Goal: Task Accomplishment & Management: Manage account settings

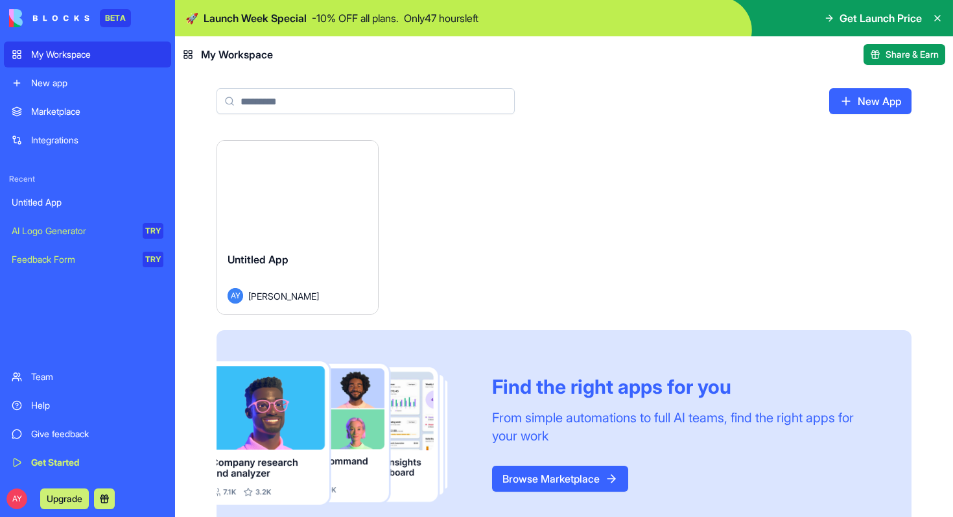
click at [300, 242] on div "Untitled App AY [PERSON_NAME]" at bounding box center [297, 277] width 161 height 73
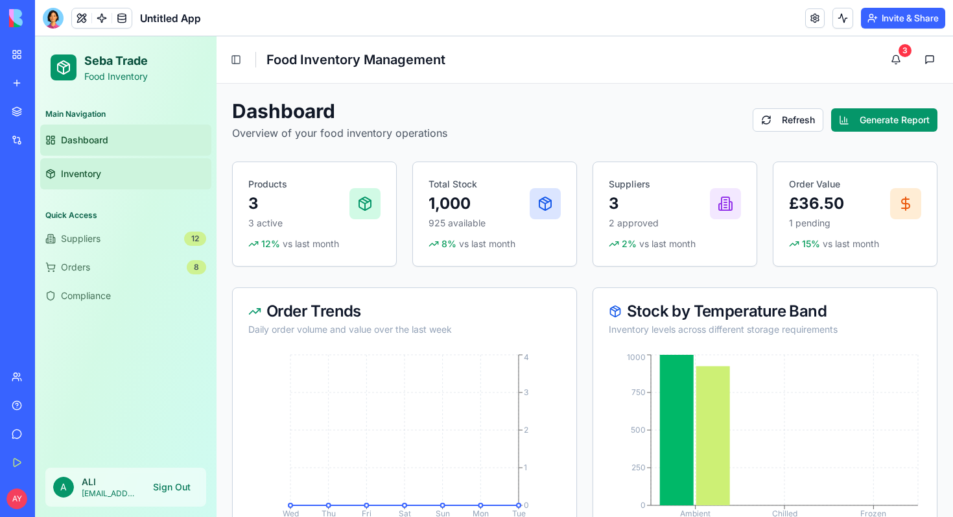
click at [114, 174] on link "Inventory" at bounding box center [125, 173] width 171 height 31
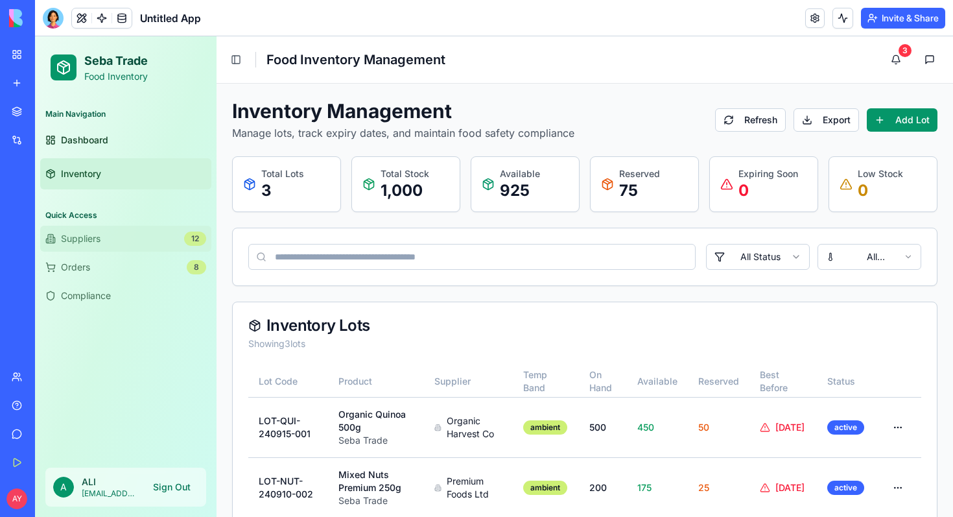
click at [123, 232] on button "Suppliers 12" at bounding box center [125, 239] width 171 height 26
click at [125, 264] on button "Orders 8" at bounding box center [125, 267] width 171 height 26
click at [107, 300] on span "Compliance" at bounding box center [86, 295] width 50 height 13
click at [150, 265] on button "Orders 8" at bounding box center [125, 267] width 171 height 26
click at [150, 23] on span "Untitled App" at bounding box center [170, 18] width 61 height 16
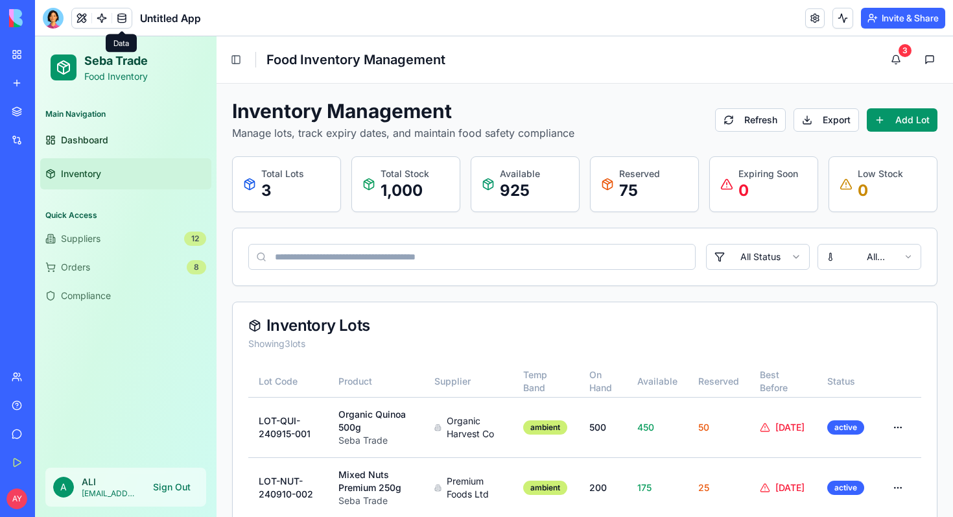
click at [123, 14] on link at bounding box center [121, 17] width 19 height 19
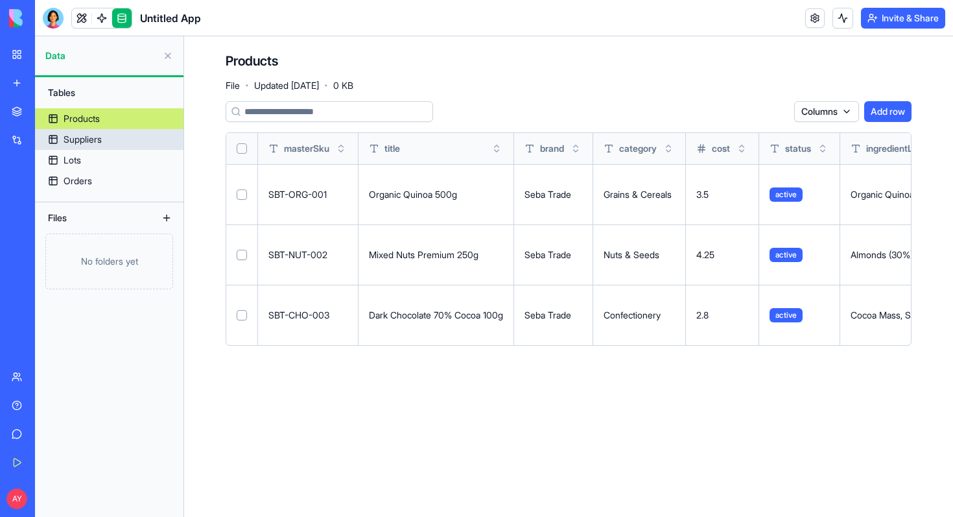
click at [96, 138] on div "Suppliers" at bounding box center [83, 139] width 38 height 13
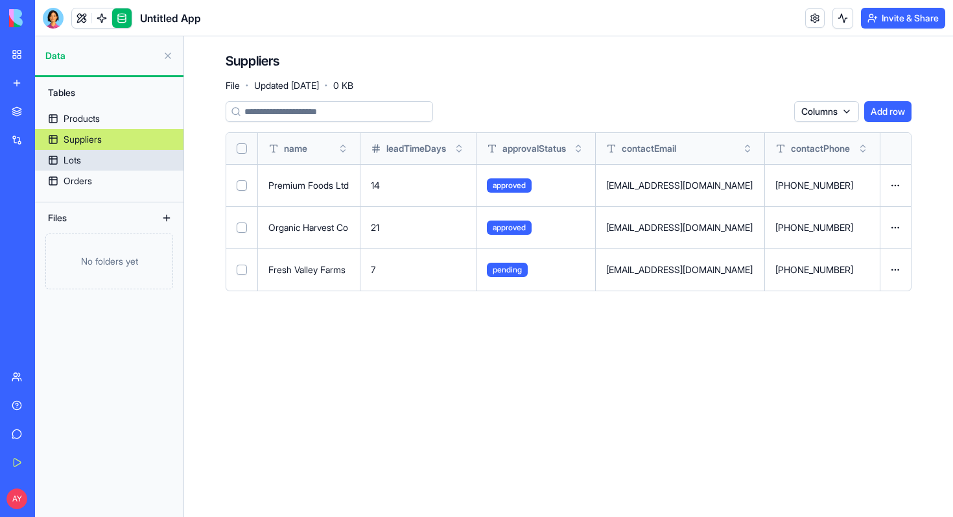
click at [80, 162] on div "Lots" at bounding box center [73, 160] width 18 height 13
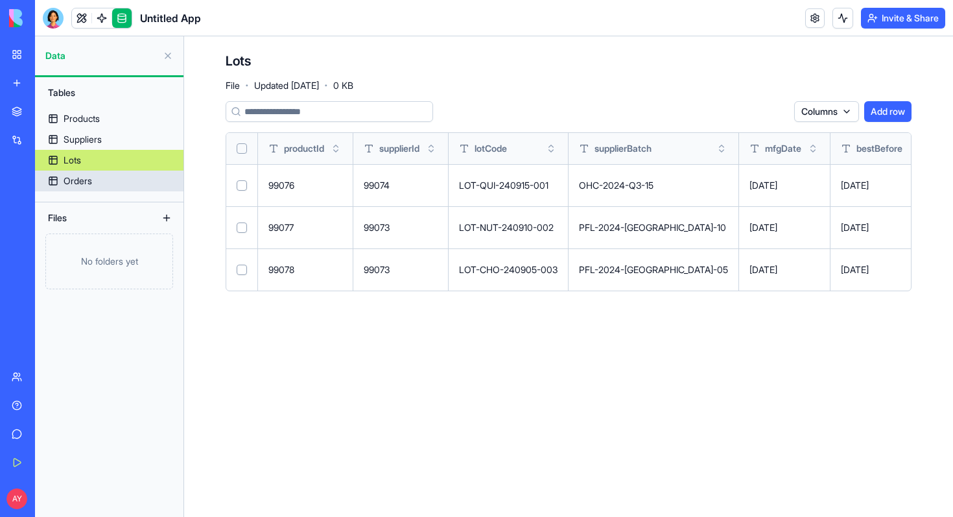
click at [79, 180] on div "Orders" at bounding box center [78, 180] width 29 height 13
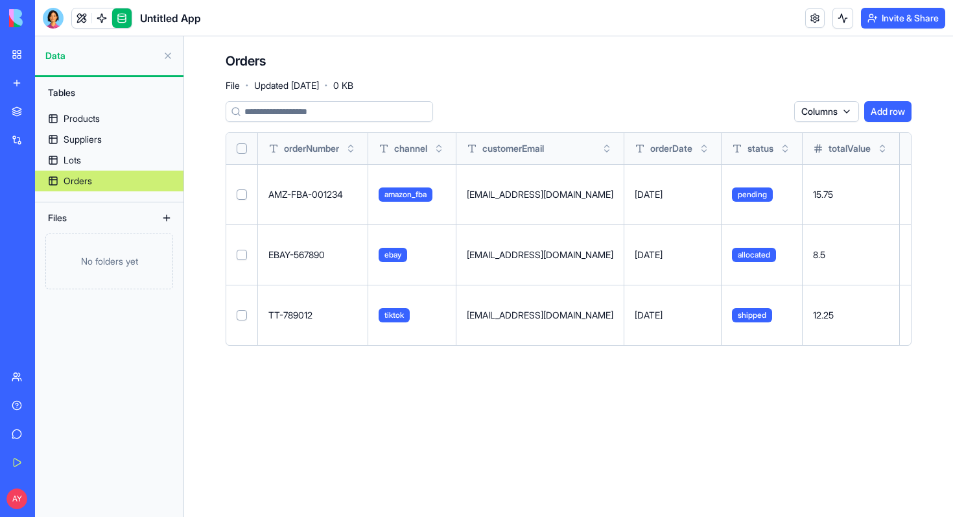
click at [21, 58] on link "My Workspace" at bounding box center [30, 54] width 52 height 26
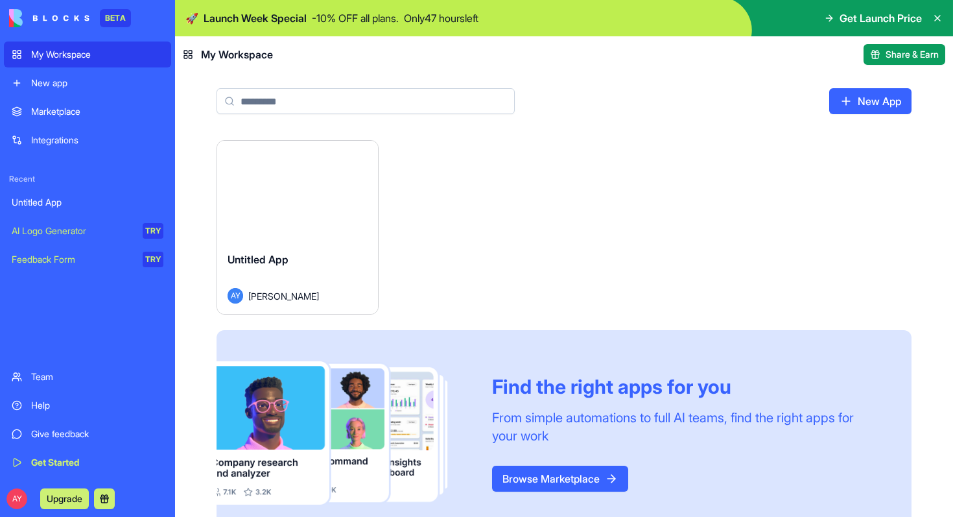
click at [284, 261] on span "Untitled App" at bounding box center [258, 259] width 61 height 13
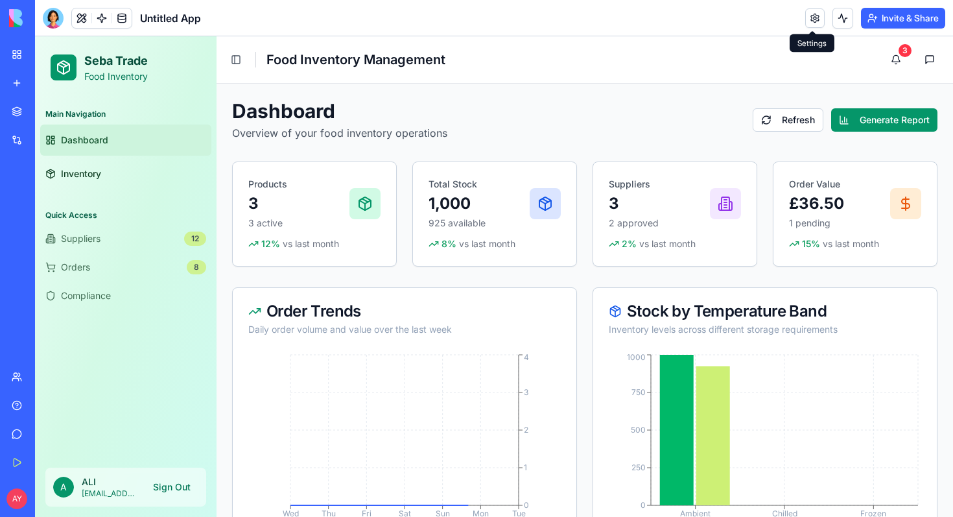
click at [808, 18] on link at bounding box center [814, 17] width 19 height 19
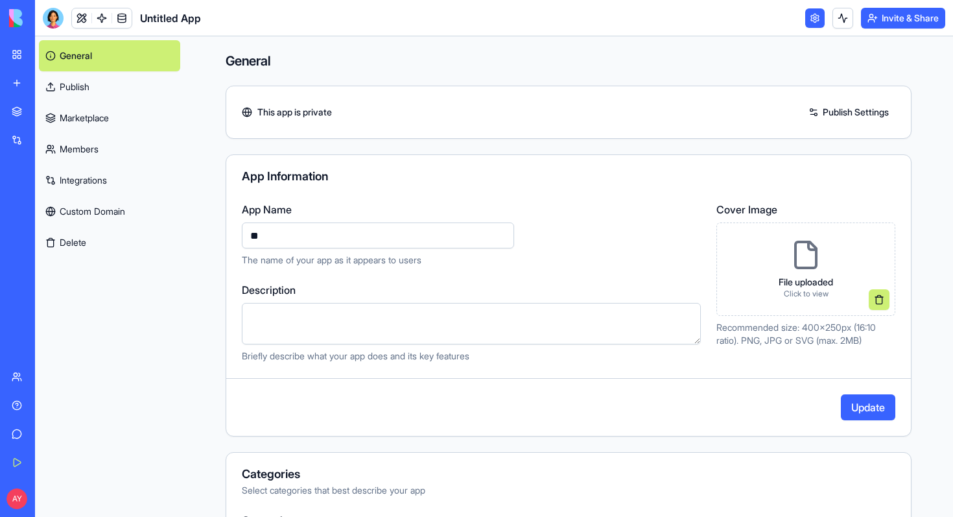
type input "*"
type input "**********"
click at [872, 416] on button "Update" at bounding box center [868, 407] width 54 height 26
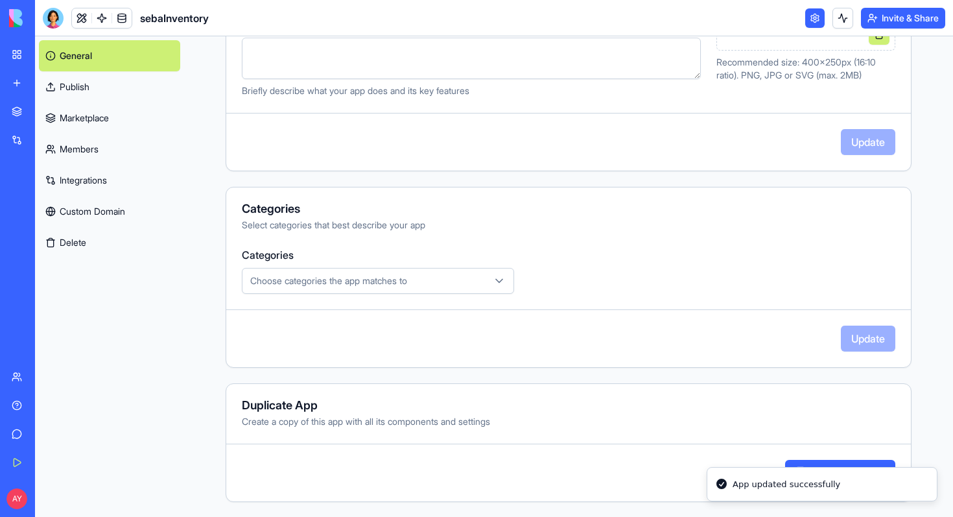
scroll to position [266, 0]
click at [501, 279] on icon "button" at bounding box center [499, 280] width 6 height 3
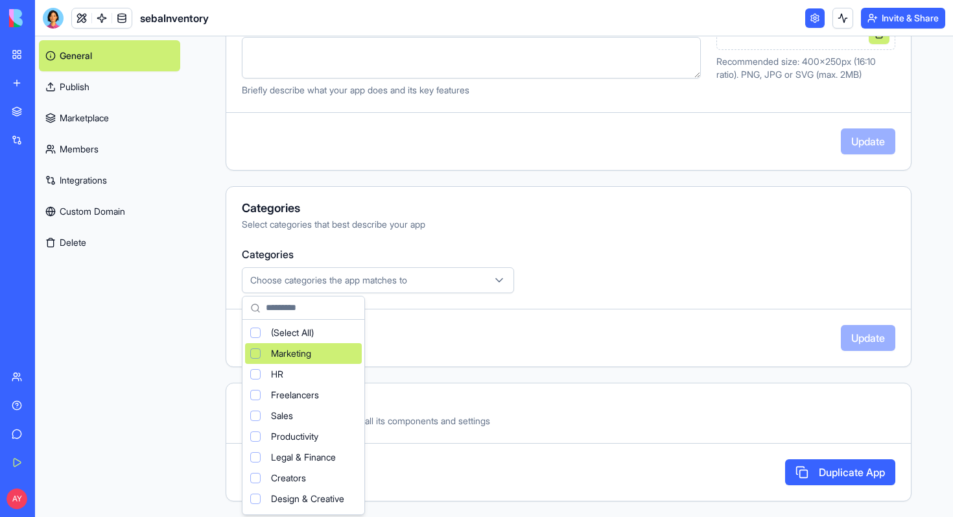
click at [259, 353] on div "Suggestions" at bounding box center [255, 353] width 10 height 10
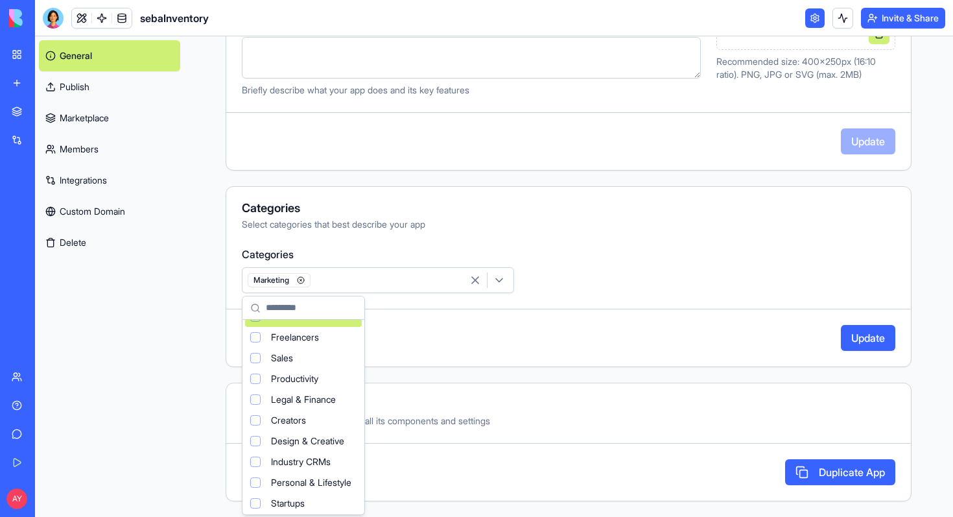
scroll to position [86, 0]
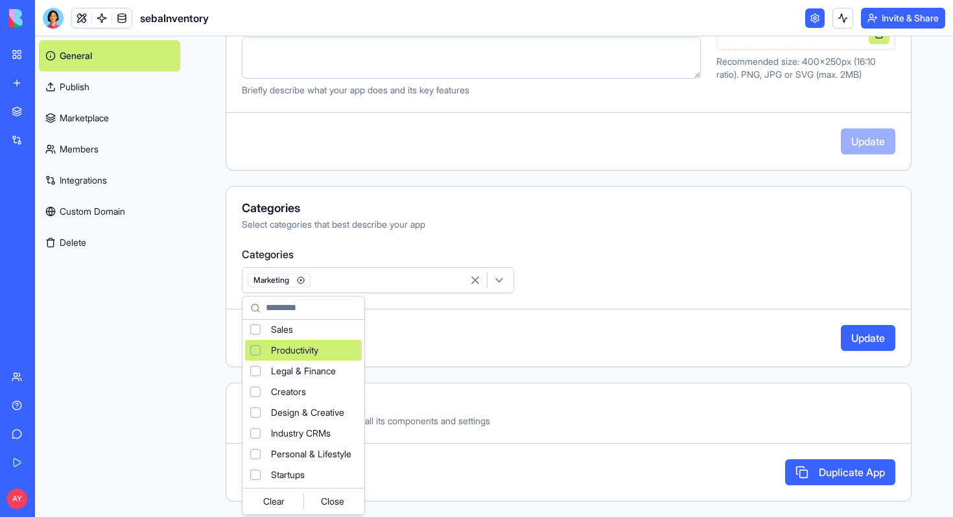
click at [642, 245] on html "**********" at bounding box center [476, 258] width 953 height 517
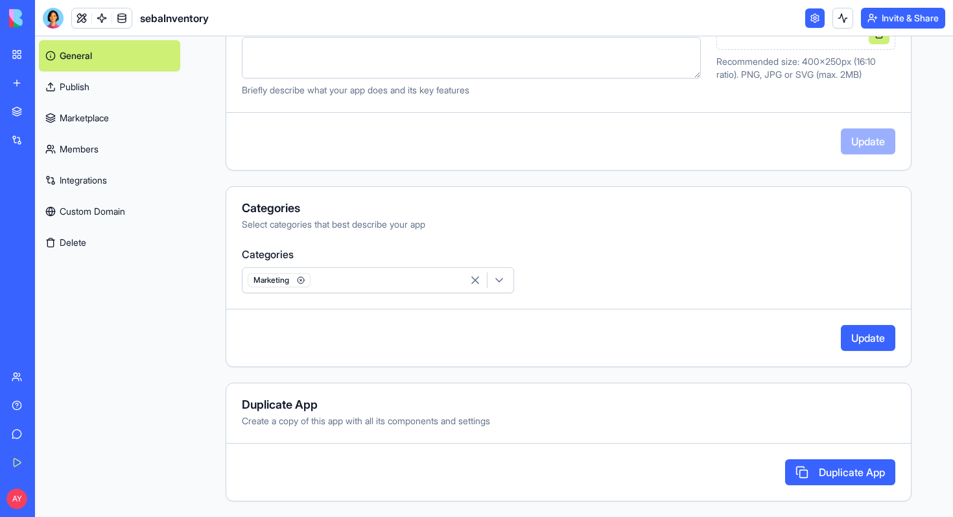
click at [859, 328] on button "Update" at bounding box center [868, 338] width 54 height 26
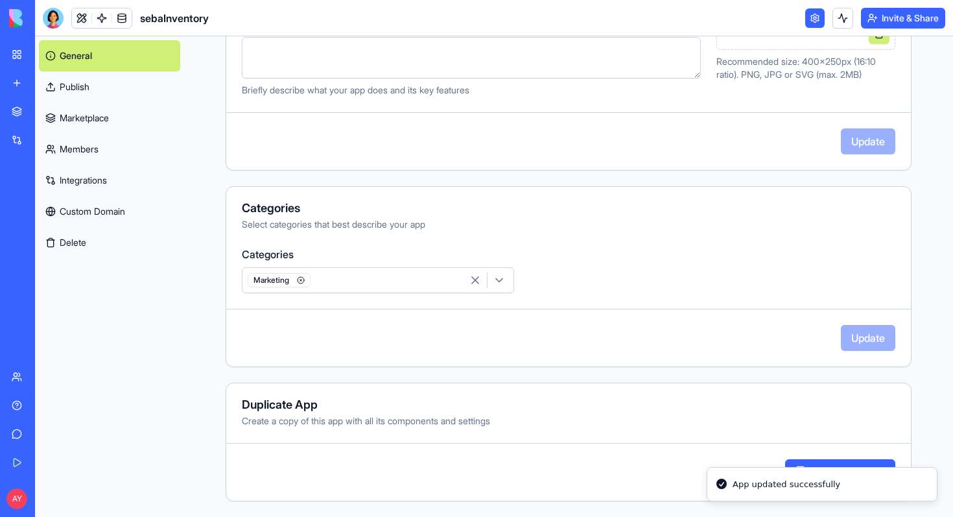
click at [336, 282] on div "Marketing" at bounding box center [354, 279] width 218 height 19
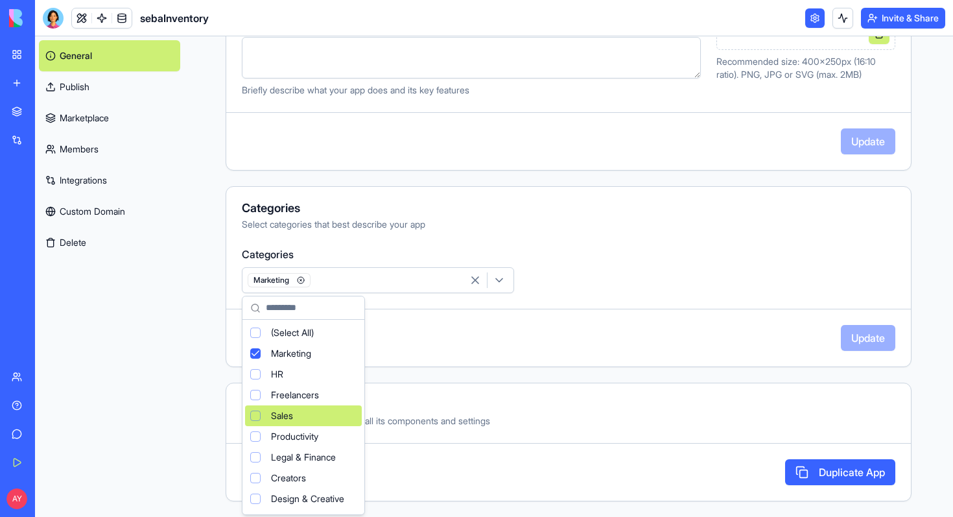
click at [259, 415] on div "Suggestions" at bounding box center [255, 415] width 10 height 10
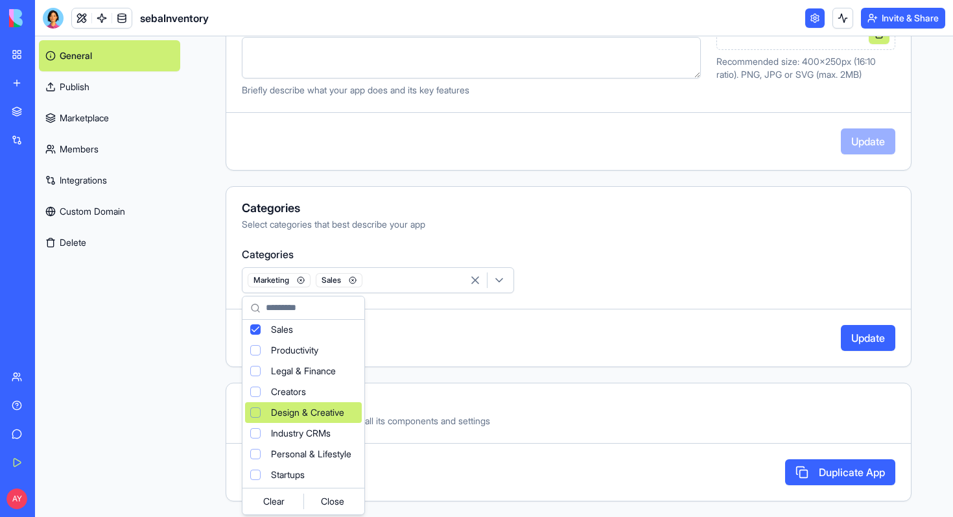
click at [691, 279] on html "**********" at bounding box center [476, 258] width 953 height 517
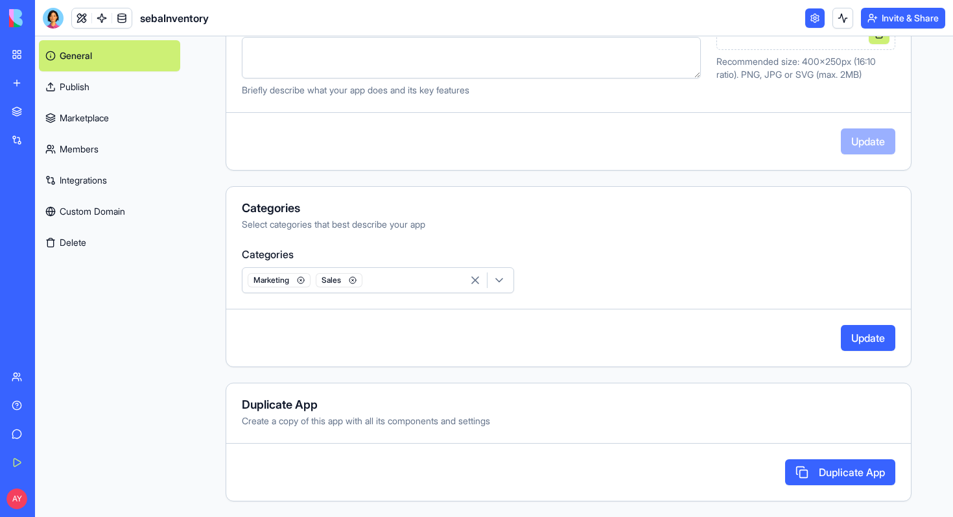
click at [872, 336] on button "Update" at bounding box center [868, 338] width 54 height 26
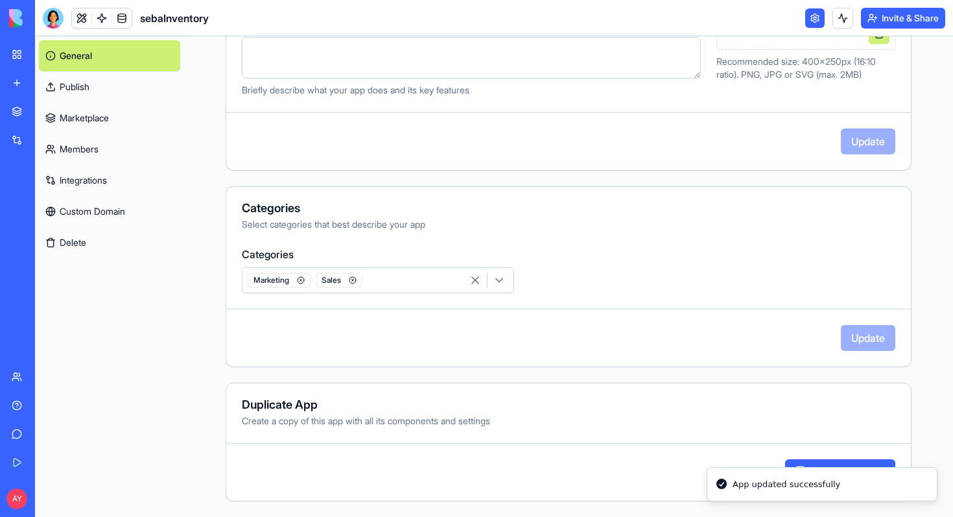
click at [84, 122] on link "Marketplace" at bounding box center [109, 117] width 141 height 31
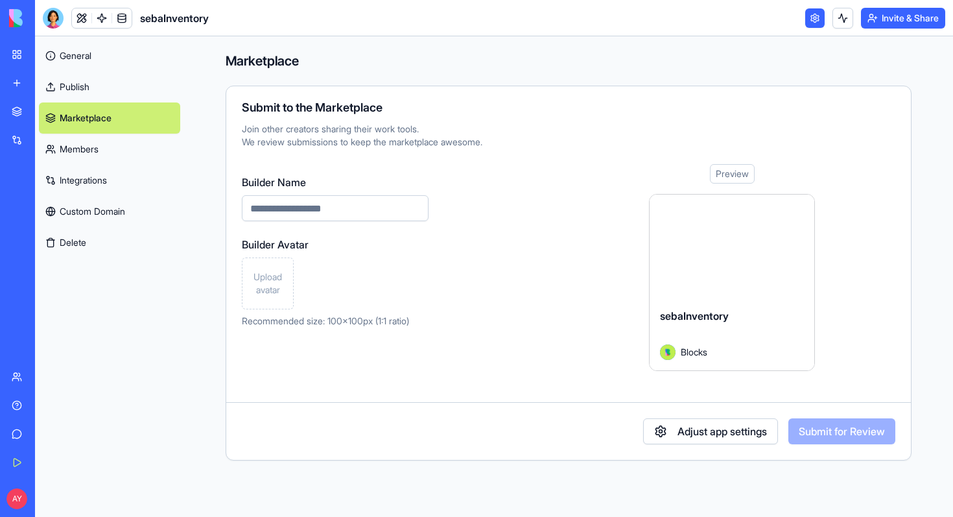
click at [329, 210] on input "Builder Name" at bounding box center [335, 208] width 187 height 26
click at [21, 56] on link "My Workspace" at bounding box center [30, 54] width 52 height 26
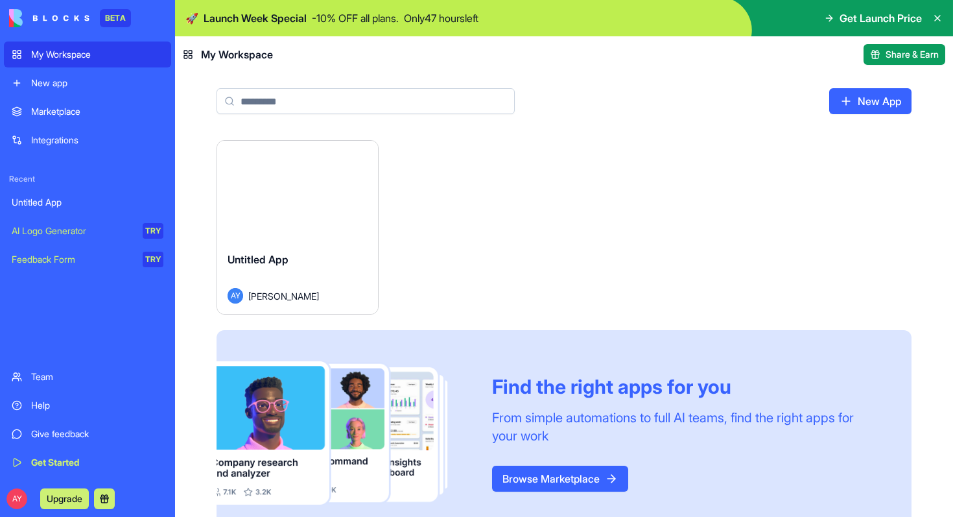
click at [336, 229] on div "Launch" at bounding box center [297, 191] width 161 height 100
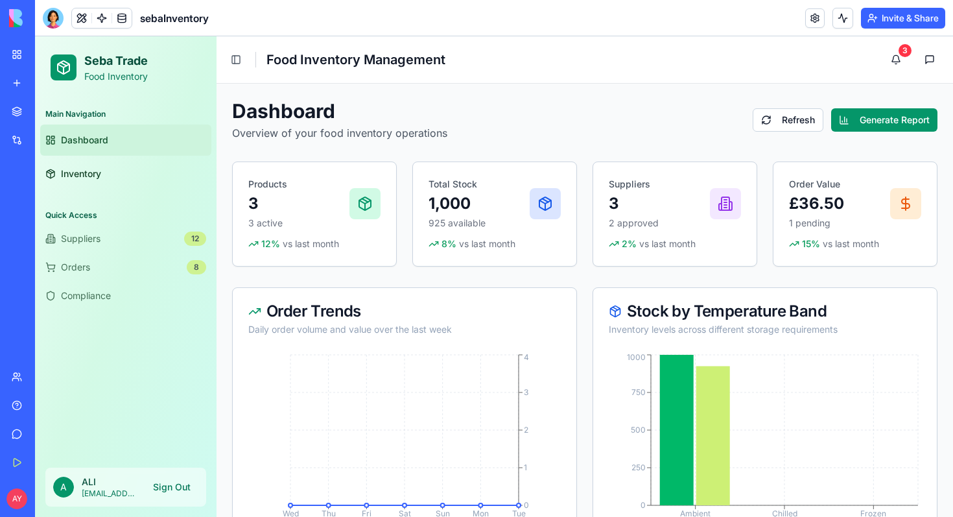
click at [441, 58] on h1 "Food Inventory Management" at bounding box center [355, 60] width 179 height 18
click at [240, 61] on button "Toggle Sidebar" at bounding box center [236, 60] width 18 height 18
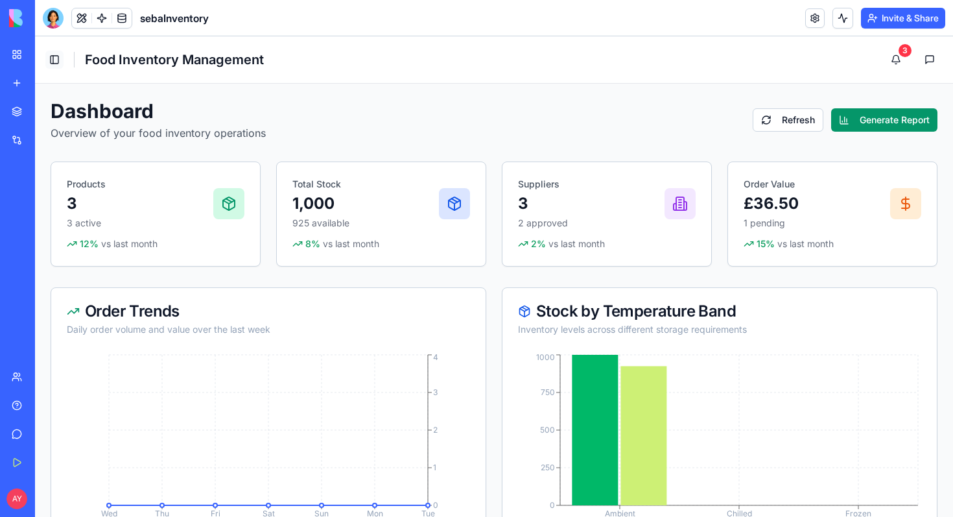
click at [56, 60] on button "Toggle Sidebar" at bounding box center [54, 60] width 18 height 18
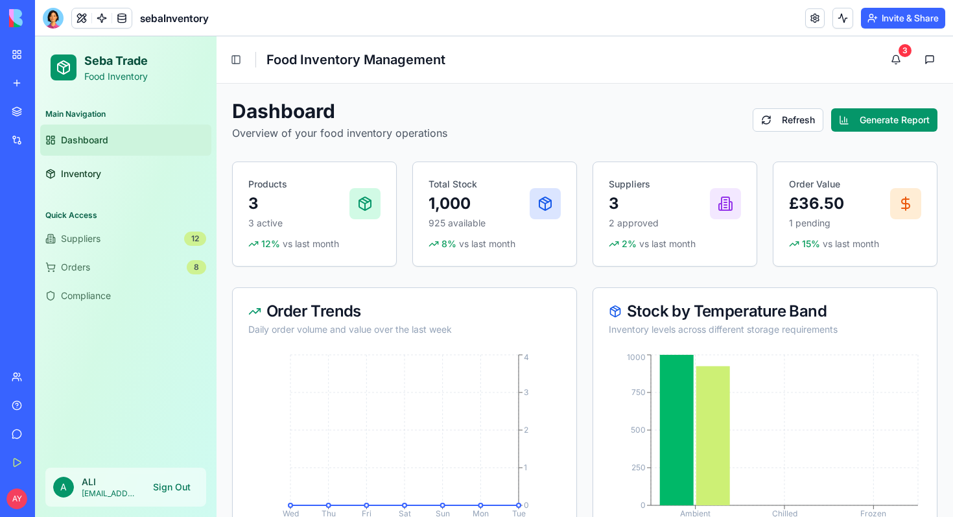
click at [48, 140] on div "Integrations" at bounding box center [39, 140] width 17 height 13
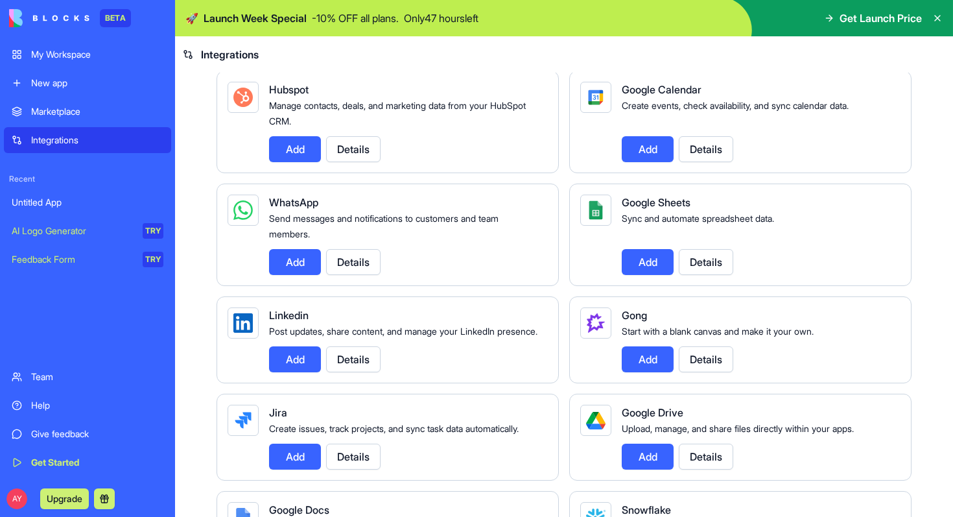
scroll to position [573, 0]
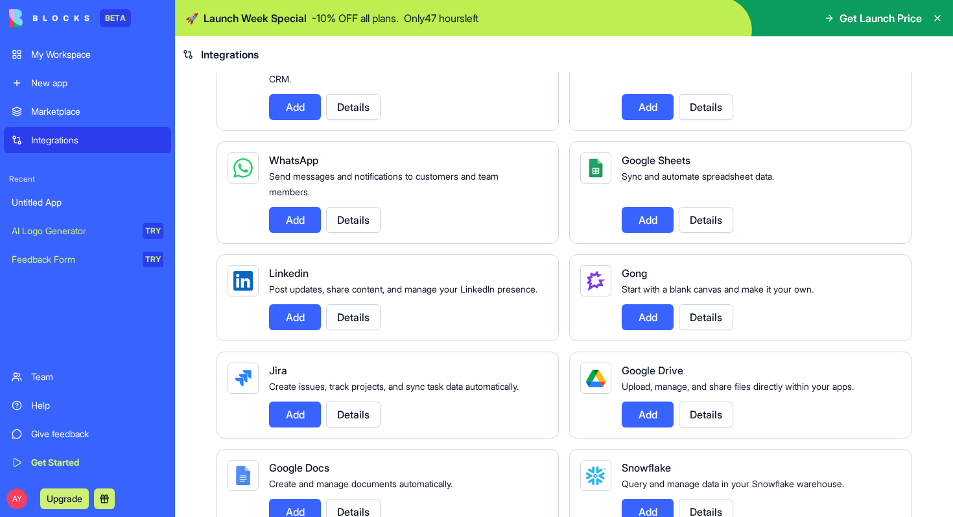
click at [650, 213] on button "Add" at bounding box center [648, 220] width 52 height 26
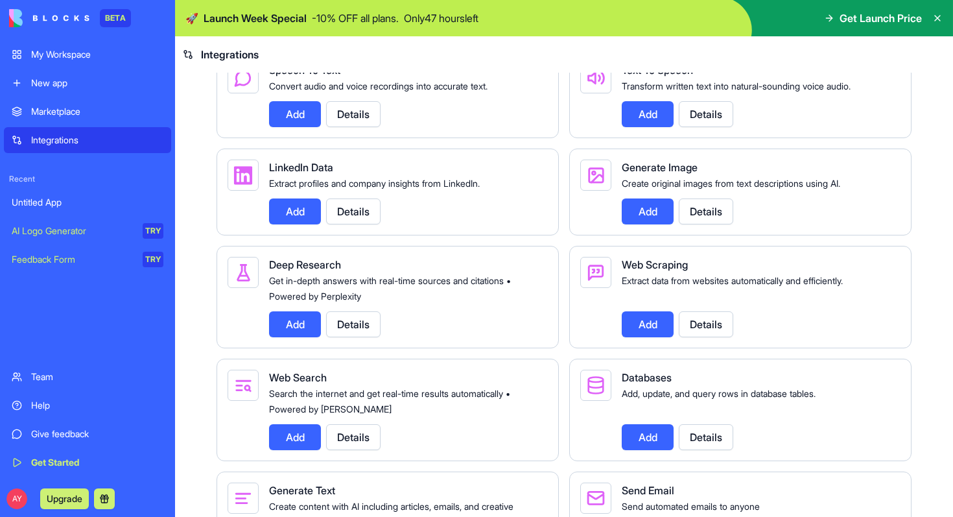
scroll to position [1411, 0]
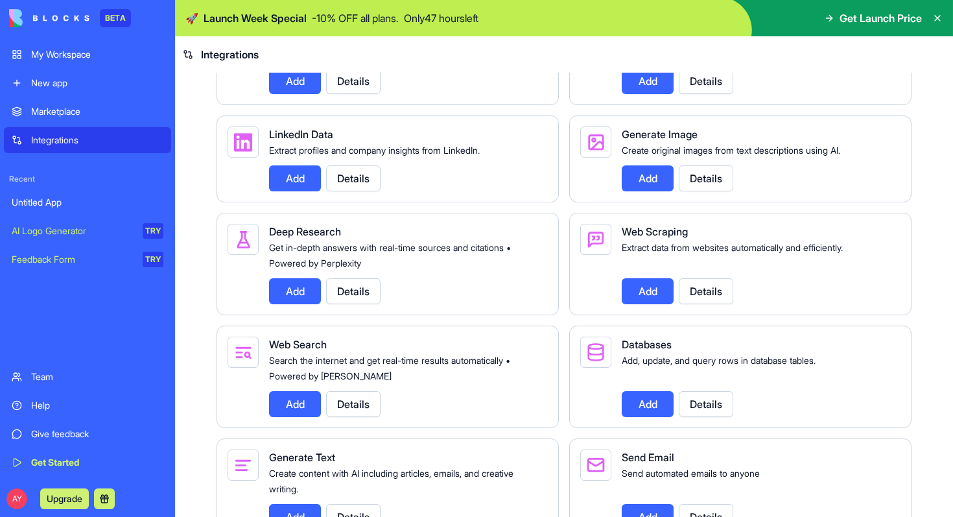
click at [650, 304] on button "Add" at bounding box center [648, 291] width 52 height 26
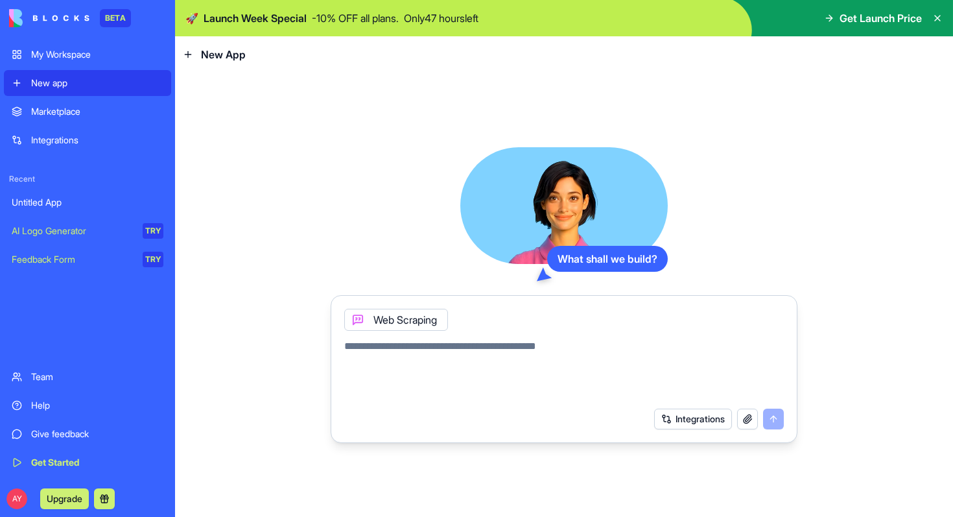
click at [693, 414] on button "Integrations" at bounding box center [693, 418] width 78 height 21
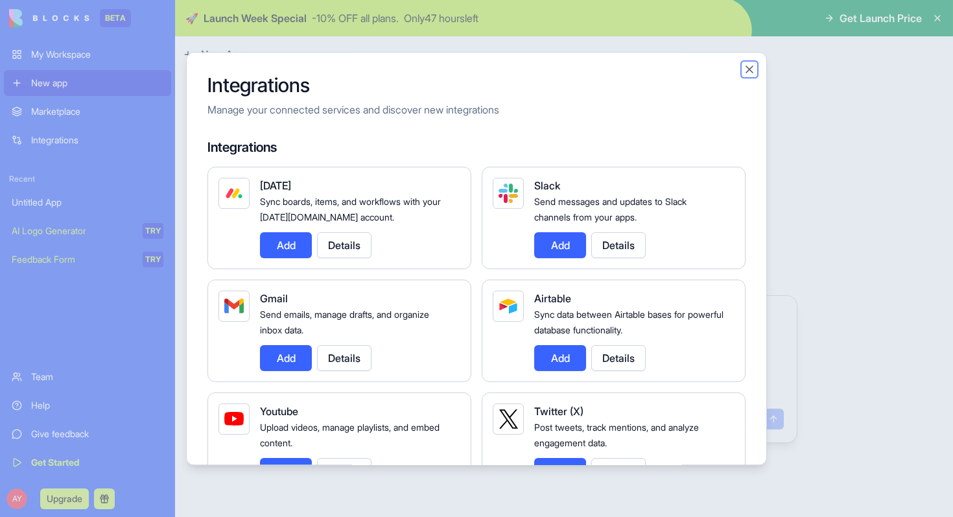
click at [747, 66] on button "Close" at bounding box center [749, 69] width 13 height 13
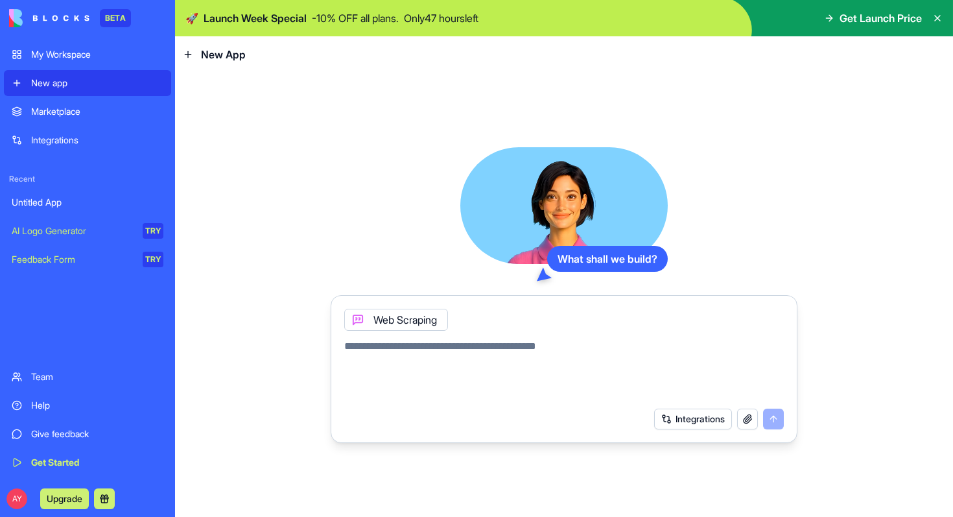
click at [398, 333] on div at bounding box center [563, 366] width 455 height 70
click at [381, 351] on textarea at bounding box center [564, 369] width 440 height 62
type textarea "**********"
click at [777, 419] on button "submit" at bounding box center [773, 418] width 21 height 21
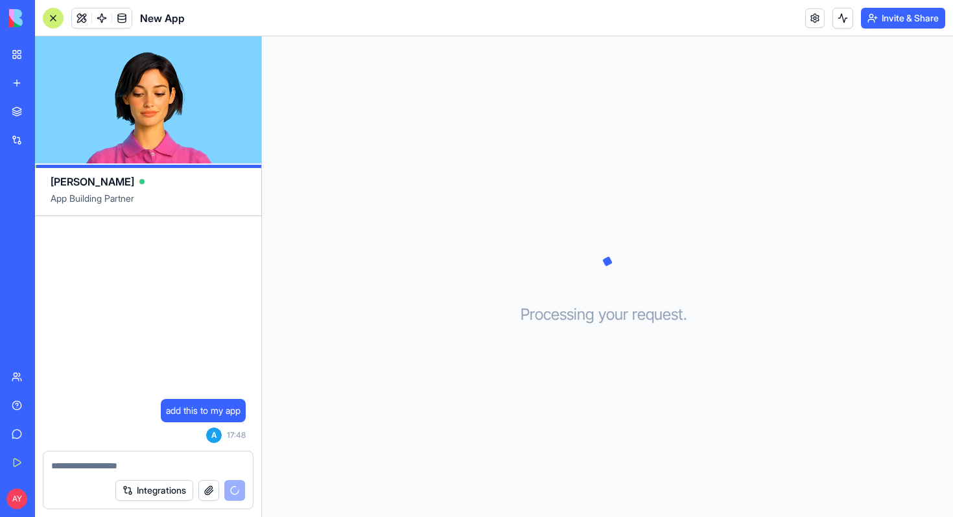
click at [48, 110] on div "Marketplace" at bounding box center [39, 111] width 17 height 13
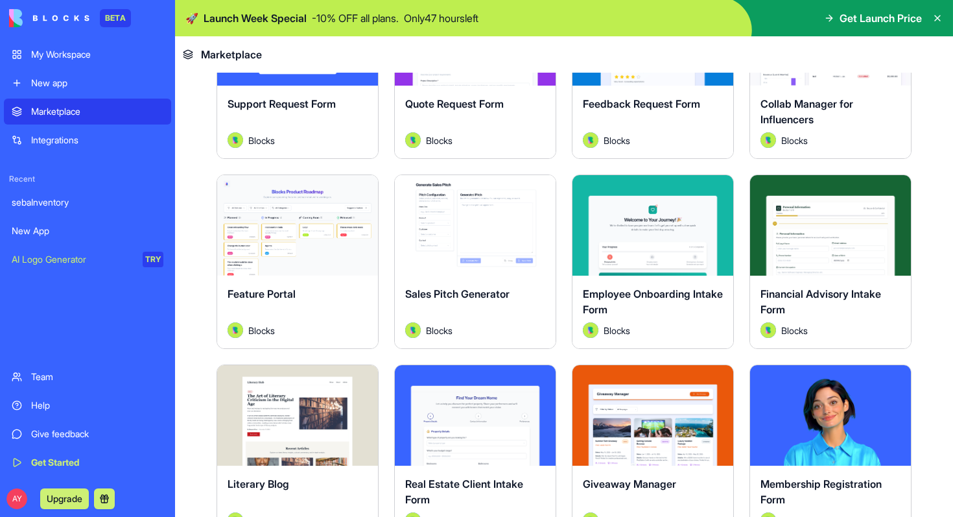
scroll to position [925, 0]
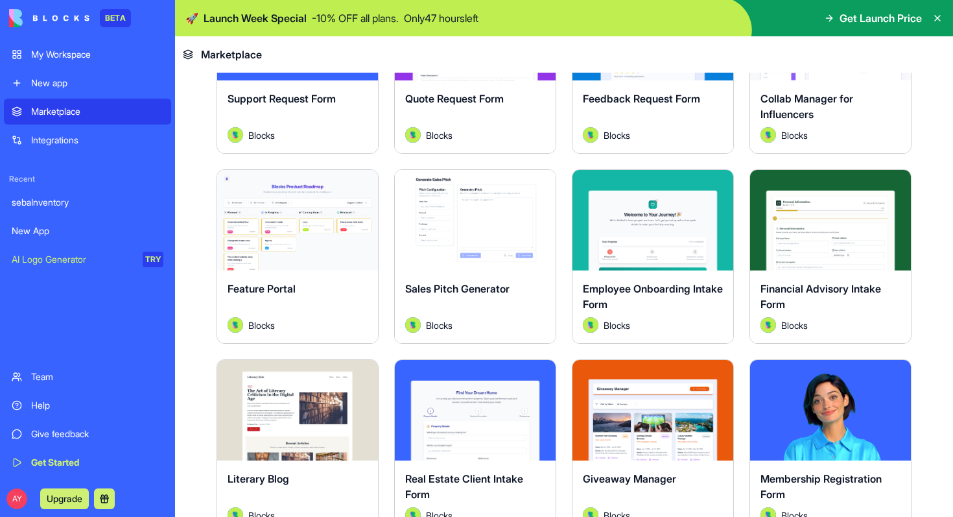
click at [57, 56] on div "My Workspace" at bounding box center [97, 54] width 132 height 13
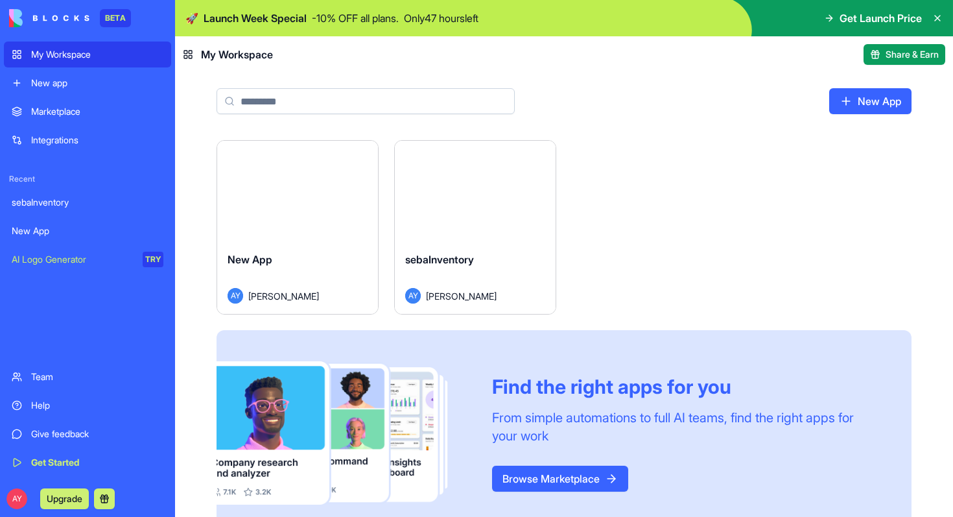
click at [324, 222] on div "Launch" at bounding box center [297, 191] width 161 height 100
click at [479, 215] on div "Launch" at bounding box center [475, 191] width 161 height 100
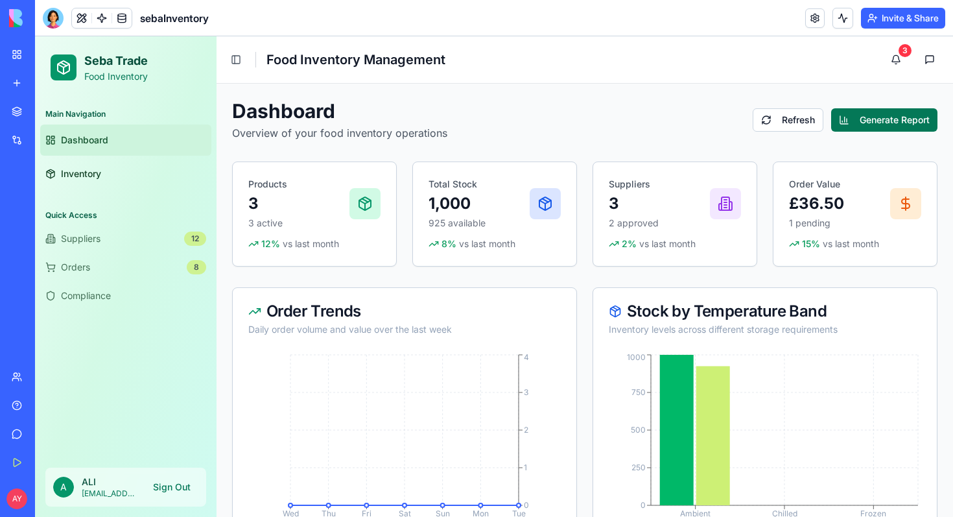
click at [867, 124] on button "Generate Report" at bounding box center [884, 119] width 106 height 23
click at [791, 118] on button "Refresh" at bounding box center [788, 119] width 71 height 23
click at [895, 60] on button "3" at bounding box center [896, 60] width 26 height 26
click at [899, 52] on div "3" at bounding box center [905, 50] width 13 height 13
click at [935, 62] on button at bounding box center [930, 60] width 26 height 26
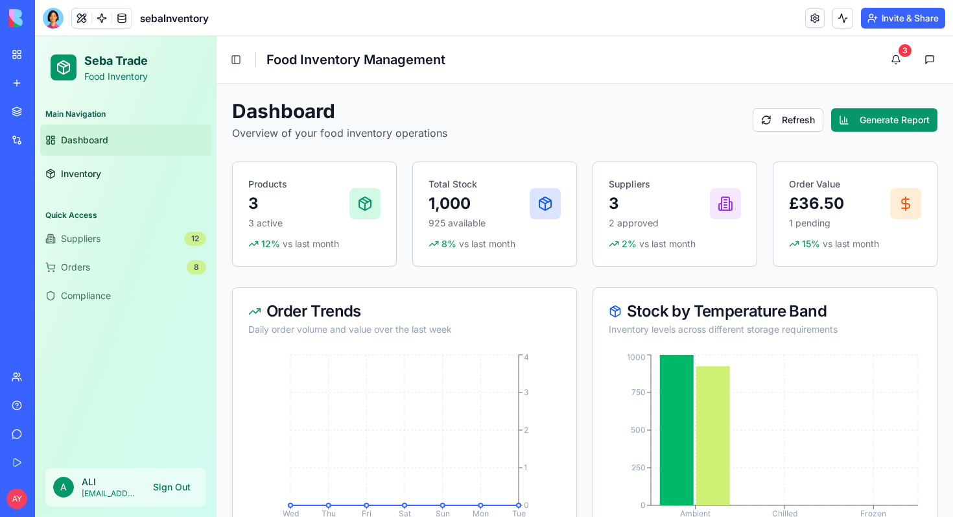
click at [48, 56] on div "My Workspace" at bounding box center [39, 54] width 17 height 13
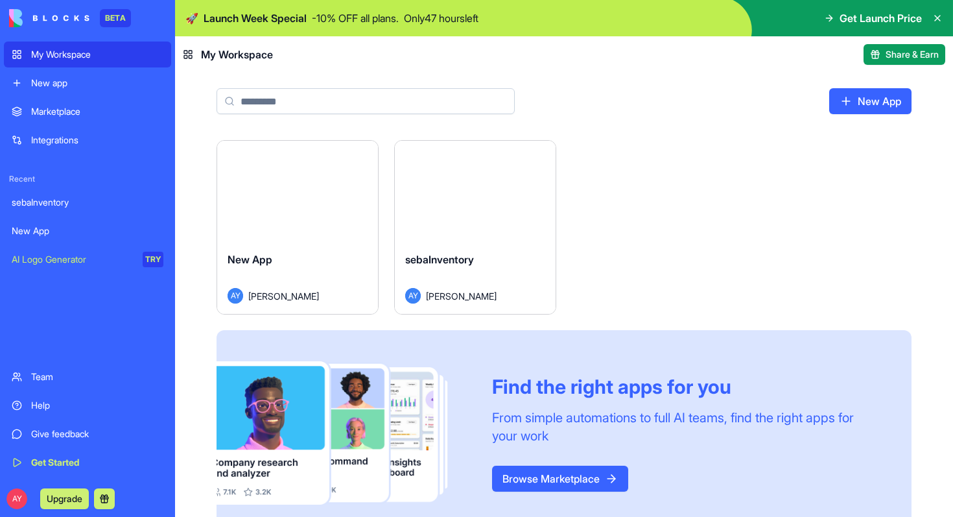
click at [304, 291] on div "AY ALI YILDIRIM" at bounding box center [298, 296] width 140 height 16
click at [359, 157] on html "BETA My Workspace New app Marketplace Integrations Recent sebaInventory New App…" at bounding box center [476, 258] width 953 height 517
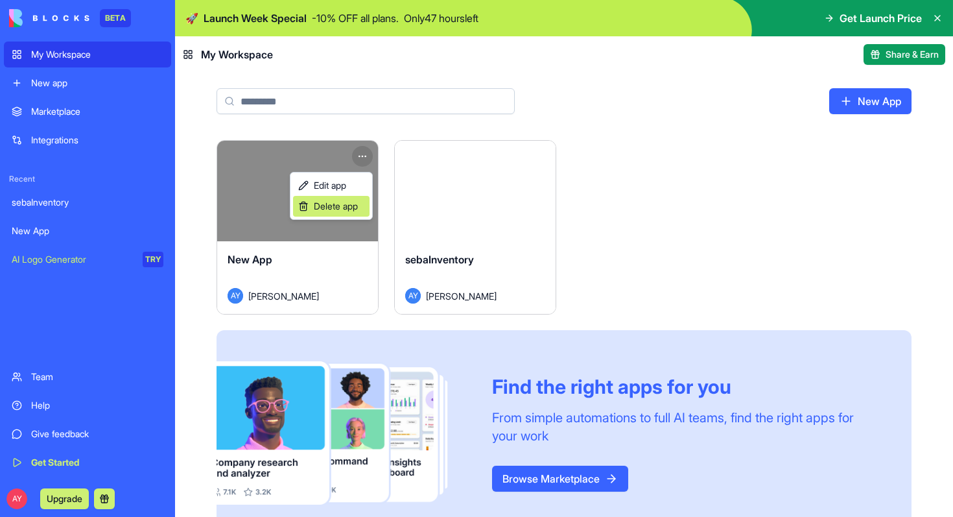
click at [343, 206] on span "Delete app" at bounding box center [336, 206] width 44 height 13
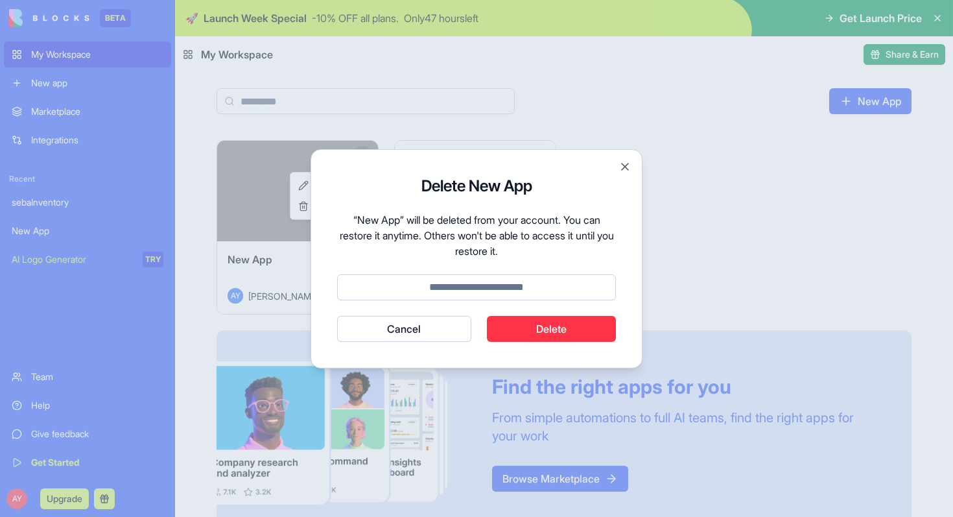
click at [562, 326] on button "Delete" at bounding box center [552, 329] width 130 height 26
type input "******"
click at [561, 330] on button "Delete" at bounding box center [552, 329] width 130 height 26
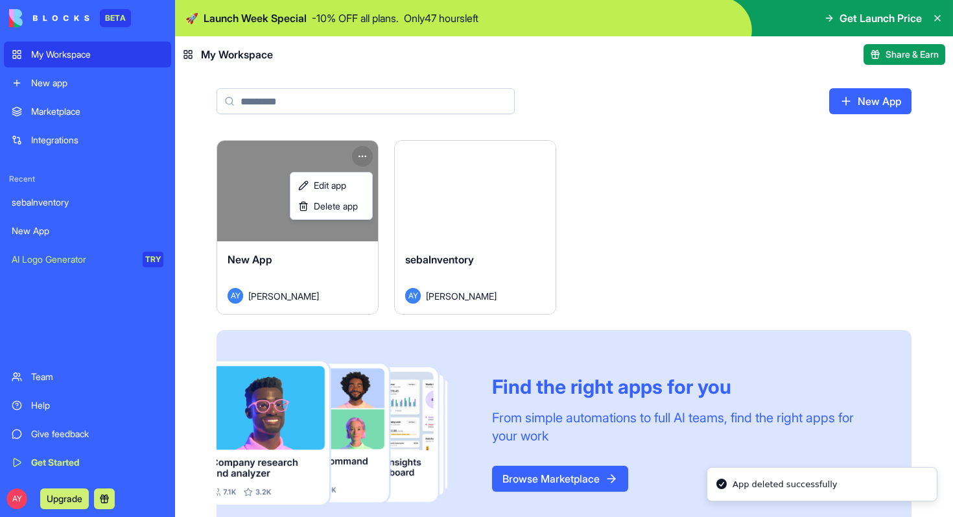
click at [711, 200] on html "BETA My Workspace New app Marketplace Integrations Recent sebaInventory New App…" at bounding box center [476, 258] width 953 height 517
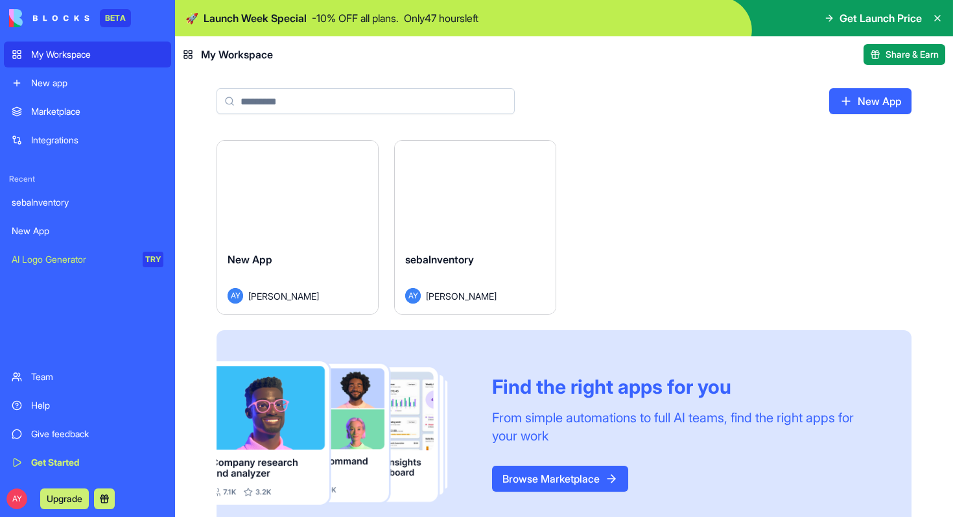
click at [360, 158] on html "BETA My Workspace New app Marketplace Integrations Recent sebaInventory New App…" at bounding box center [476, 258] width 953 height 517
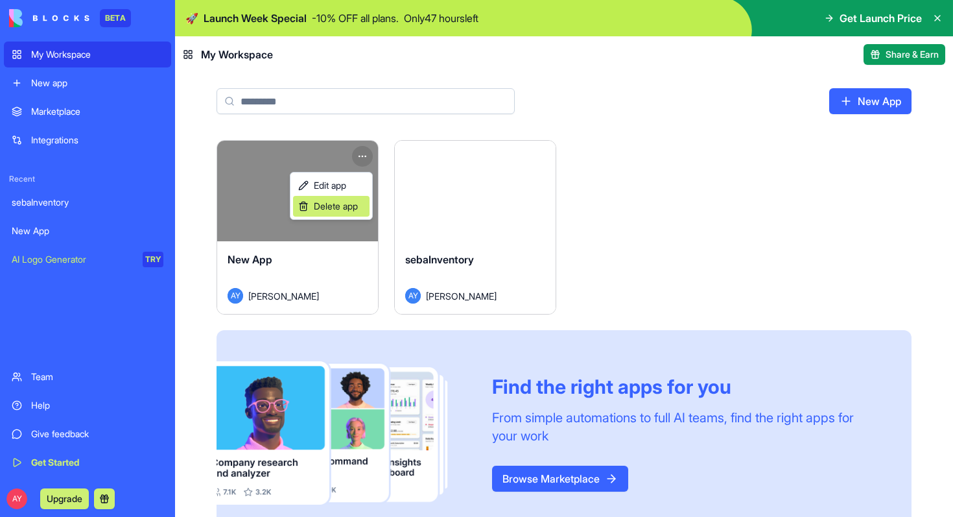
click at [344, 208] on span "Delete app" at bounding box center [336, 206] width 44 height 13
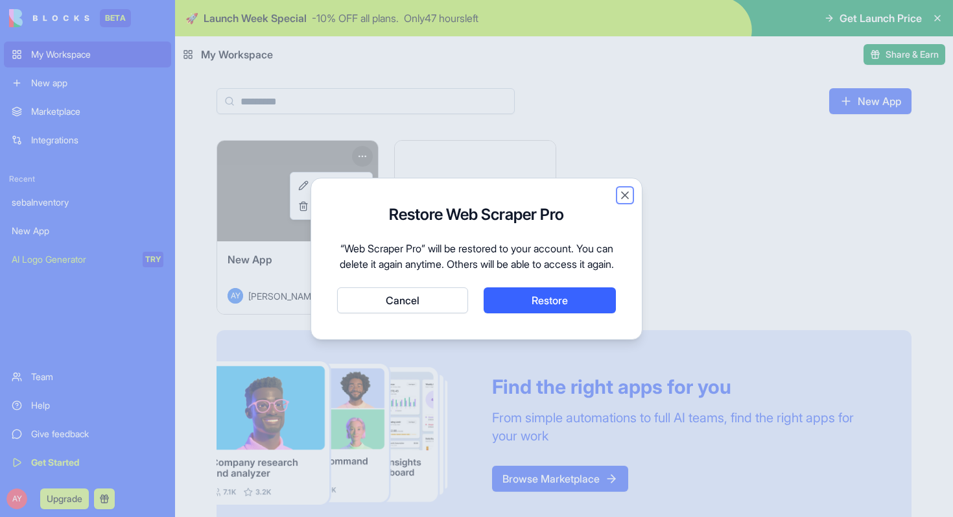
click at [624, 189] on button "Close" at bounding box center [624, 195] width 13 height 13
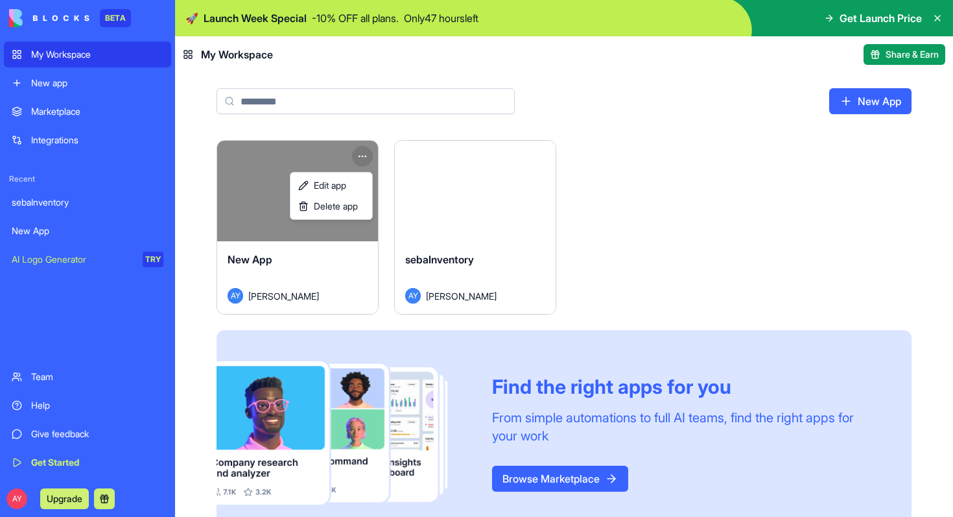
click at [449, 264] on html "BETA My Workspace New app Marketplace Integrations Recent sebaInventory New App…" at bounding box center [476, 258] width 953 height 517
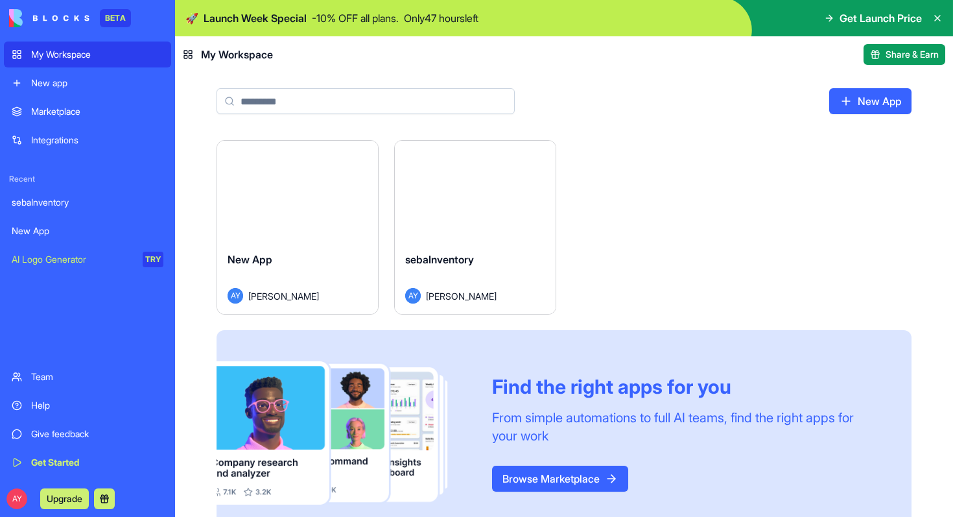
click at [469, 200] on button "Launch" at bounding box center [475, 191] width 97 height 26
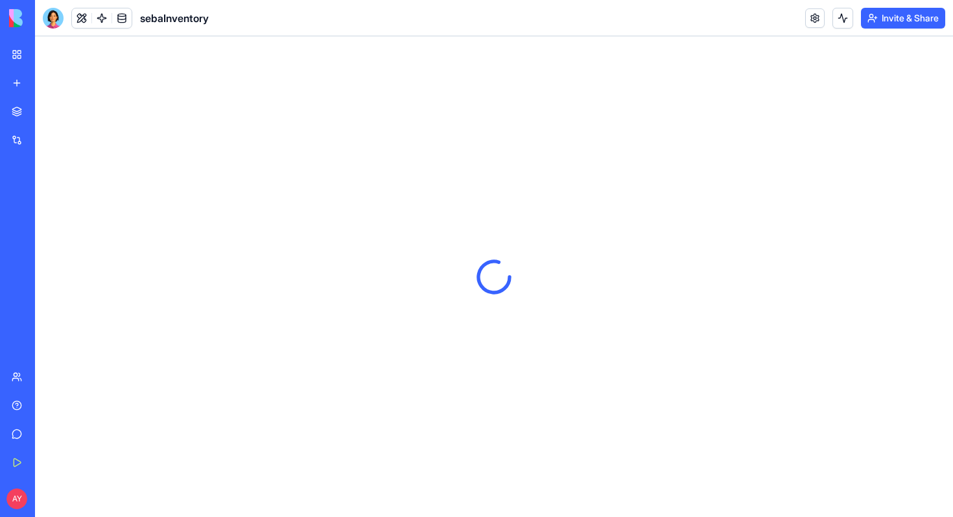
click at [469, 200] on div at bounding box center [494, 276] width 918 height 480
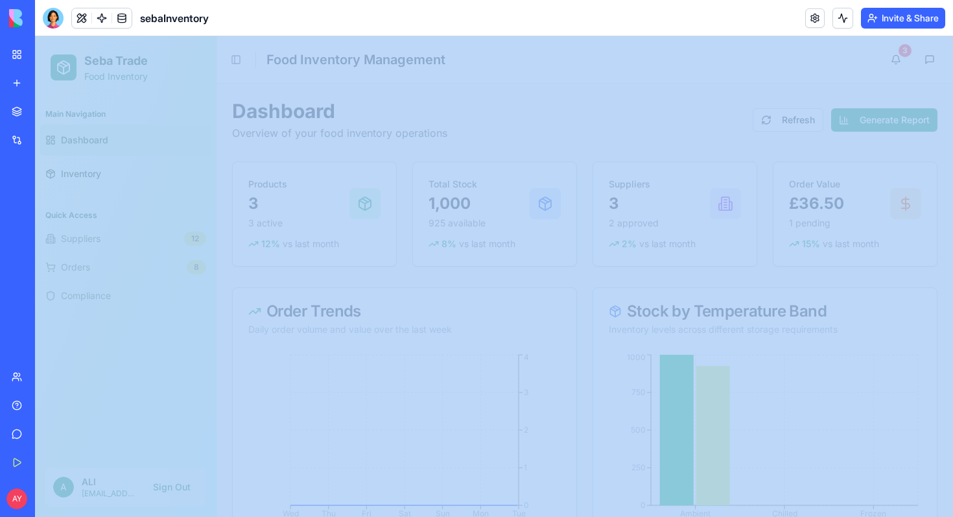
click at [648, 117] on div "Dashboard Overview of your food inventory operations Refresh Generate Report" at bounding box center [584, 119] width 705 height 41
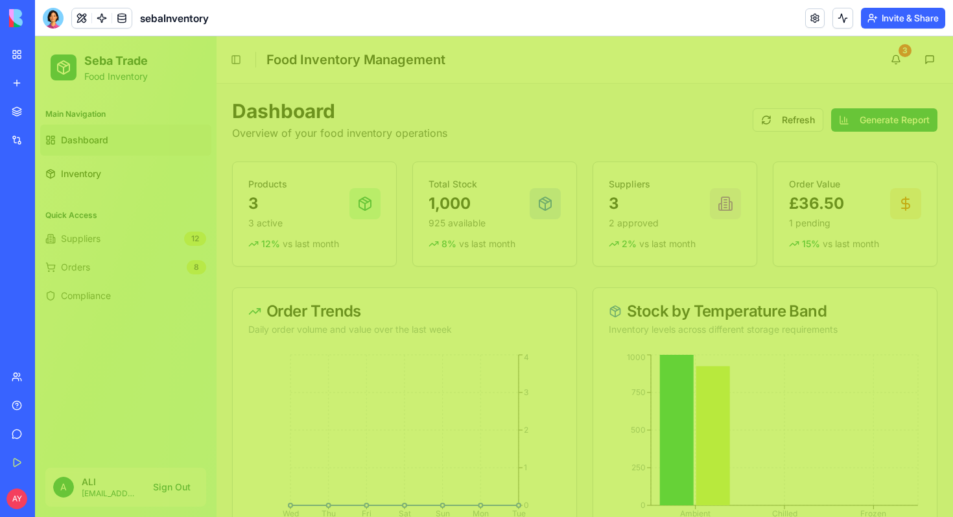
click at [119, 74] on p "Food Inventory" at bounding box center [116, 76] width 64 height 13
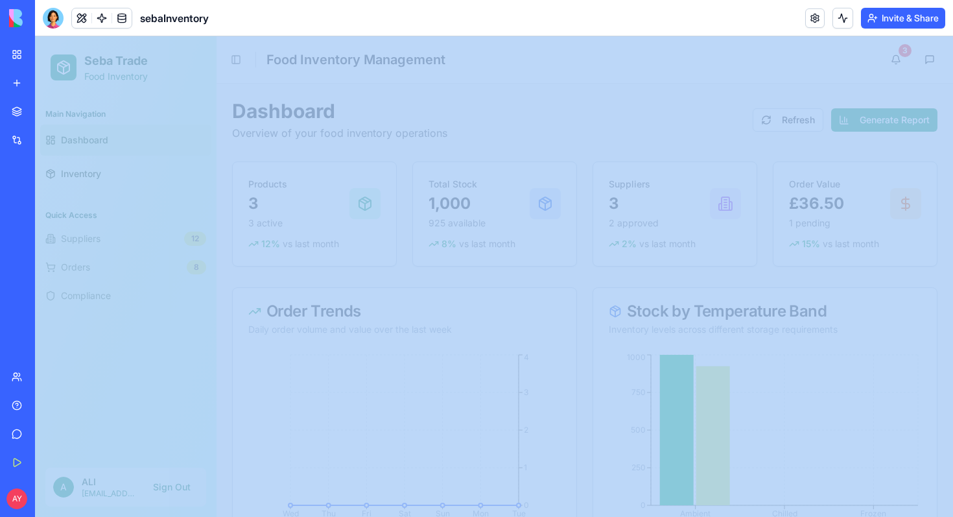
click at [48, 89] on div "New app" at bounding box center [39, 82] width 17 height 13
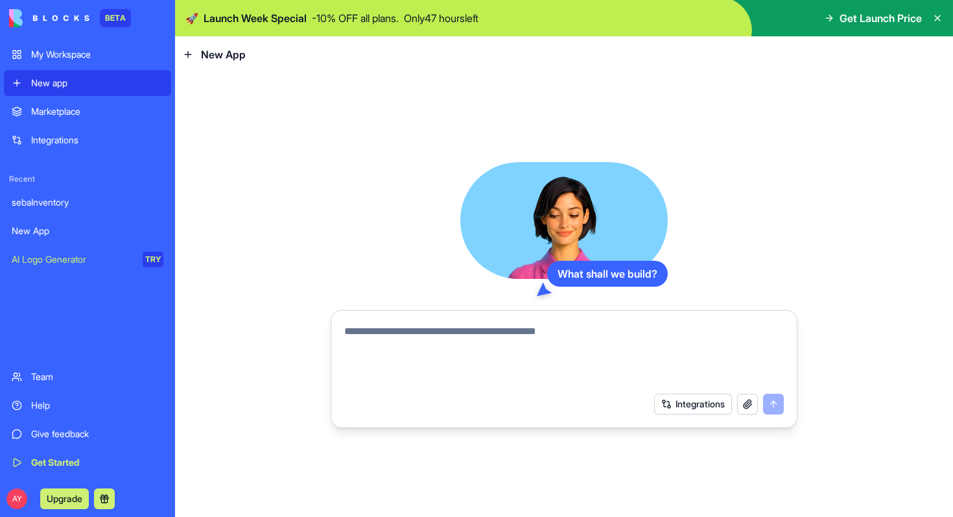
click at [85, 54] on div "My Workspace" at bounding box center [97, 54] width 132 height 13
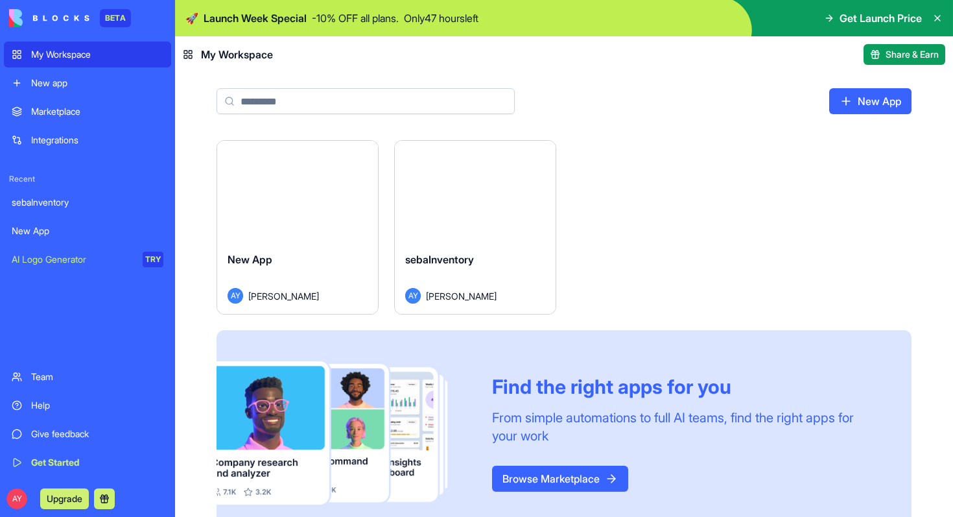
click at [71, 115] on div "Marketplace" at bounding box center [97, 111] width 132 height 13
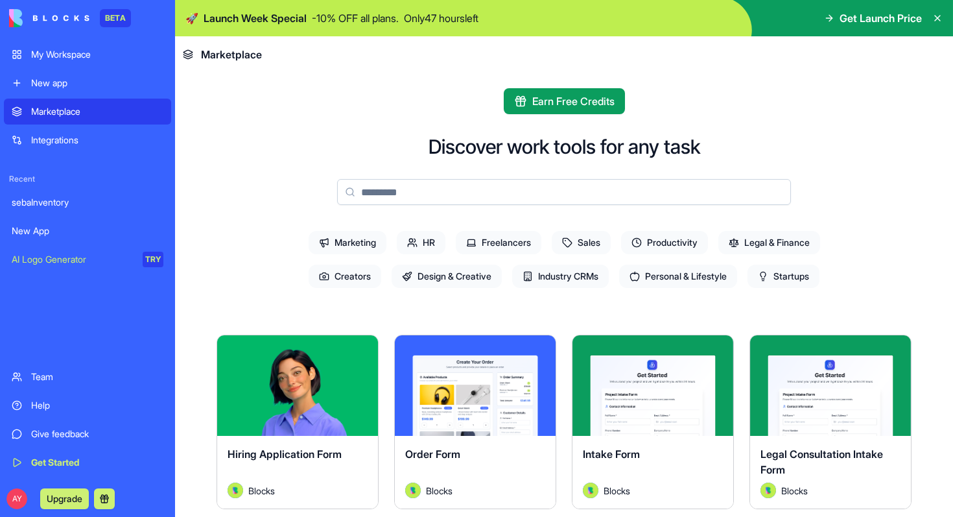
click at [64, 139] on div "Integrations" at bounding box center [97, 140] width 132 height 13
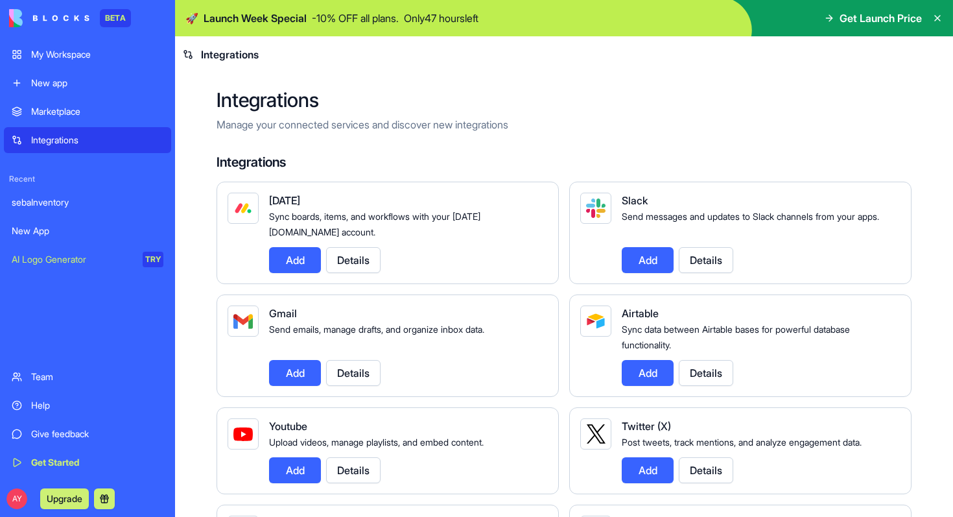
click at [54, 207] on div "sebaInventory" at bounding box center [88, 202] width 152 height 13
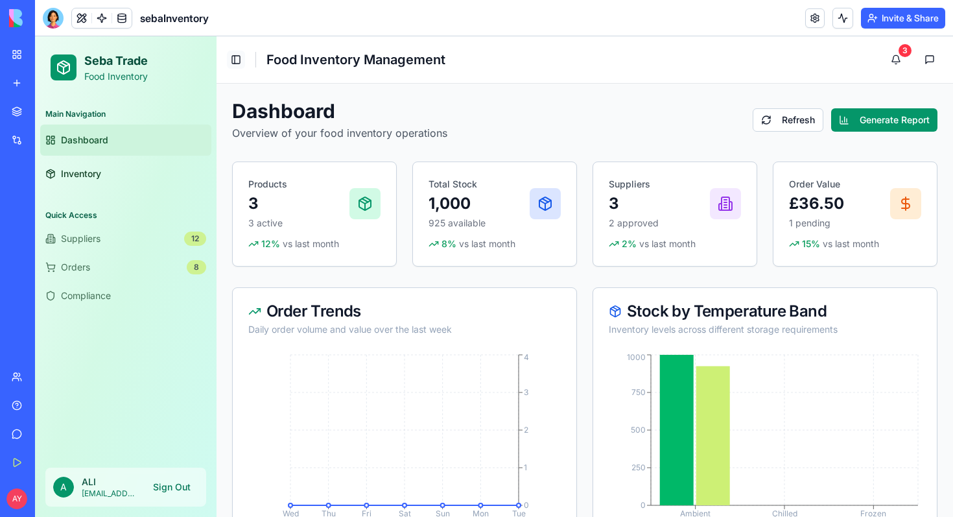
click at [233, 56] on button "Toggle Sidebar" at bounding box center [236, 60] width 18 height 18
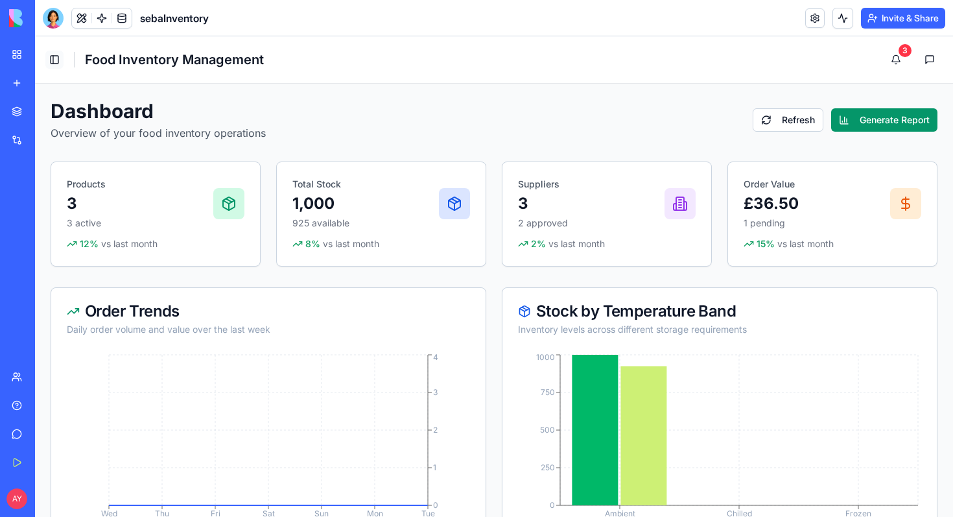
click at [56, 56] on button "Toggle Sidebar" at bounding box center [54, 60] width 18 height 18
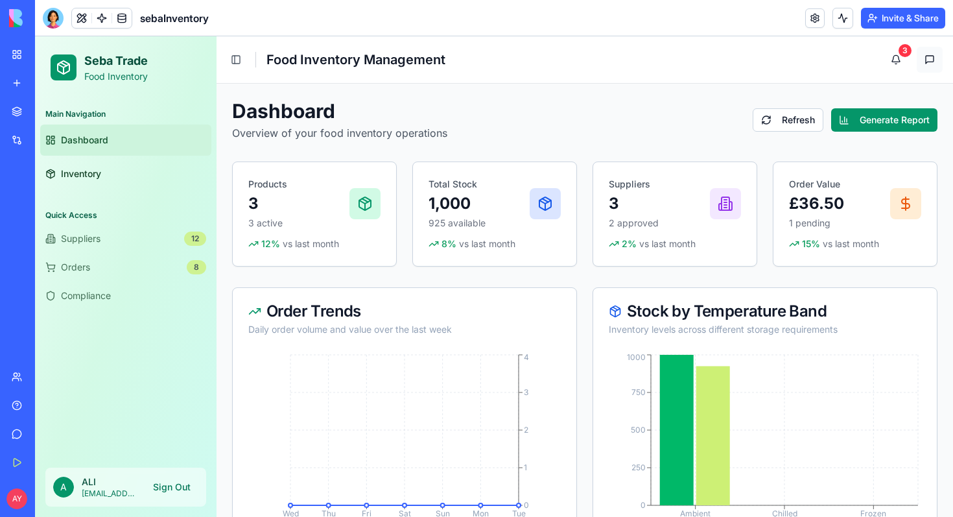
click at [930, 56] on button at bounding box center [930, 60] width 26 height 26
click at [815, 19] on link at bounding box center [814, 17] width 19 height 19
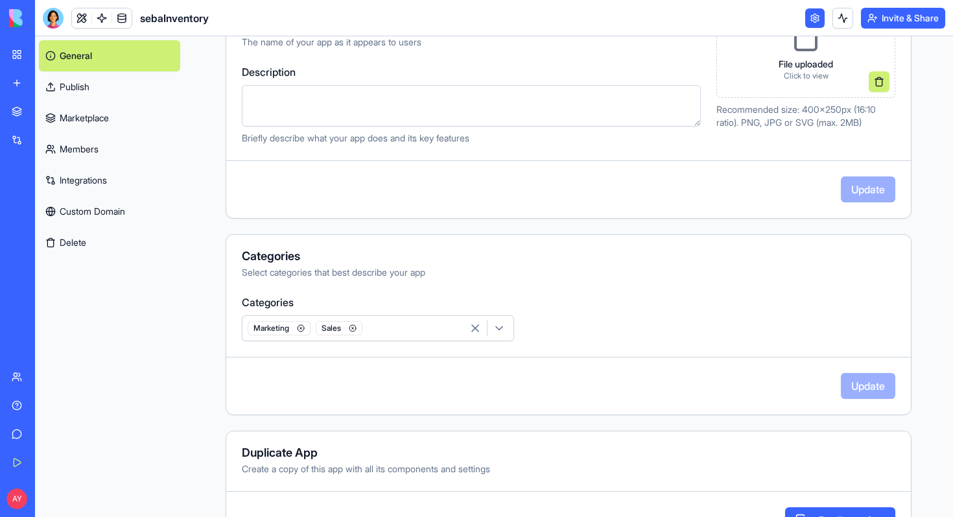
scroll to position [266, 0]
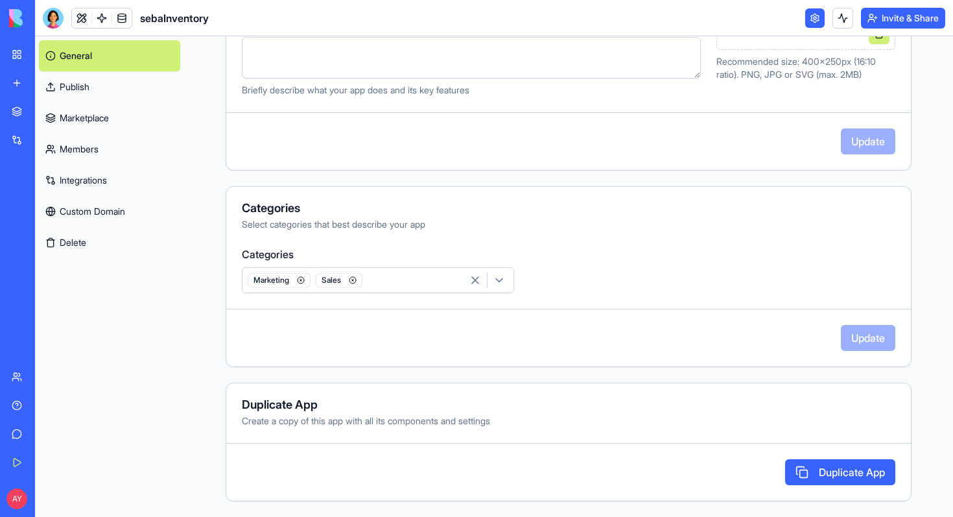
click at [102, 185] on link "Integrations" at bounding box center [109, 180] width 141 height 31
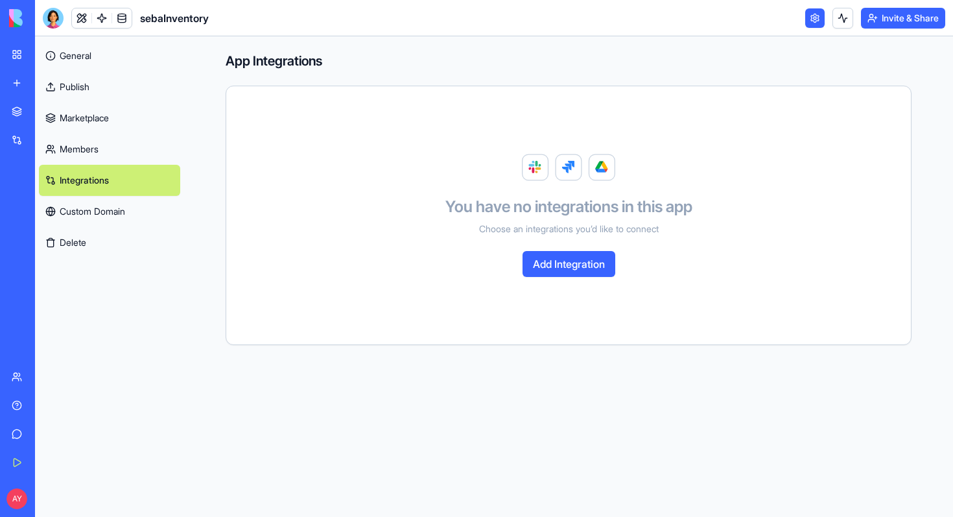
click at [562, 261] on button "Add Integration" at bounding box center [569, 264] width 93 height 26
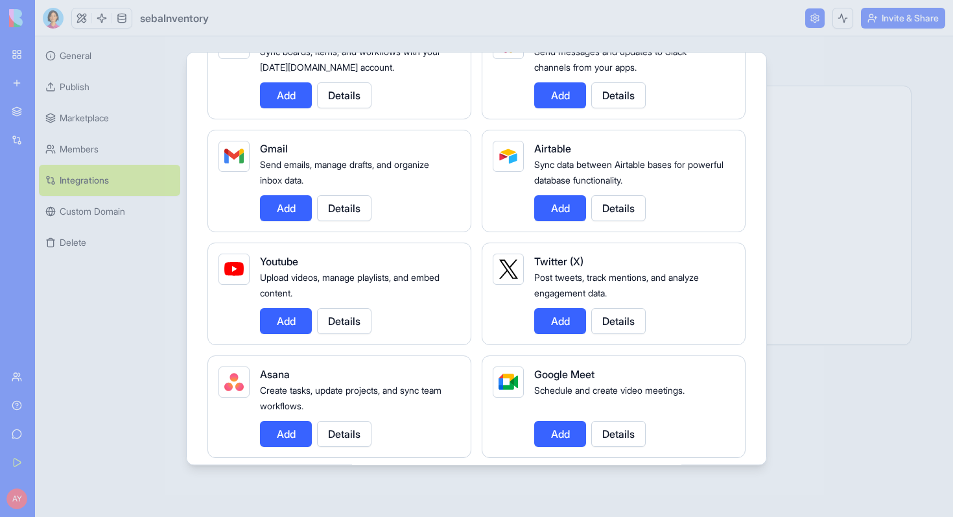
scroll to position [150, 0]
click at [281, 210] on button "Add" at bounding box center [286, 207] width 52 height 26
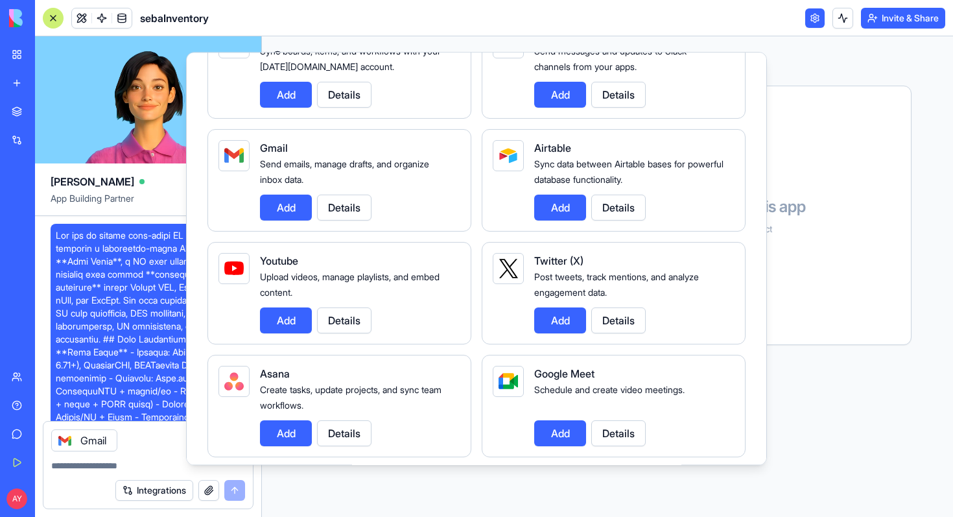
scroll to position [2041, 0]
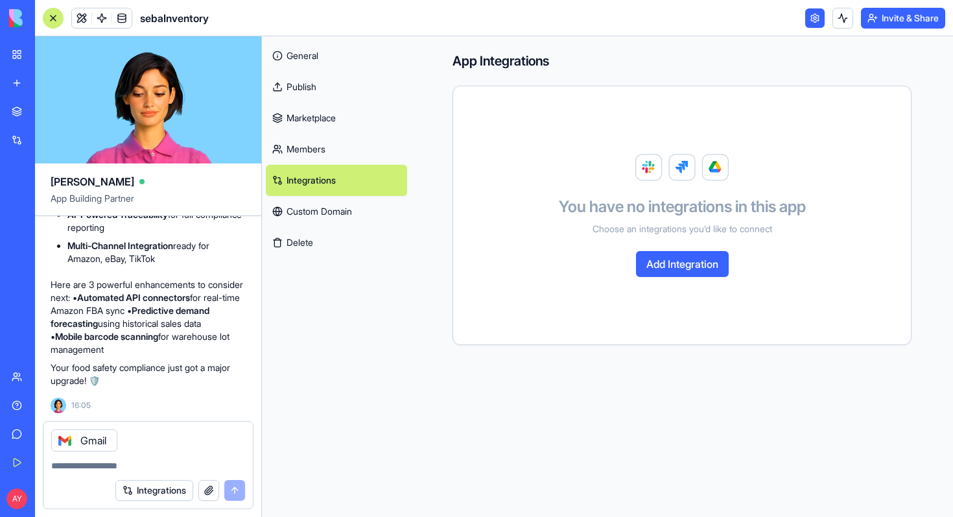
click at [681, 267] on button "Add Integration" at bounding box center [682, 264] width 93 height 26
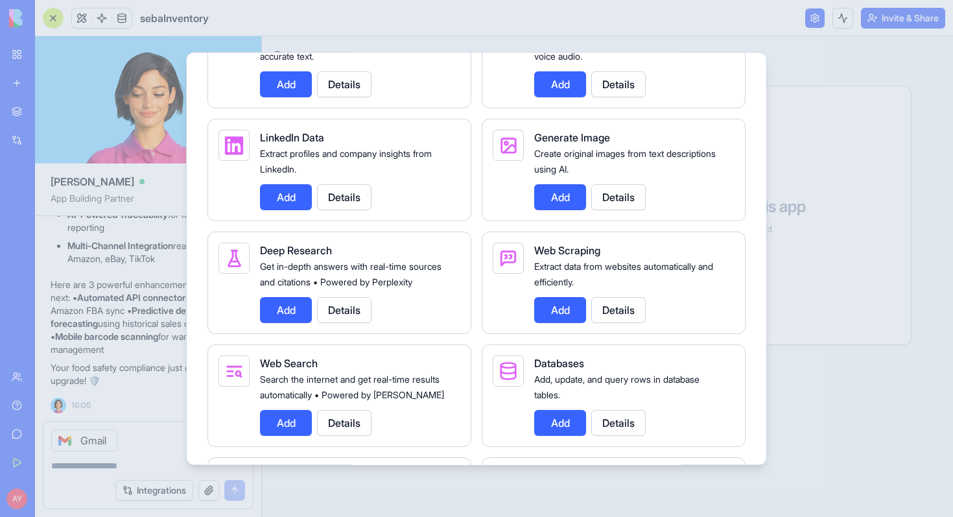
scroll to position [1545, 0]
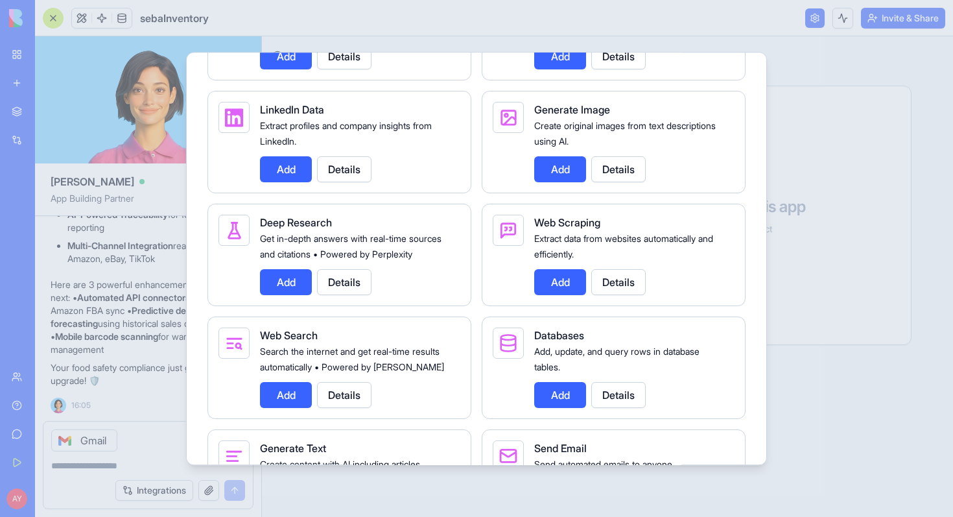
click at [287, 295] on button "Add" at bounding box center [286, 282] width 52 height 26
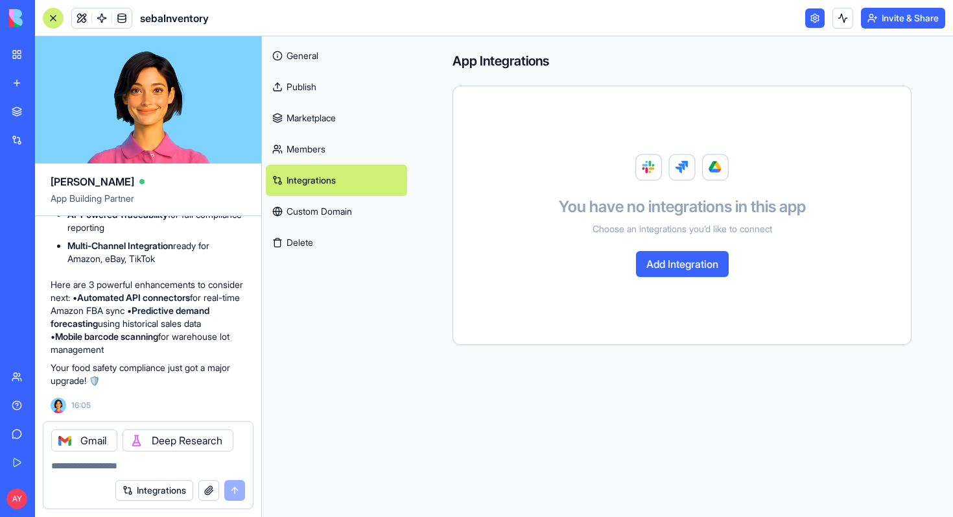
scroll to position [2041, 0]
click at [85, 462] on textarea at bounding box center [148, 465] width 194 height 13
type textarea "********"
click at [232, 489] on button "submit" at bounding box center [234, 490] width 21 height 21
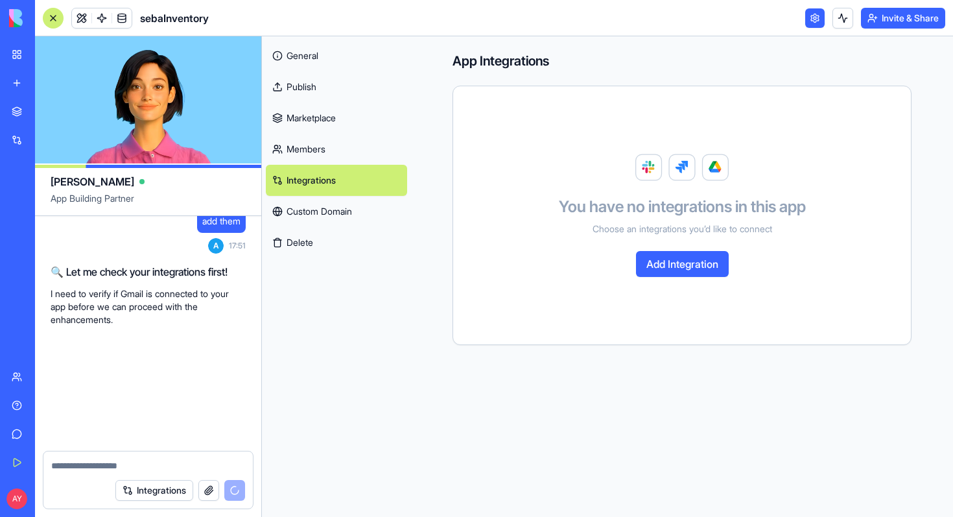
scroll to position [2265, 0]
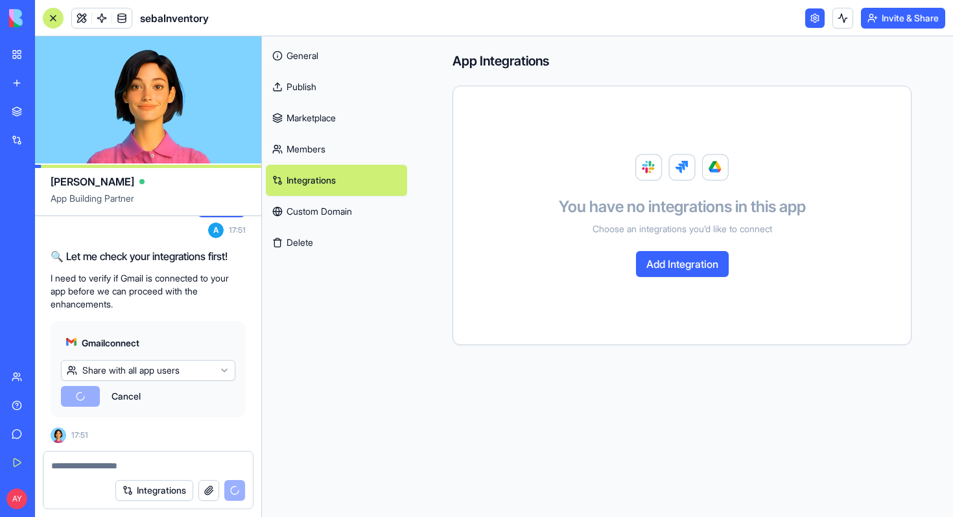
click at [221, 369] on html "BETA My Workspace New app Marketplace Integrations Recent sebaInventory New App…" at bounding box center [476, 258] width 953 height 517
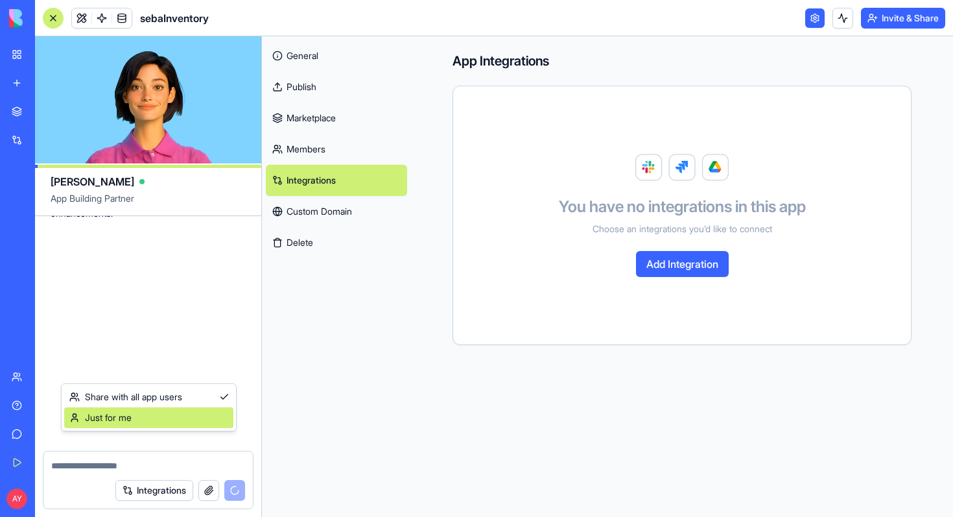
scroll to position [2527, 0]
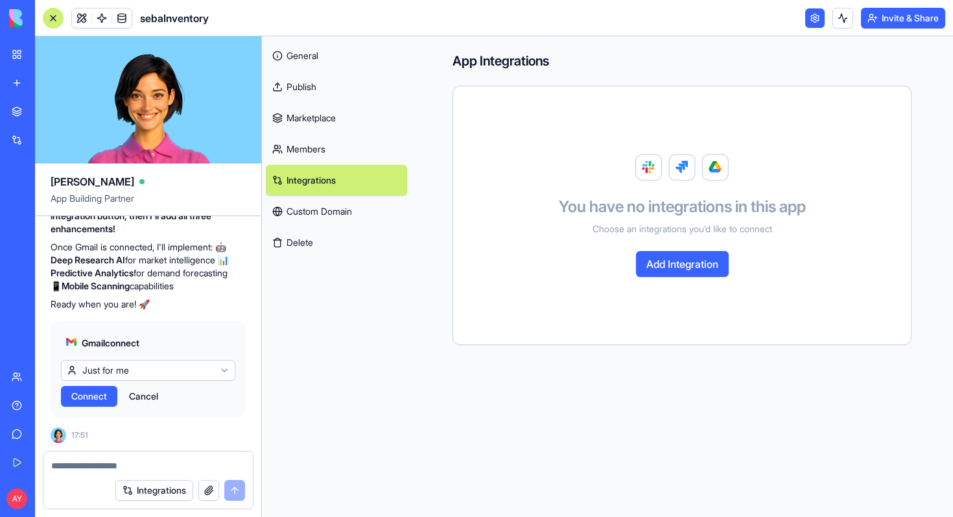
click at [91, 398] on span "Connect" at bounding box center [89, 396] width 36 height 13
click at [94, 394] on span "Connect" at bounding box center [89, 396] width 36 height 13
click at [150, 397] on button "Cancel" at bounding box center [144, 396] width 42 height 21
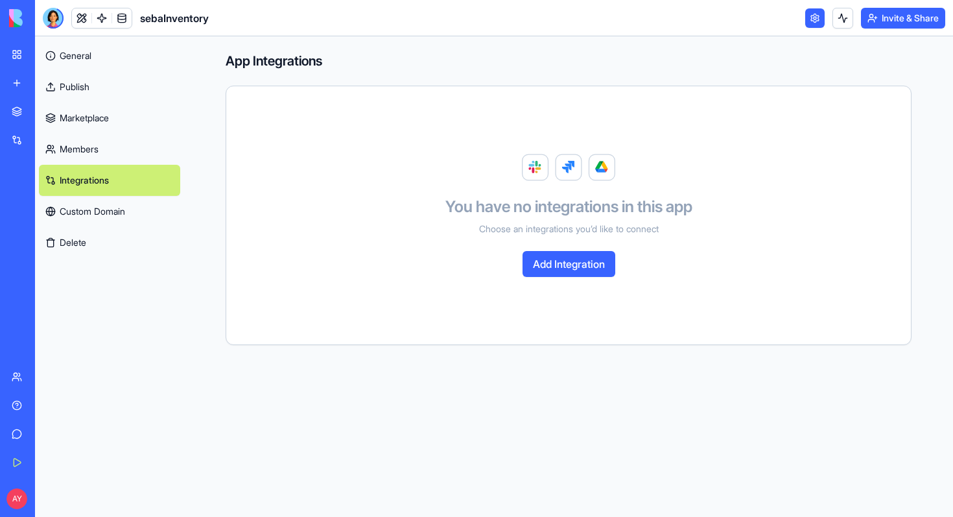
click at [91, 173] on link "Integrations" at bounding box center [109, 180] width 141 height 31
click at [563, 259] on button "Add Integration" at bounding box center [569, 264] width 93 height 26
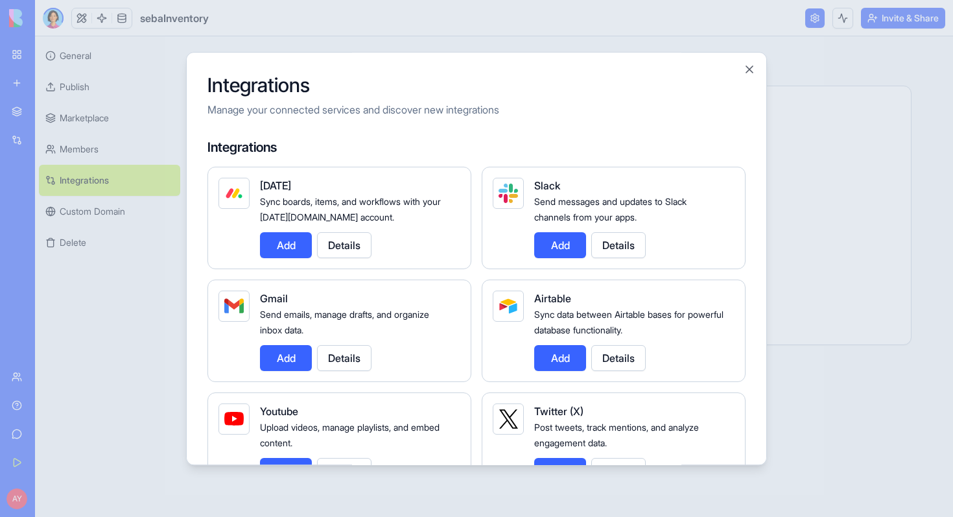
click at [89, 176] on div at bounding box center [476, 258] width 953 height 517
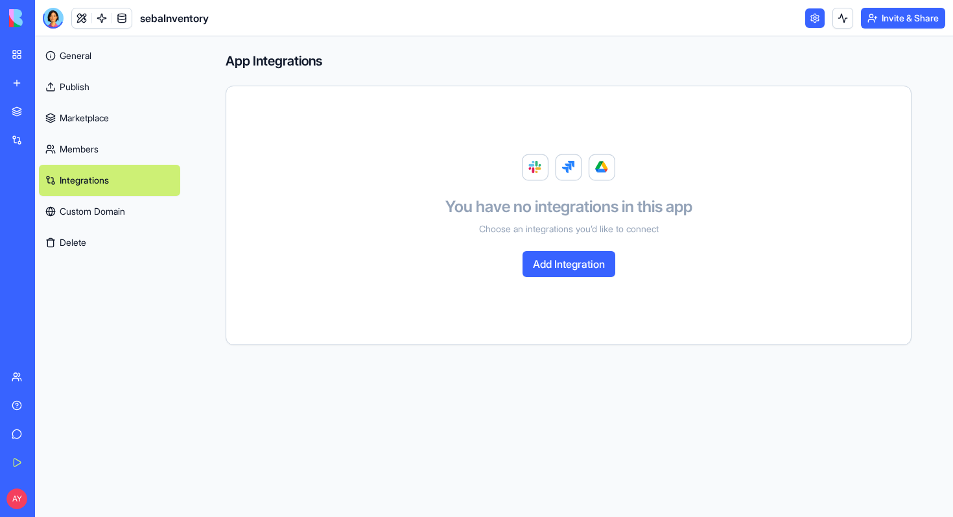
click at [86, 112] on link "Marketplace" at bounding box center [109, 117] width 141 height 31
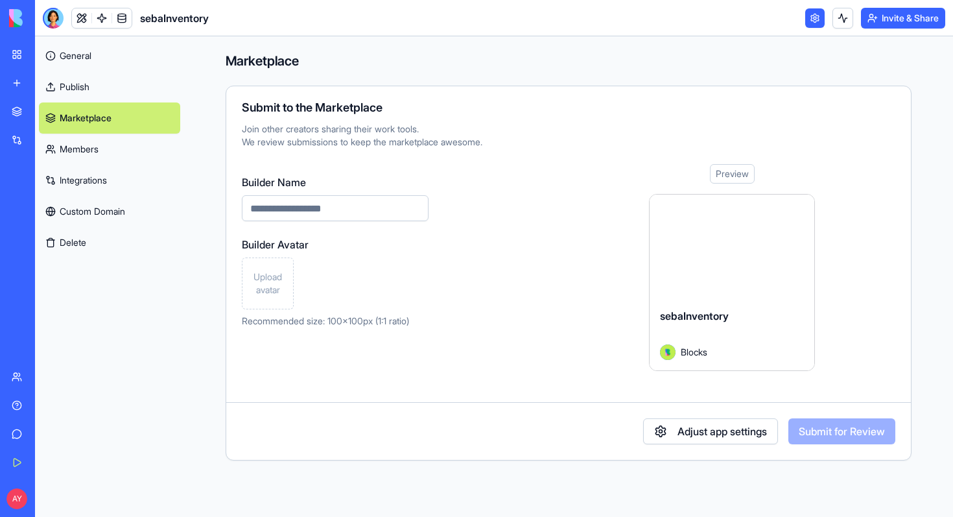
click at [89, 54] on link "General" at bounding box center [109, 55] width 141 height 31
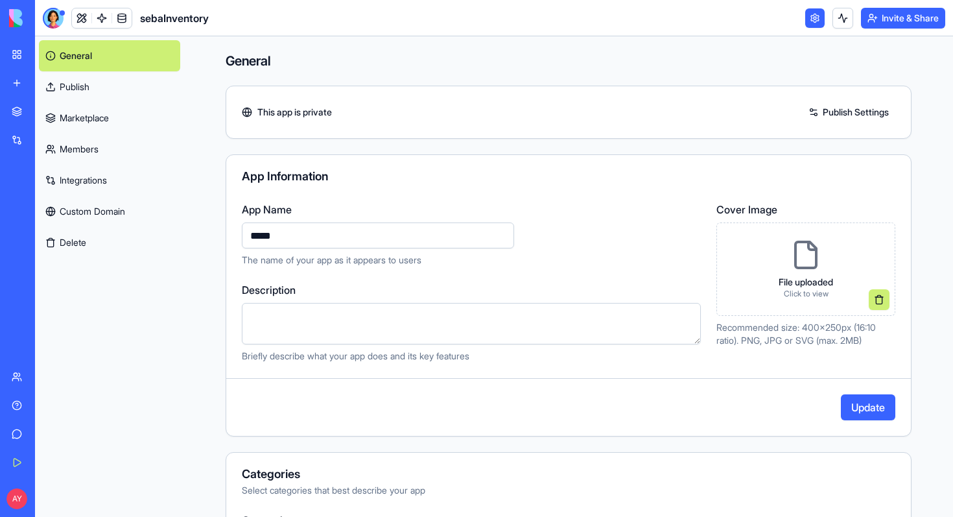
type input "****"
click at [853, 406] on button "Update" at bounding box center [868, 407] width 54 height 26
click at [812, 20] on link at bounding box center [814, 17] width 19 height 19
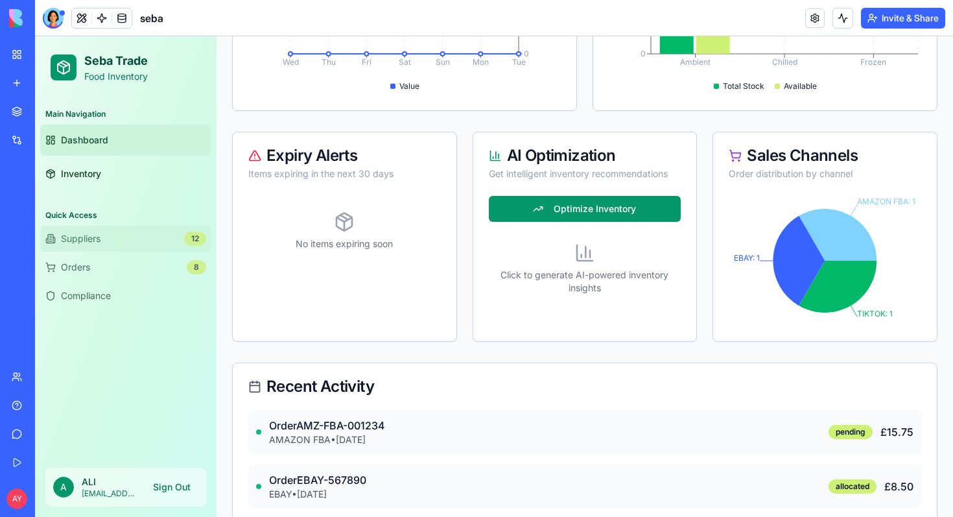
scroll to position [529, 0]
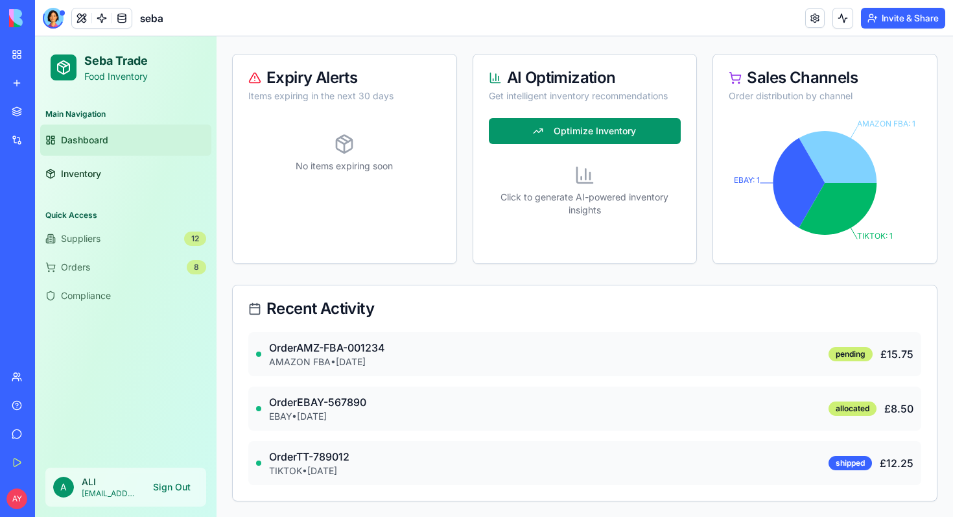
click at [98, 486] on p "ALI" at bounding box center [110, 481] width 56 height 13
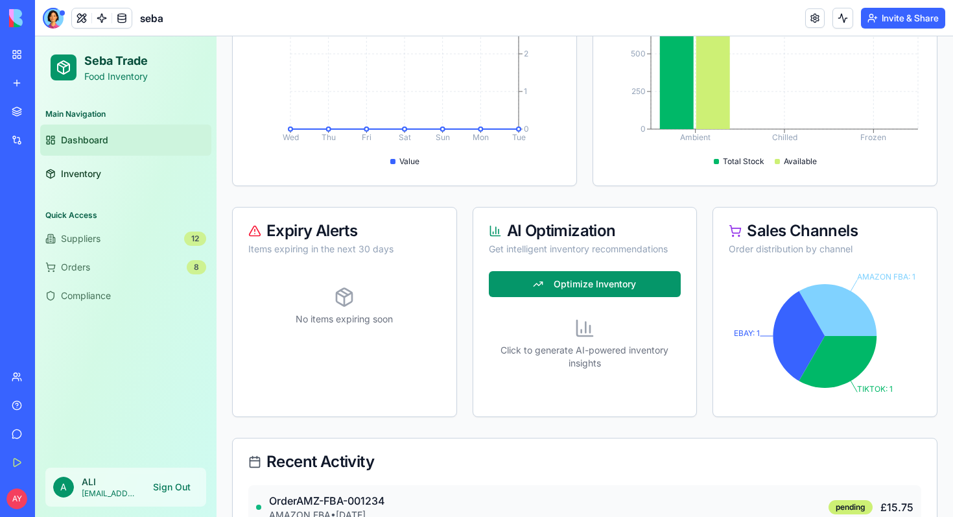
scroll to position [405, 0]
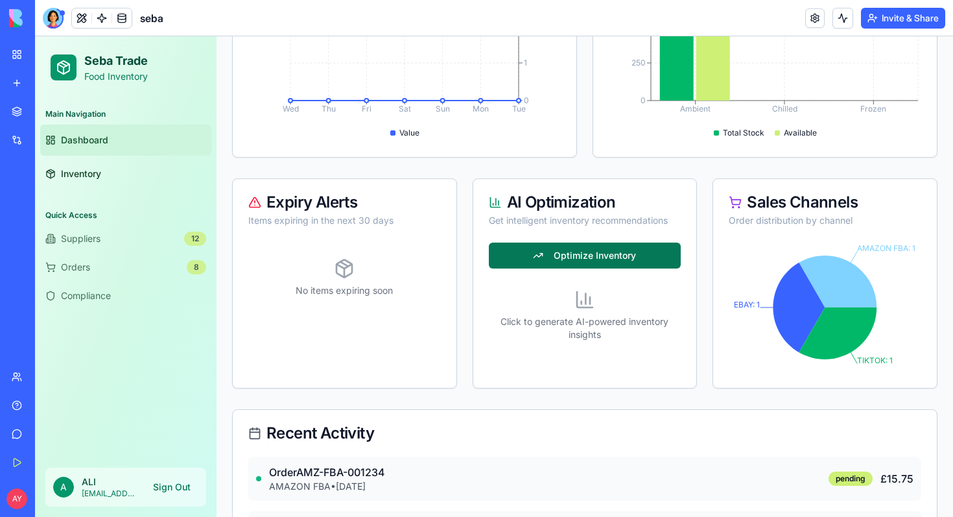
click at [569, 257] on button "Optimize Inventory" at bounding box center [585, 255] width 193 height 26
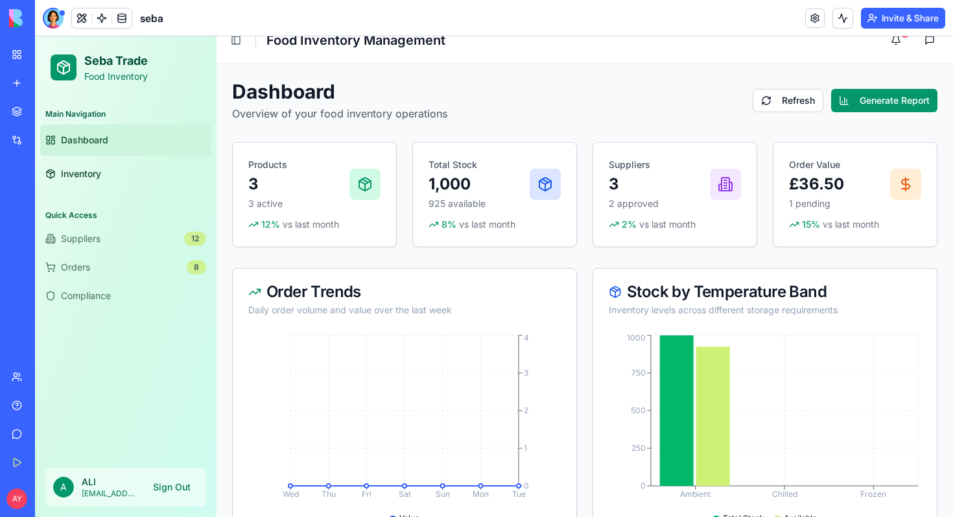
scroll to position [0, 0]
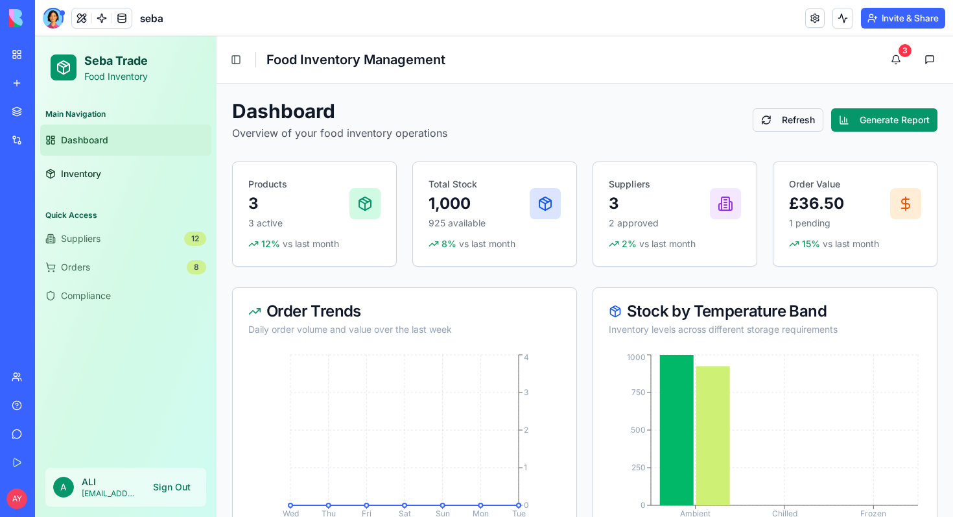
click at [788, 121] on button "Refresh" at bounding box center [788, 119] width 71 height 23
click at [72, 163] on link "Inventory" at bounding box center [125, 173] width 171 height 31
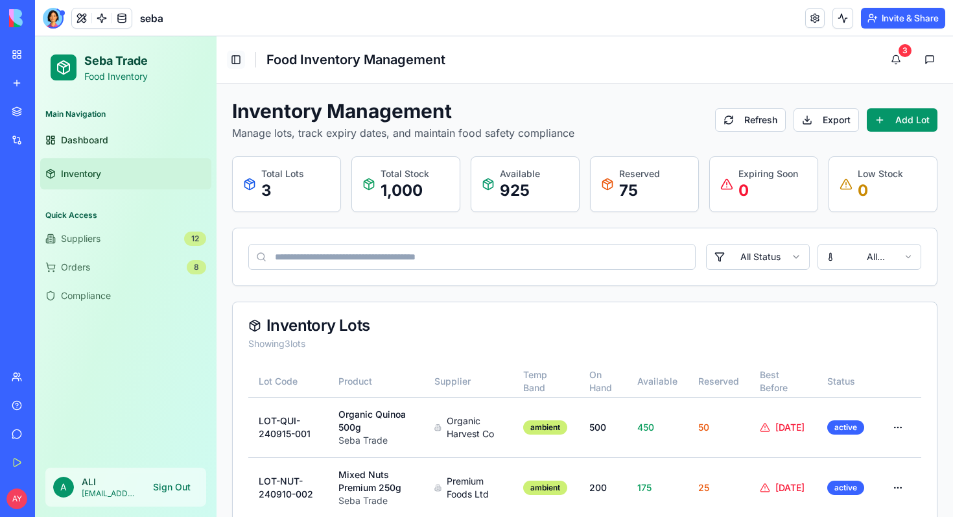
click at [237, 54] on button "Toggle Sidebar" at bounding box center [236, 60] width 18 height 18
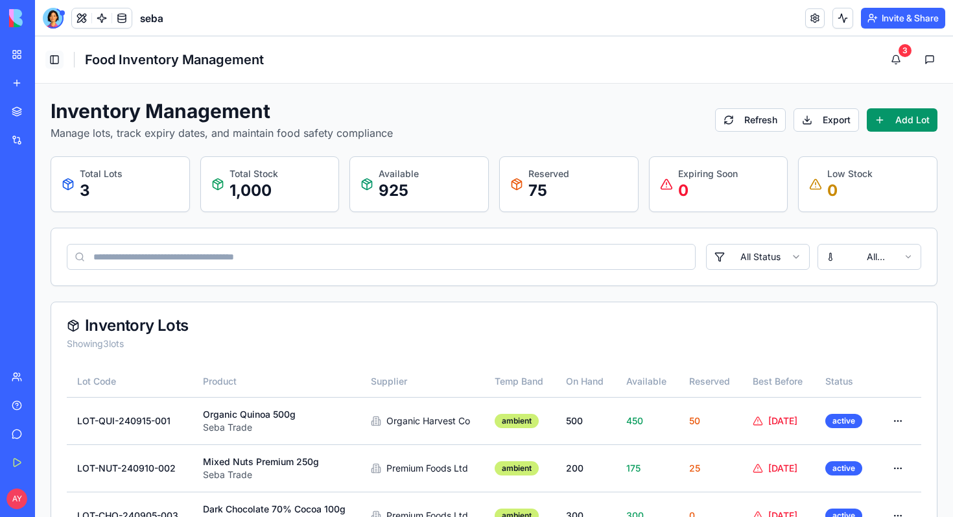
click at [51, 60] on button "Toggle Sidebar" at bounding box center [54, 60] width 18 height 18
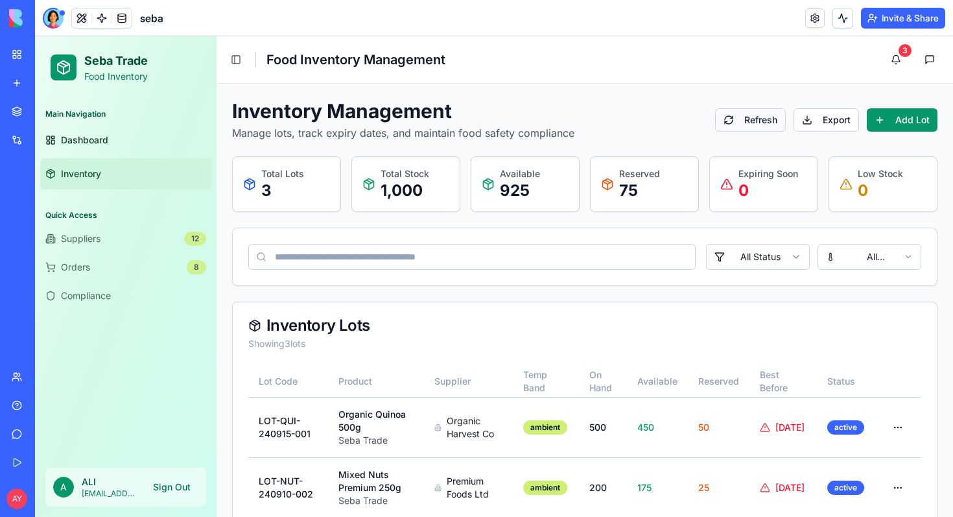
click at [771, 118] on button "Refresh" at bounding box center [750, 119] width 71 height 23
click at [925, 59] on button at bounding box center [930, 60] width 26 height 26
click at [896, 60] on button "3" at bounding box center [896, 60] width 26 height 26
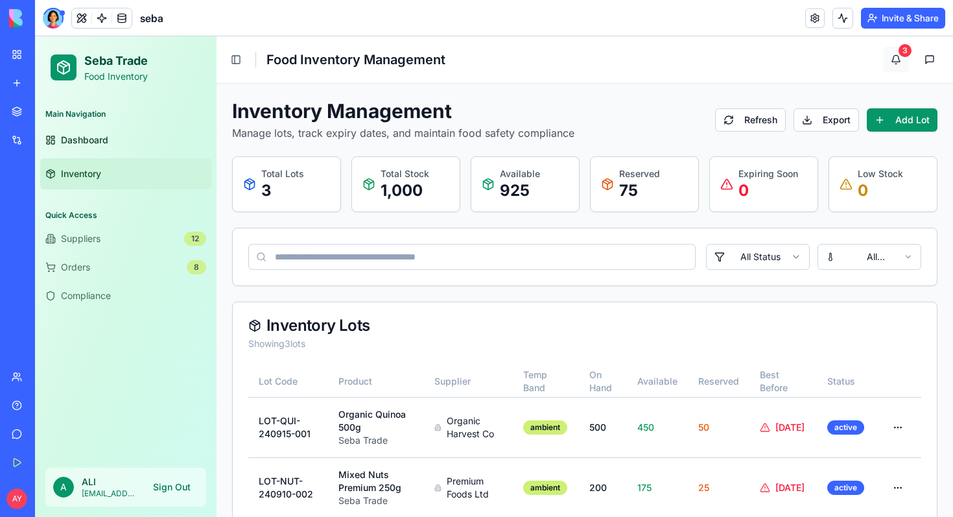
click at [896, 60] on button "3" at bounding box center [896, 60] width 26 height 26
click at [100, 19] on span at bounding box center [102, 18] width 36 height 36
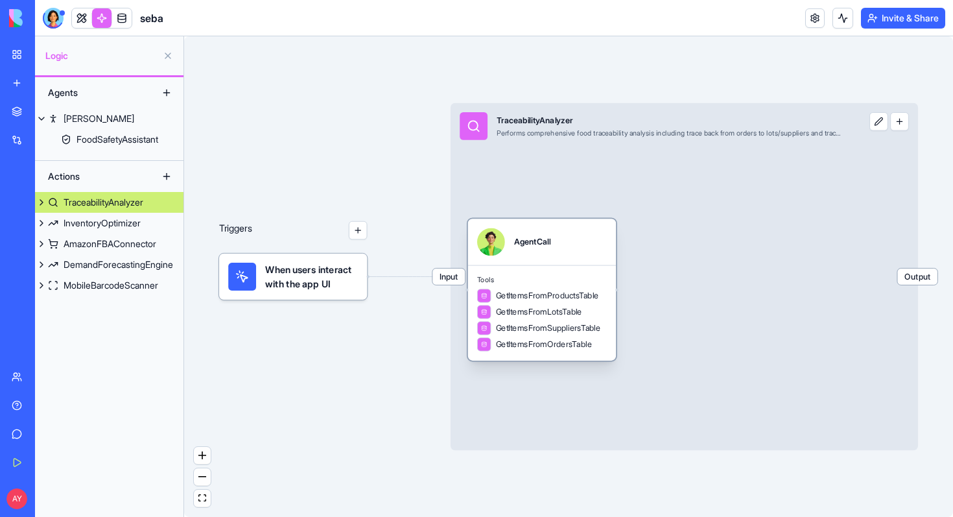
click at [588, 274] on div "Tools GetItemsFromProductsTable GetItemsFromLotsTable GetItemsFromSuppliersTabl…" at bounding box center [542, 312] width 148 height 95
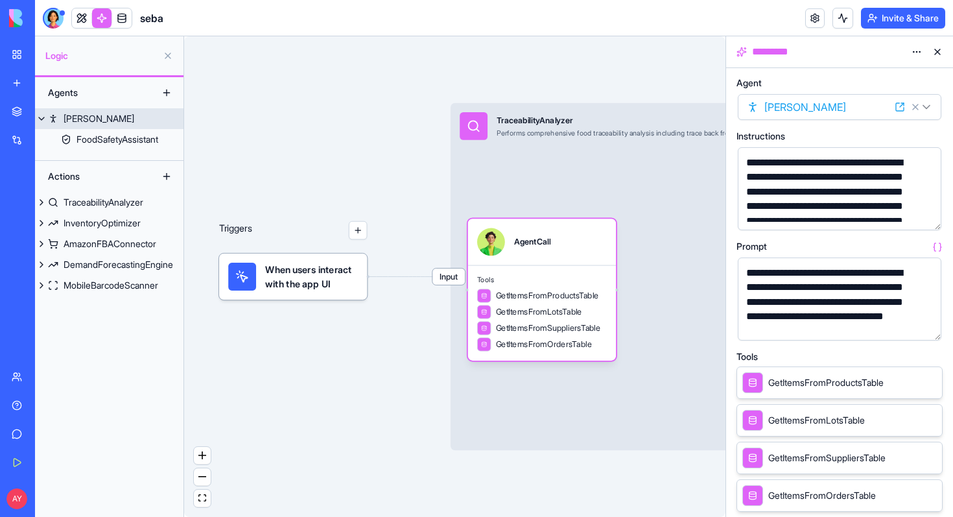
click at [40, 118] on button at bounding box center [41, 118] width 13 height 21
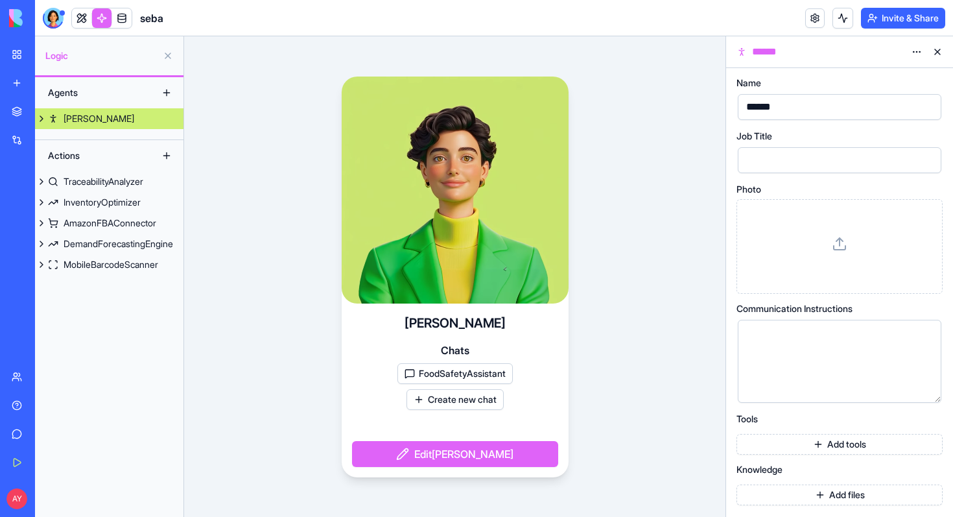
click at [40, 118] on button at bounding box center [41, 118] width 13 height 21
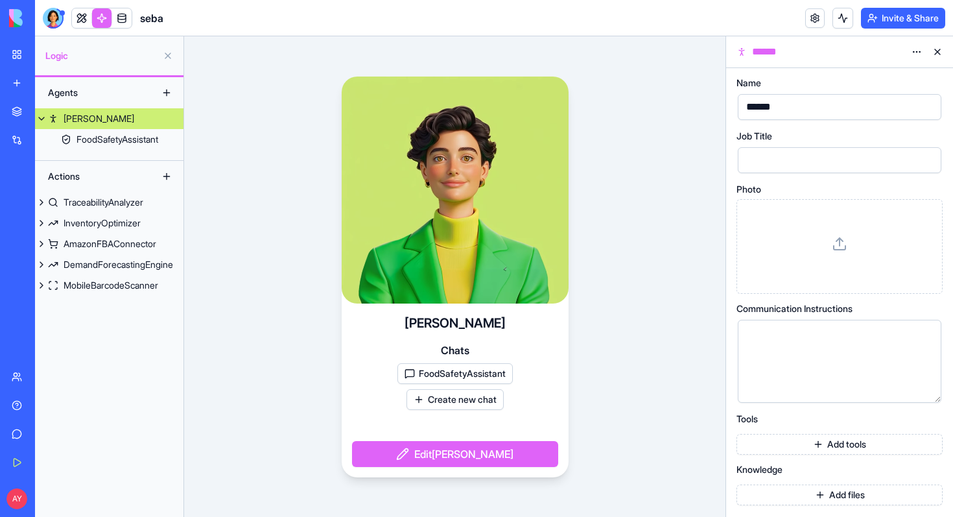
click at [167, 93] on button at bounding box center [166, 92] width 21 height 21
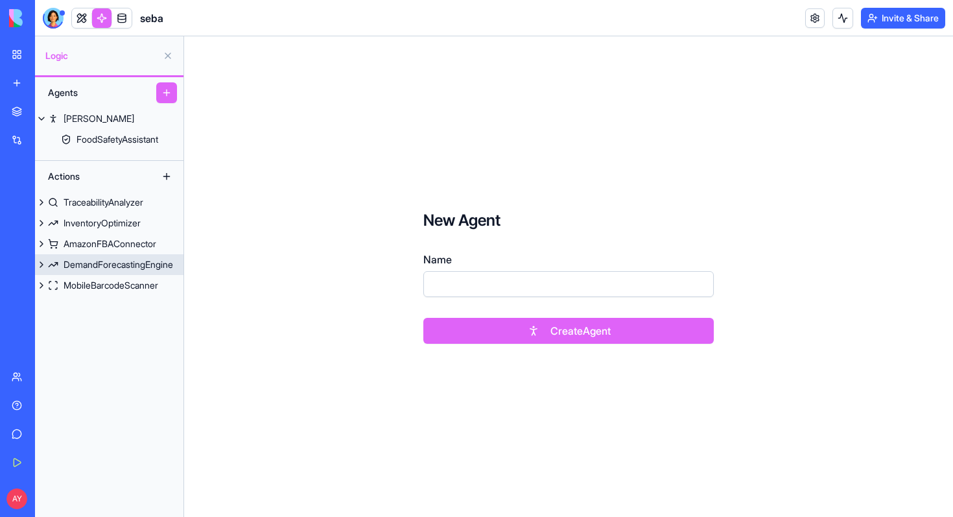
click at [41, 264] on button at bounding box center [41, 264] width 13 height 21
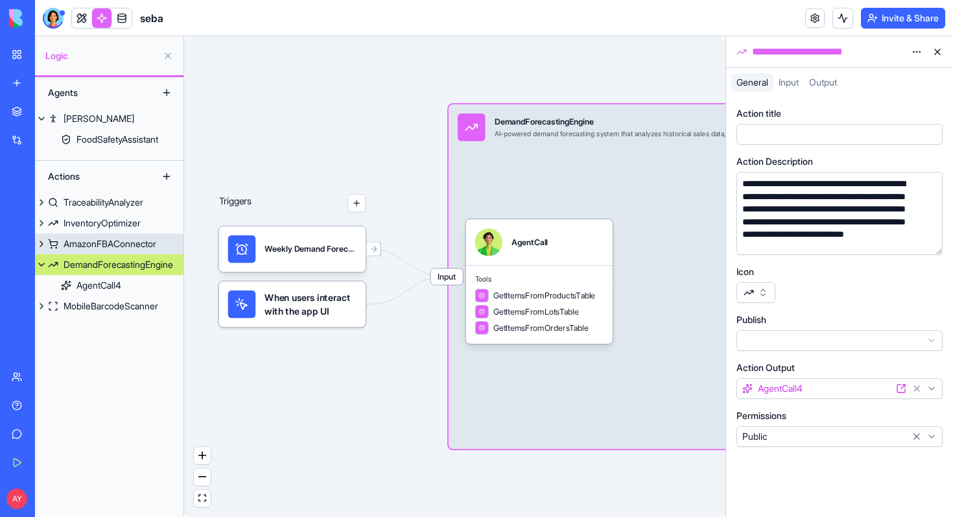
click at [43, 248] on button at bounding box center [41, 243] width 13 height 21
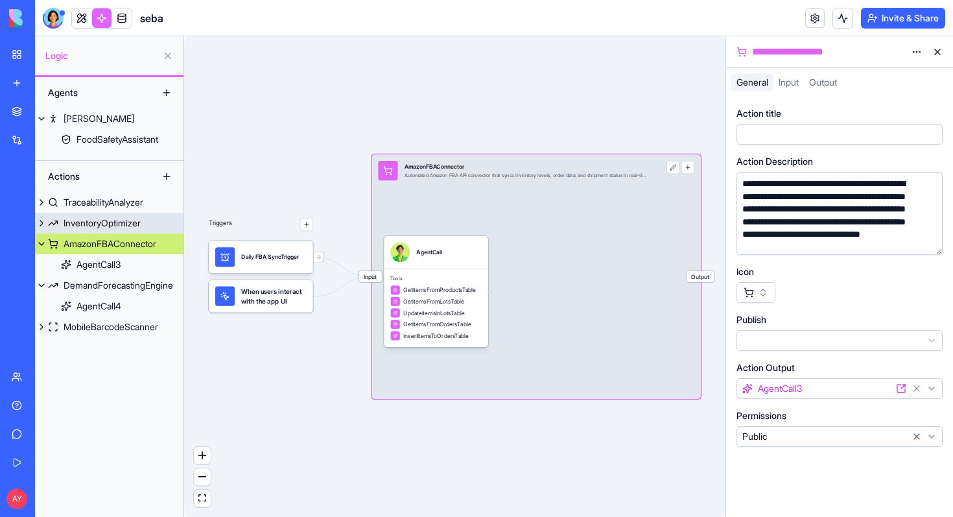
click at [40, 228] on button at bounding box center [41, 223] width 13 height 21
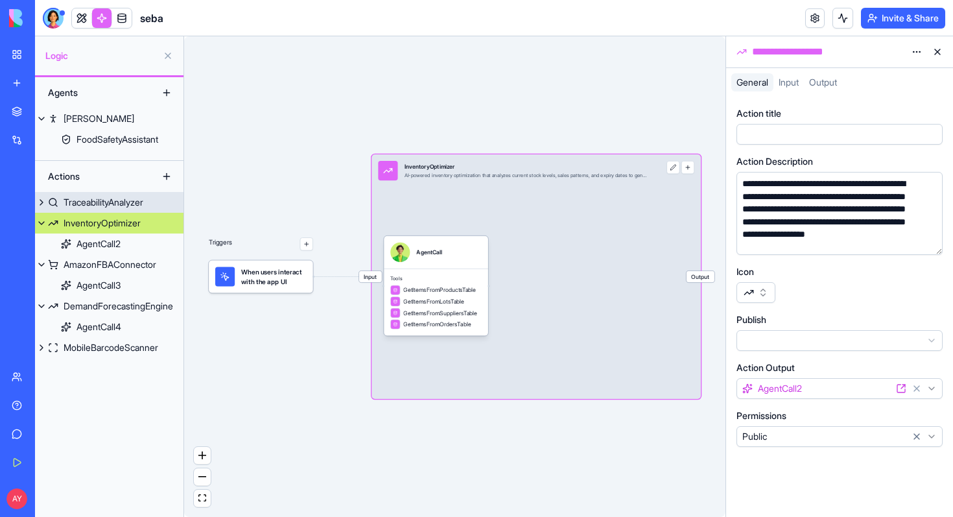
click at [43, 204] on button at bounding box center [41, 202] width 13 height 21
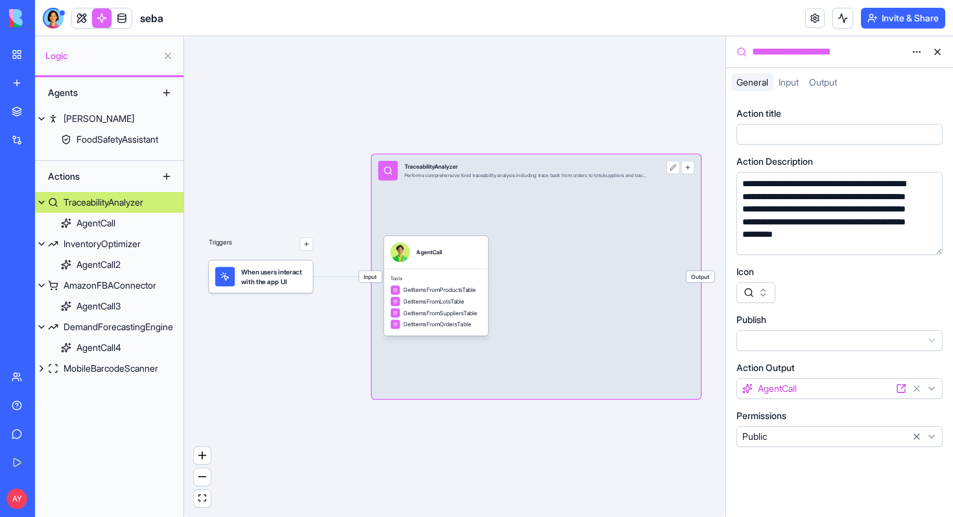
click at [791, 86] on span "Input" at bounding box center [789, 81] width 20 height 11
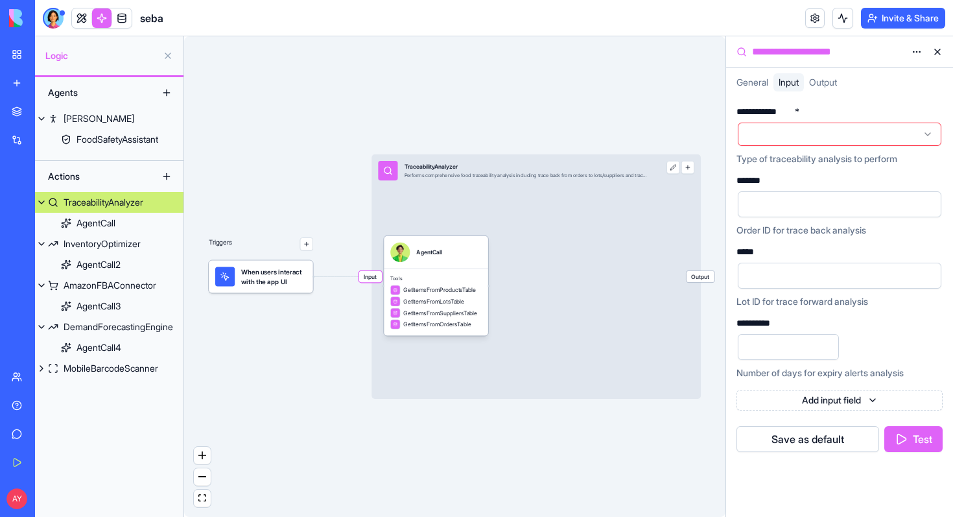
click at [827, 81] on span "Output" at bounding box center [823, 81] width 28 height 11
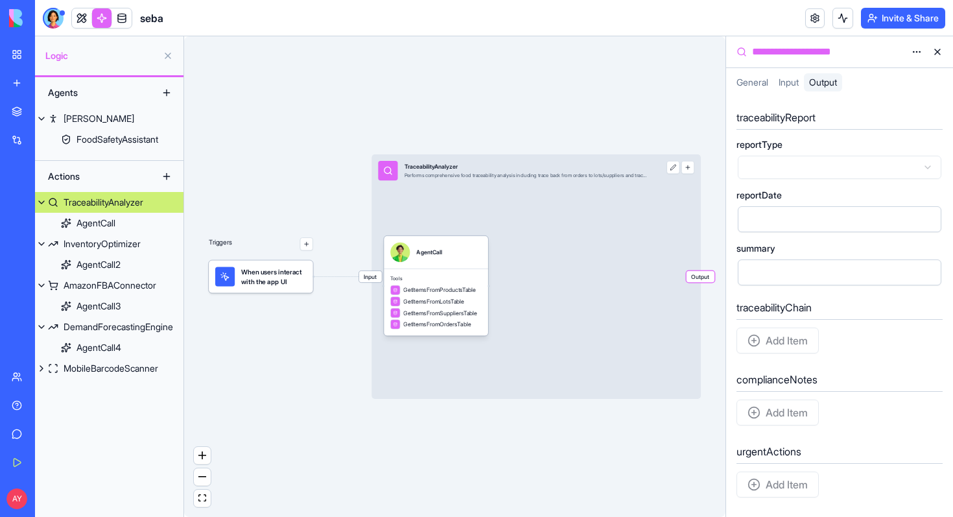
click at [40, 143] on div "Integrations" at bounding box center [39, 140] width 17 height 13
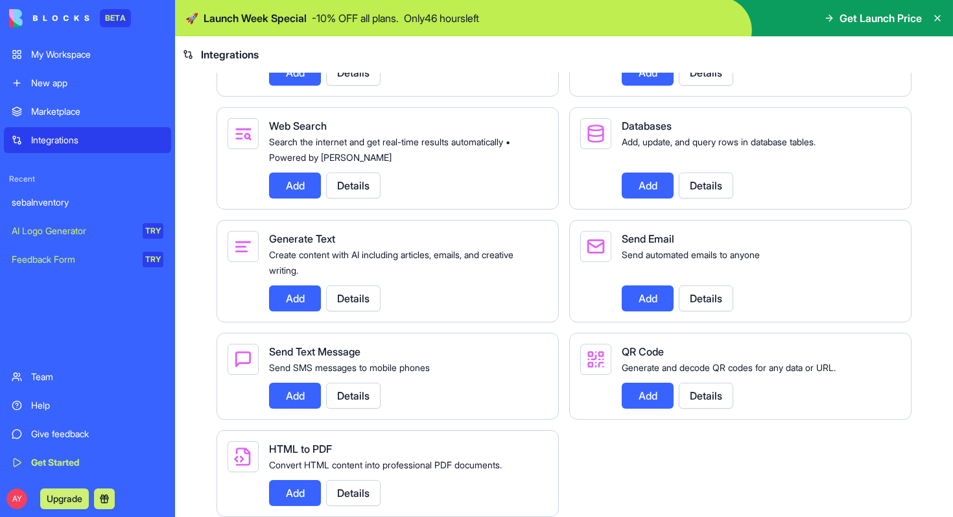
scroll to position [1676, 0]
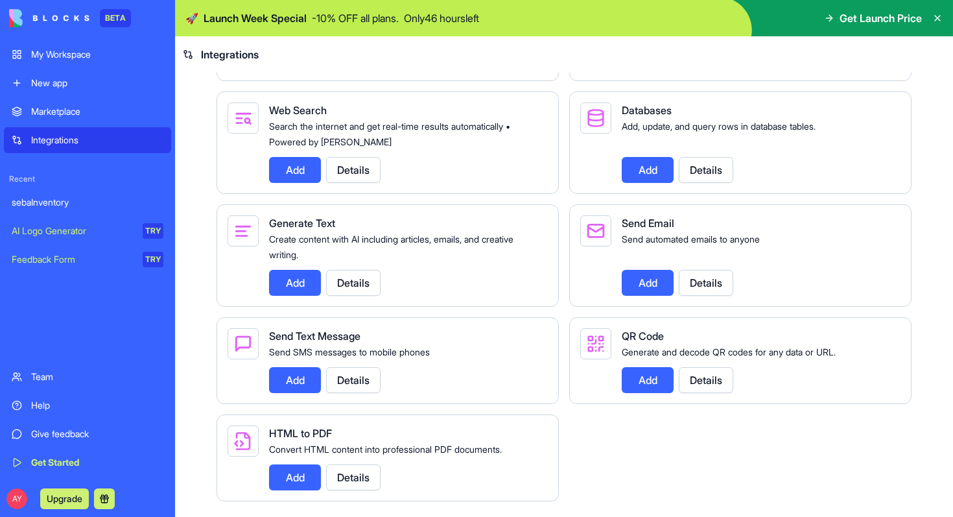
click at [83, 115] on div "Marketplace" at bounding box center [97, 111] width 132 height 13
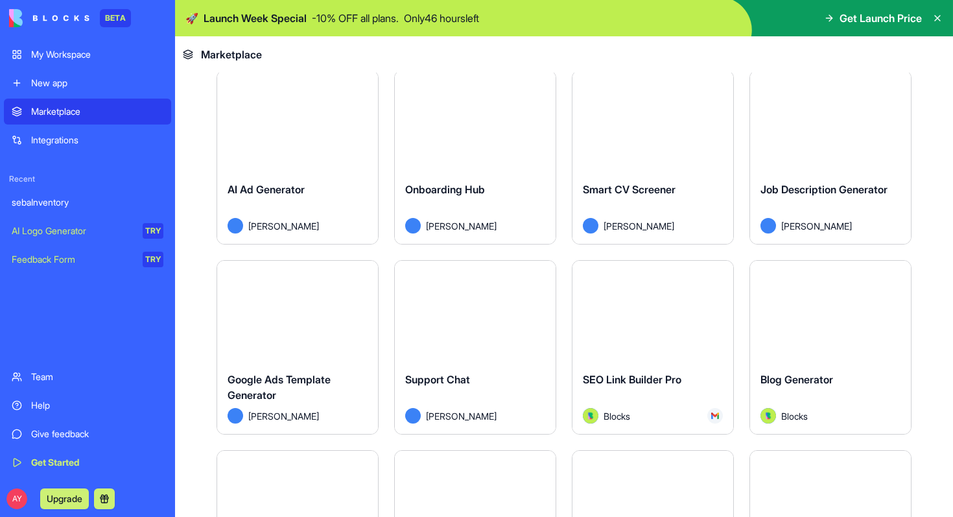
scroll to position [3116, 0]
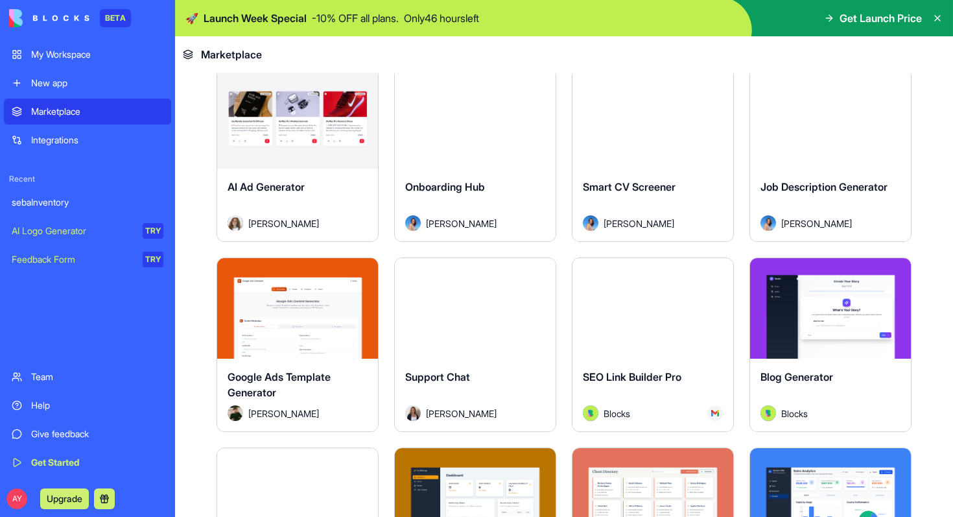
click at [81, 141] on div "Integrations" at bounding box center [97, 140] width 132 height 13
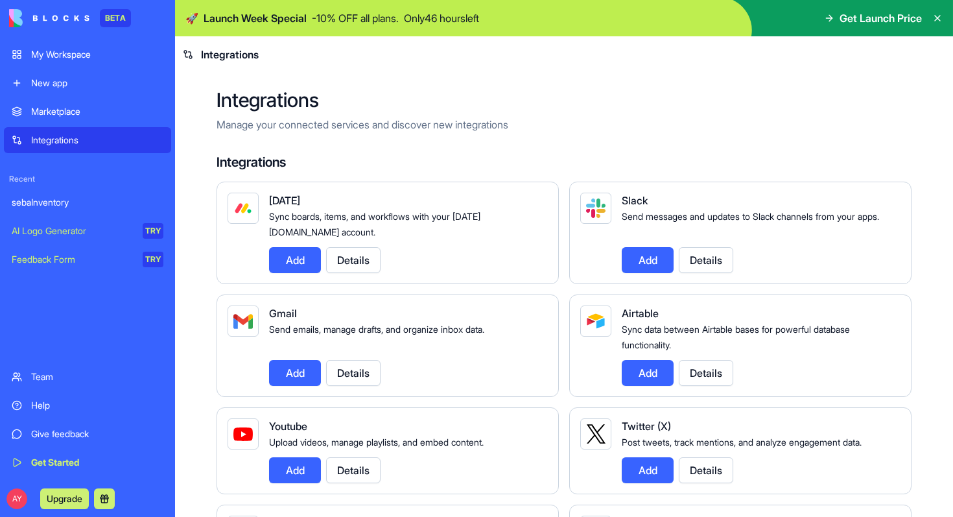
click at [71, 55] on div "My Workspace" at bounding box center [97, 54] width 132 height 13
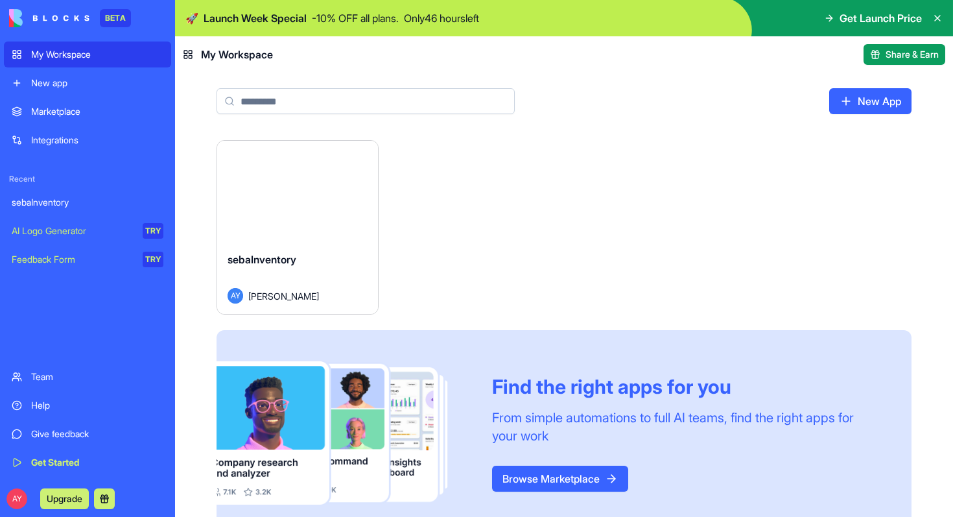
click at [848, 18] on span "Get Launch Price" at bounding box center [881, 18] width 82 height 16
click at [827, 18] on icon at bounding box center [829, 18] width 6 height 0
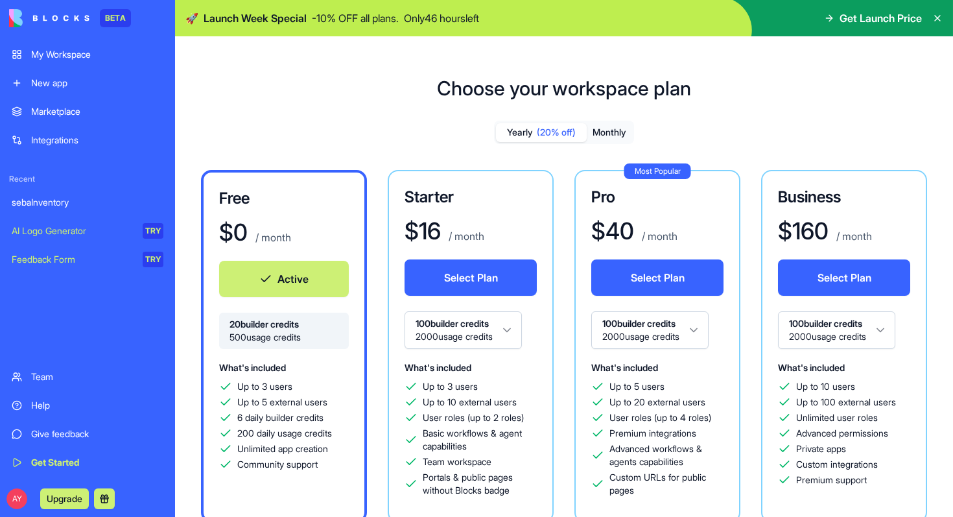
click at [74, 196] on div "sebaInventory" at bounding box center [88, 202] width 152 height 13
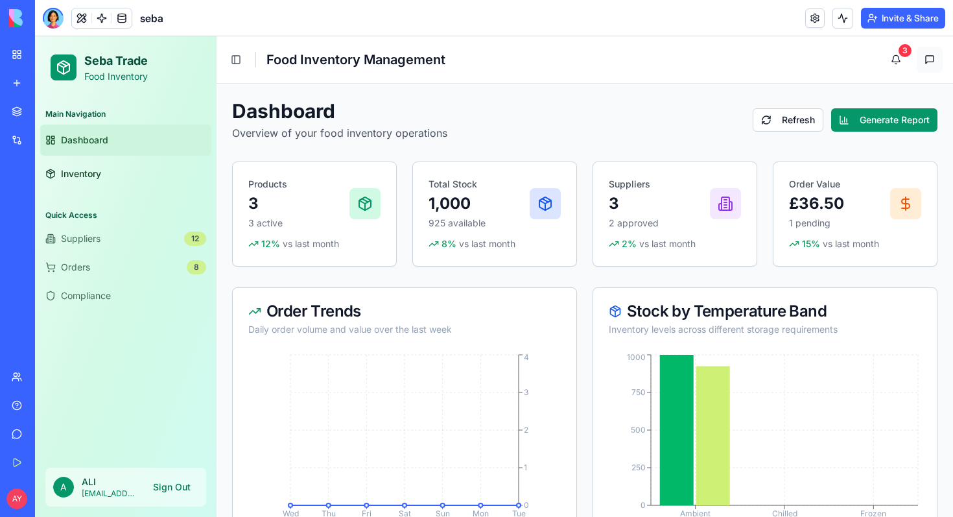
click at [930, 60] on button at bounding box center [930, 60] width 26 height 26
click at [900, 53] on div "3" at bounding box center [905, 50] width 13 height 13
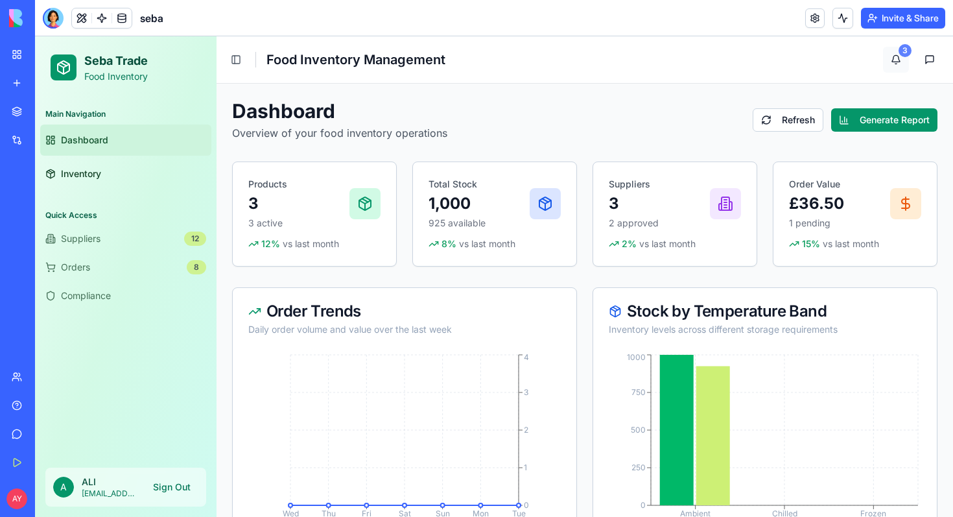
click at [900, 53] on div "3" at bounding box center [905, 50] width 13 height 13
click at [233, 62] on button "Toggle Sidebar" at bounding box center [236, 60] width 18 height 18
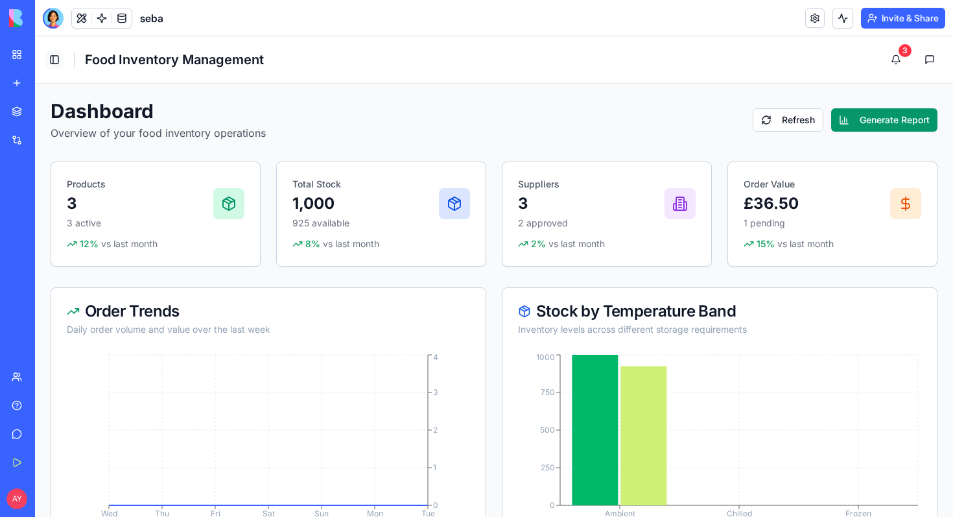
click at [57, 63] on button "Toggle Sidebar" at bounding box center [54, 60] width 18 height 18
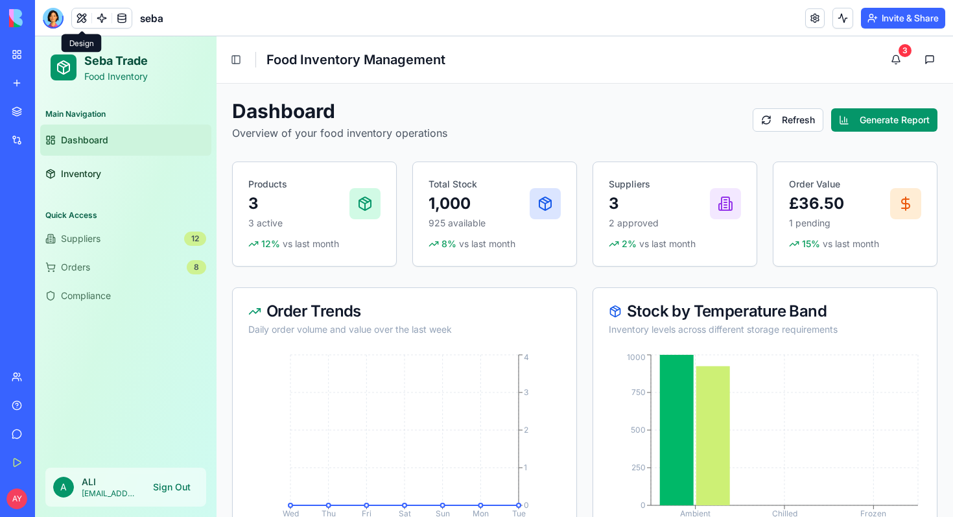
click at [86, 19] on button at bounding box center [81, 17] width 19 height 19
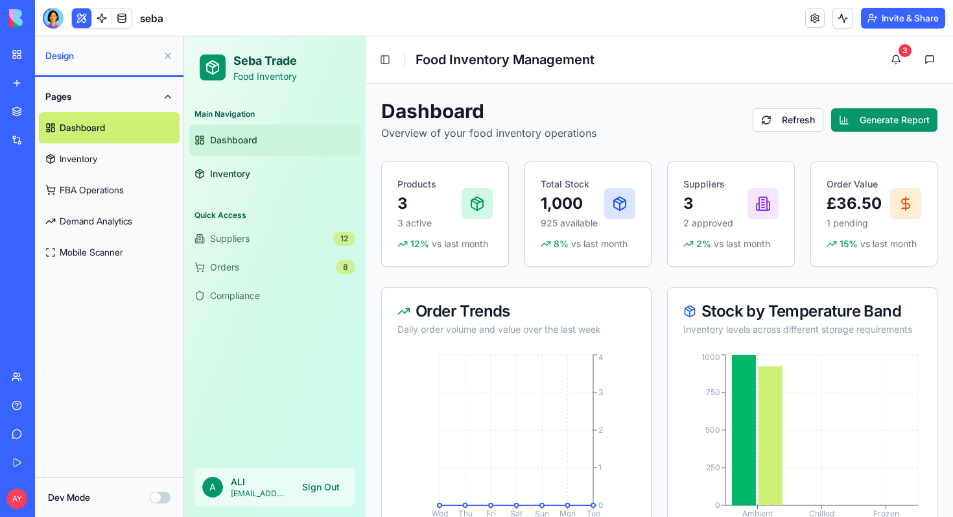
click at [98, 193] on link "FBA Operations" at bounding box center [109, 189] width 141 height 31
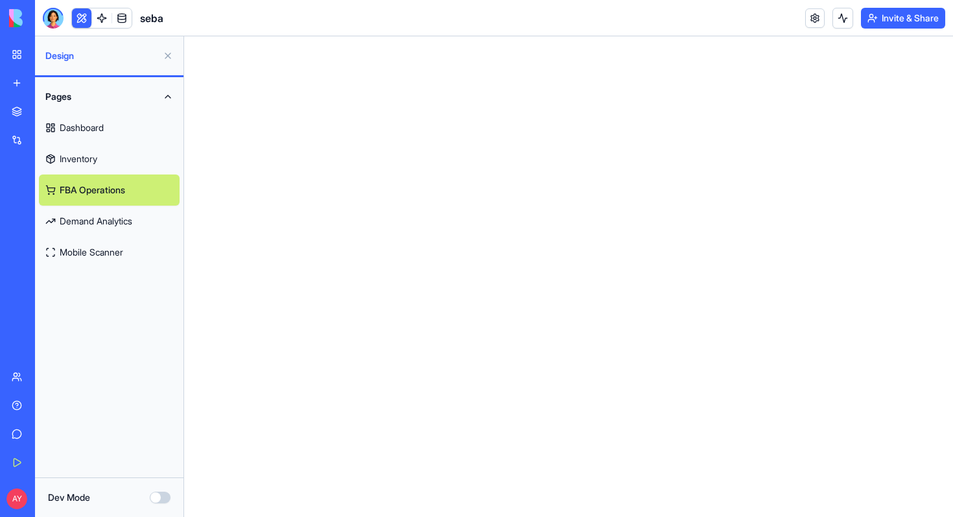
click at [91, 158] on link "Inventory" at bounding box center [109, 158] width 141 height 31
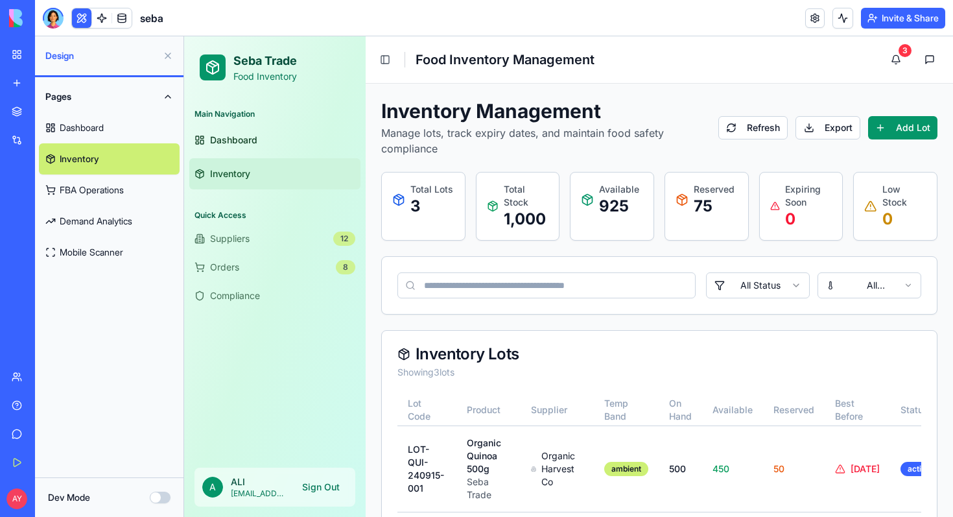
click at [803, 287] on html "Seba Trade Food Inventory Main Navigation Dashboard Inventory Quick Access Supp…" at bounding box center [568, 395] width 769 height 718
click at [911, 291] on html "Seba Trade Food Inventory Main Navigation Dashboard Inventory Quick Access Supp…" at bounding box center [568, 395] width 769 height 718
click at [911, 288] on html "Seba Trade Food Inventory Main Navigation Dashboard Inventory Quick Access Supp…" at bounding box center [568, 395] width 769 height 718
click at [165, 497] on button "Dev Mode" at bounding box center [160, 497] width 21 height 12
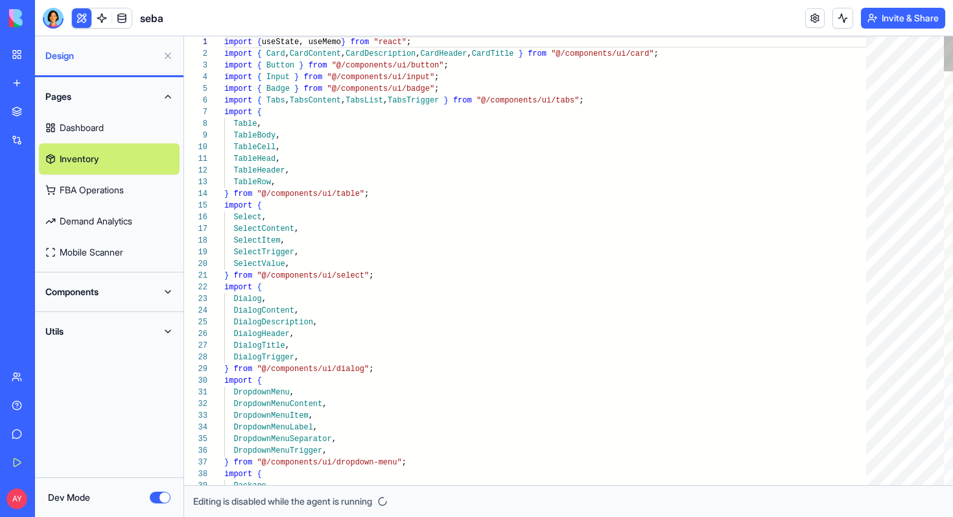
scroll to position [117, 0]
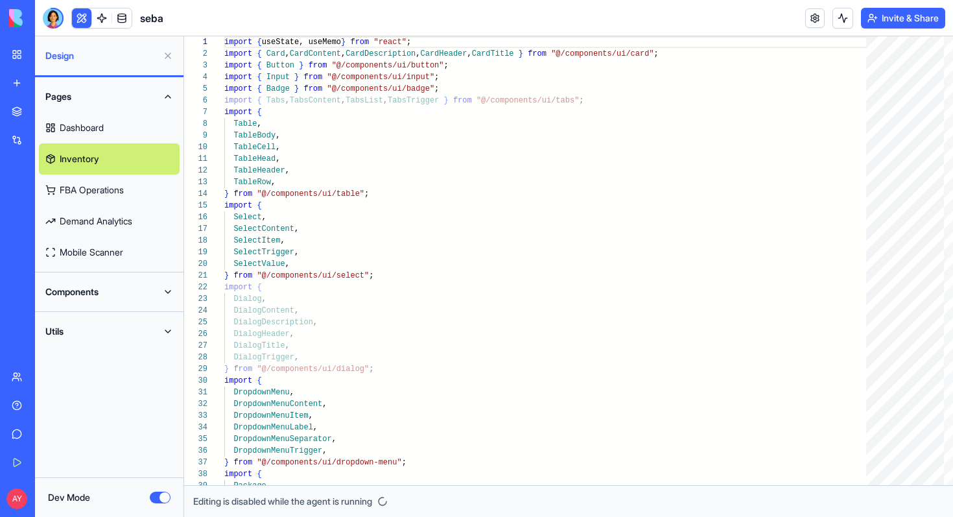
click at [156, 497] on button "Dev Mode" at bounding box center [160, 497] width 21 height 12
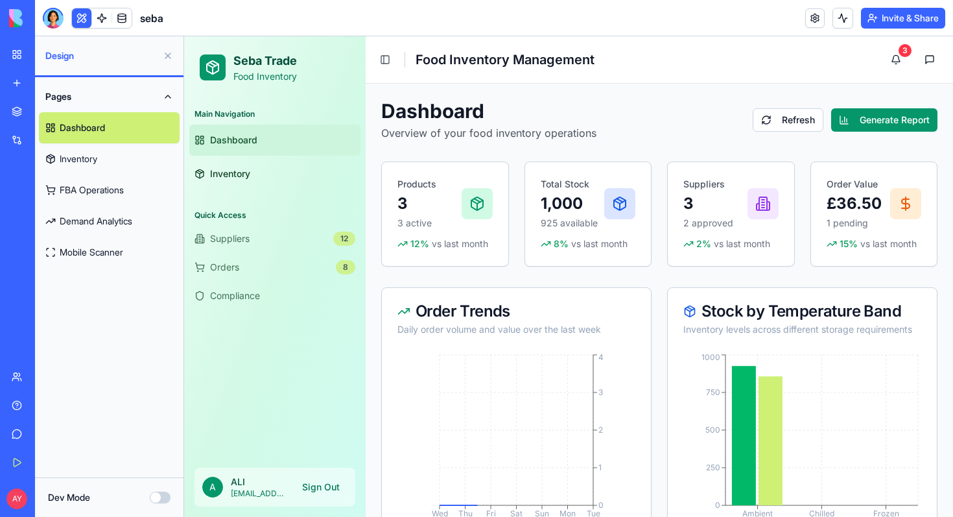
click at [168, 92] on button "Pages" at bounding box center [109, 96] width 141 height 31
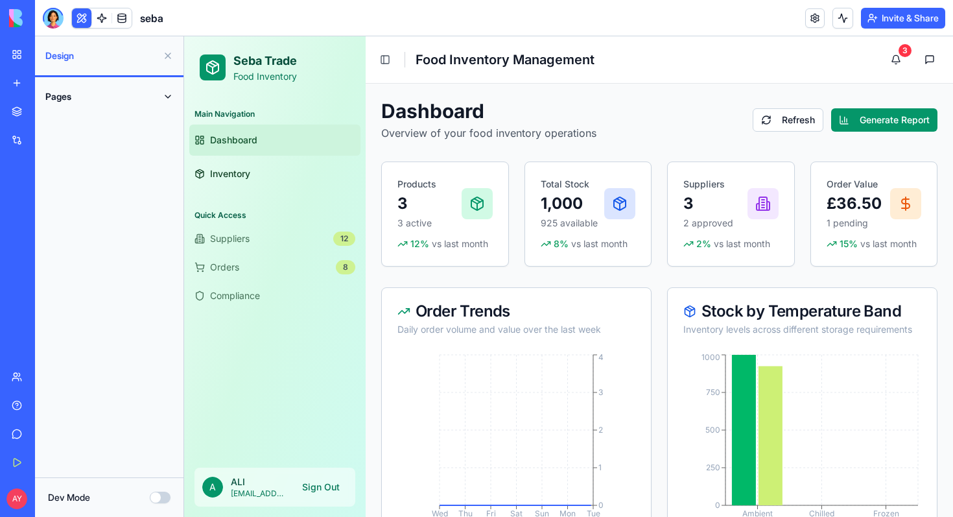
click at [168, 92] on button "Pages" at bounding box center [109, 96] width 141 height 31
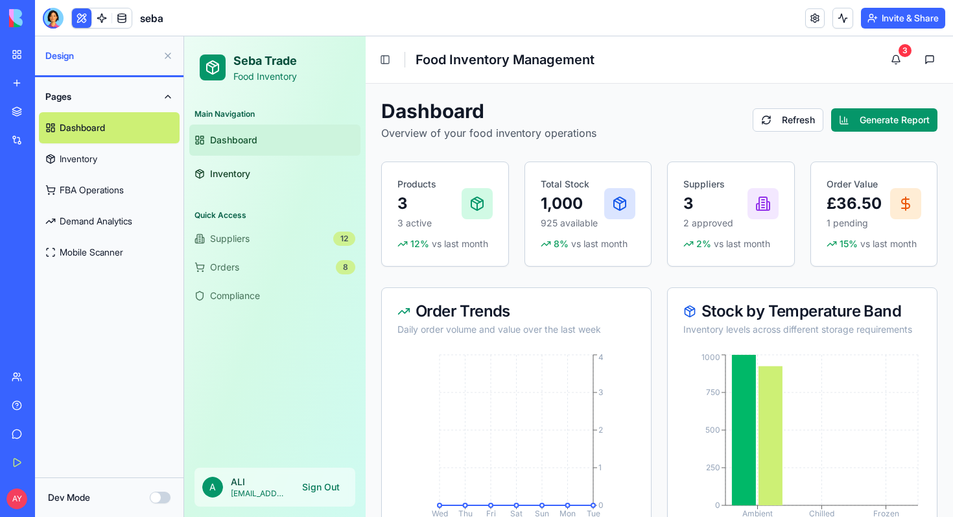
click at [33, 200] on div "sebaInventory" at bounding box center [30, 202] width 36 height 13
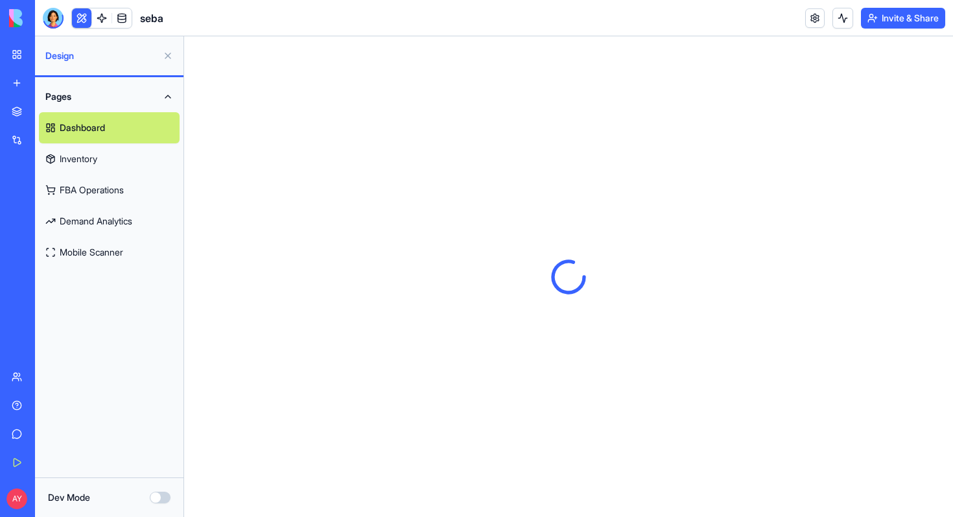
click at [48, 462] on div "Get Started" at bounding box center [39, 462] width 17 height 13
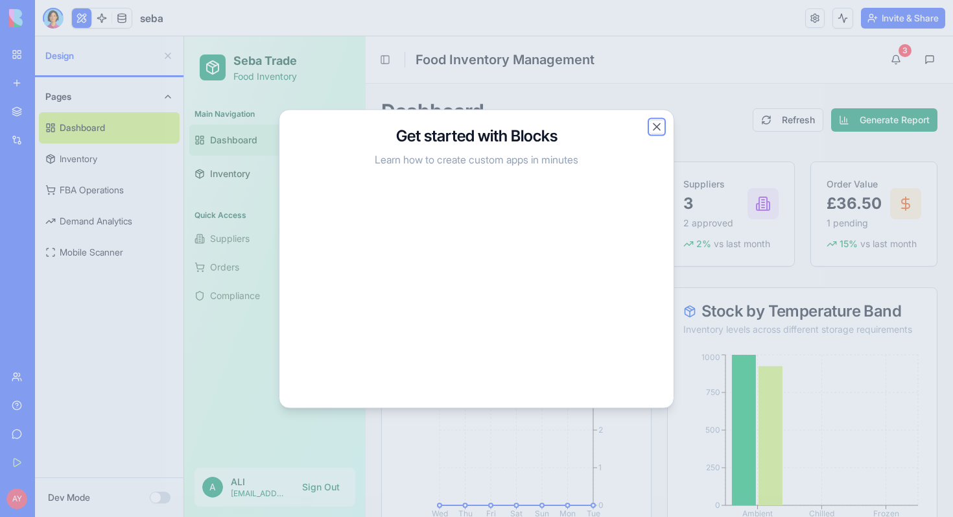
click at [655, 127] on button "Close" at bounding box center [656, 126] width 13 height 13
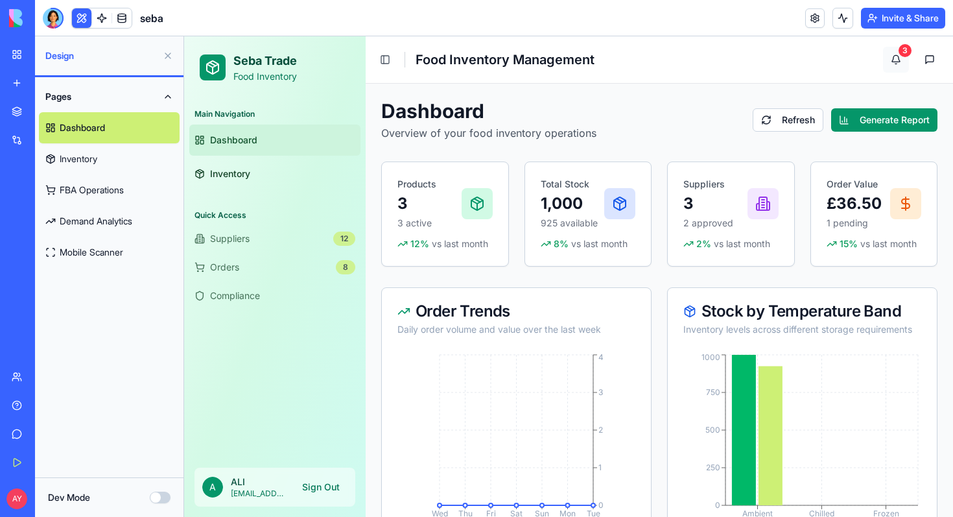
click at [897, 56] on button "3" at bounding box center [896, 60] width 26 height 26
click at [932, 59] on button at bounding box center [930, 60] width 26 height 26
click at [812, 17] on link at bounding box center [814, 17] width 19 height 19
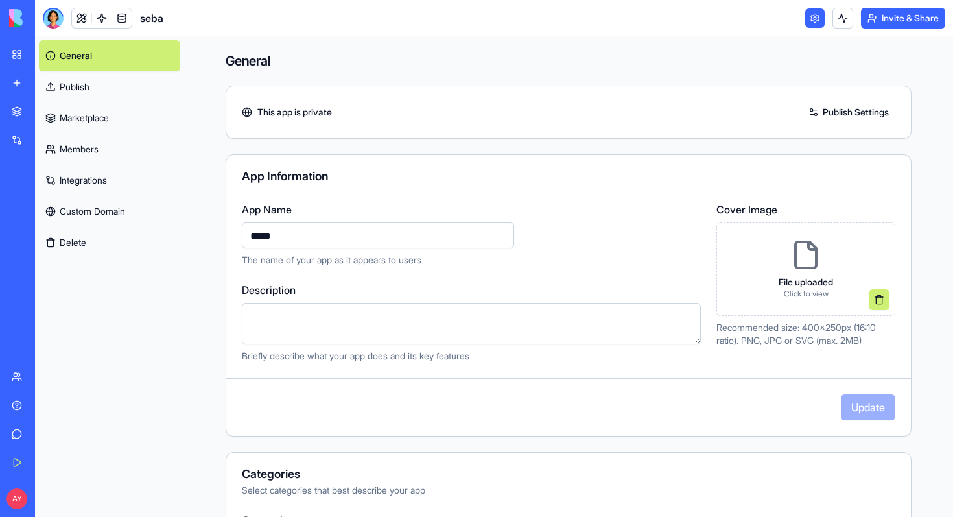
click at [808, 18] on link at bounding box center [814, 17] width 19 height 19
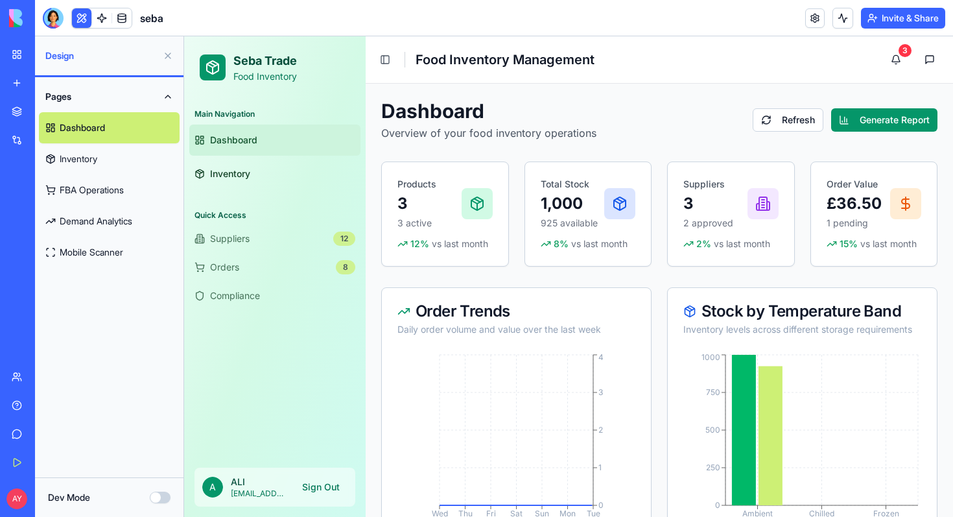
click at [836, 20] on button at bounding box center [842, 18] width 21 height 21
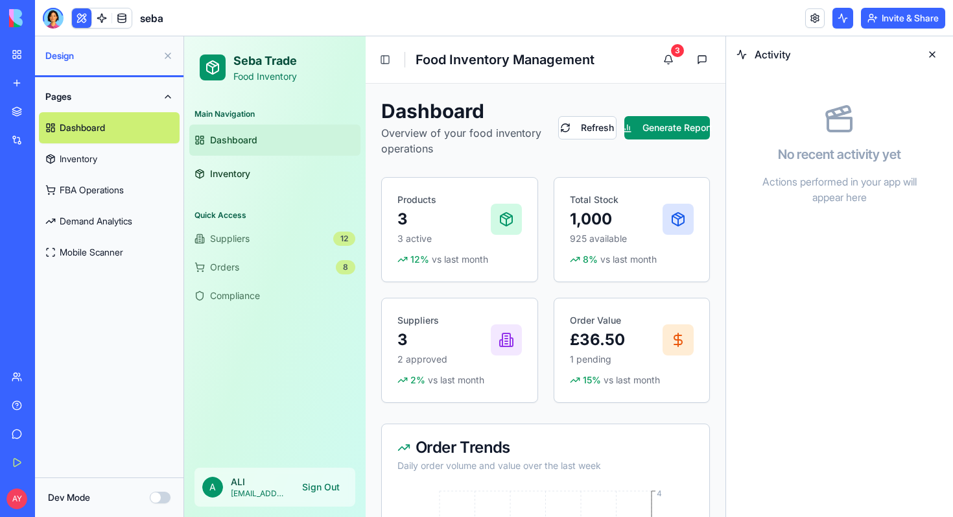
click at [836, 20] on button at bounding box center [842, 18] width 21 height 21
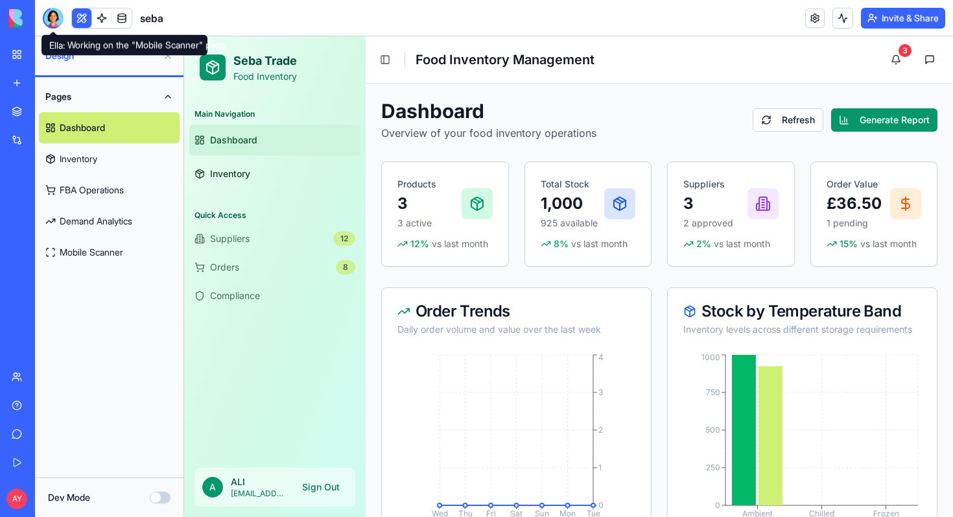
click at [53, 14] on div at bounding box center [53, 18] width 21 height 21
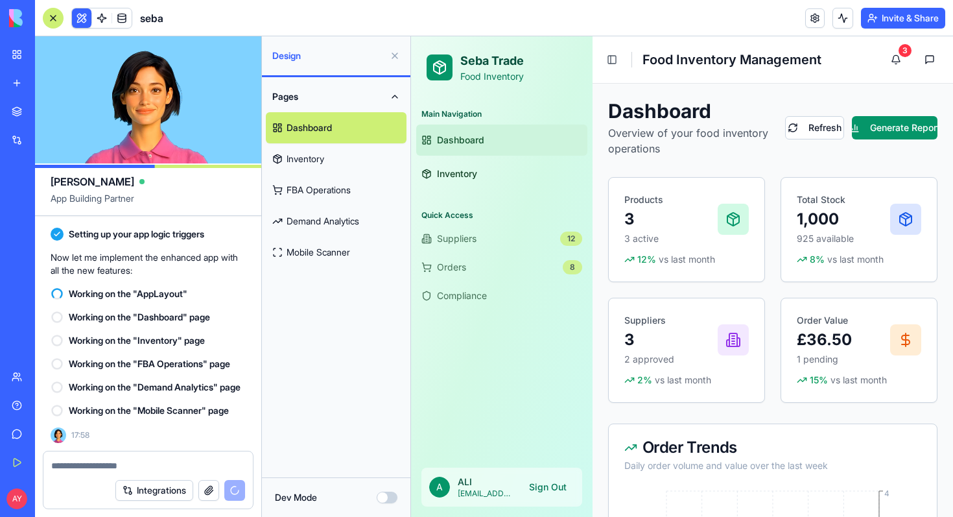
scroll to position [2792, 0]
click at [167, 492] on button "Integrations" at bounding box center [154, 490] width 78 height 21
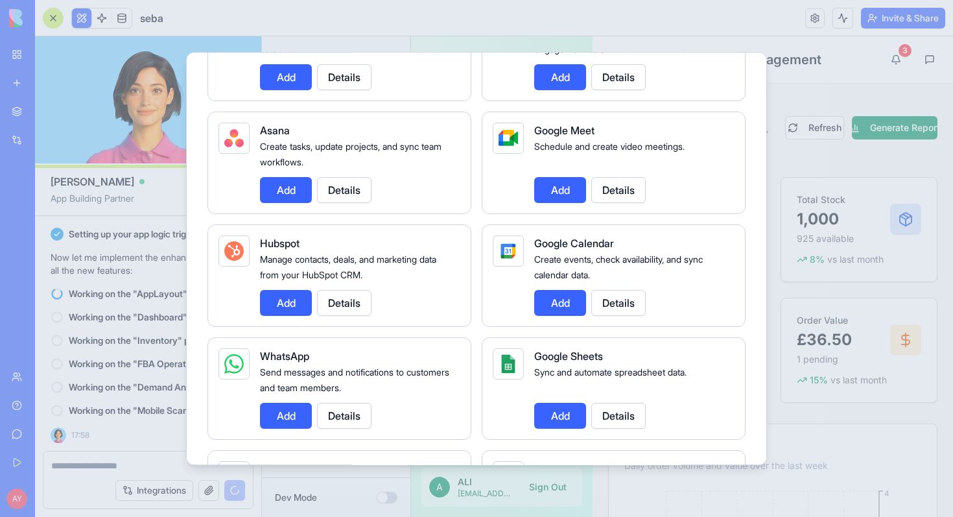
scroll to position [510, 0]
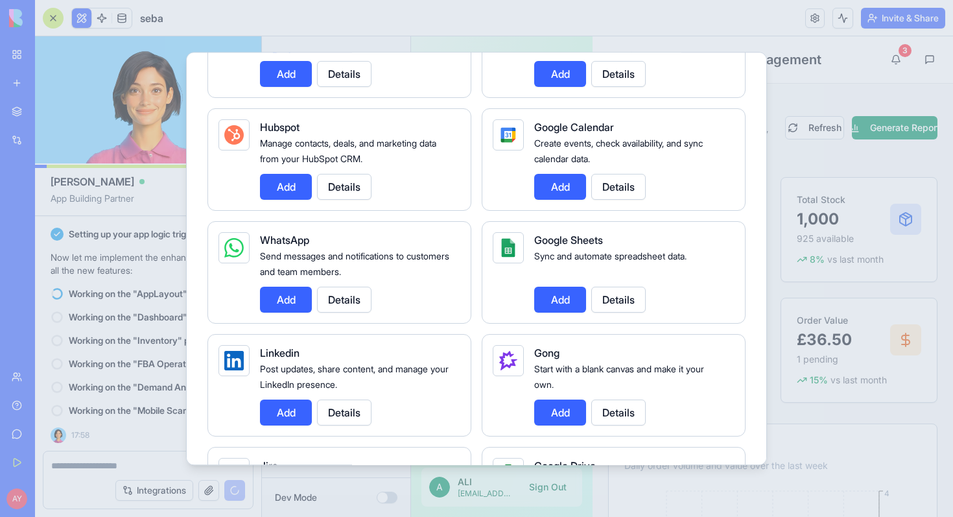
click at [850, 421] on div at bounding box center [476, 258] width 953 height 517
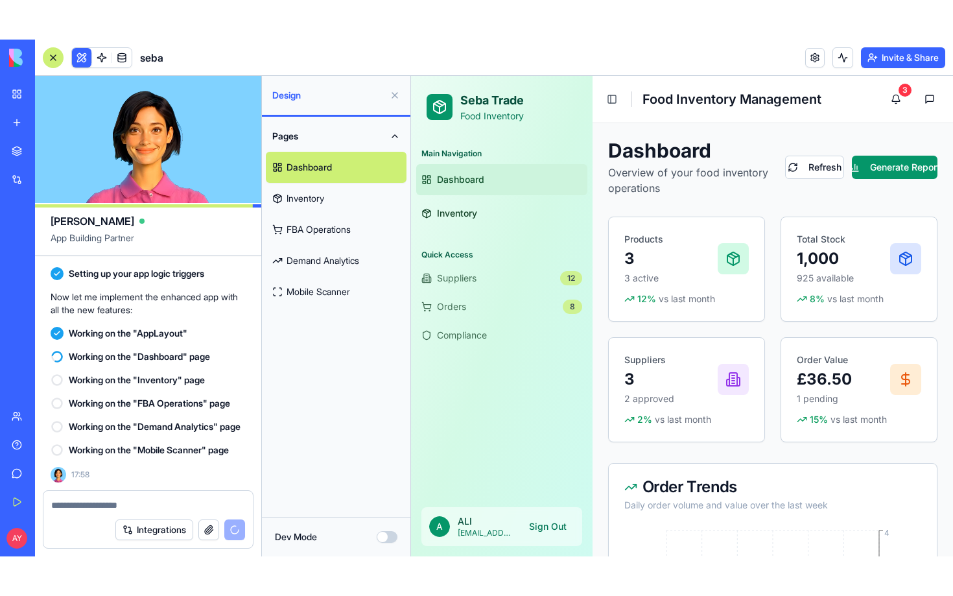
scroll to position [2792, 0]
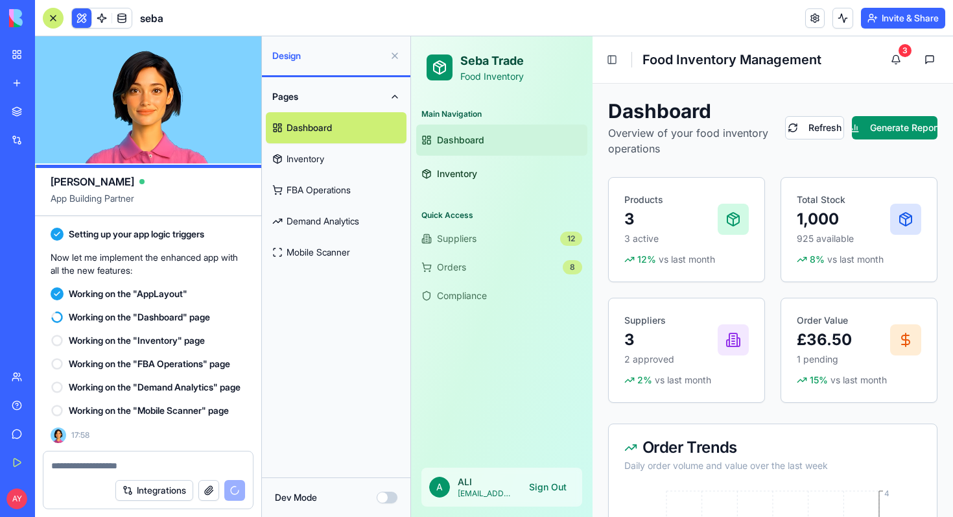
click at [17, 463] on link "Get Started" at bounding box center [30, 462] width 52 height 26
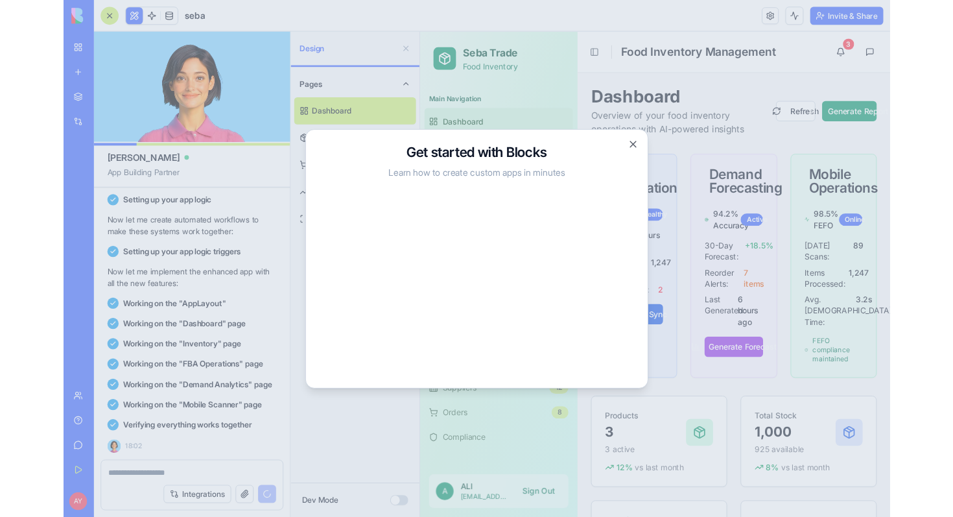
scroll to position [3439, 0]
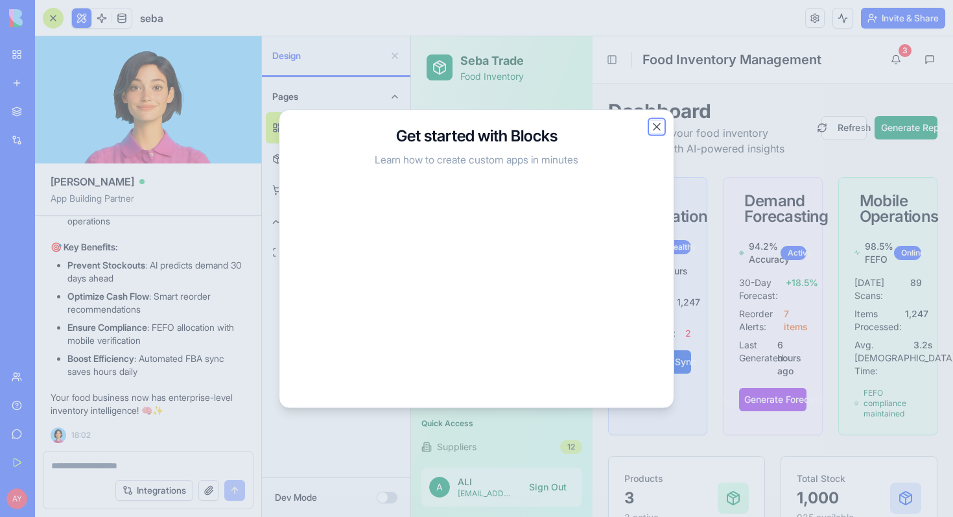
click at [655, 125] on button "Close" at bounding box center [656, 126] width 13 height 13
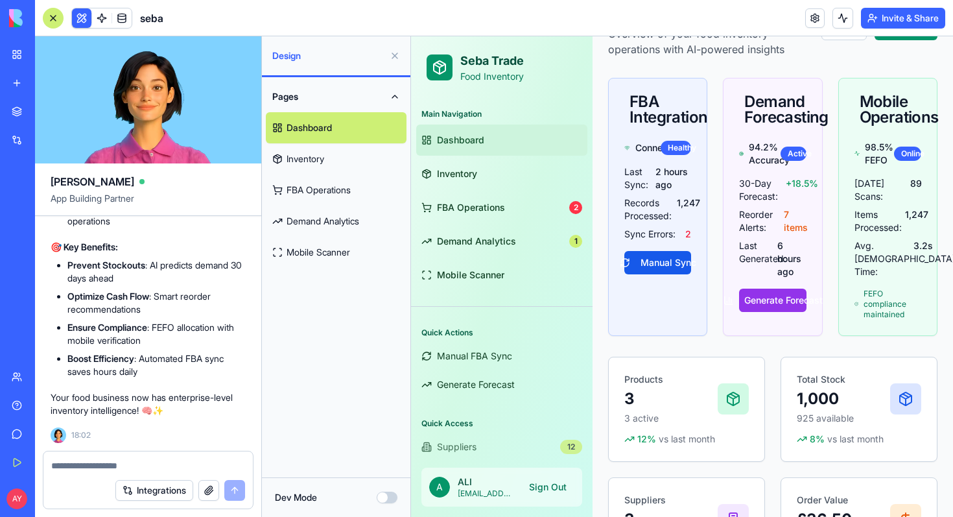
scroll to position [95, 0]
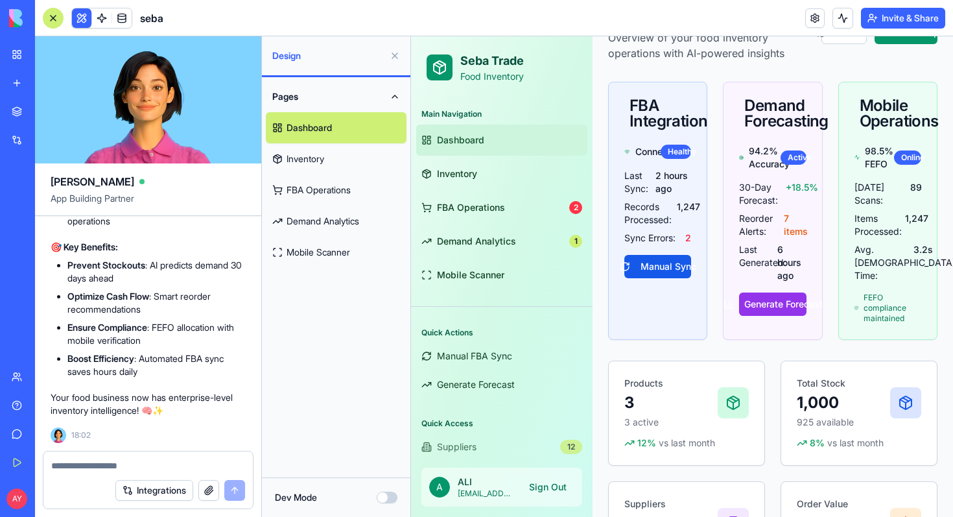
click at [394, 54] on button at bounding box center [394, 55] width 21 height 21
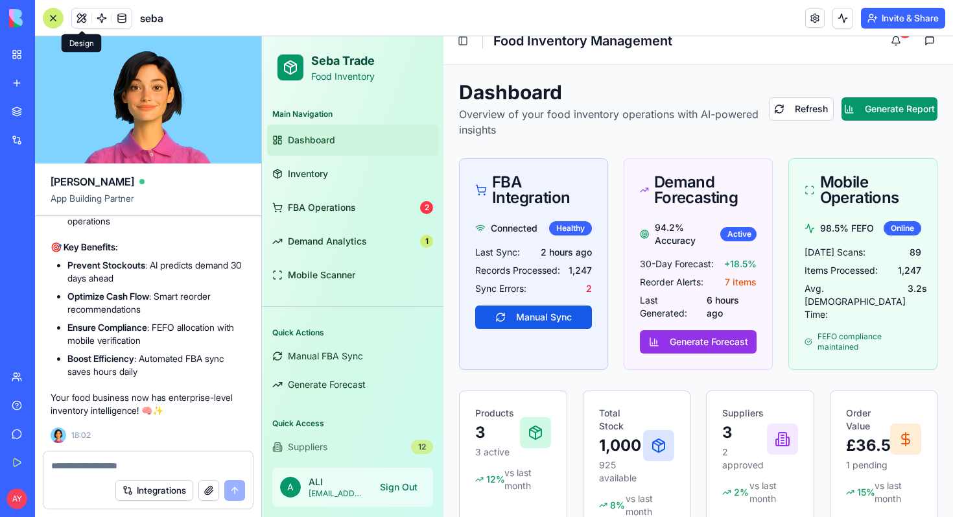
scroll to position [0, 0]
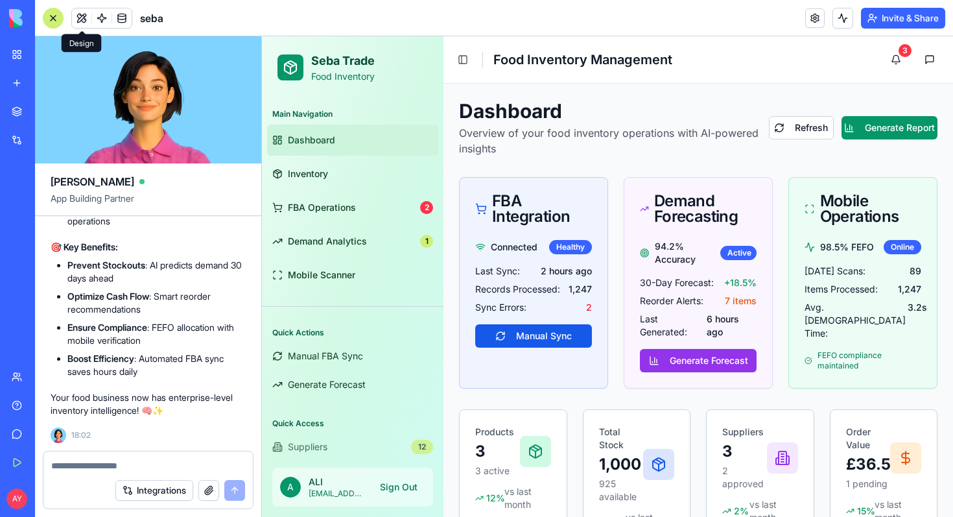
click at [95, 465] on textarea at bounding box center [148, 465] width 194 height 13
click at [464, 54] on button "Toggle Sidebar" at bounding box center [463, 60] width 18 height 18
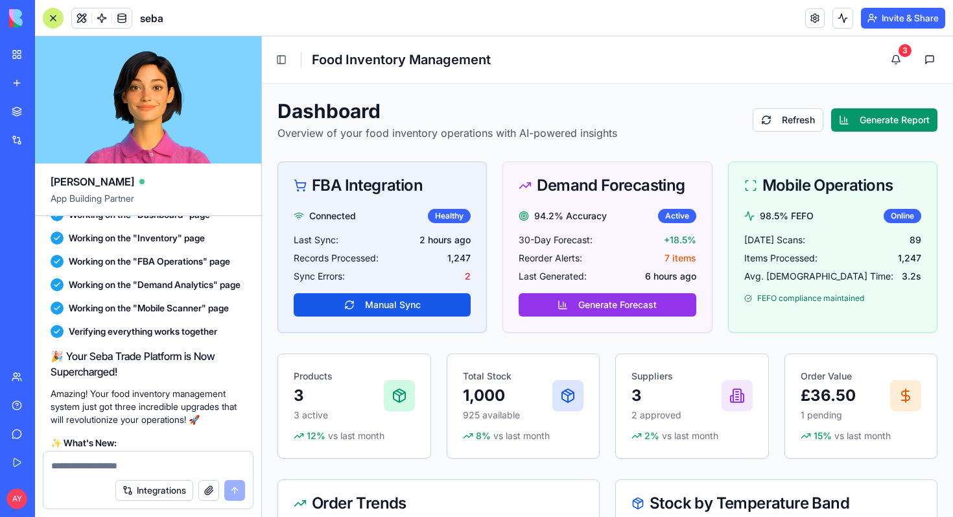
scroll to position [2790, 0]
click at [281, 58] on button "Toggle Sidebar" at bounding box center [281, 60] width 18 height 18
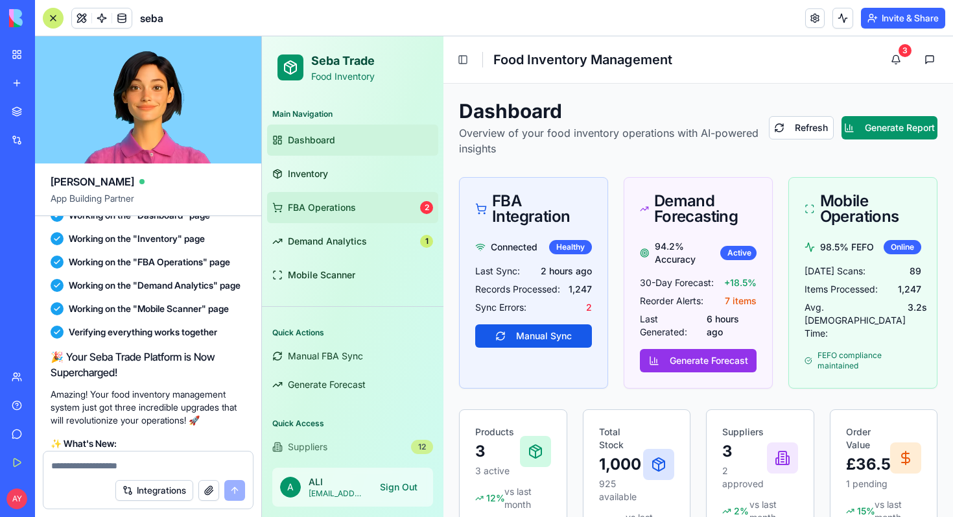
click at [350, 213] on span "FBA Operations" at bounding box center [322, 207] width 68 height 13
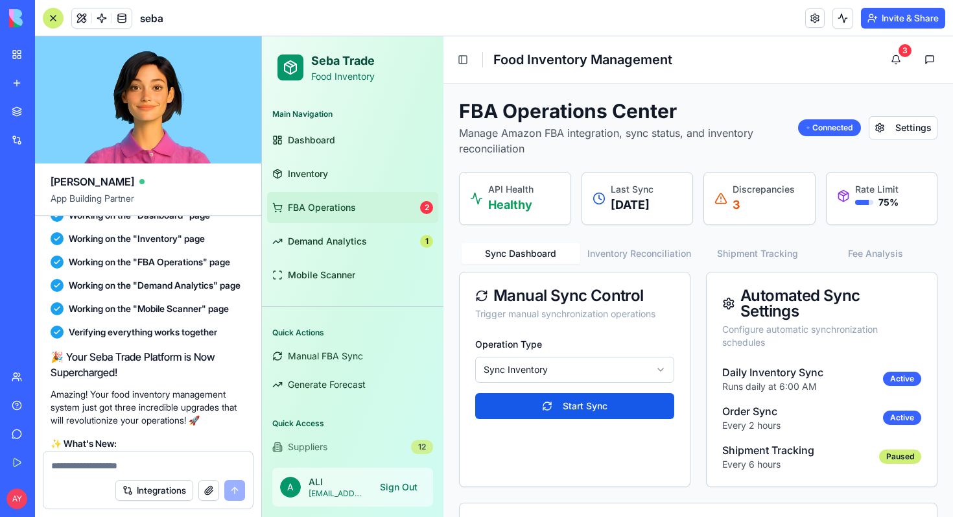
click at [517, 206] on p "Healthy" at bounding box center [510, 205] width 45 height 18
click at [464, 59] on button "Toggle Sidebar" at bounding box center [463, 60] width 18 height 18
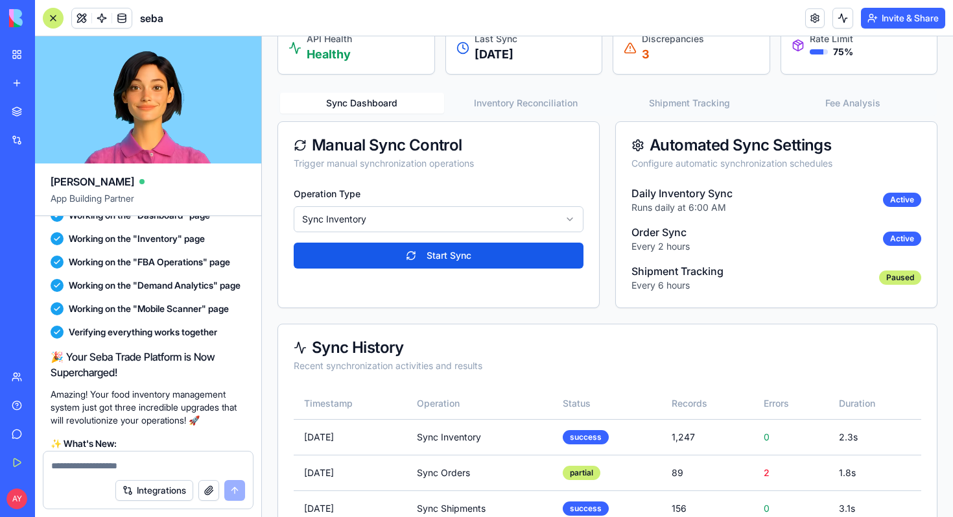
scroll to position [175, 0]
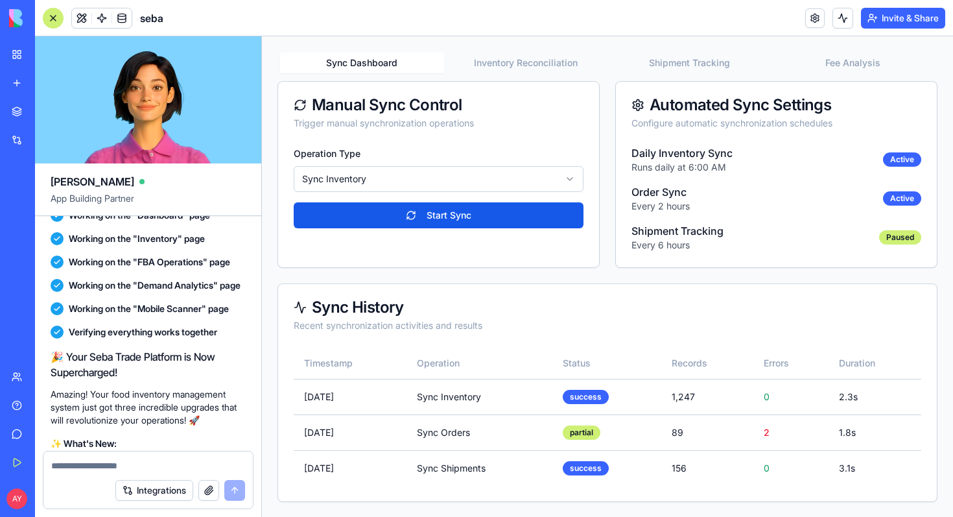
click at [509, 64] on div "FBA Operations Center Manage Amazon FBA integration, sync status, and inventory…" at bounding box center [607, 213] width 660 height 578
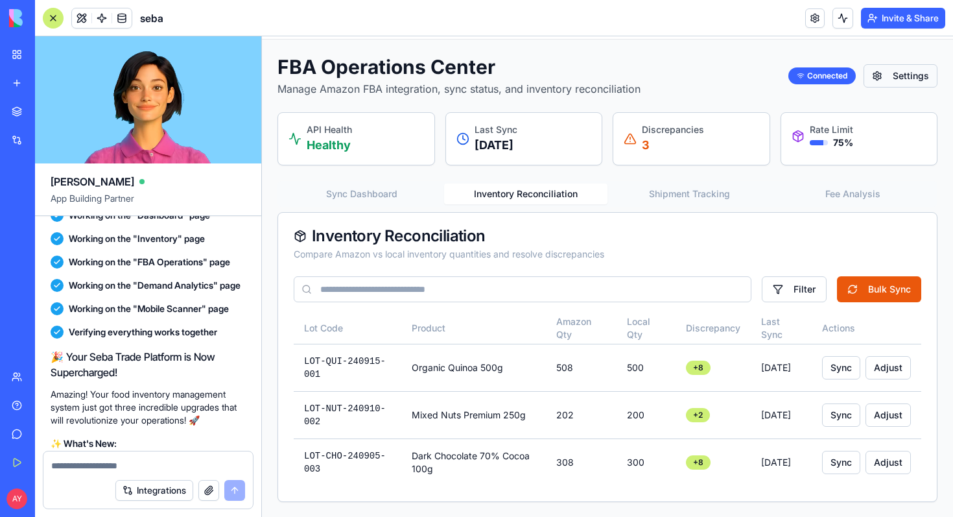
click at [894, 81] on button "Settings" at bounding box center [901, 75] width 74 height 23
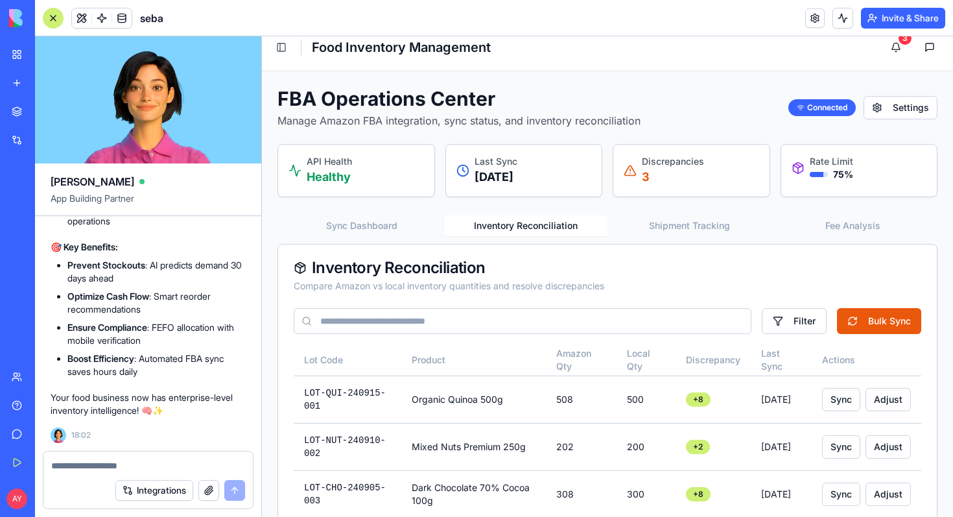
scroll to position [0, 0]
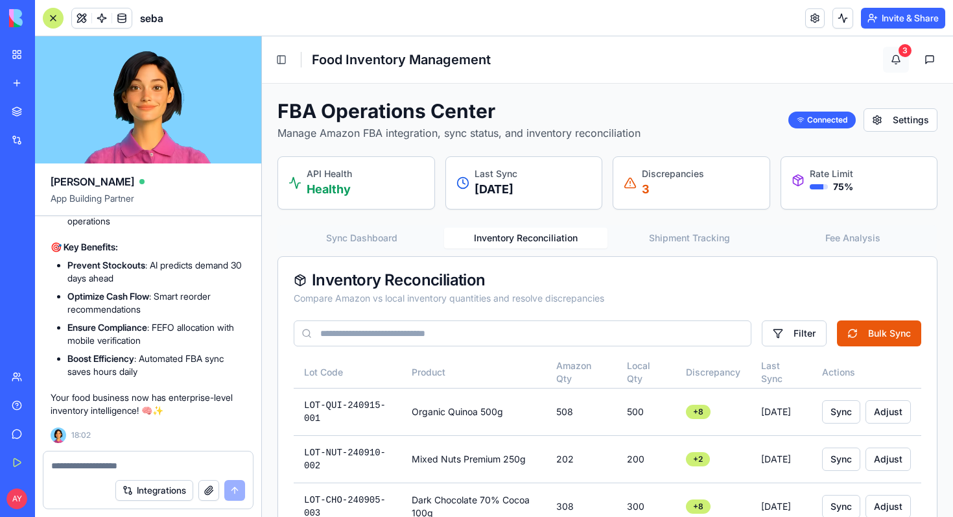
click at [897, 56] on button "3" at bounding box center [896, 60] width 26 height 26
click at [80, 465] on textarea at bounding box center [148, 465] width 194 height 13
type textarea "*"
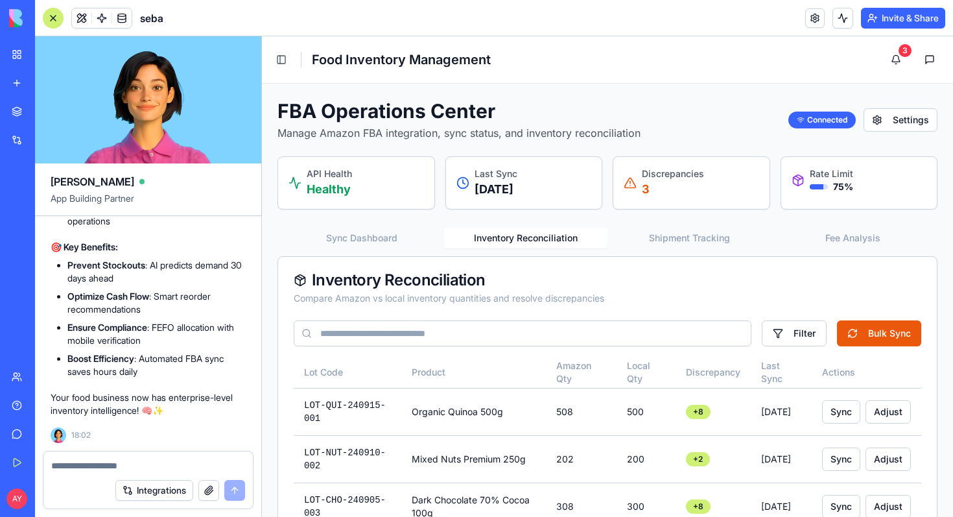
click at [506, 191] on p "[DATE]" at bounding box center [496, 189] width 43 height 18
click at [286, 59] on button "Toggle Sidebar" at bounding box center [281, 60] width 18 height 18
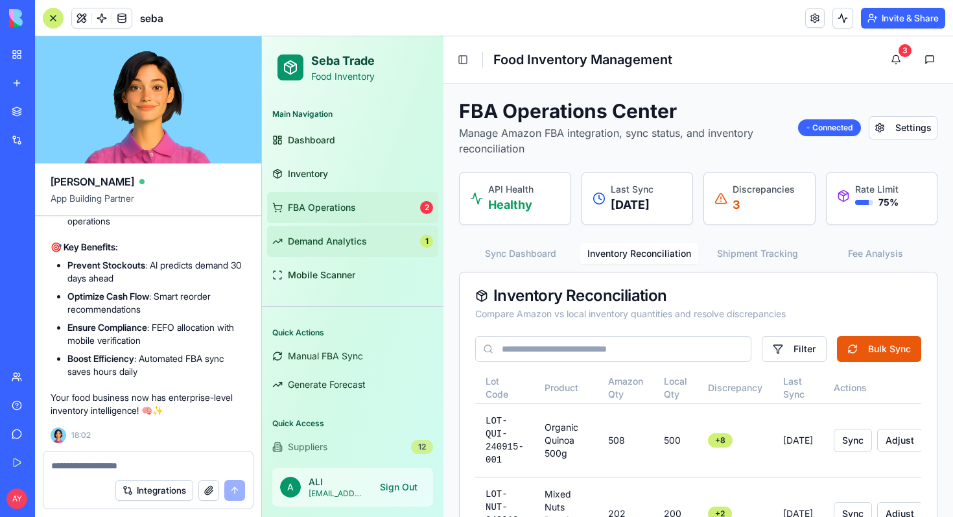
click at [338, 248] on link "Demand Analytics 1" at bounding box center [352, 241] width 171 height 31
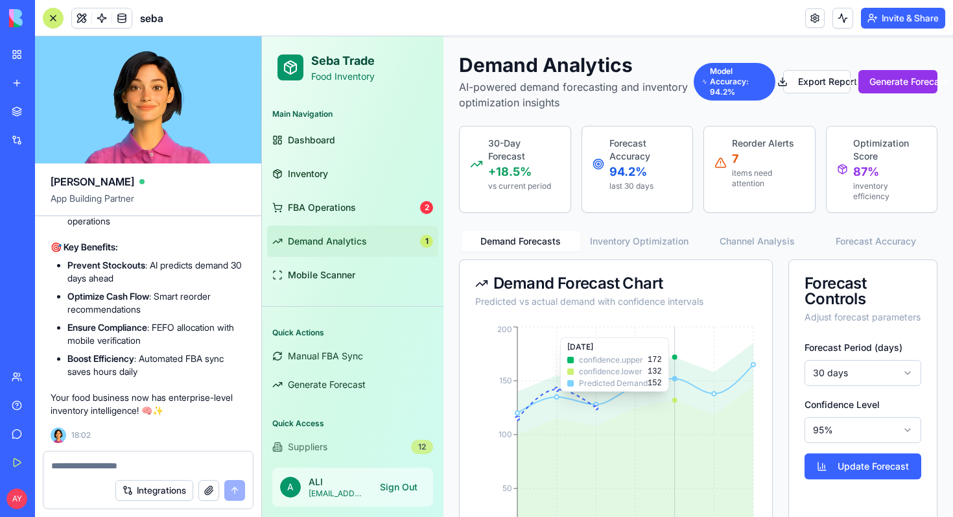
scroll to position [51, 0]
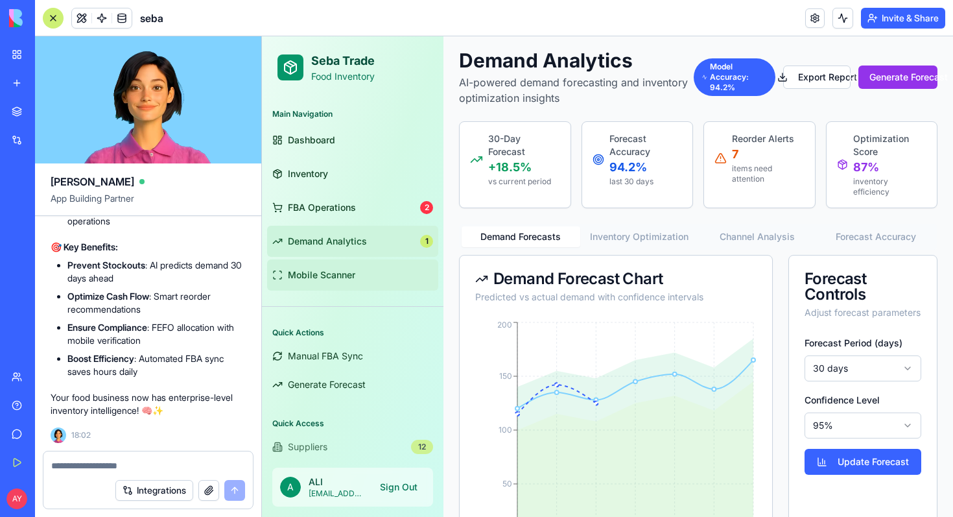
click at [356, 278] on link "Mobile Scanner" at bounding box center [352, 274] width 171 height 31
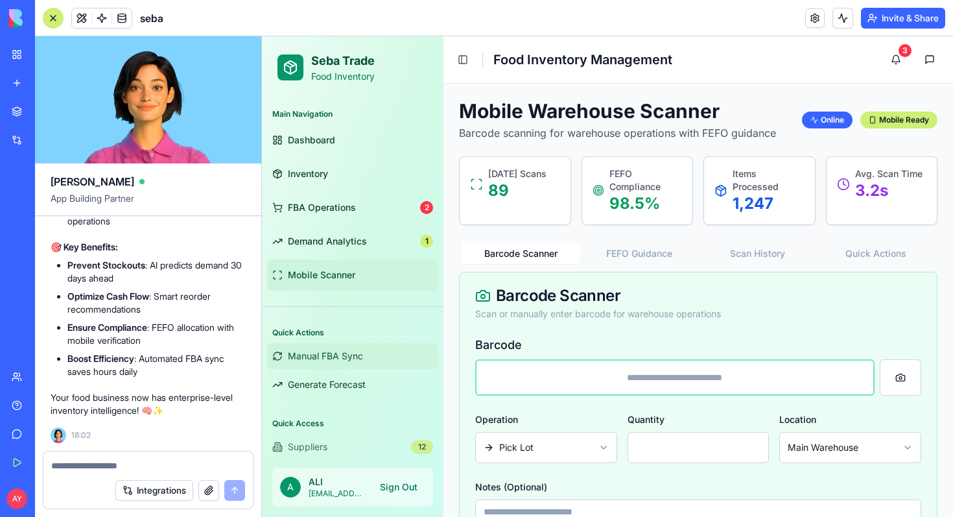
click at [341, 359] on span "Manual FBA Sync" at bounding box center [325, 355] width 75 height 13
click at [340, 386] on span "Generate Forecast" at bounding box center [327, 384] width 78 height 13
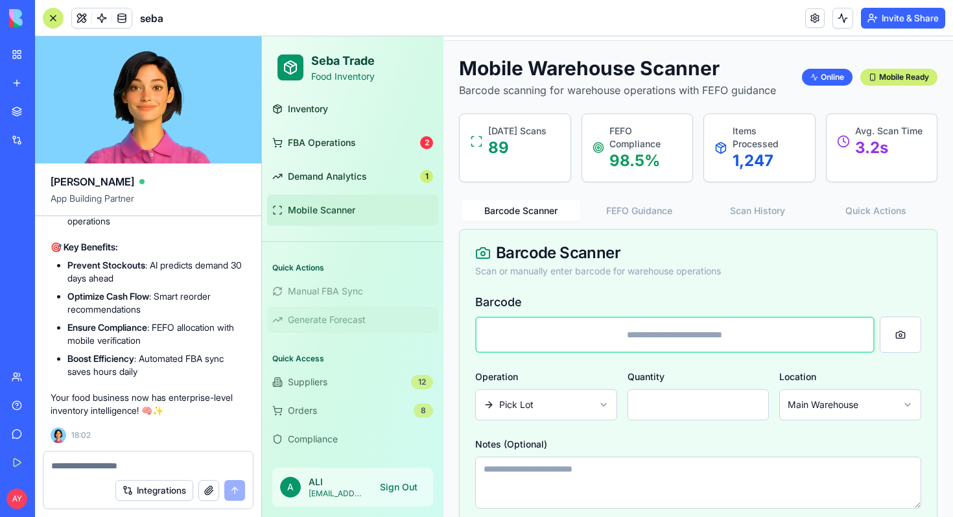
scroll to position [49, 0]
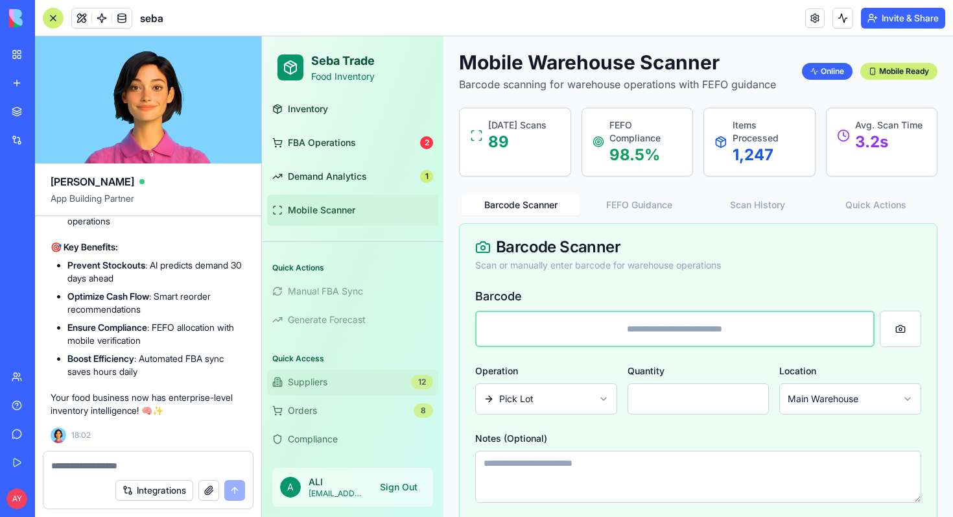
click at [327, 377] on span "Suppliers" at bounding box center [308, 381] width 40 height 13
click at [342, 414] on button "Orders 8" at bounding box center [352, 410] width 171 height 26
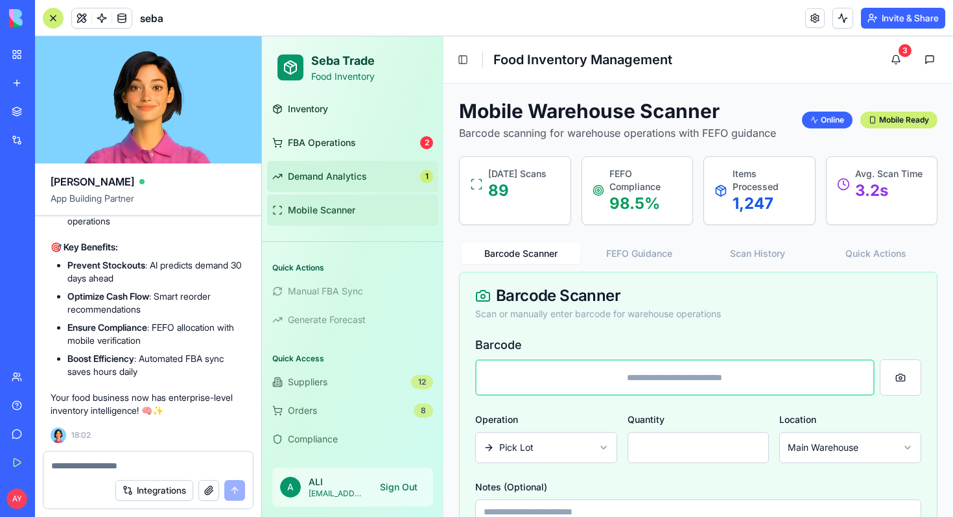
scroll to position [0, 0]
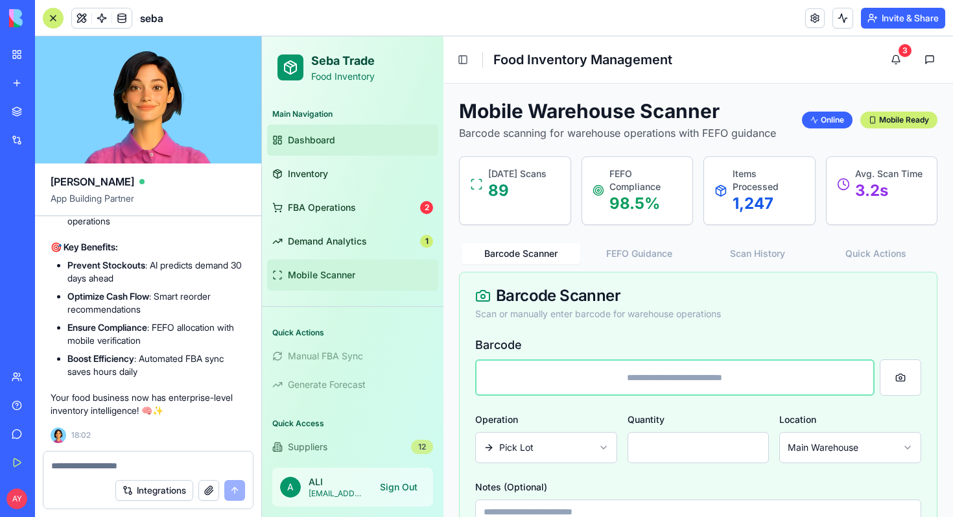
click at [338, 138] on link "Dashboard" at bounding box center [352, 139] width 171 height 31
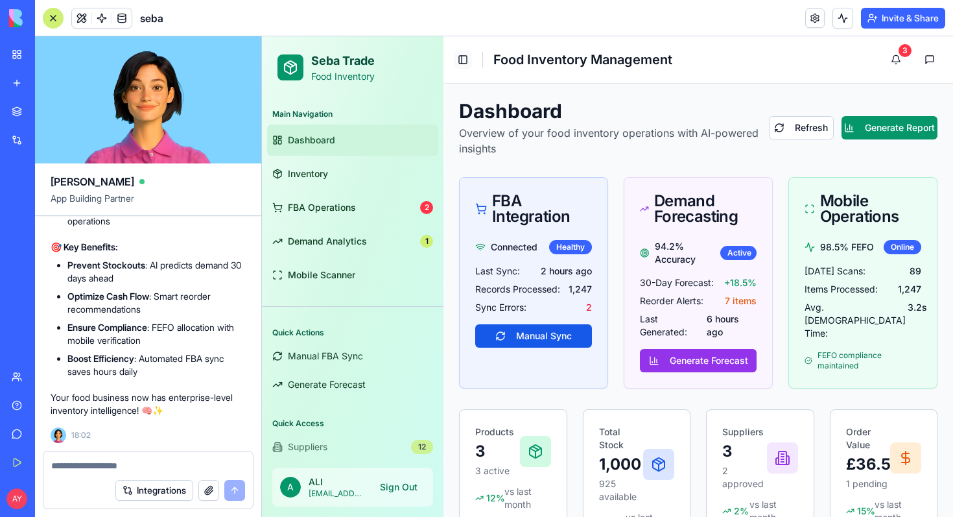
click at [461, 61] on button "Toggle Sidebar" at bounding box center [463, 60] width 18 height 18
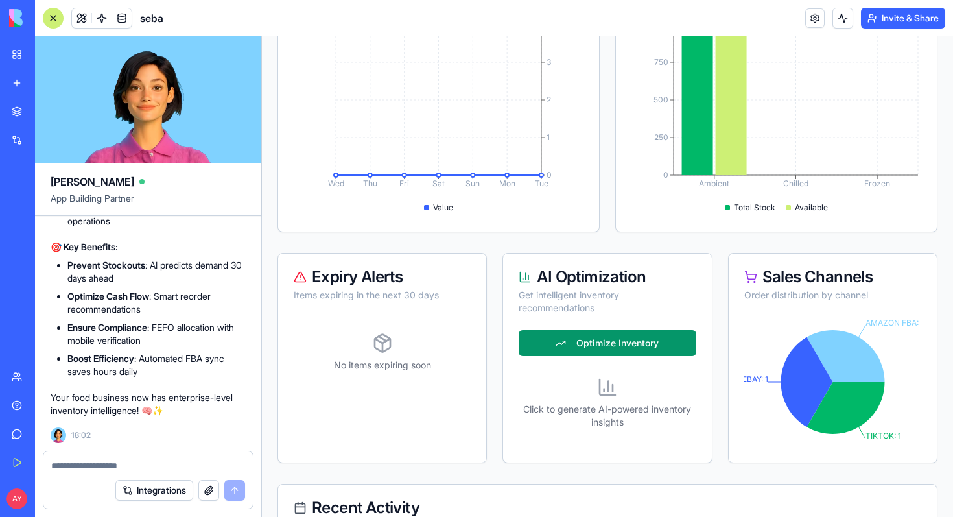
scroll to position [551, 0]
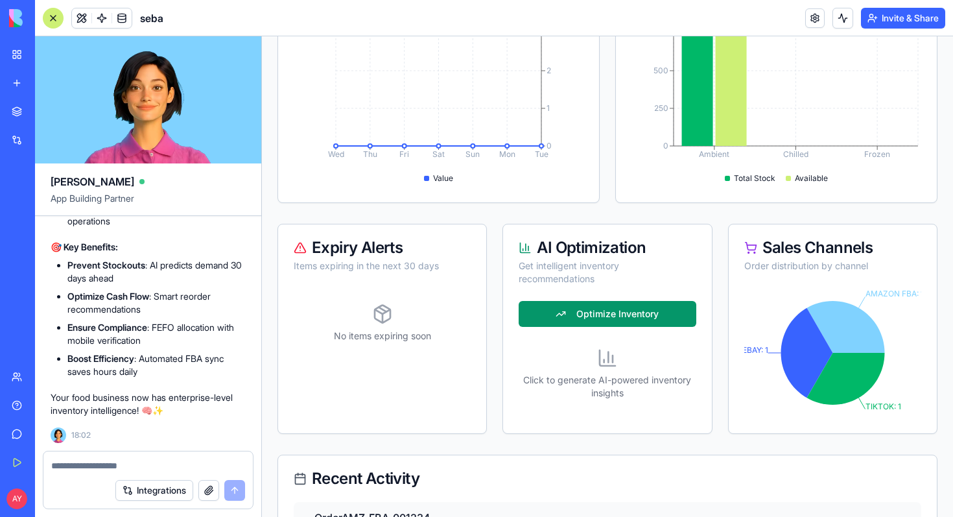
click at [67, 463] on textarea at bounding box center [148, 465] width 194 height 13
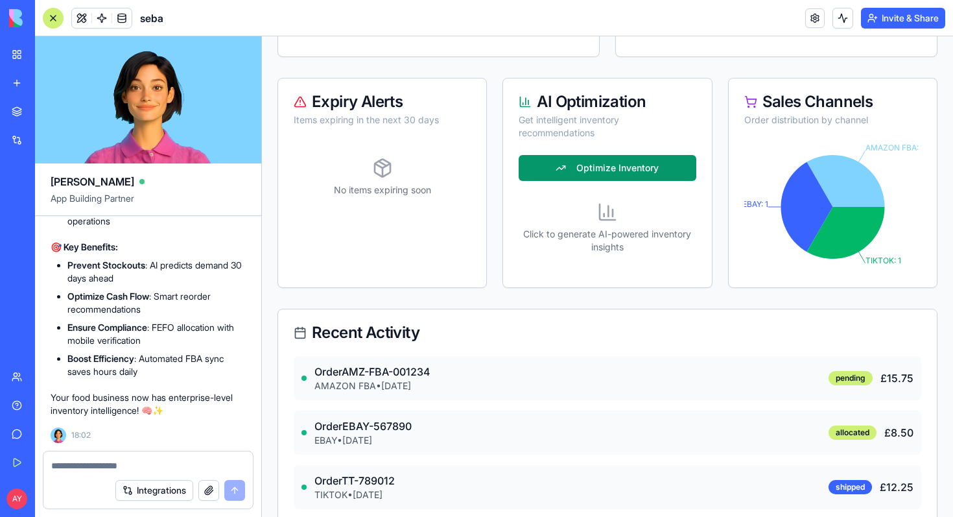
scroll to position [721, 0]
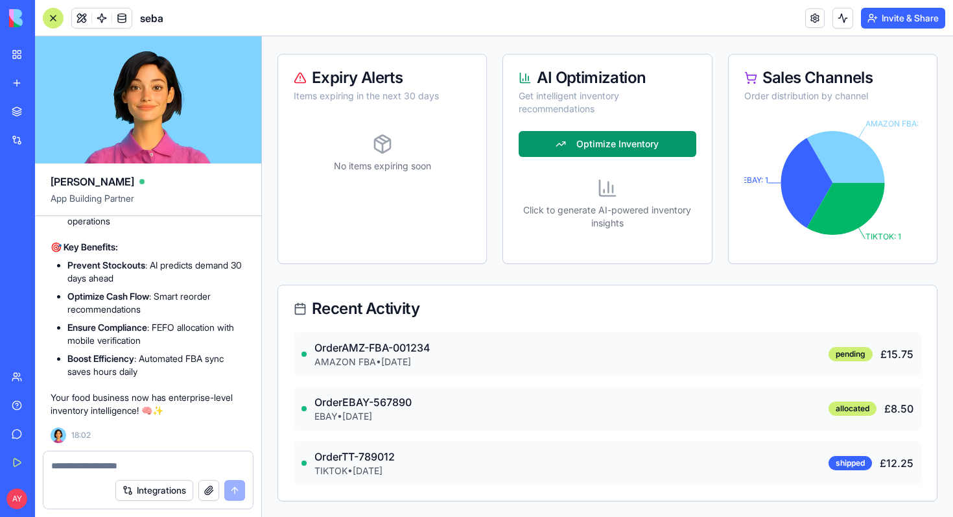
click at [97, 466] on textarea at bounding box center [148, 465] width 194 height 13
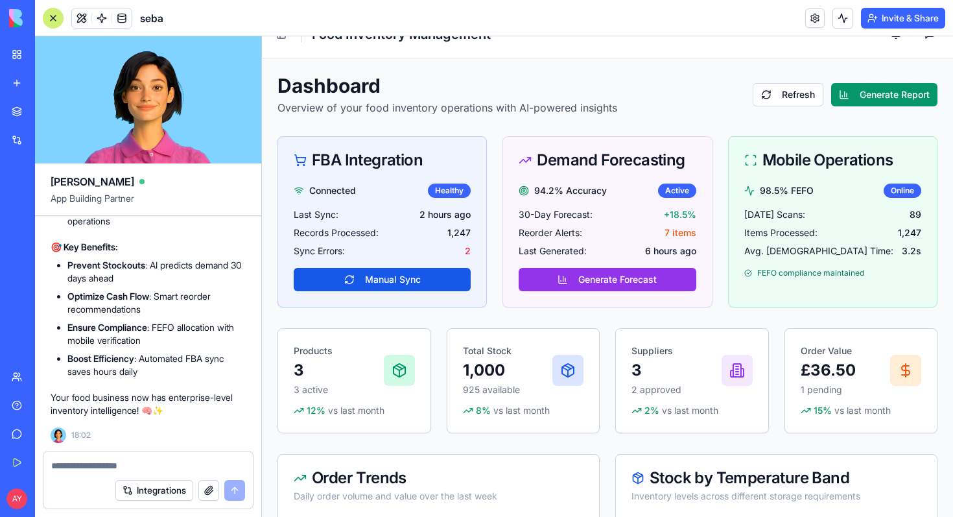
scroll to position [26, 0]
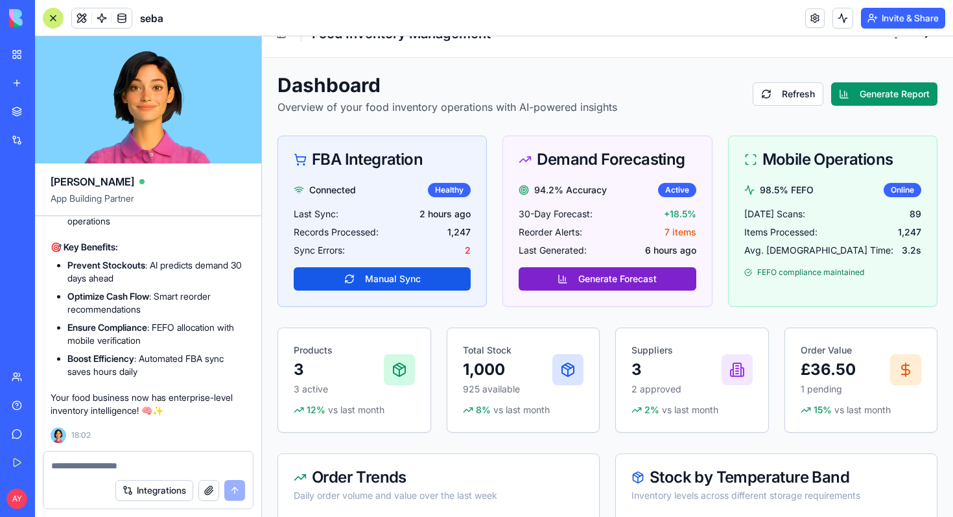
click at [593, 274] on button "Generate Forecast" at bounding box center [607, 278] width 177 height 23
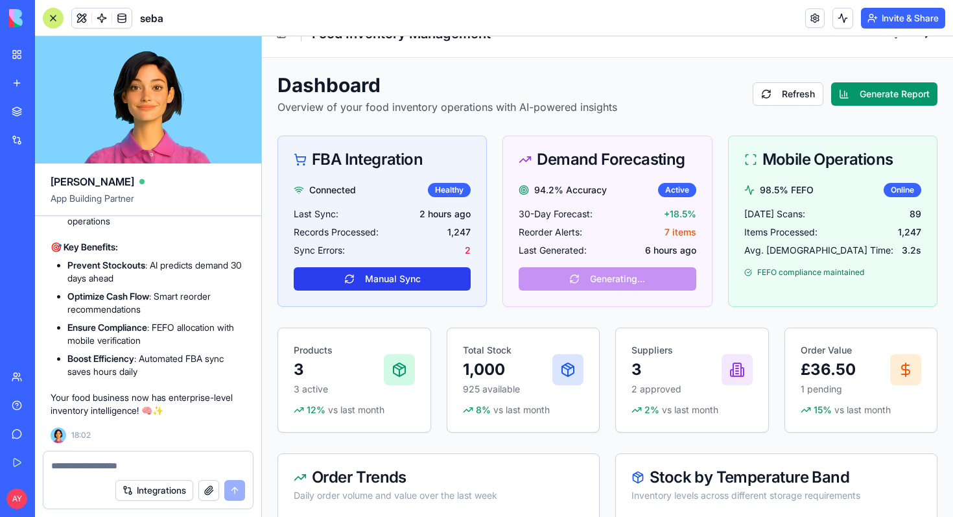
click at [361, 277] on button "Manual Sync" at bounding box center [382, 278] width 177 height 23
click at [95, 467] on textarea at bounding box center [148, 465] width 194 height 13
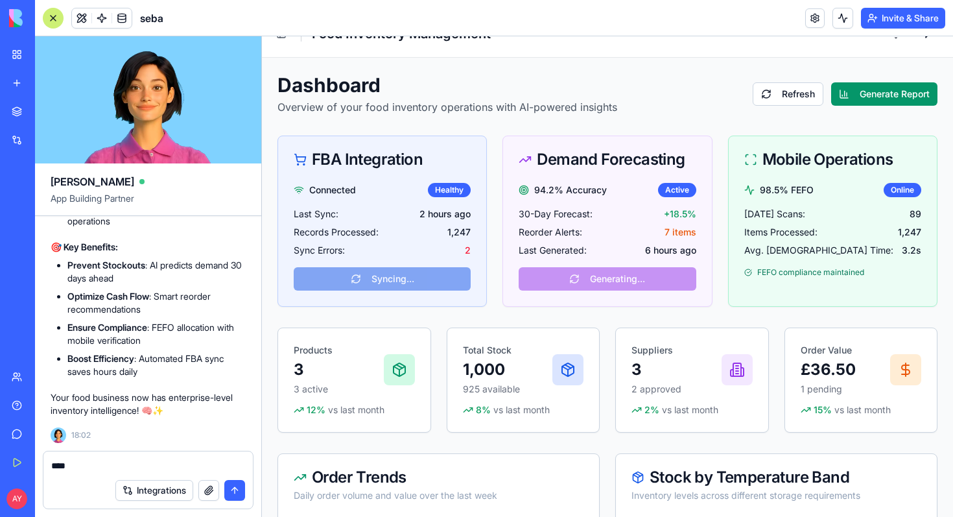
scroll to position [0, 0]
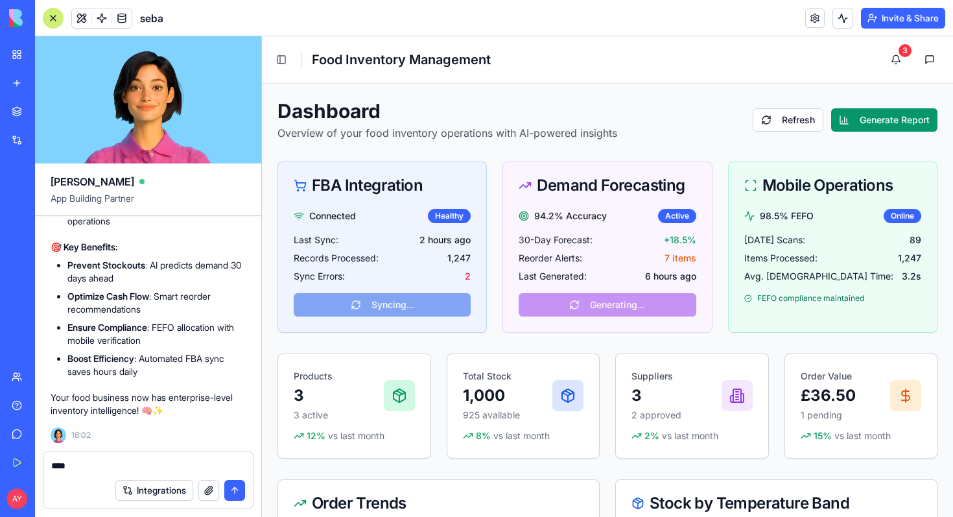
click at [486, 58] on h1 "Food Inventory Management" at bounding box center [401, 60] width 179 height 18
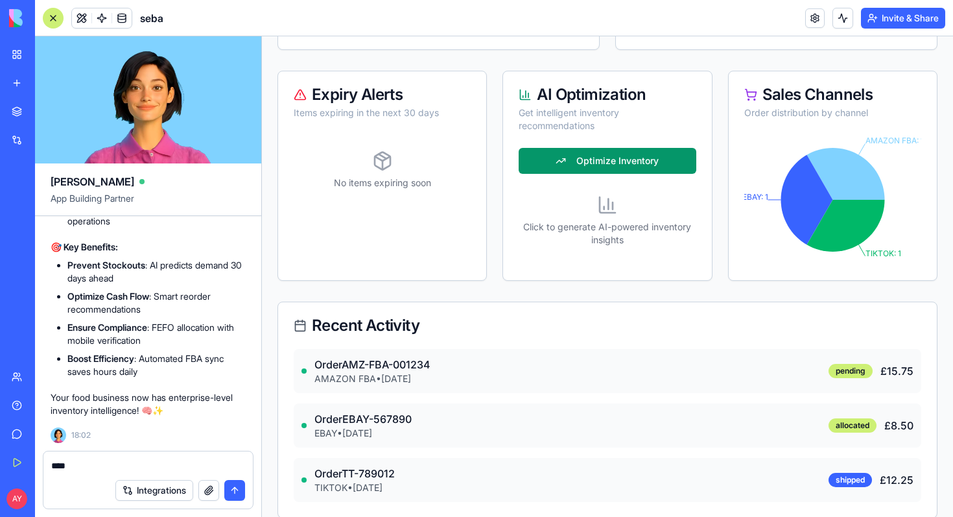
scroll to position [721, 0]
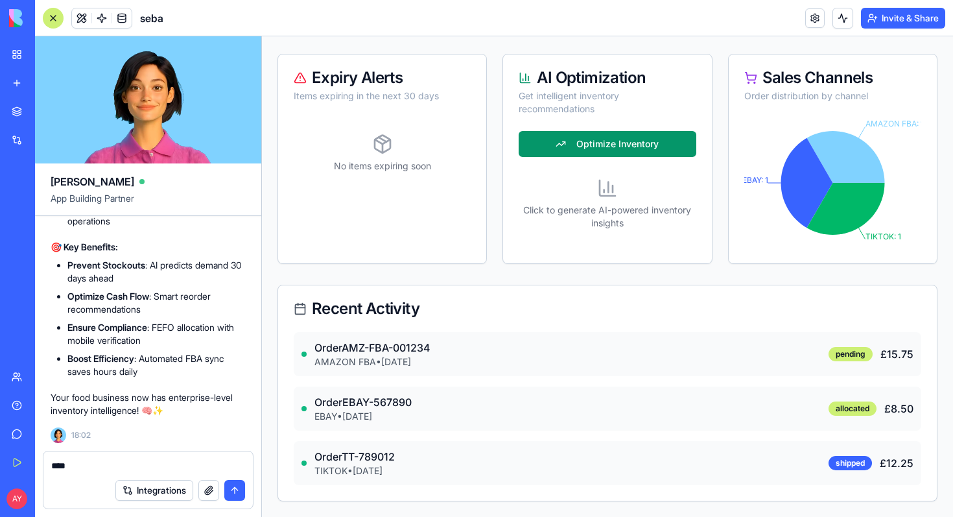
click at [78, 460] on textarea "***" at bounding box center [148, 465] width 194 height 13
type textarea "*"
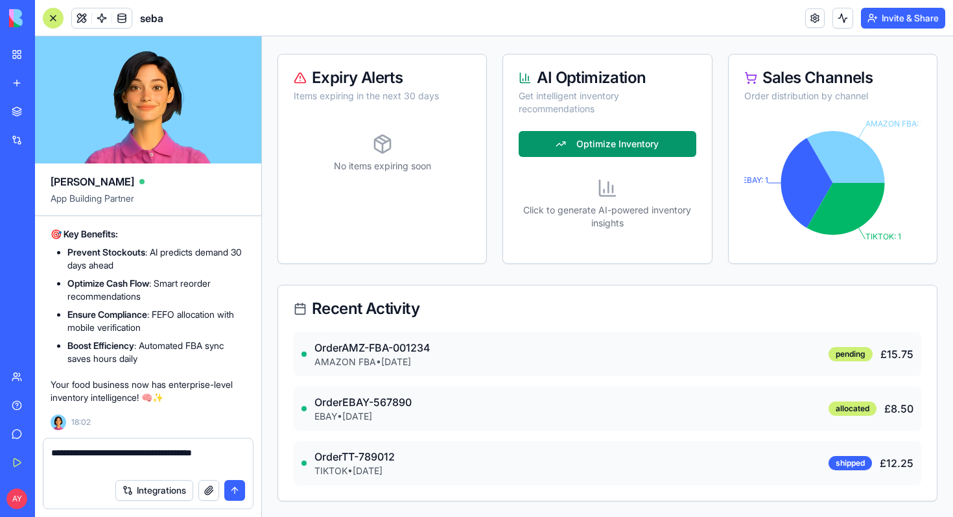
type textarea "**********"
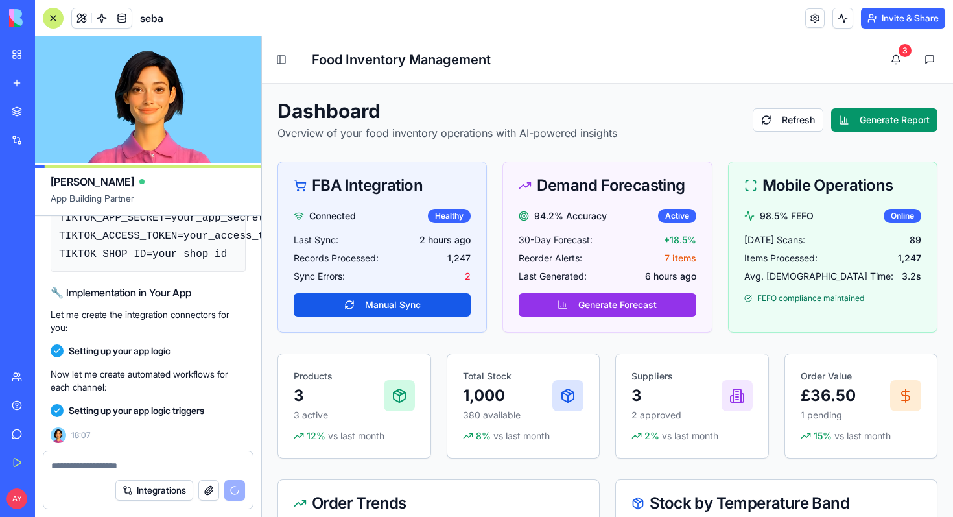
scroll to position [5211, 0]
click at [279, 59] on button "Toggle Sidebar" at bounding box center [281, 60] width 18 height 18
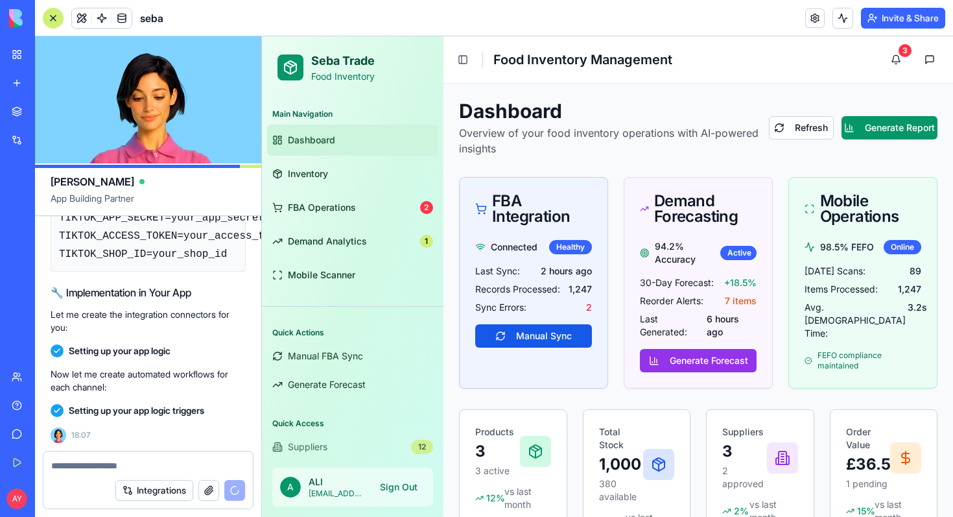
click at [912, 19] on button "Invite & Share" at bounding box center [903, 18] width 84 height 21
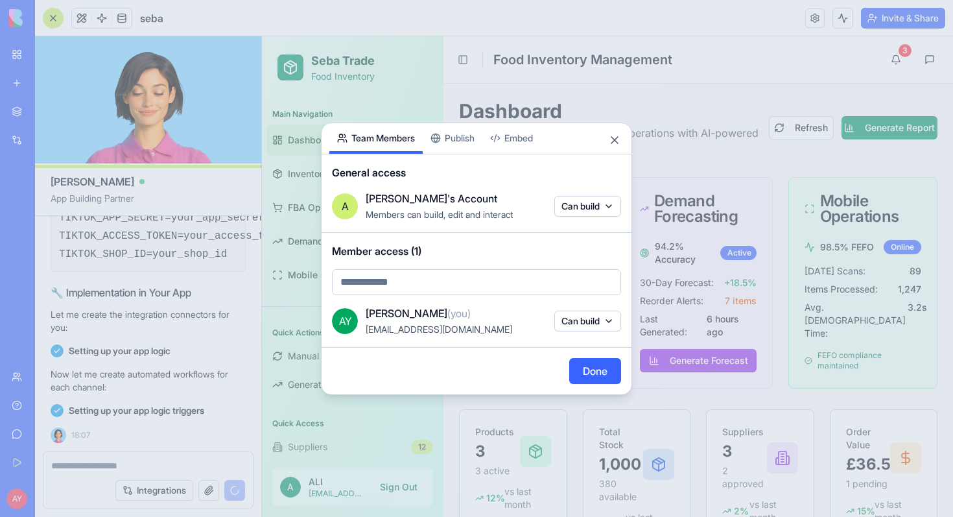
click at [451, 282] on body "BETA My Workspace New app Marketplace Integrations Recent sebaInventory AI Logo…" at bounding box center [476, 258] width 953 height 517
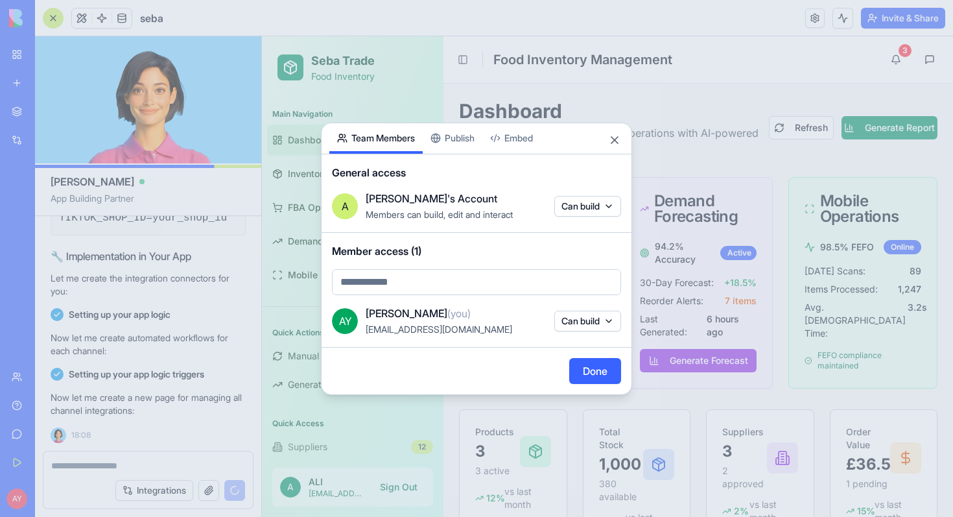
scroll to position [5271, 0]
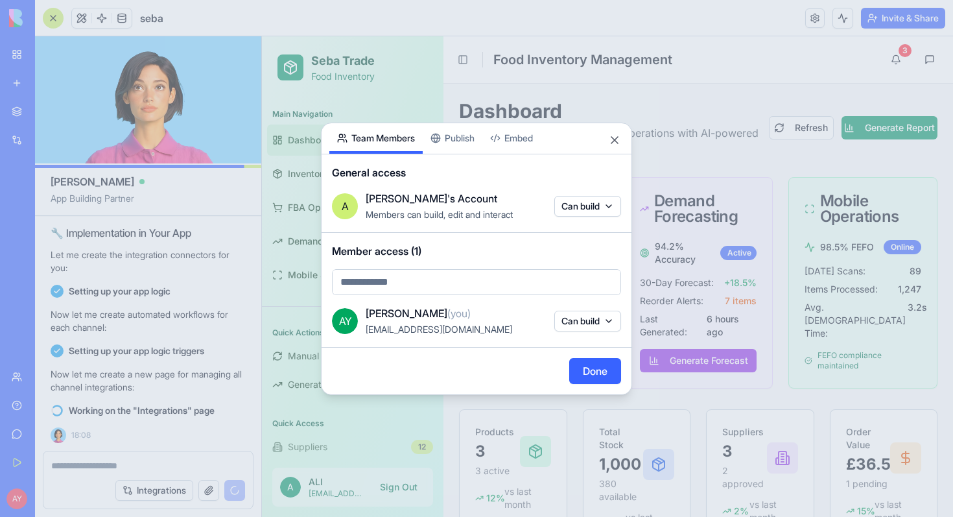
click at [609, 139] on body "BETA My Workspace New app Marketplace Integrations Recent sebaInventory AI Logo…" at bounding box center [476, 258] width 953 height 517
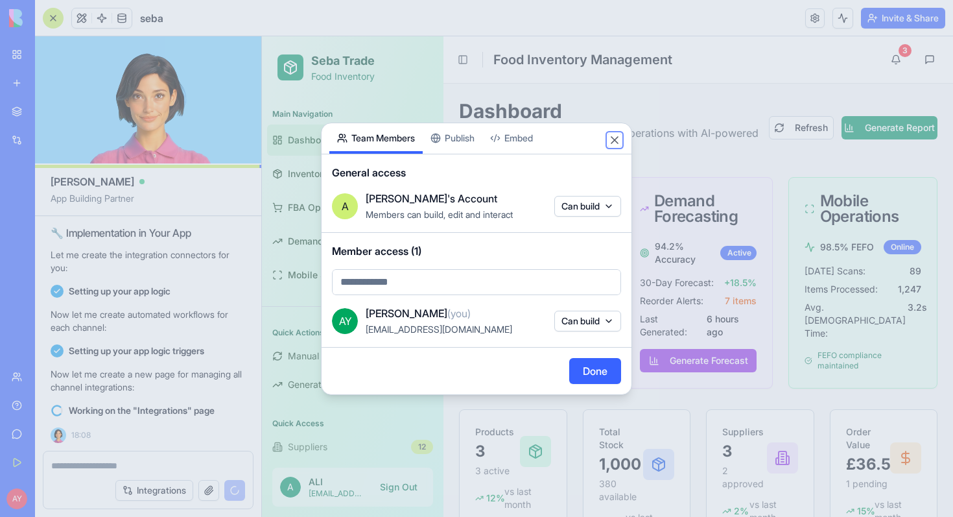
click at [614, 139] on button "Close" at bounding box center [614, 140] width 13 height 13
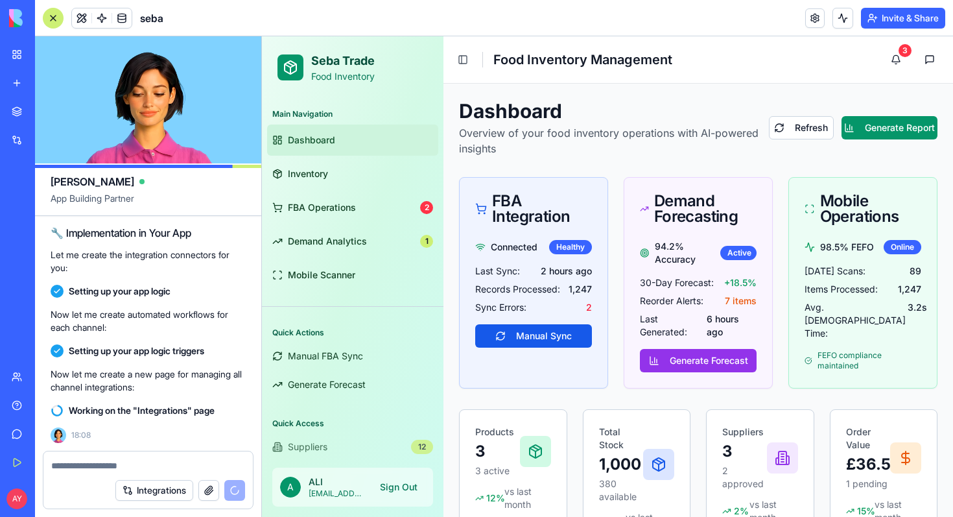
click at [921, 18] on button "Invite & Share" at bounding box center [903, 18] width 84 height 21
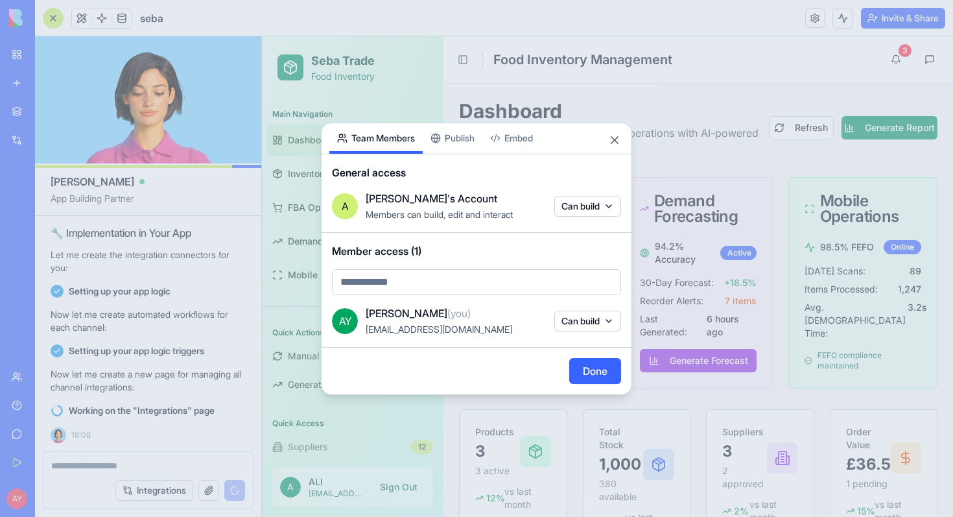
click at [469, 140] on div "Share App Team Members Publish Embed General access A [PERSON_NAME]'s Account M…" at bounding box center [476, 259] width 311 height 272
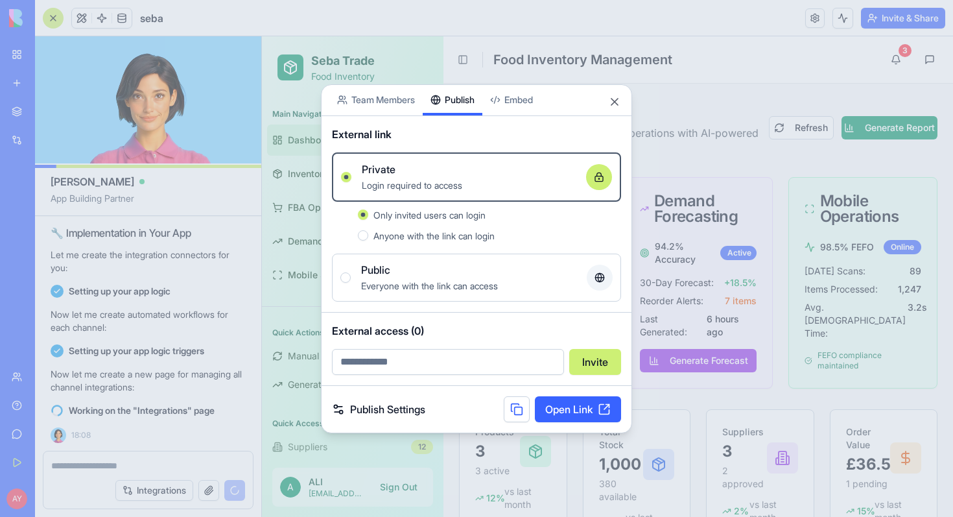
click at [520, 102] on body "BETA My Workspace New app Marketplace Integrations Recent sebaInventory AI Logo…" at bounding box center [476, 258] width 953 height 517
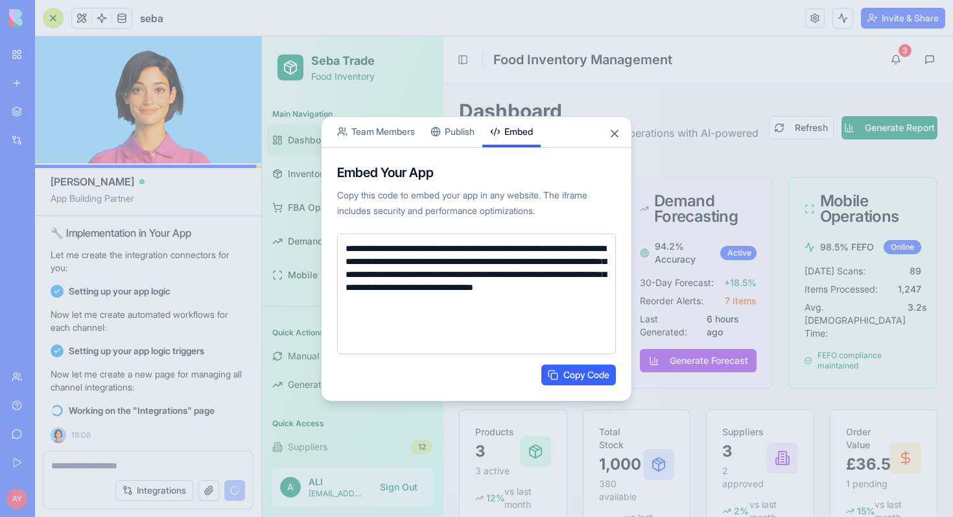
click at [386, 130] on button "Team Members" at bounding box center [375, 132] width 93 height 30
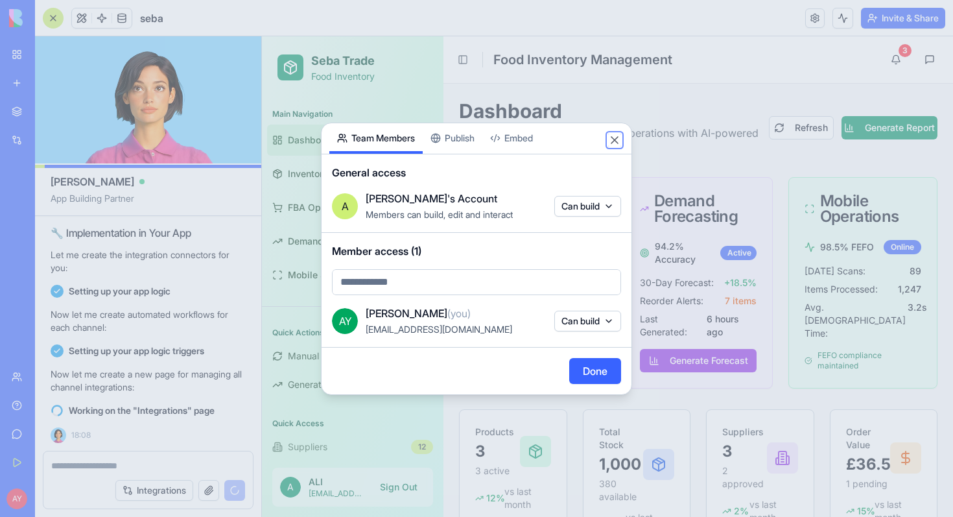
click at [613, 138] on button "Close" at bounding box center [614, 140] width 13 height 13
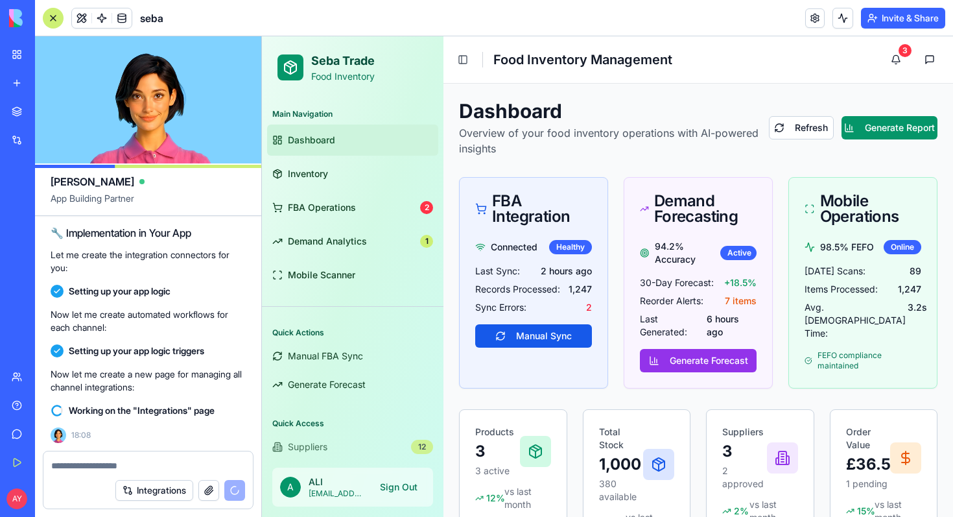
click at [888, 17] on button "Invite & Share" at bounding box center [903, 18] width 84 height 21
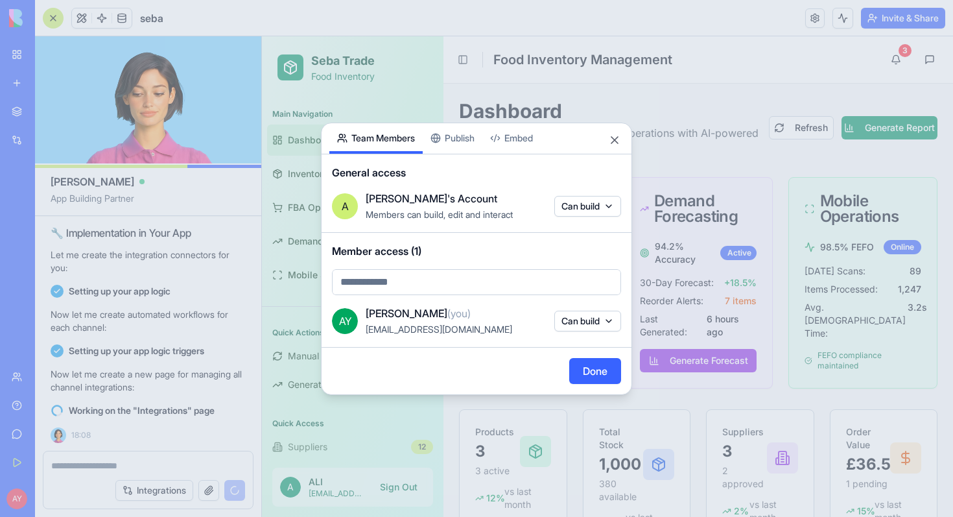
click at [374, 285] on body "BETA My Workspace New app Marketplace Integrations Recent sebaInventory AI Logo…" at bounding box center [476, 258] width 953 height 517
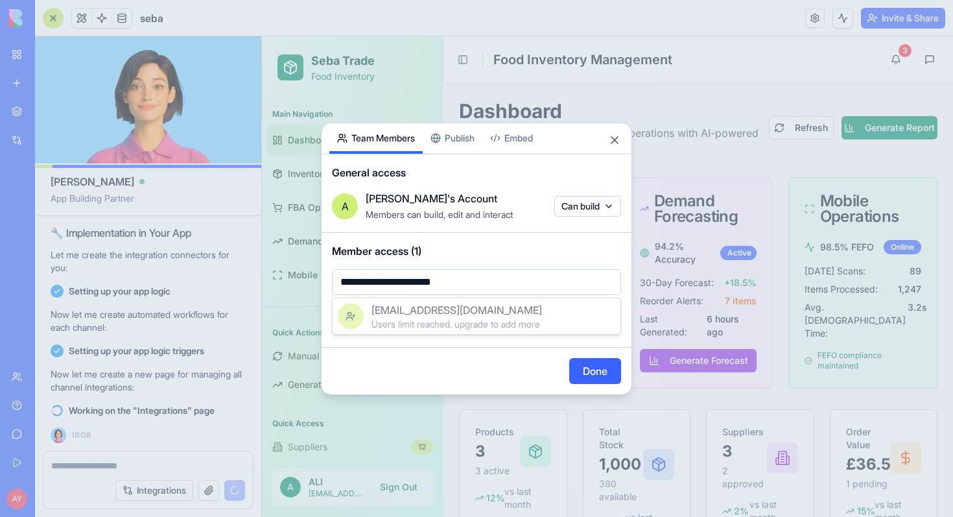
type input "**********"
click at [597, 370] on div at bounding box center [476, 258] width 953 height 517
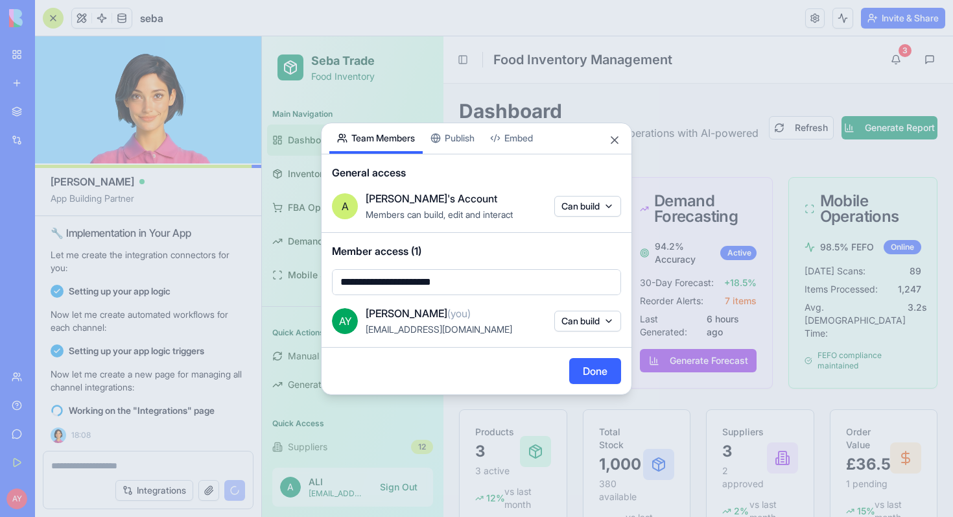
click at [597, 279] on body "BETA My Workspace New app Marketplace Integrations Recent sebaInventory AI Logo…" at bounding box center [476, 258] width 953 height 517
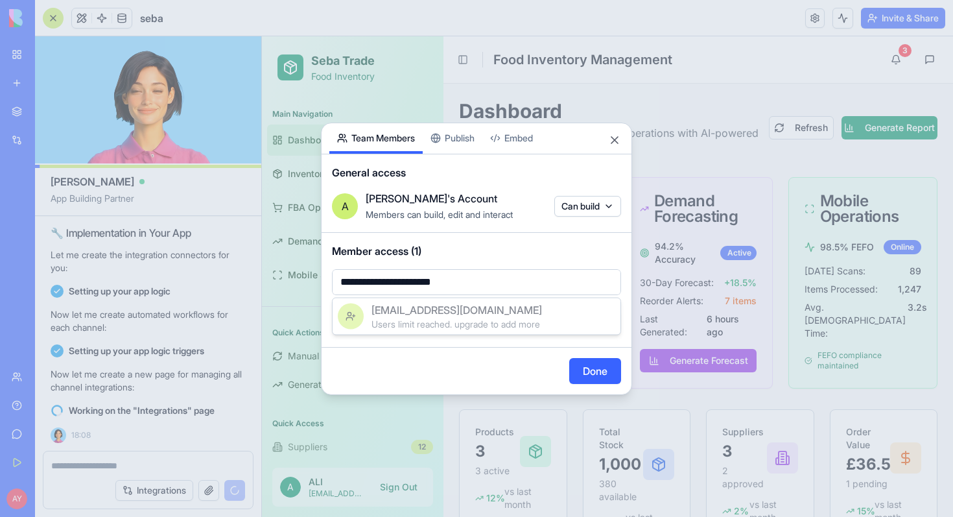
click at [519, 316] on div "[EMAIL_ADDRESS][DOMAIN_NAME]" at bounding box center [493, 310] width 244 height 16
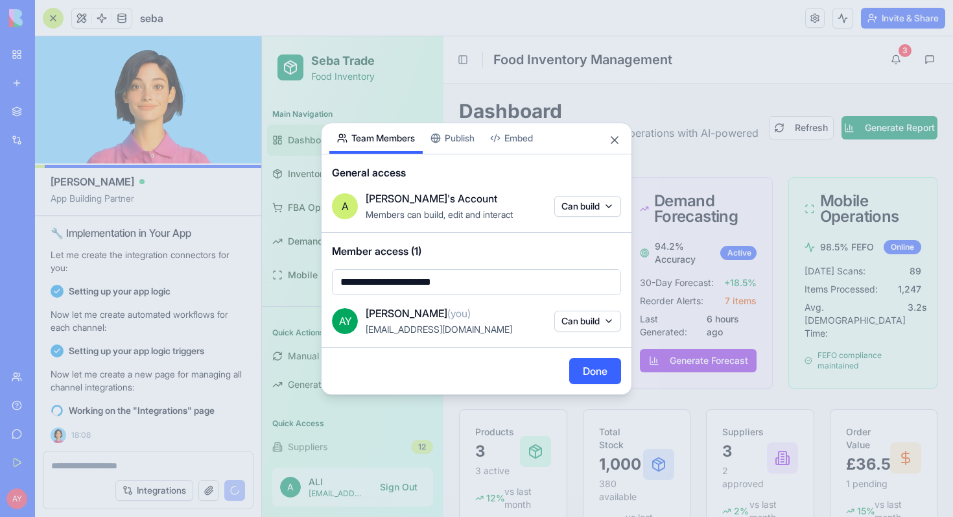
click at [607, 322] on button "Can build" at bounding box center [587, 321] width 67 height 21
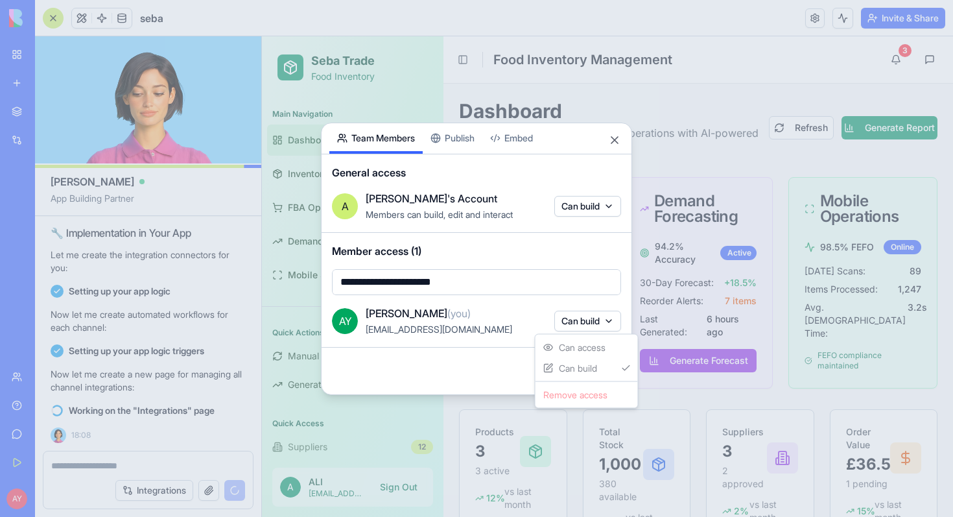
click at [550, 298] on div at bounding box center [476, 258] width 953 height 517
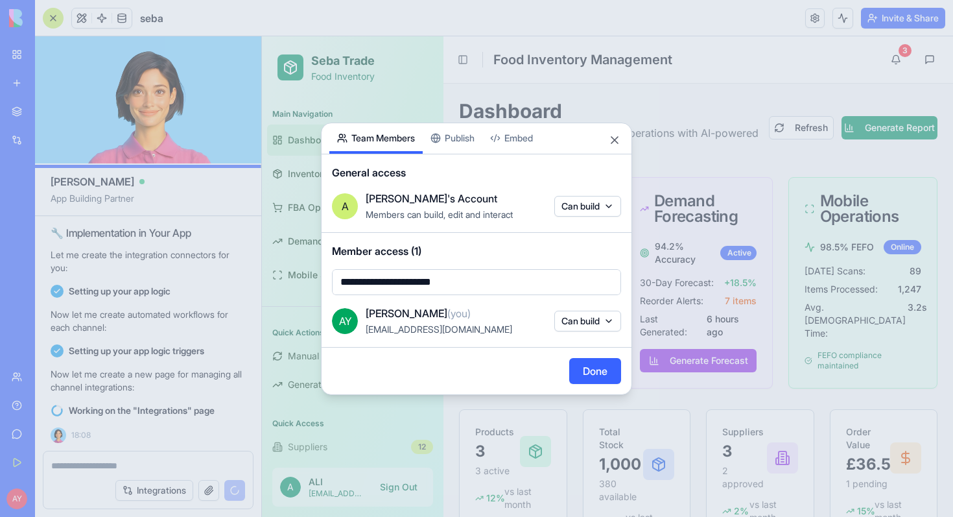
click at [596, 368] on button "Done" at bounding box center [595, 371] width 52 height 26
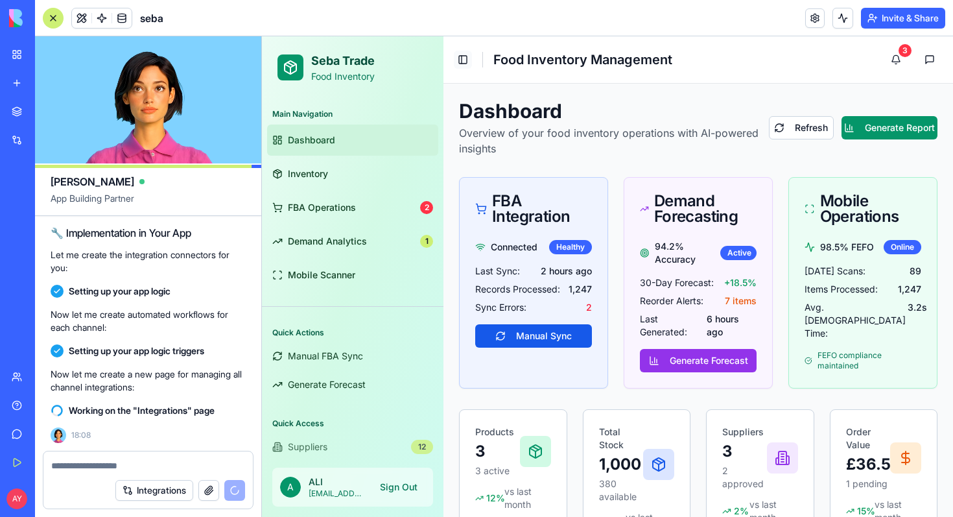
click at [462, 58] on button "Toggle Sidebar" at bounding box center [463, 60] width 18 height 18
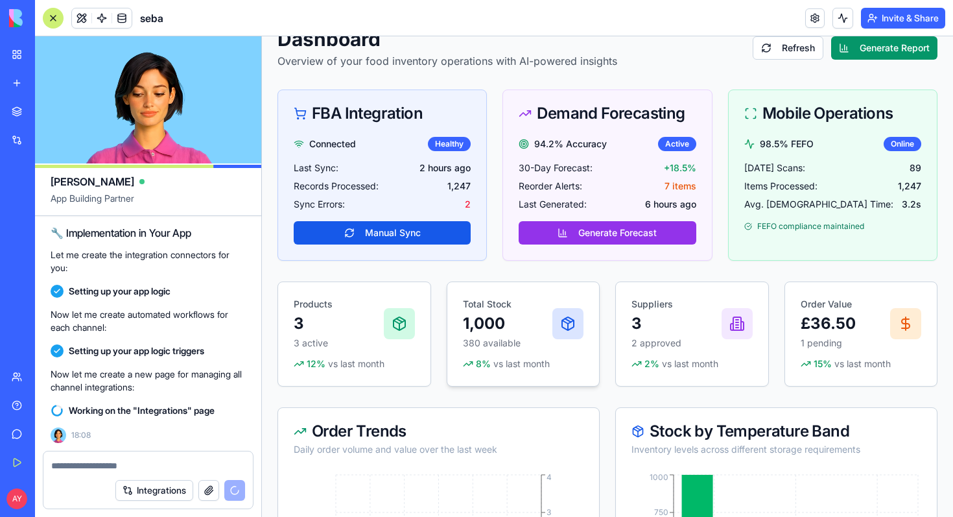
scroll to position [0, 0]
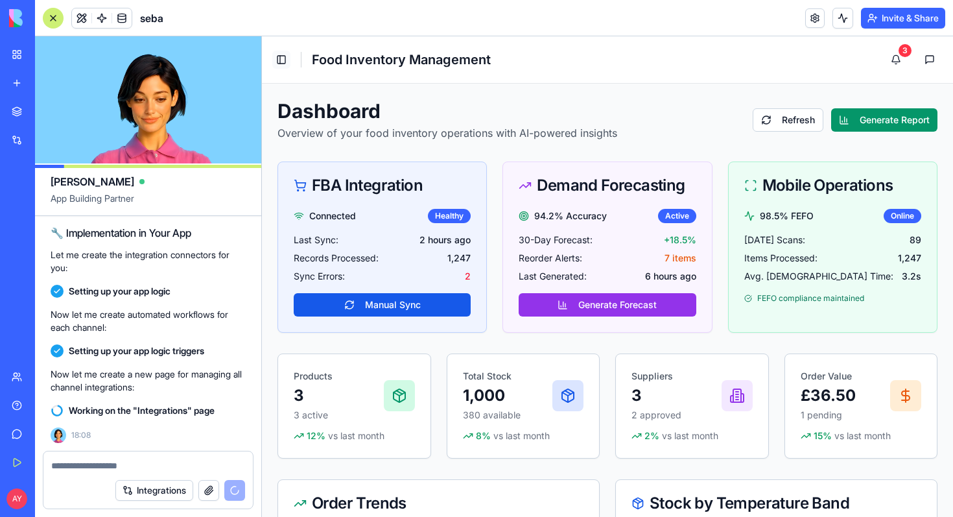
click at [279, 54] on button "Toggle Sidebar" at bounding box center [281, 60] width 18 height 18
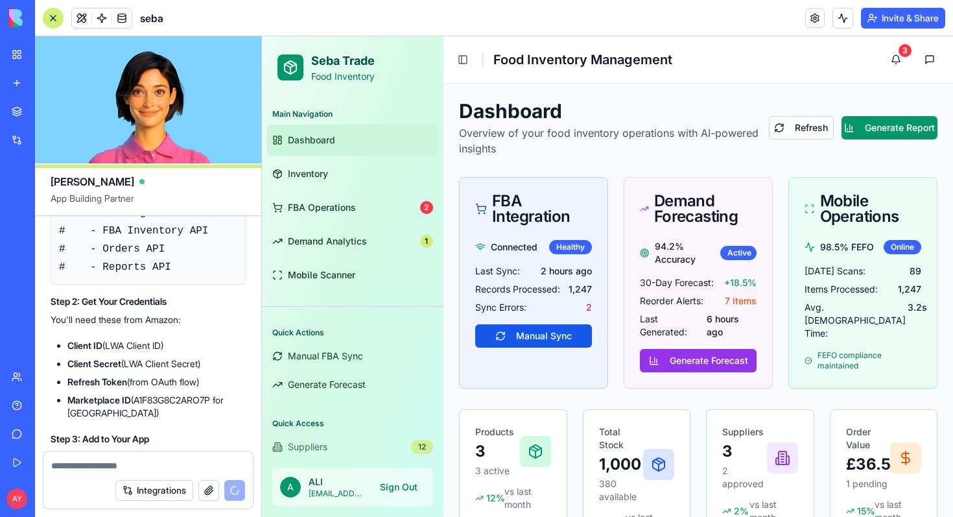
scroll to position [3915, 0]
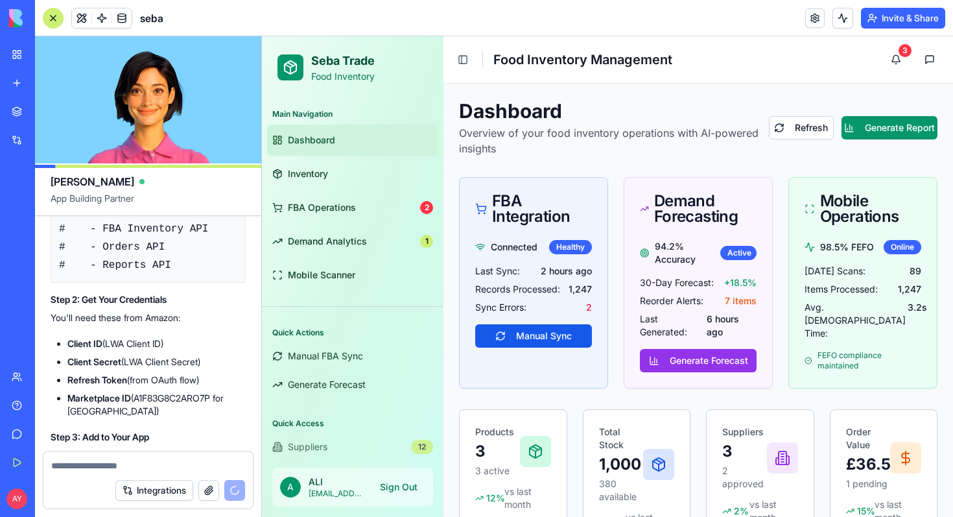
click at [193, 271] on code "# 1. Register at [URL][DOMAIN_NAME] # 2. Create a new application for "Inventor…" at bounding box center [233, 210] width 349 height 121
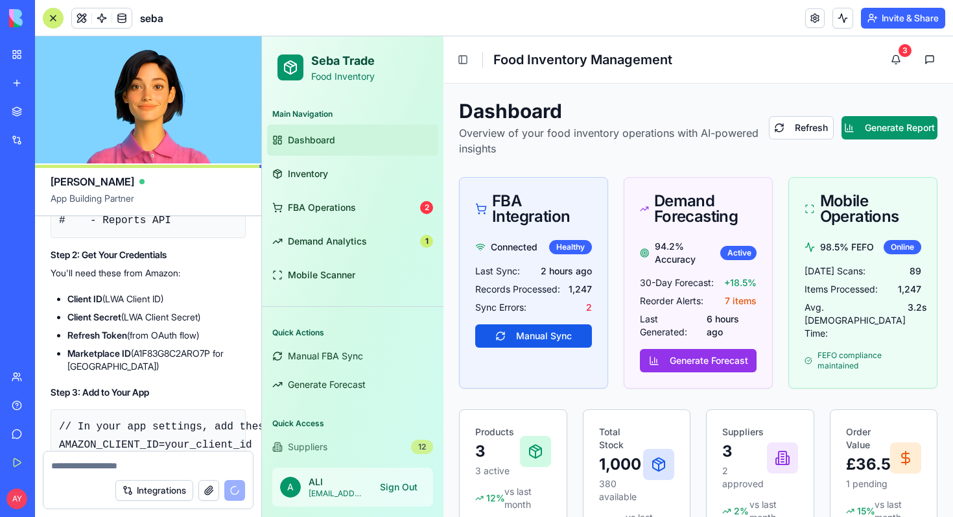
scroll to position [3972, 0]
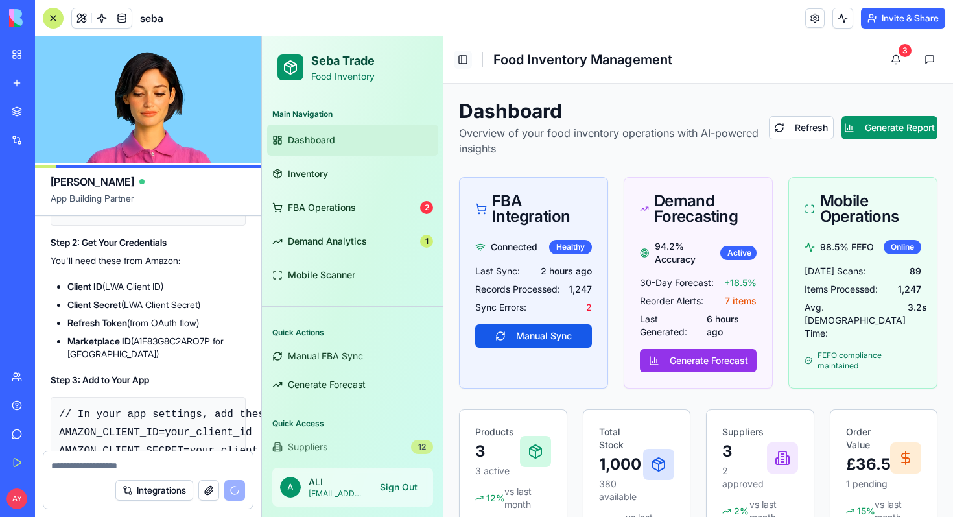
click at [467, 56] on button "Toggle Sidebar" at bounding box center [463, 60] width 18 height 18
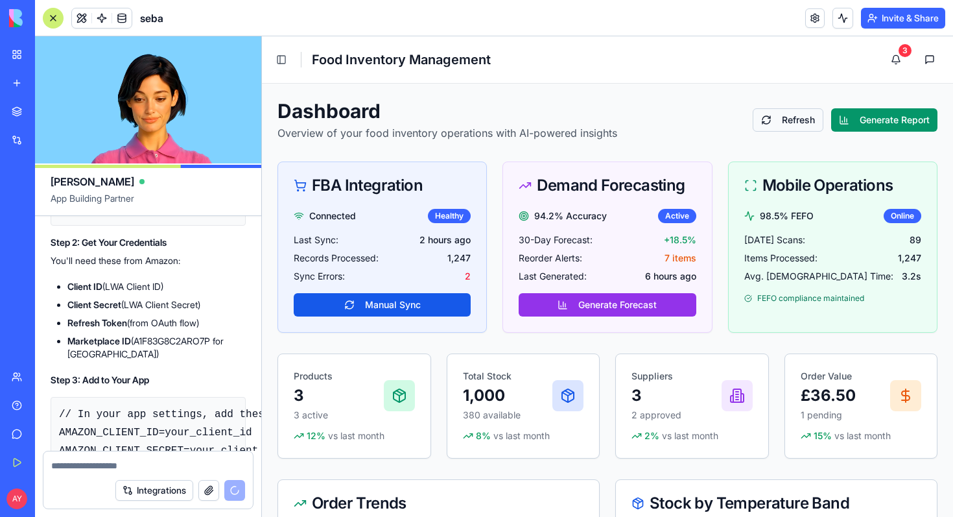
scroll to position [5294, 0]
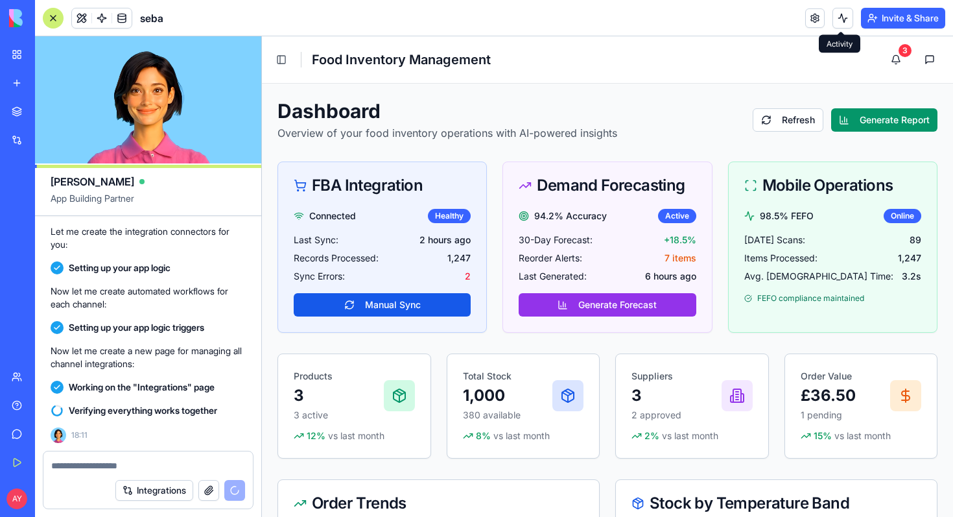
click at [837, 25] on button at bounding box center [842, 18] width 21 height 21
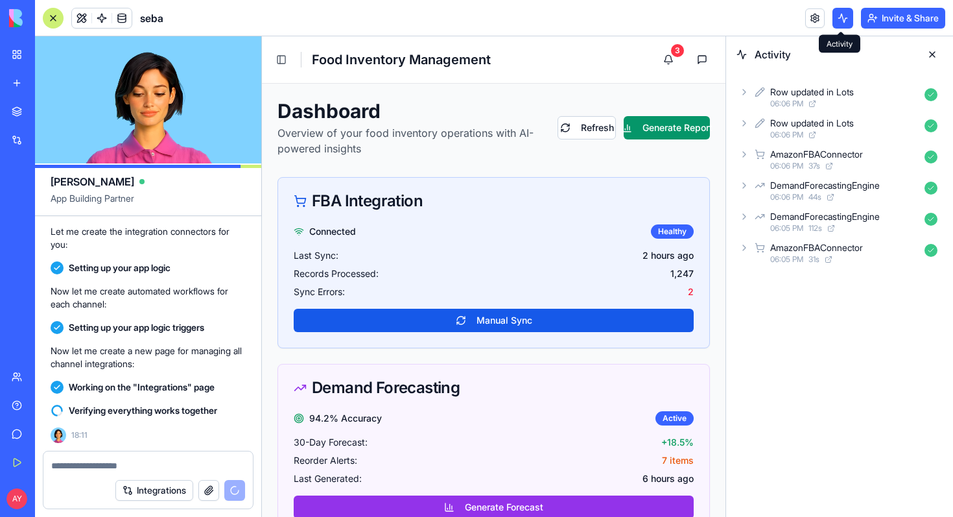
click at [840, 21] on button at bounding box center [842, 18] width 21 height 21
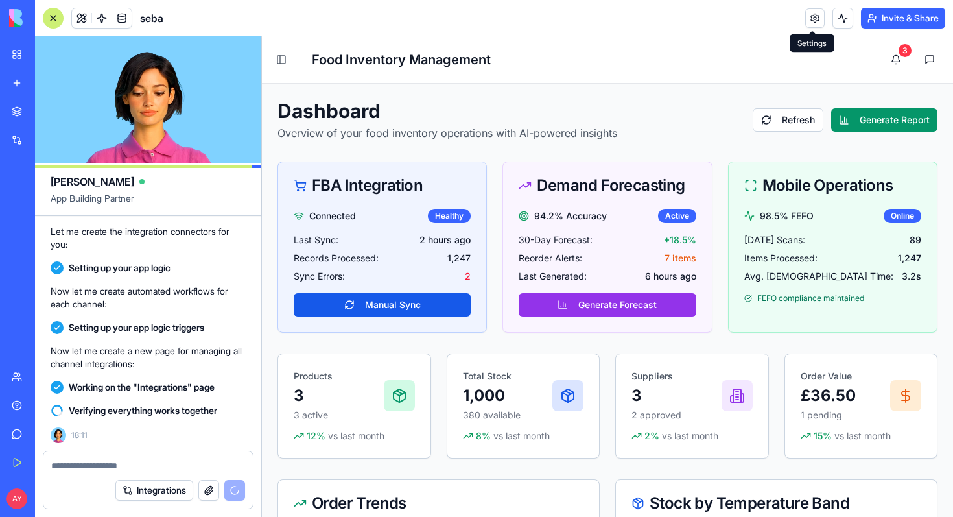
click at [813, 18] on link at bounding box center [814, 17] width 19 height 19
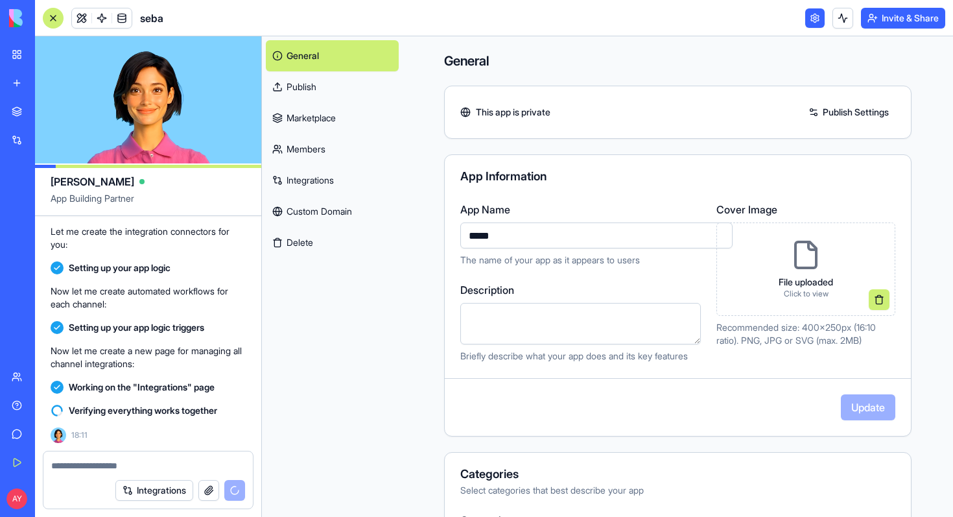
click at [813, 18] on link at bounding box center [814, 17] width 19 height 19
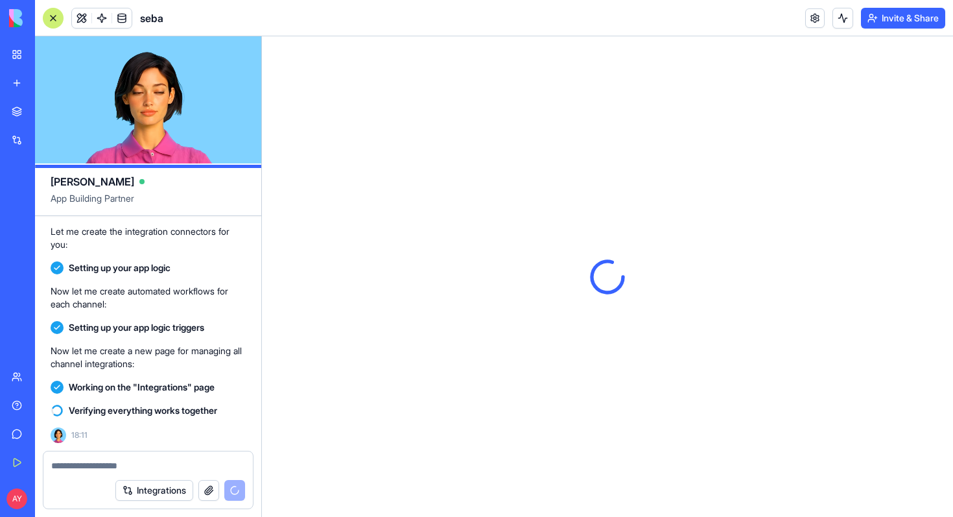
click at [813, 18] on link at bounding box center [814, 17] width 19 height 19
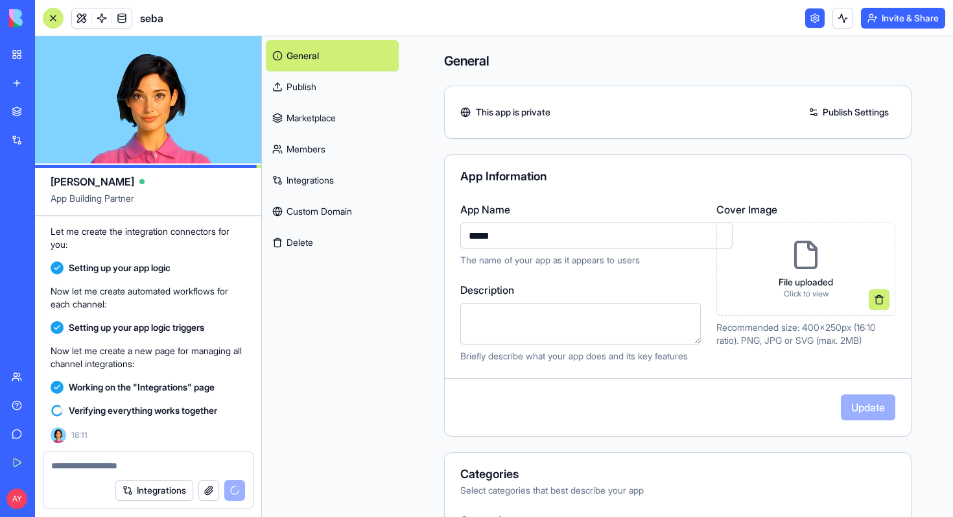
click at [831, 111] on link "Publish Settings" at bounding box center [848, 112] width 93 height 21
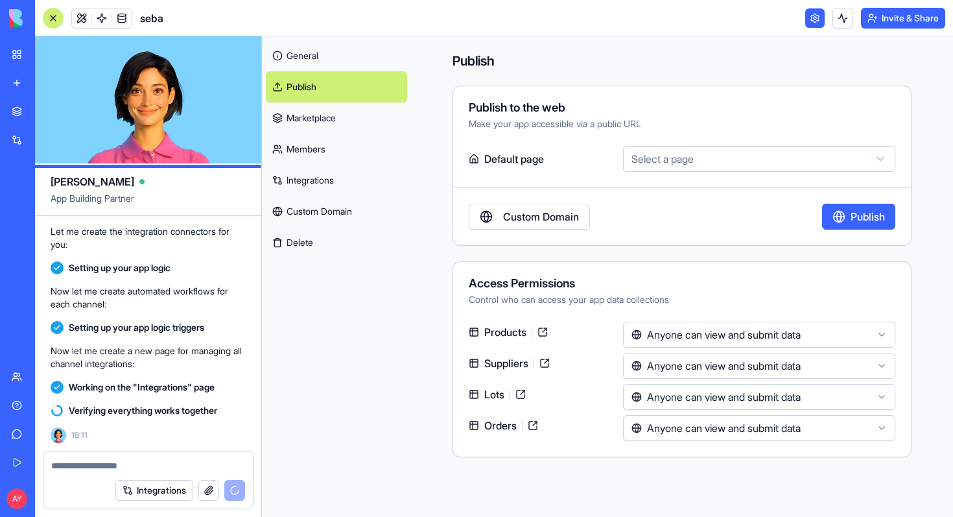
click at [883, 158] on html "BETA My Workspace New app Marketplace Integrations Recent sebaInventory AI Logo…" at bounding box center [476, 258] width 953 height 517
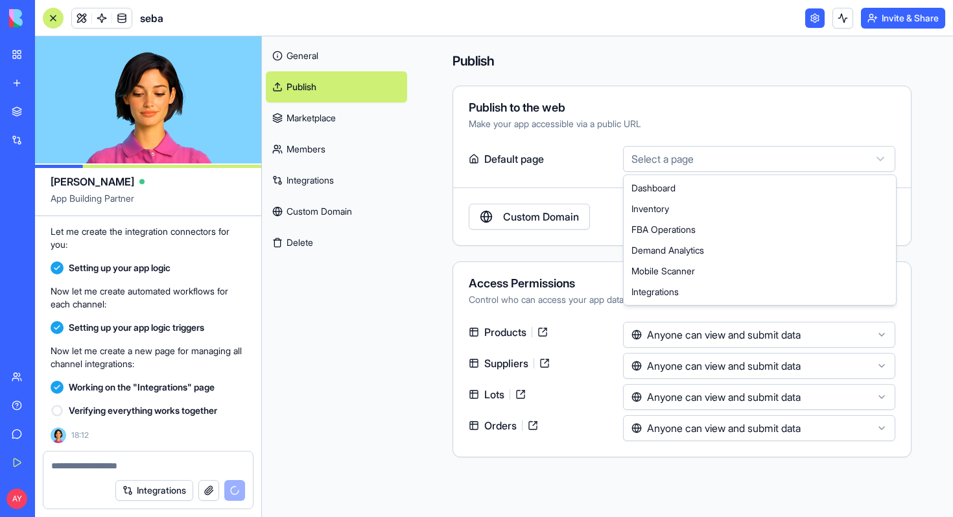
click at [738, 71] on html "BETA My Workspace New app Marketplace Integrations Recent sebaInventory AI Logo…" at bounding box center [476, 258] width 953 height 517
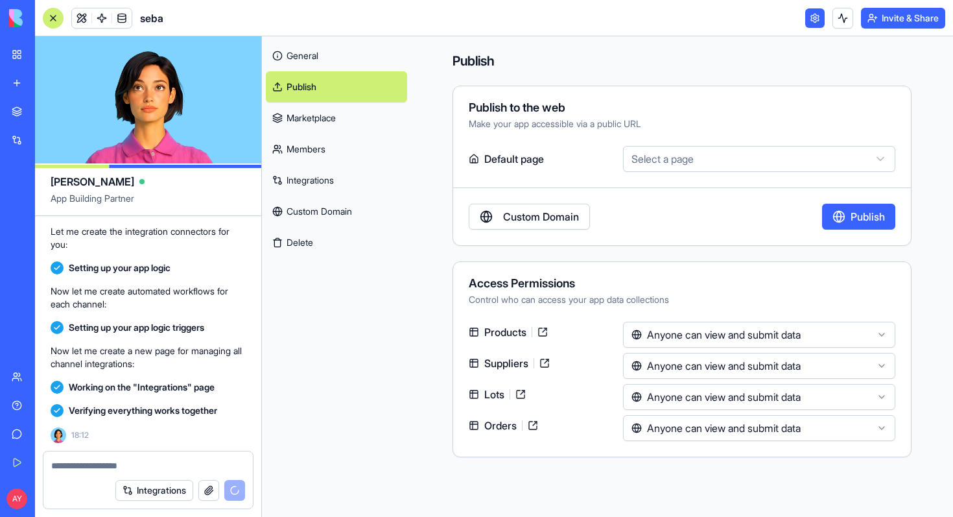
click at [90, 455] on div at bounding box center [147, 461] width 209 height 21
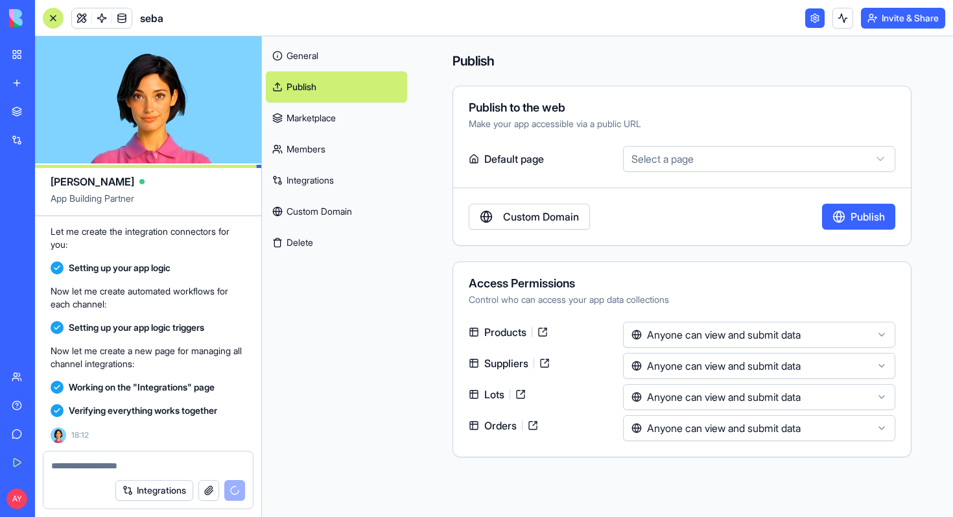
click at [73, 469] on textarea at bounding box center [148, 465] width 194 height 13
type textarea "*"
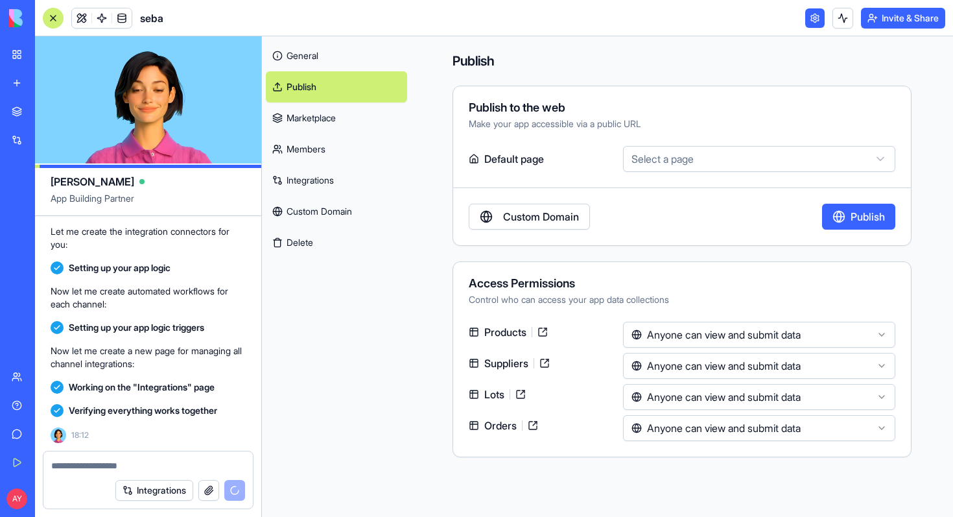
click at [307, 115] on link "Marketplace" at bounding box center [336, 117] width 141 height 31
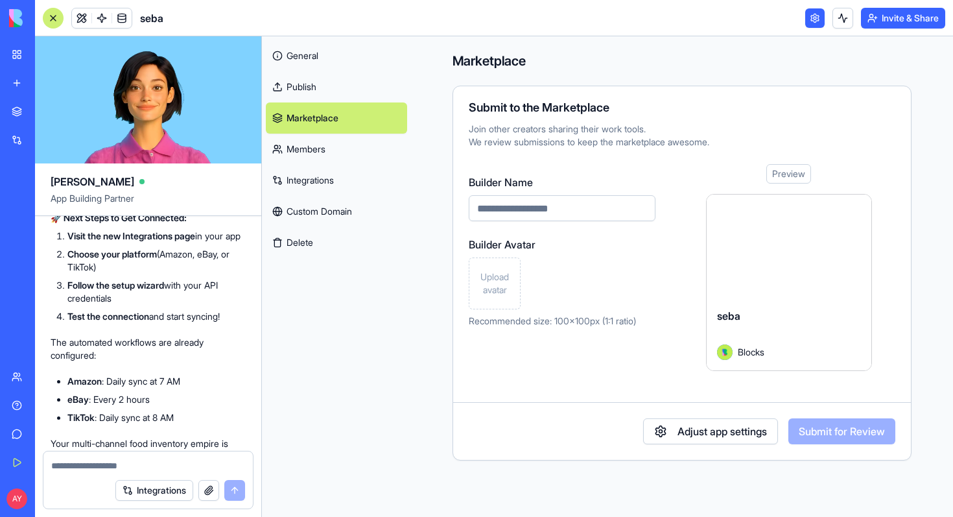
scroll to position [5890, 0]
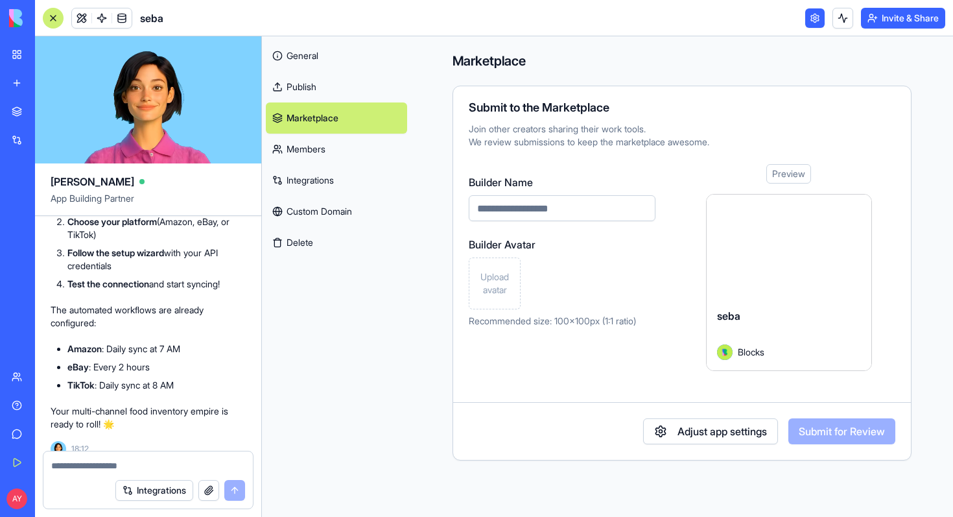
click at [313, 57] on link "General" at bounding box center [336, 55] width 141 height 31
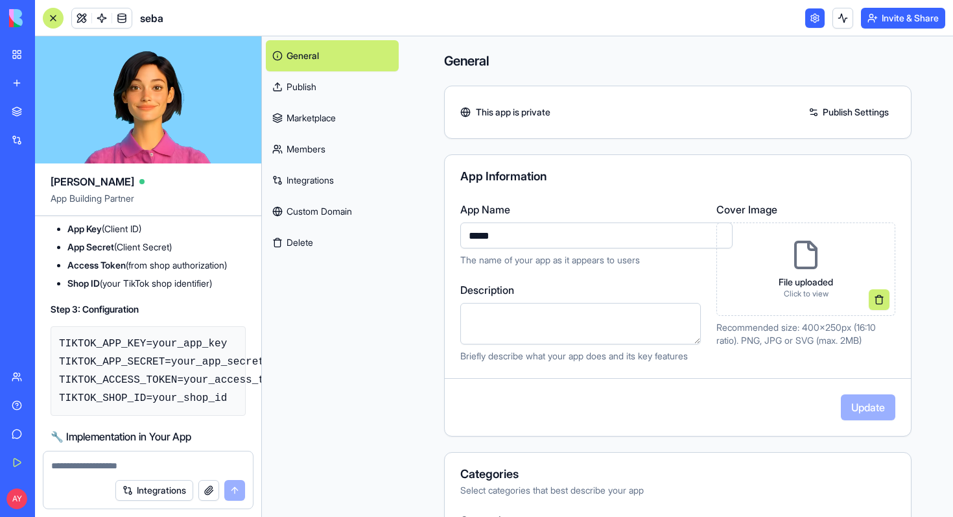
scroll to position [4894, 0]
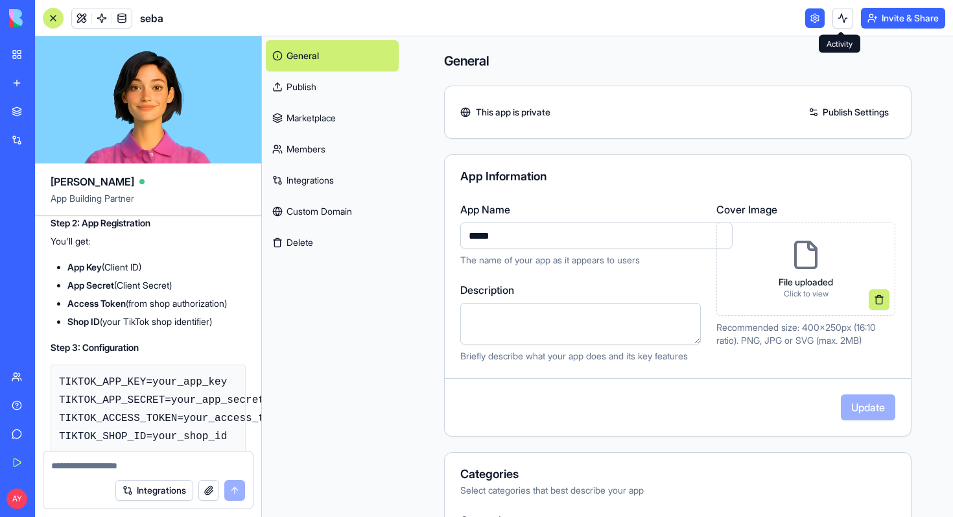
click at [841, 16] on button at bounding box center [842, 18] width 21 height 21
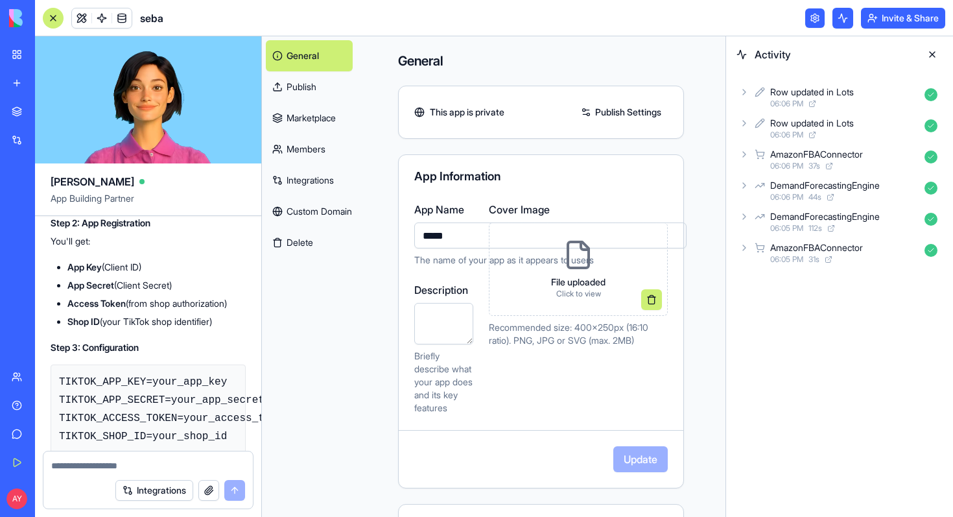
click at [813, 20] on link at bounding box center [814, 17] width 19 height 19
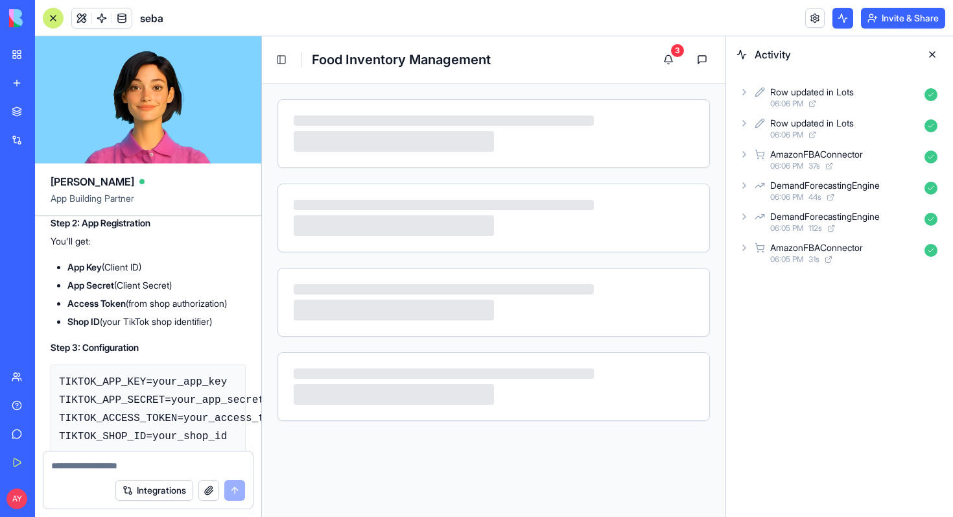
click at [935, 56] on button at bounding box center [932, 54] width 21 height 21
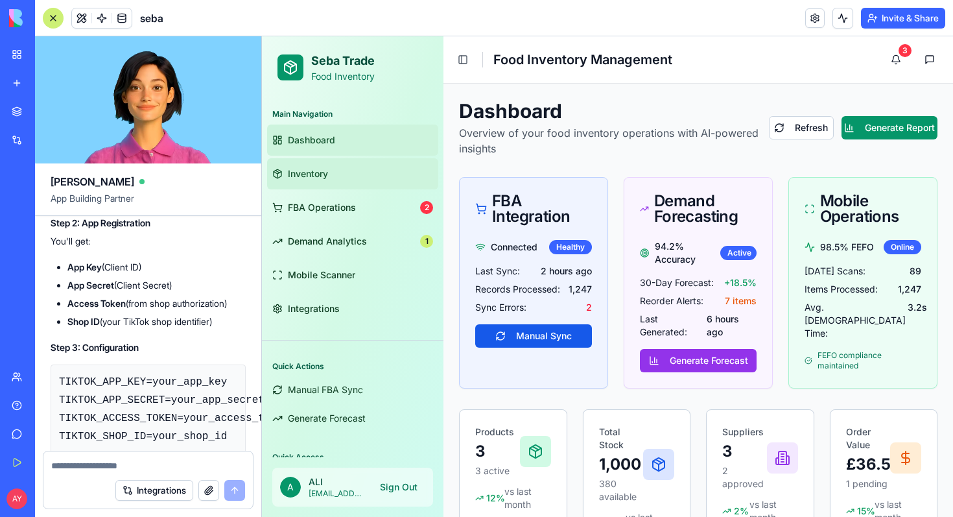
click at [326, 179] on span "Inventory" at bounding box center [308, 173] width 40 height 13
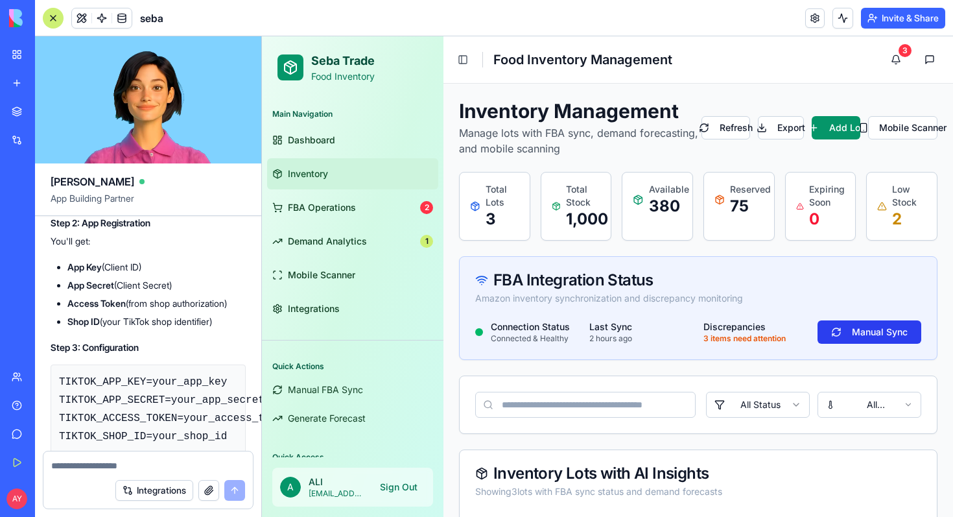
click at [860, 329] on button "Manual Sync" at bounding box center [870, 331] width 104 height 23
click at [462, 56] on button "Toggle Sidebar" at bounding box center [463, 60] width 18 height 18
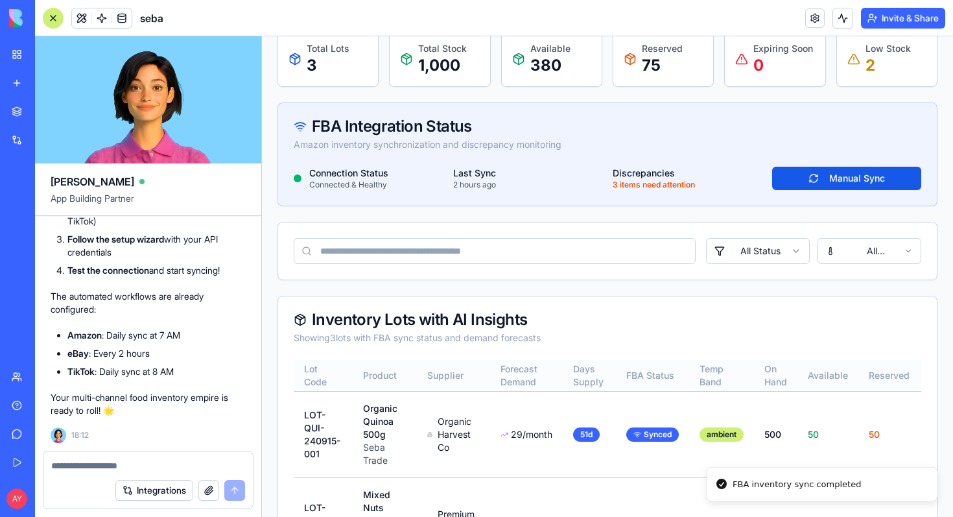
scroll to position [140, 0]
click at [798, 252] on html "Seba Trade Food Inventory Main Navigation Dashboard Inventory FBA Operations 2 …" at bounding box center [607, 308] width 691 height 825
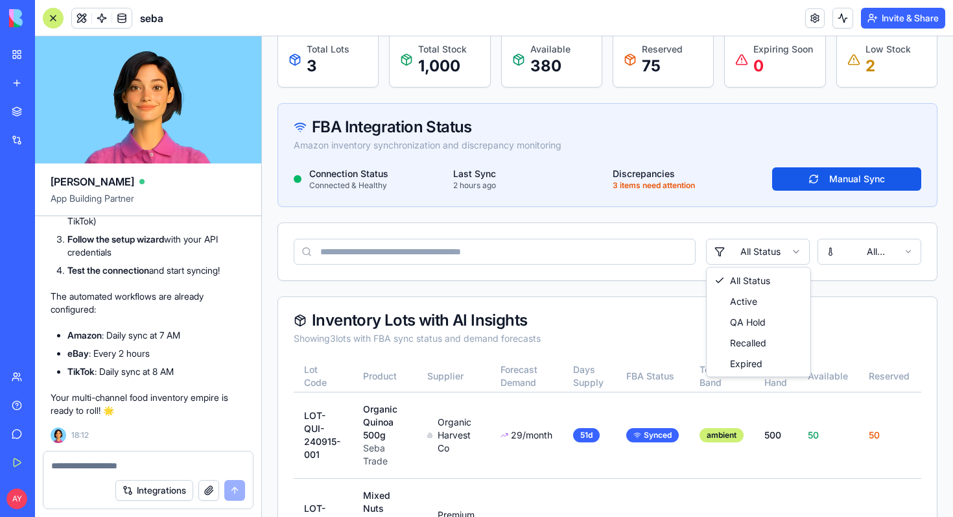
click at [843, 183] on html "Seba Trade Food Inventory Main Navigation Dashboard Inventory FBA Operations 2 …" at bounding box center [607, 308] width 691 height 825
click at [827, 178] on button "Manual Sync" at bounding box center [846, 178] width 149 height 23
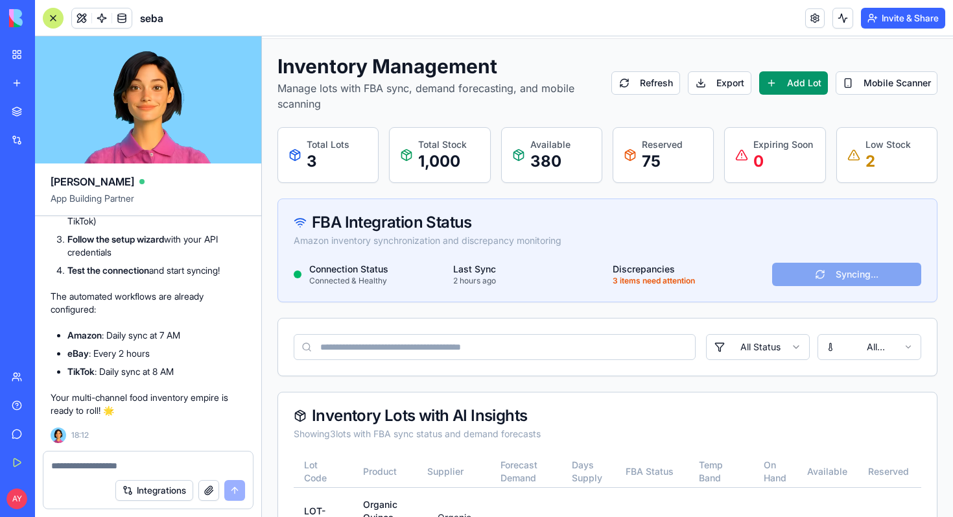
scroll to position [0, 0]
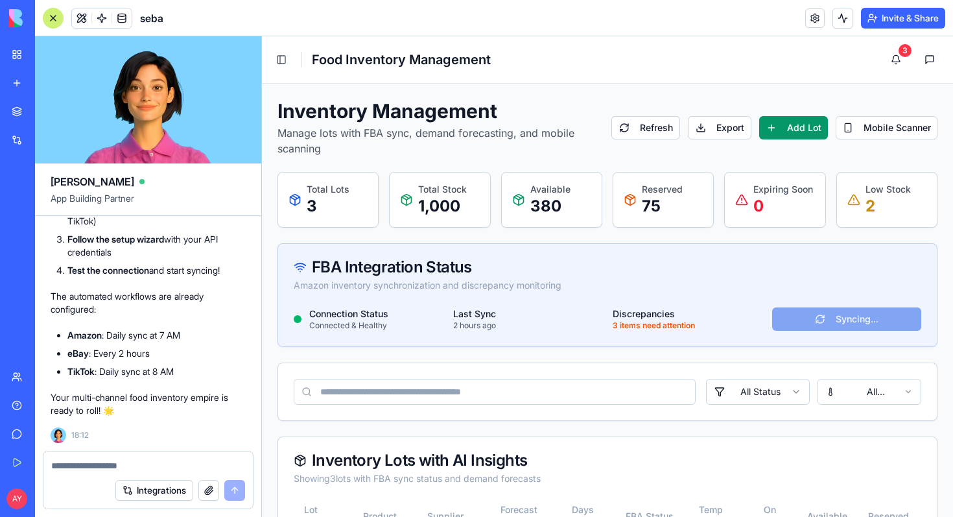
click at [93, 462] on textarea at bounding box center [148, 465] width 194 height 13
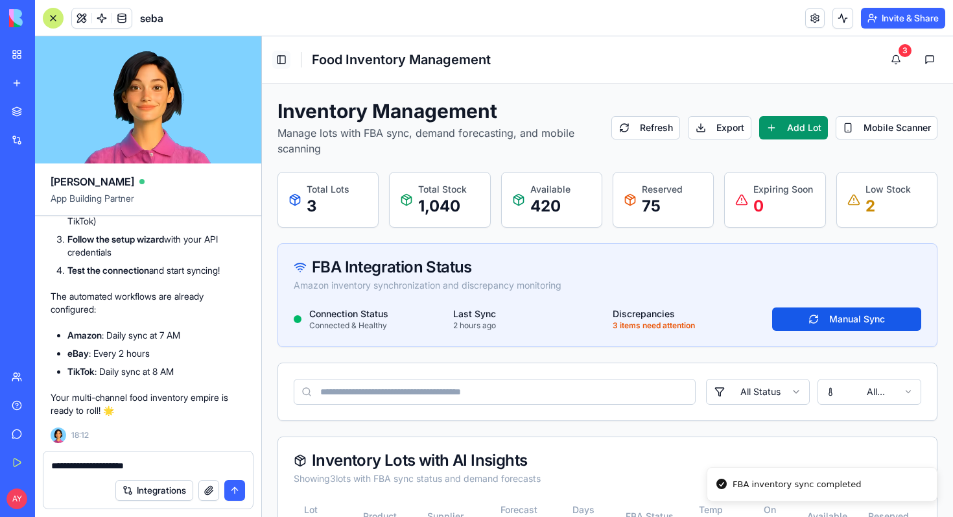
click at [283, 61] on button "Toggle Sidebar" at bounding box center [281, 60] width 18 height 18
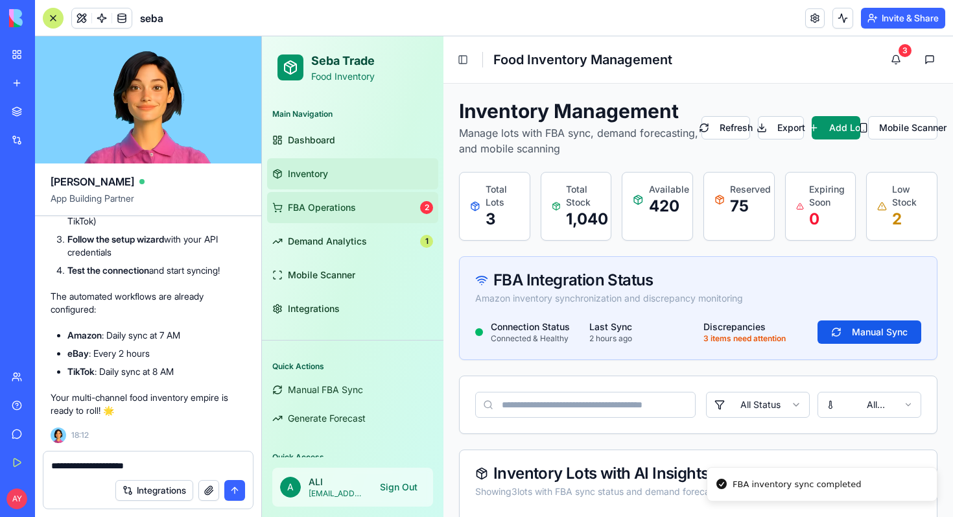
click at [331, 207] on span "FBA Operations" at bounding box center [322, 207] width 68 height 13
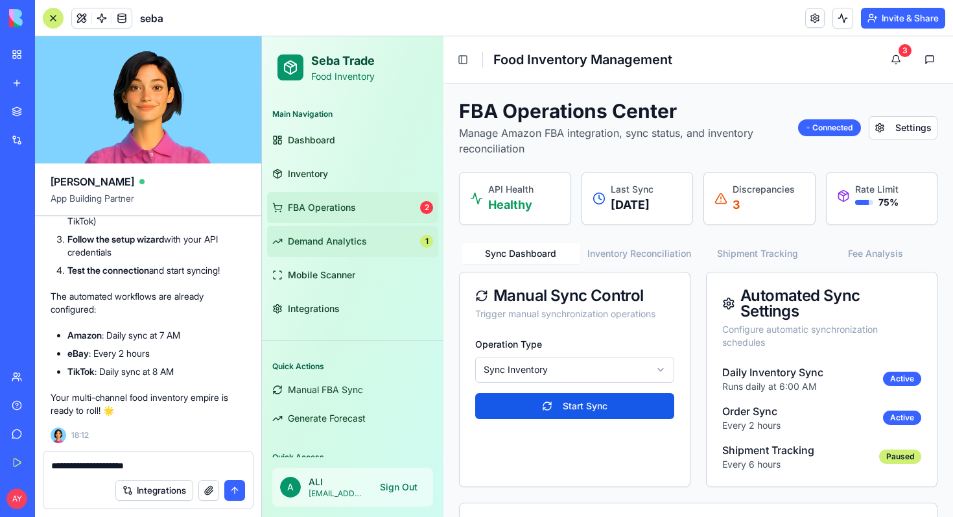
click at [345, 235] on span "Demand Analytics" at bounding box center [327, 241] width 79 height 13
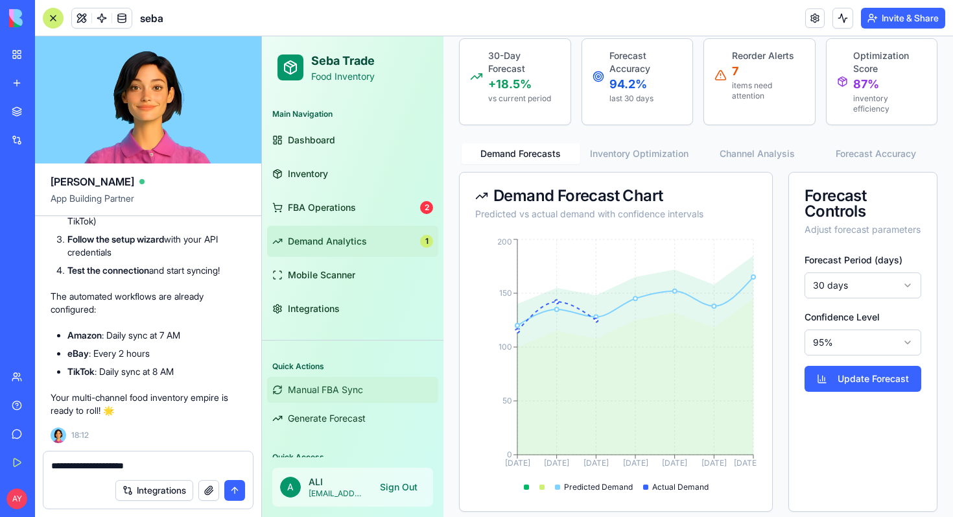
scroll to position [99, 0]
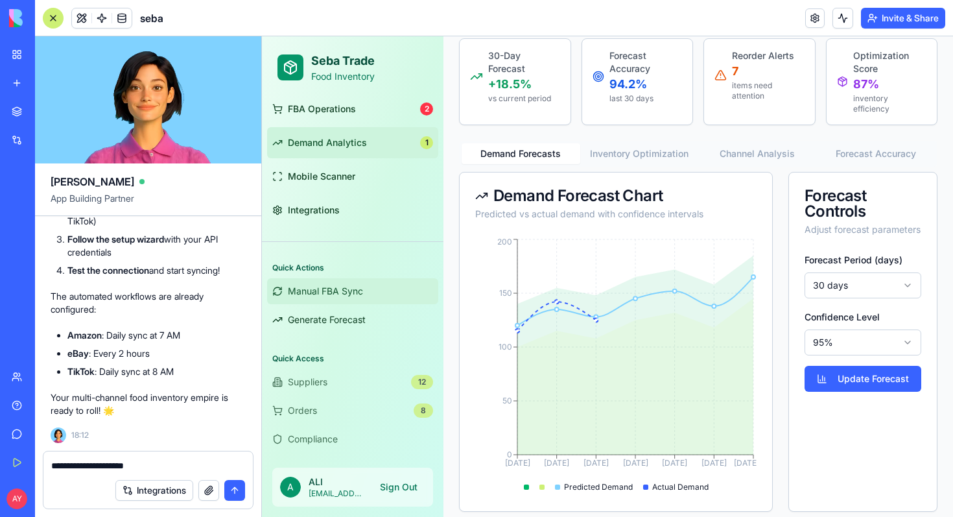
click at [347, 294] on span "Manual FBA Sync" at bounding box center [325, 291] width 75 height 13
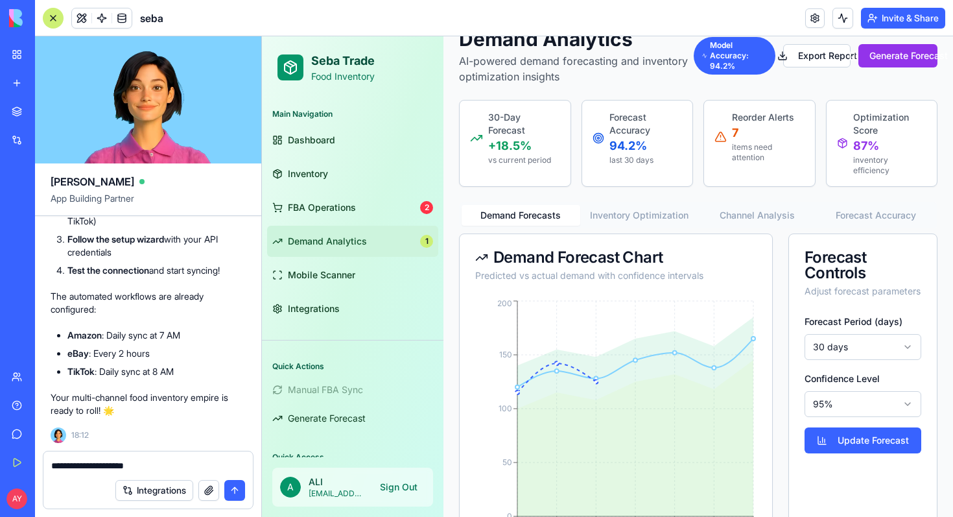
scroll to position [0, 0]
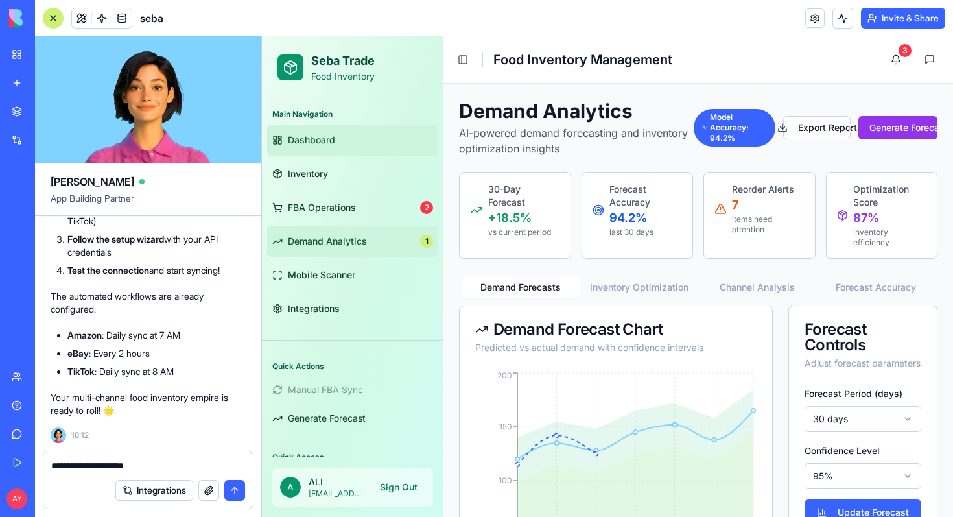
click at [336, 141] on link "Dashboard" at bounding box center [352, 139] width 171 height 31
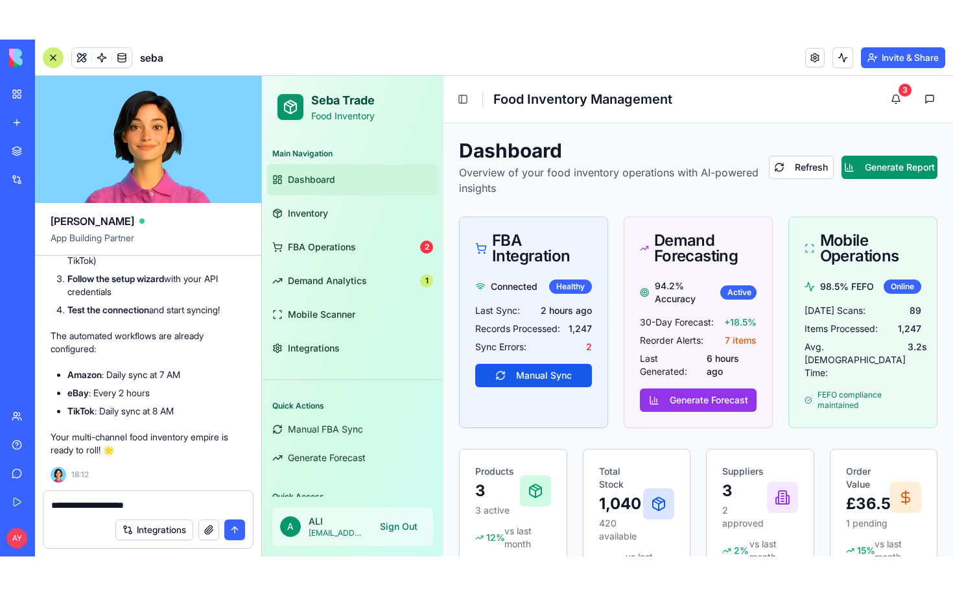
scroll to position [6077, 0]
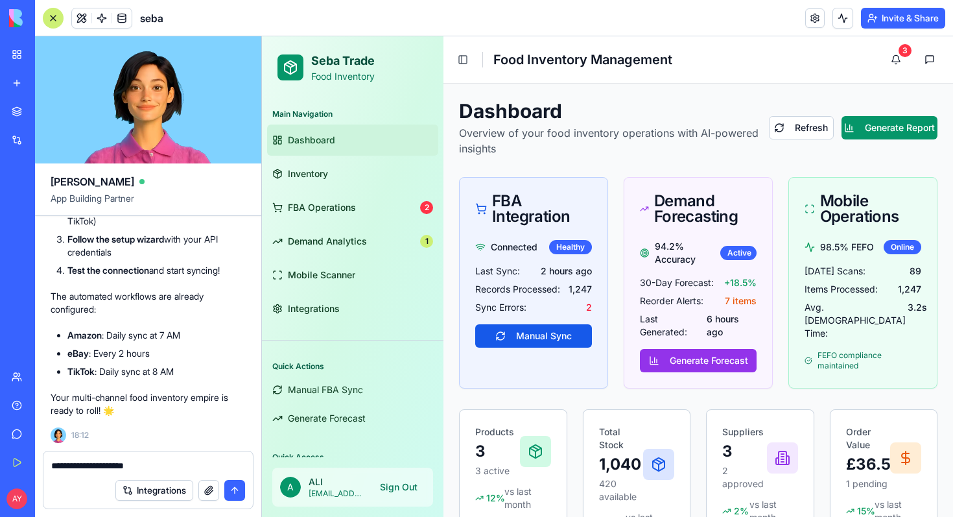
click at [168, 467] on textarea "**********" at bounding box center [148, 465] width 194 height 13
type textarea "*"
click at [93, 465] on textarea at bounding box center [148, 465] width 194 height 13
click at [91, 462] on textarea at bounding box center [148, 465] width 194 height 13
paste textarea "**********"
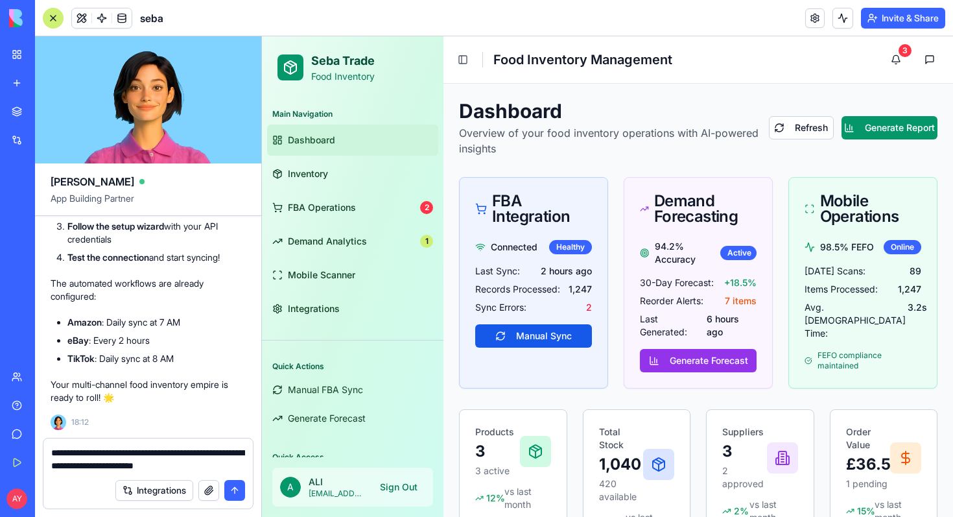
click at [161, 465] on textarea "**********" at bounding box center [148, 459] width 194 height 26
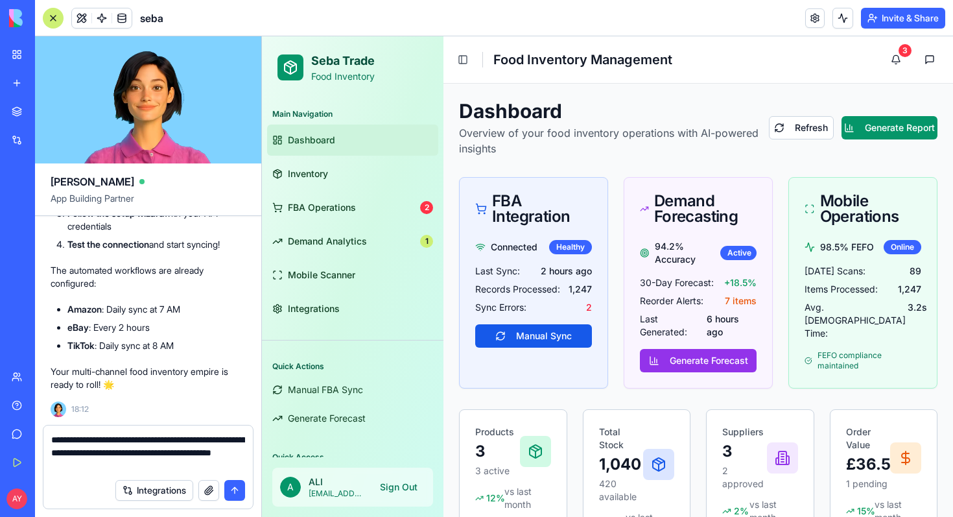
drag, startPoint x: 193, startPoint y: 465, endPoint x: 37, endPoint y: 437, distance: 158.1
click at [37, 437] on div "**********" at bounding box center [148, 471] width 226 height 92
click at [124, 465] on textarea "**********" at bounding box center [148, 452] width 194 height 39
drag, startPoint x: 195, startPoint y: 466, endPoint x: 68, endPoint y: 458, distance: 127.3
click at [68, 458] on textarea "**********" at bounding box center [148, 452] width 194 height 39
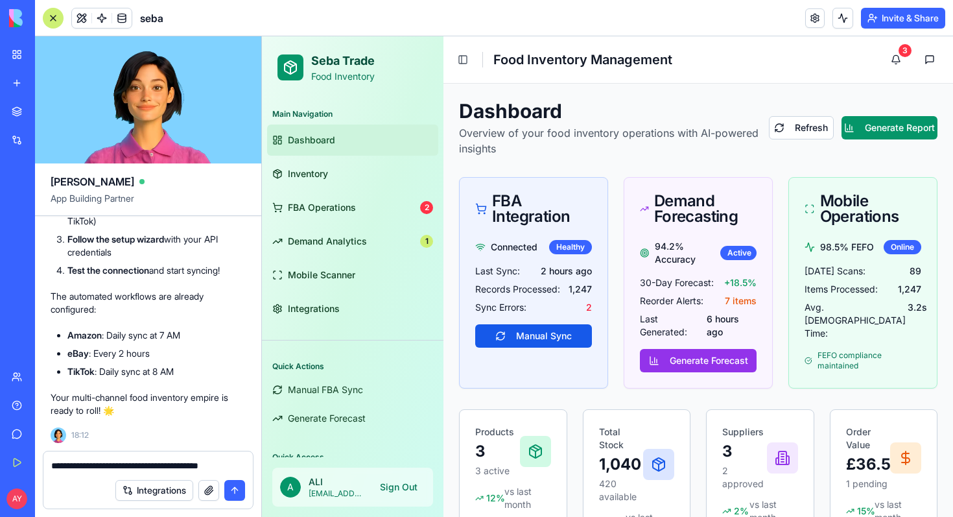
click at [240, 463] on textarea "**********" at bounding box center [148, 465] width 194 height 13
paste textarea "**********"
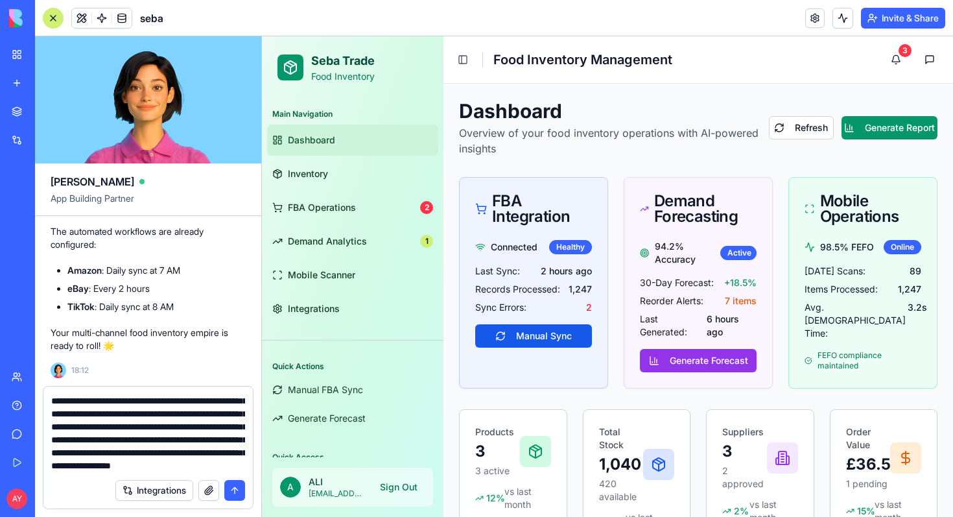
scroll to position [64, 0]
type textarea "**********"
click at [235, 496] on button "submit" at bounding box center [234, 490] width 21 height 21
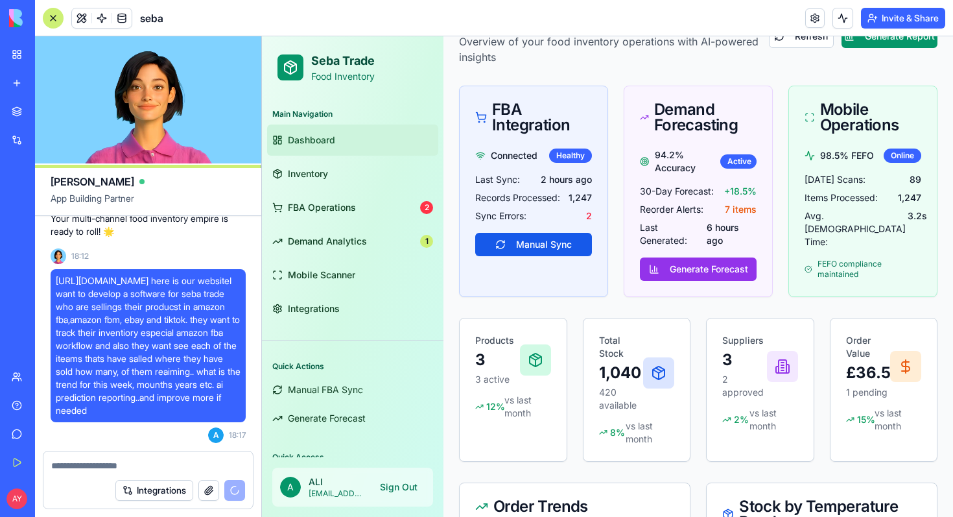
scroll to position [0, 0]
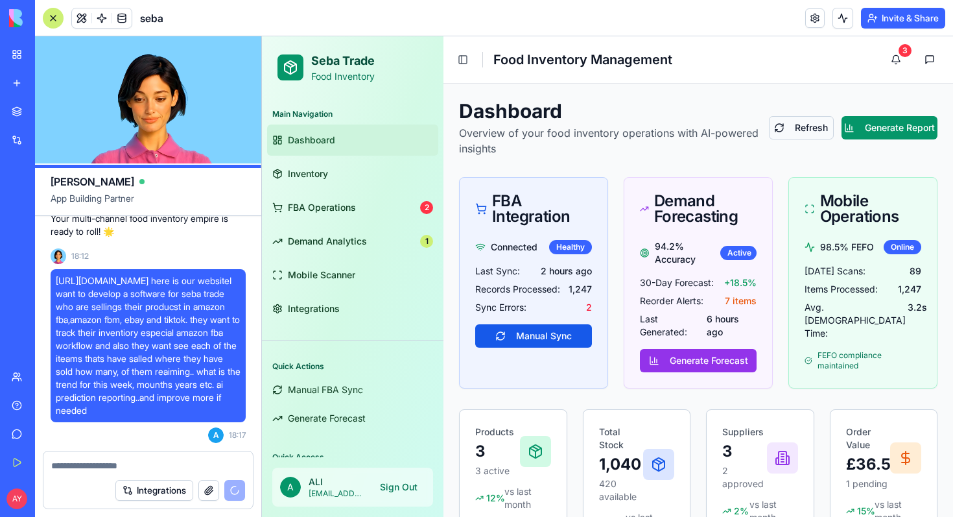
click at [792, 129] on button "Refresh" at bounding box center [801, 127] width 65 height 23
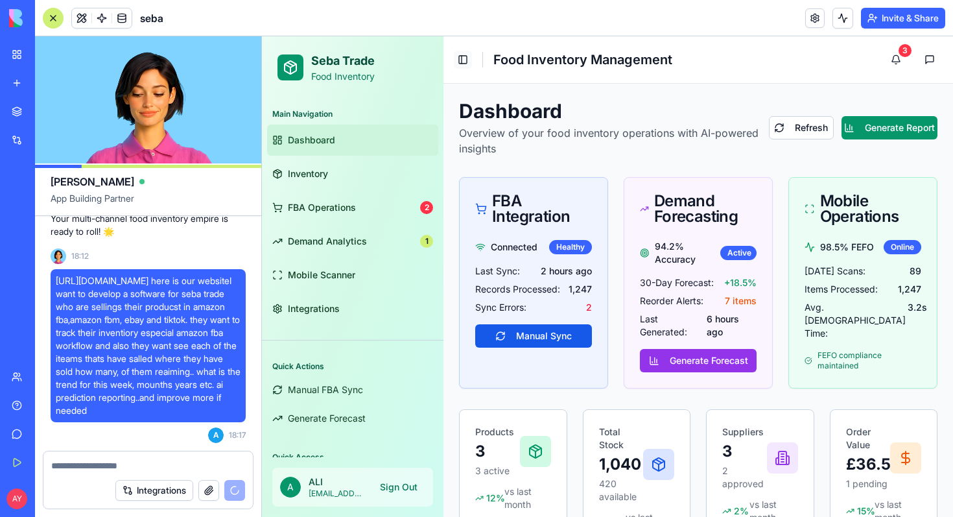
click at [462, 61] on button "Toggle Sidebar" at bounding box center [463, 60] width 18 height 18
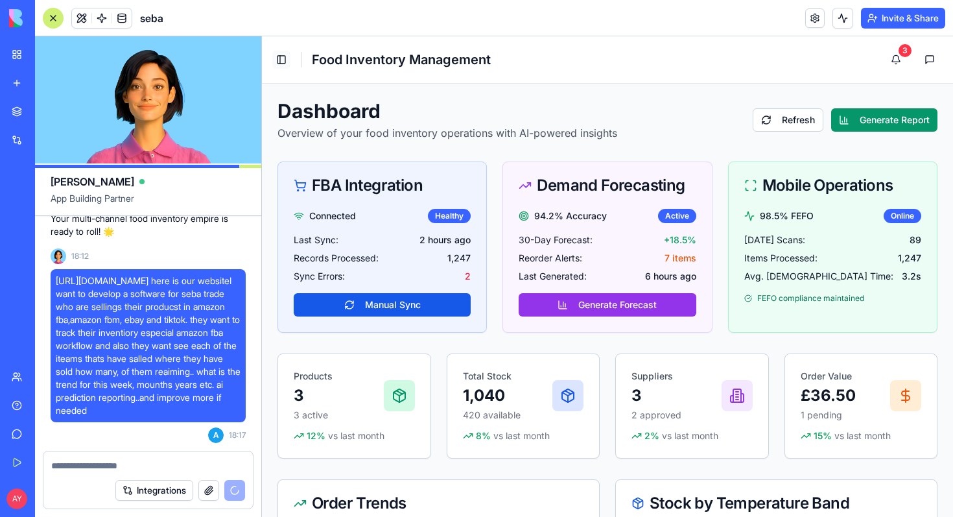
click at [286, 58] on button "Toggle Sidebar" at bounding box center [281, 60] width 18 height 18
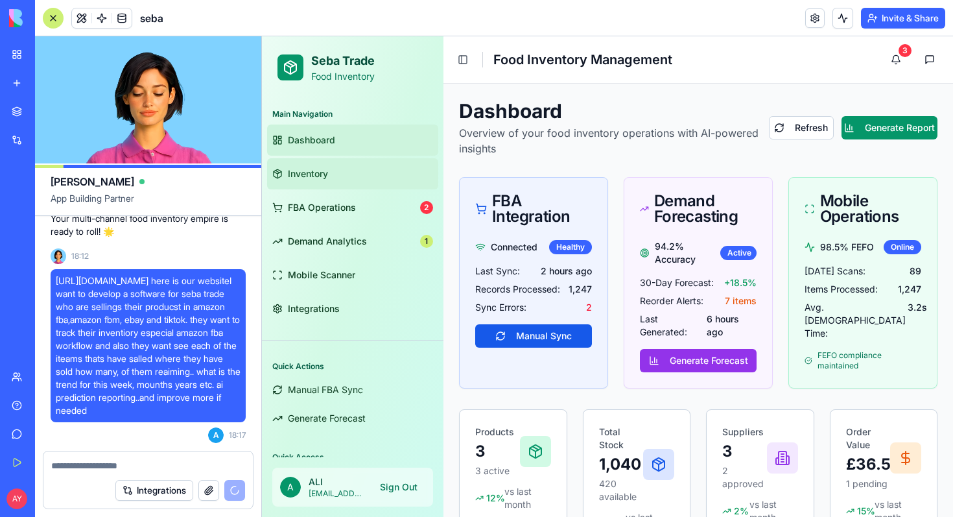
click at [327, 176] on span "Inventory" at bounding box center [308, 173] width 40 height 13
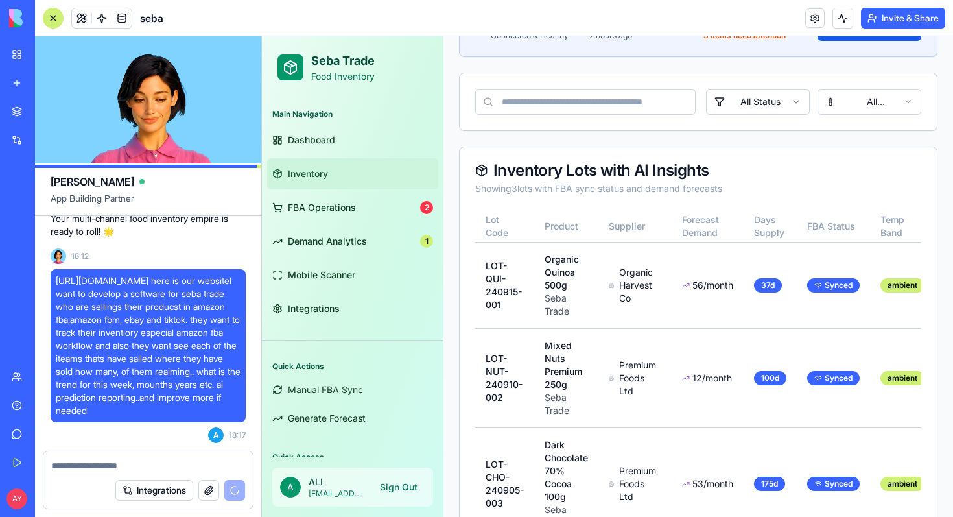
scroll to position [357, 0]
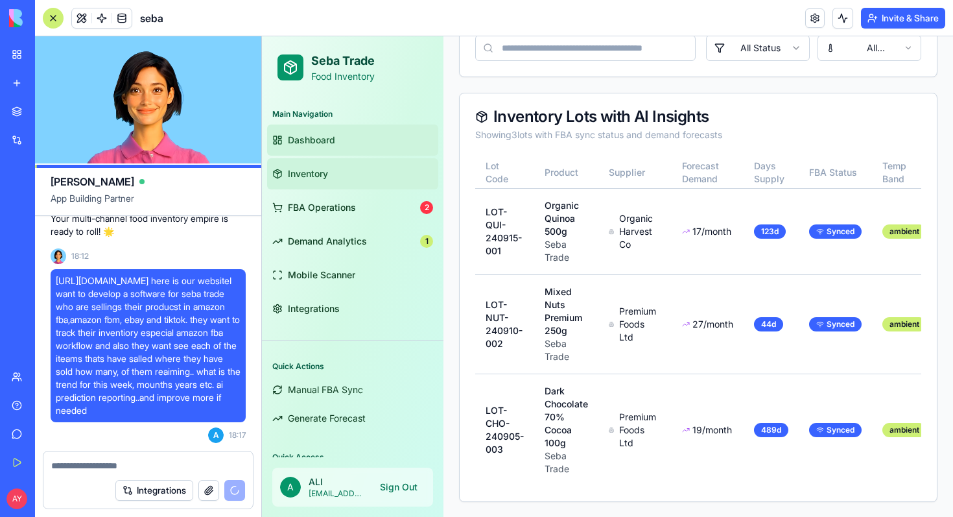
click at [322, 143] on span "Dashboard" at bounding box center [311, 140] width 47 height 13
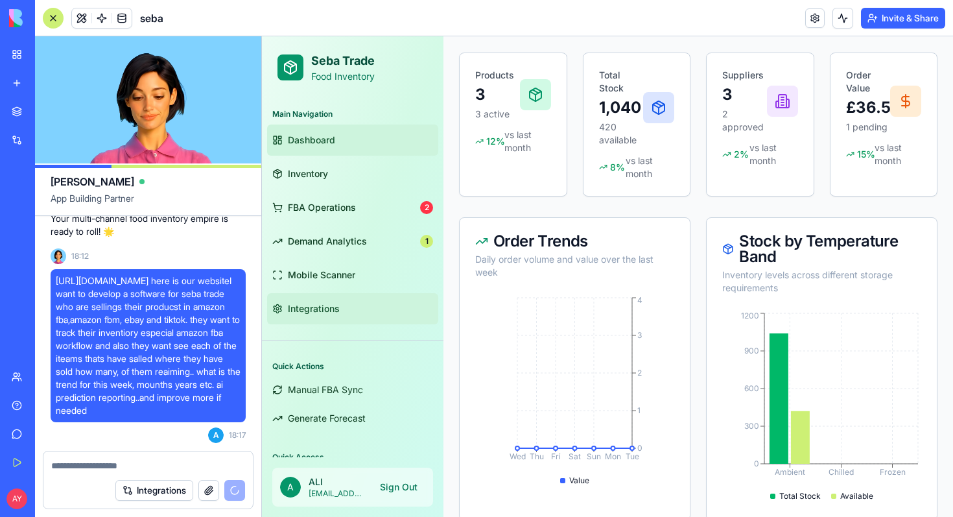
scroll to position [99, 0]
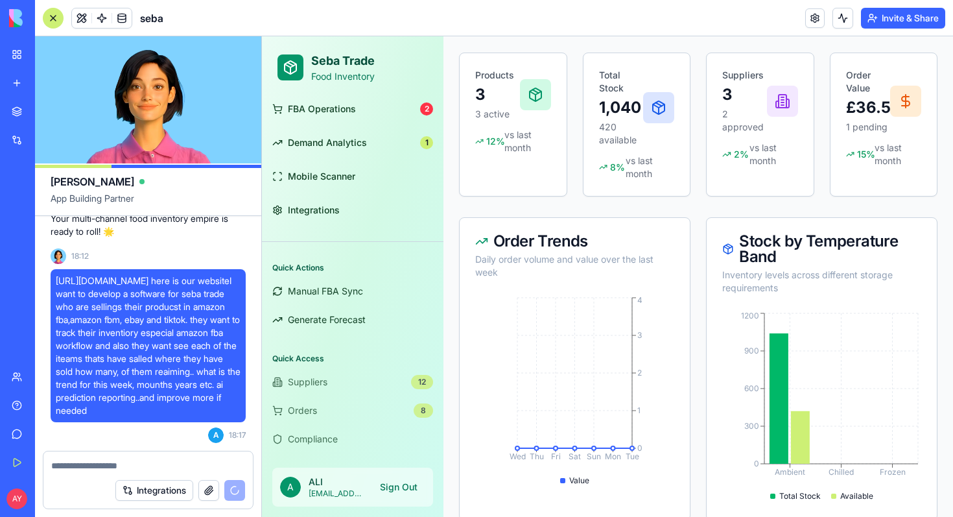
click at [899, 20] on button "Invite & Share" at bounding box center [903, 18] width 84 height 21
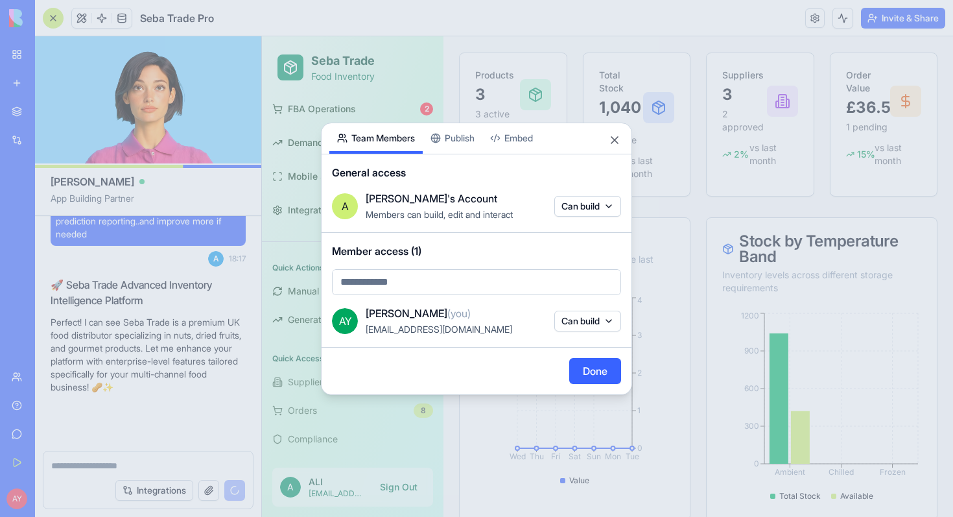
scroll to position [6445, 0]
click at [451, 139] on div "Share App Team Members Publish Embed General access A [PERSON_NAME]'s Account M…" at bounding box center [476, 259] width 311 height 272
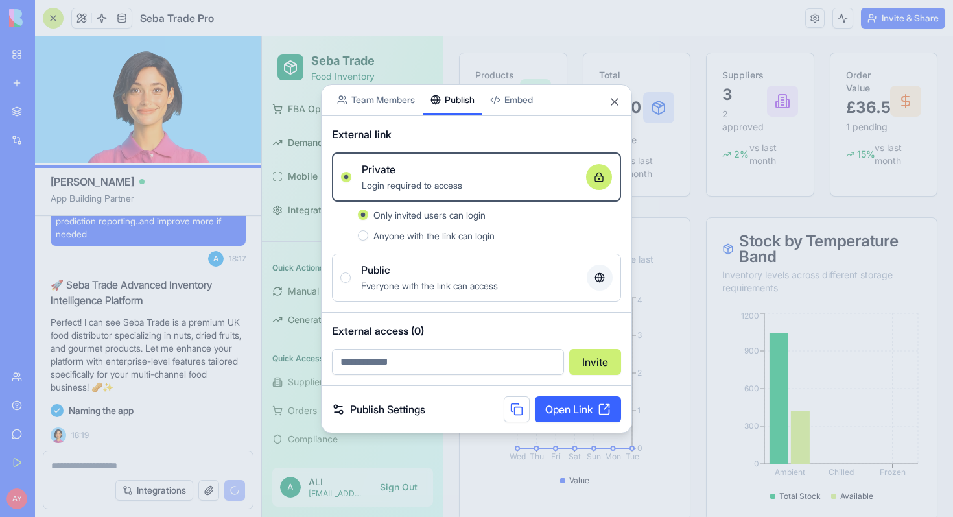
scroll to position [6655, 0]
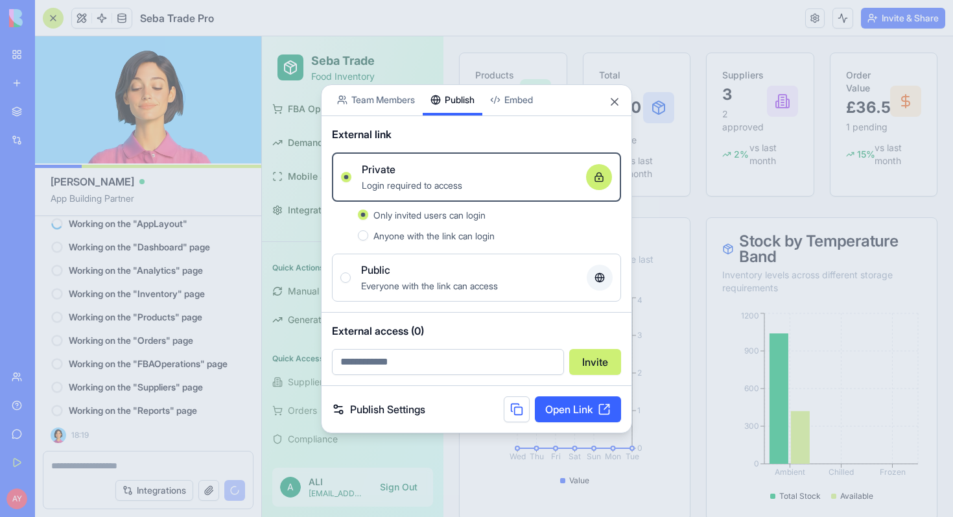
click at [386, 100] on body "BETA My Workspace New app Marketplace Integrations Recent sebaInventory AI Logo…" at bounding box center [476, 258] width 953 height 517
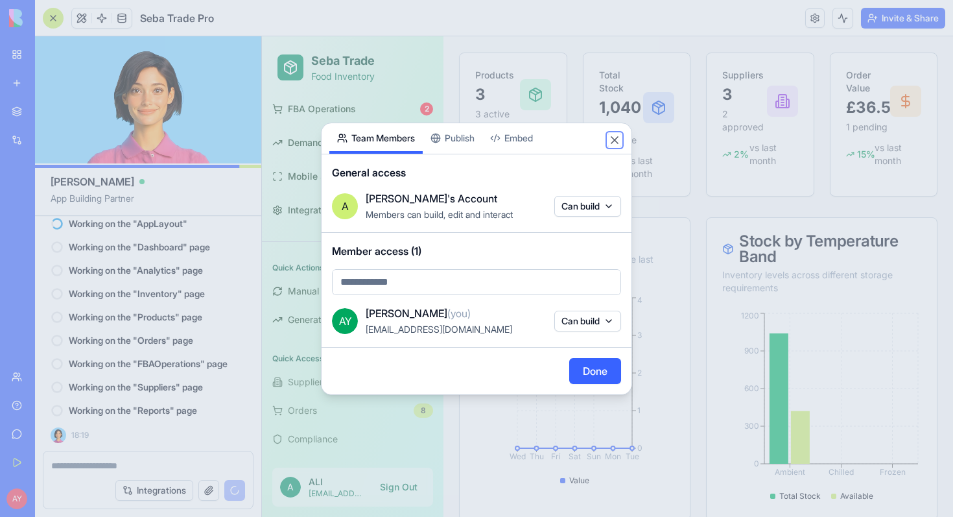
click at [614, 141] on button "Close" at bounding box center [614, 140] width 13 height 13
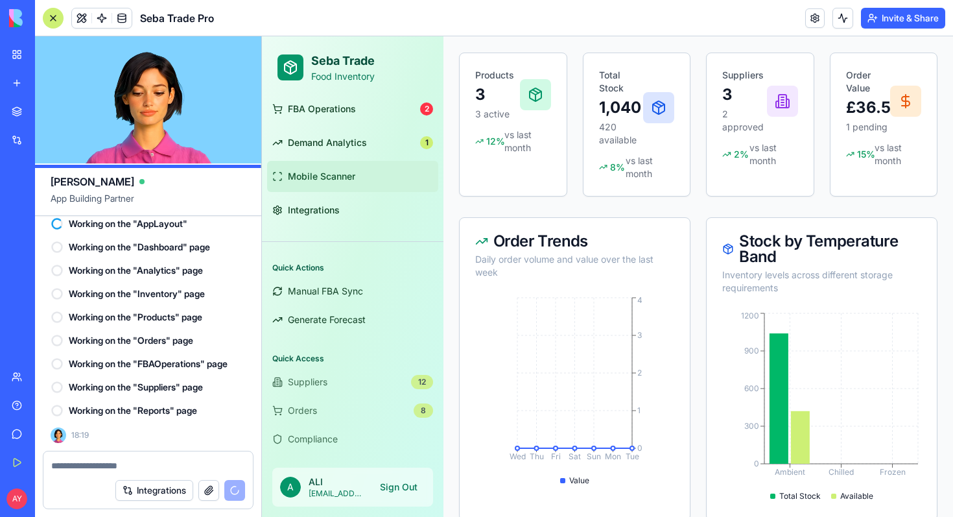
scroll to position [0, 0]
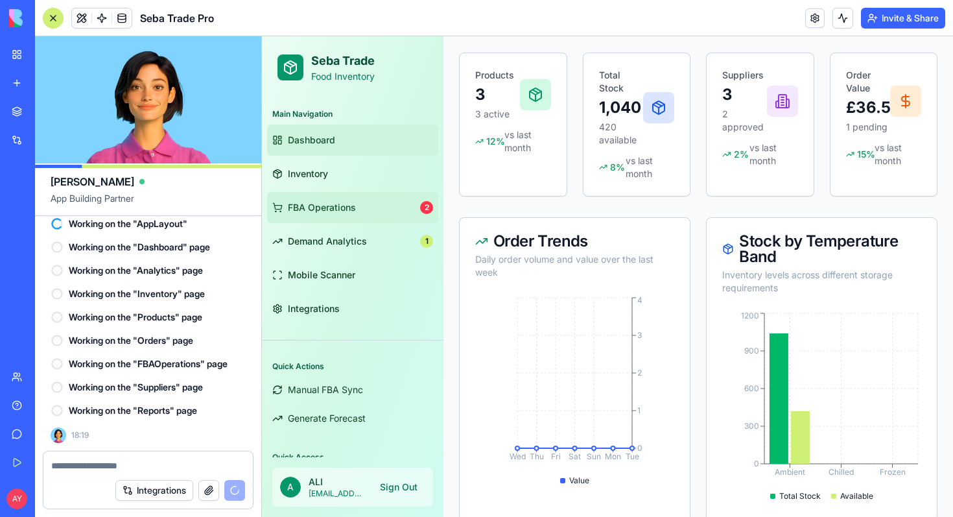
click at [378, 215] on link "FBA Operations 2" at bounding box center [352, 207] width 171 height 31
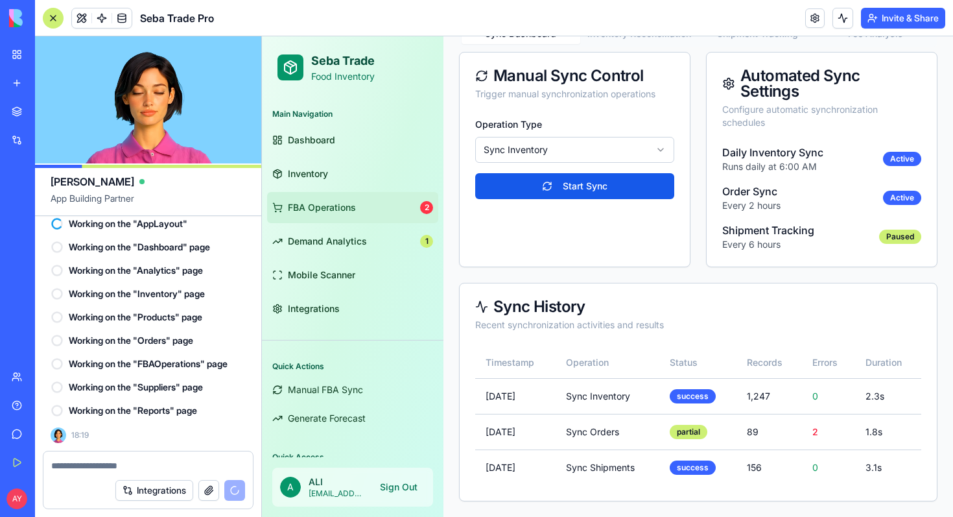
scroll to position [237, 0]
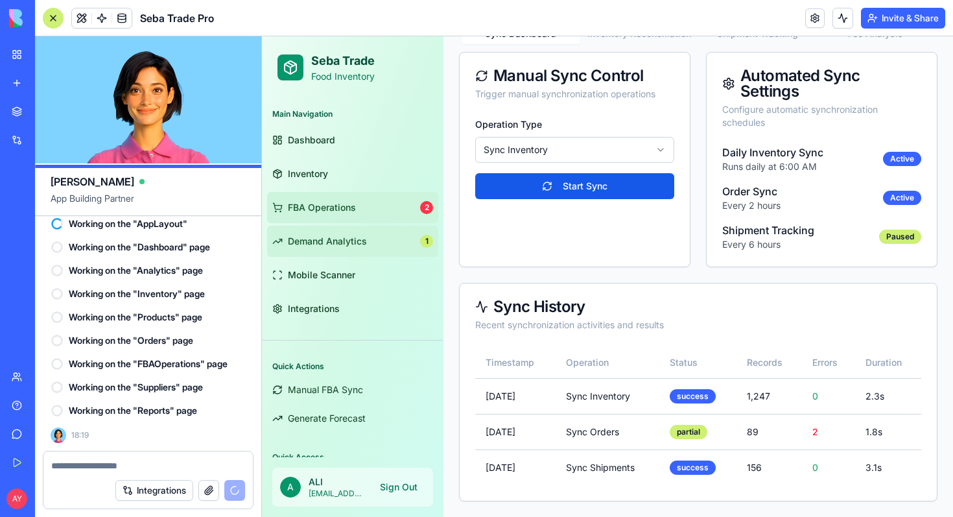
click at [340, 243] on span "Demand Analytics" at bounding box center [327, 241] width 79 height 13
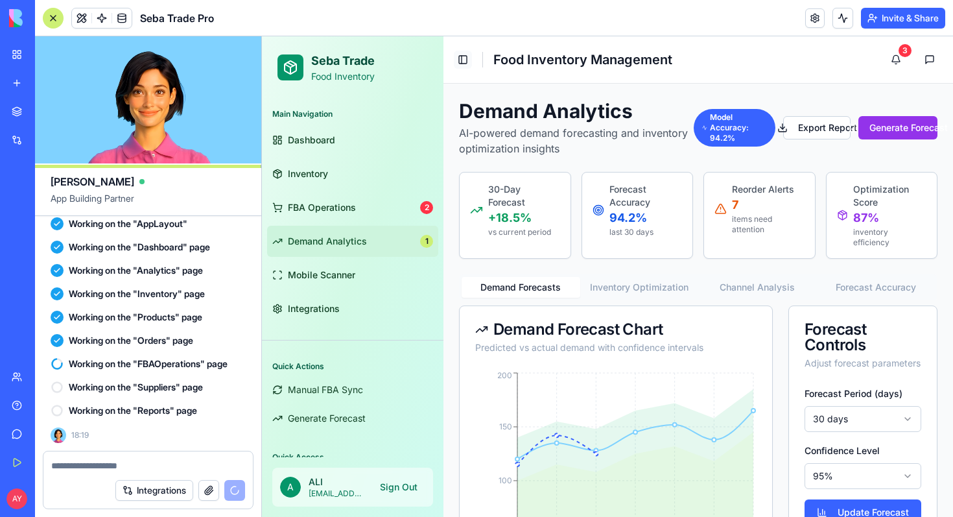
click at [461, 64] on button "Toggle Sidebar" at bounding box center [463, 60] width 18 height 18
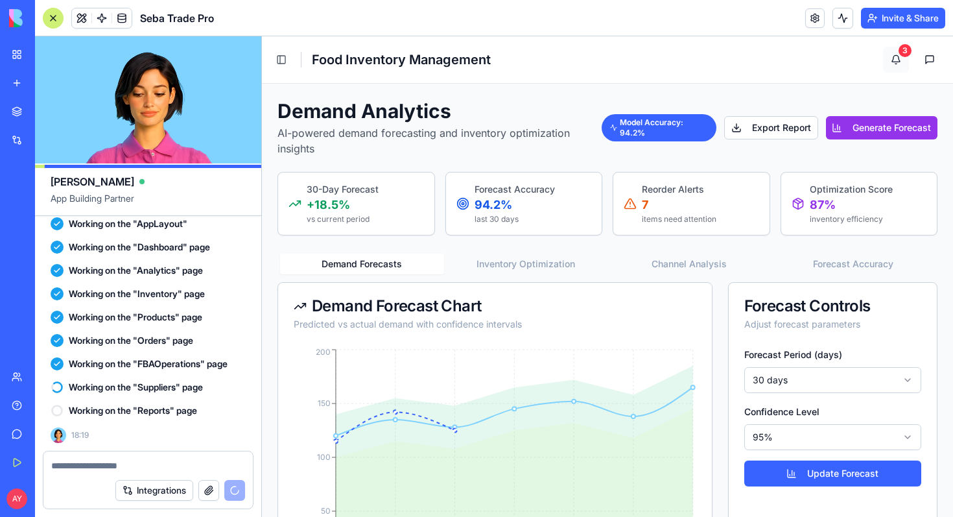
click at [902, 61] on button "3" at bounding box center [896, 60] width 26 height 26
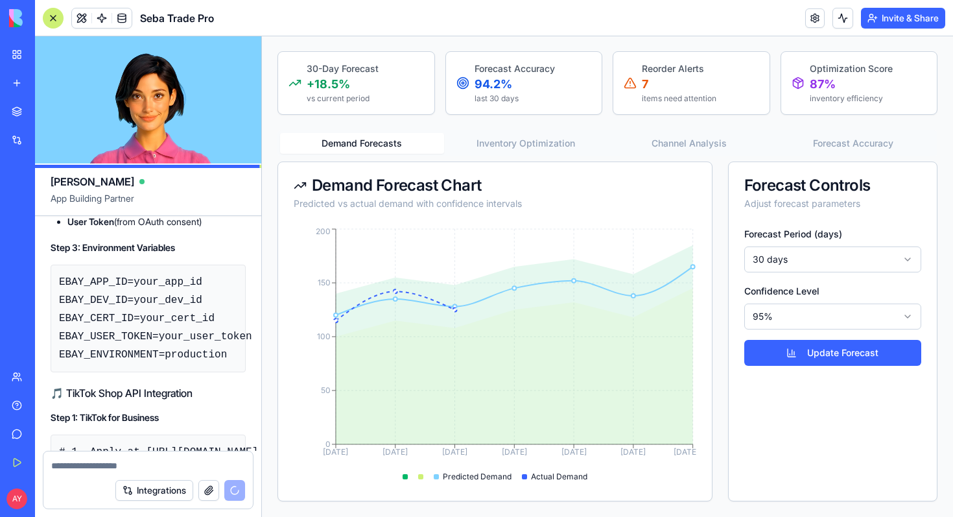
scroll to position [4609, 0]
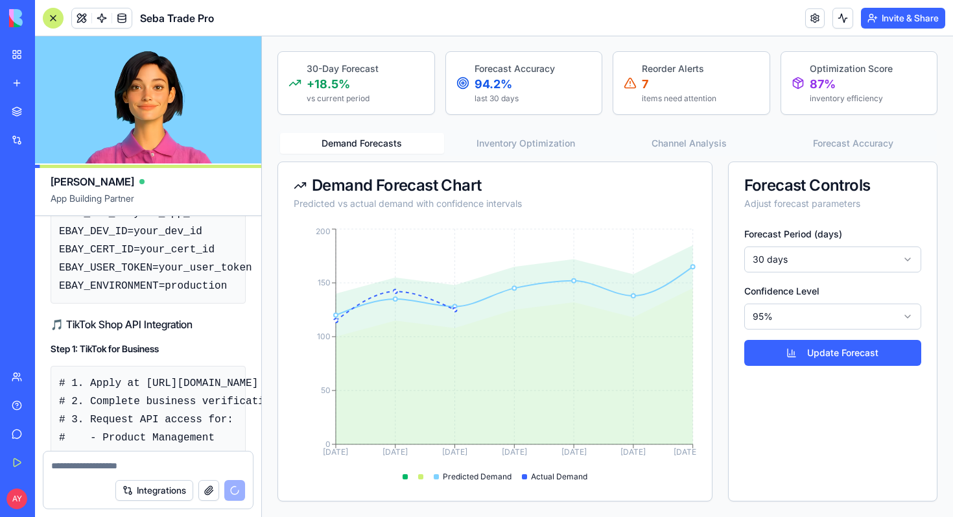
click at [510, 148] on div "Demand Analytics AI-powered demand forecasting and inventory optimization insig…" at bounding box center [607, 240] width 660 height 523
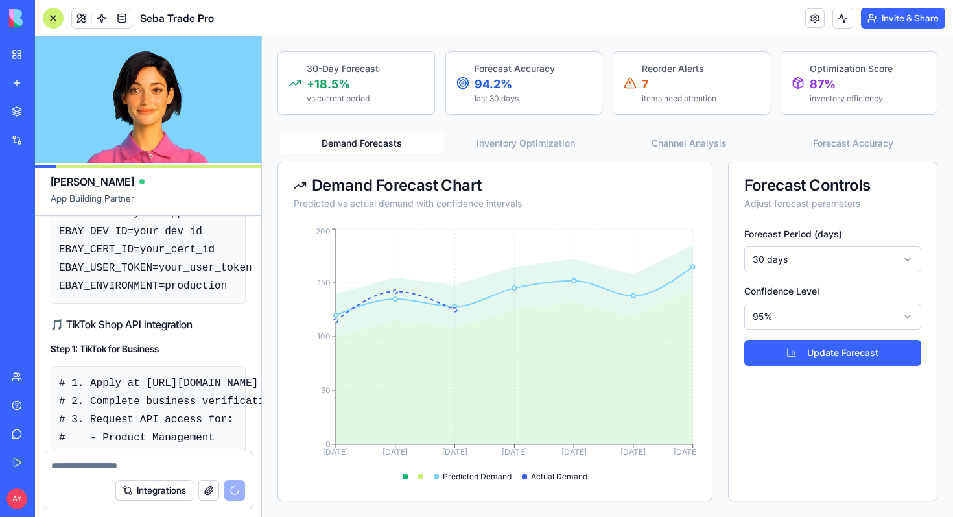
scroll to position [96, 0]
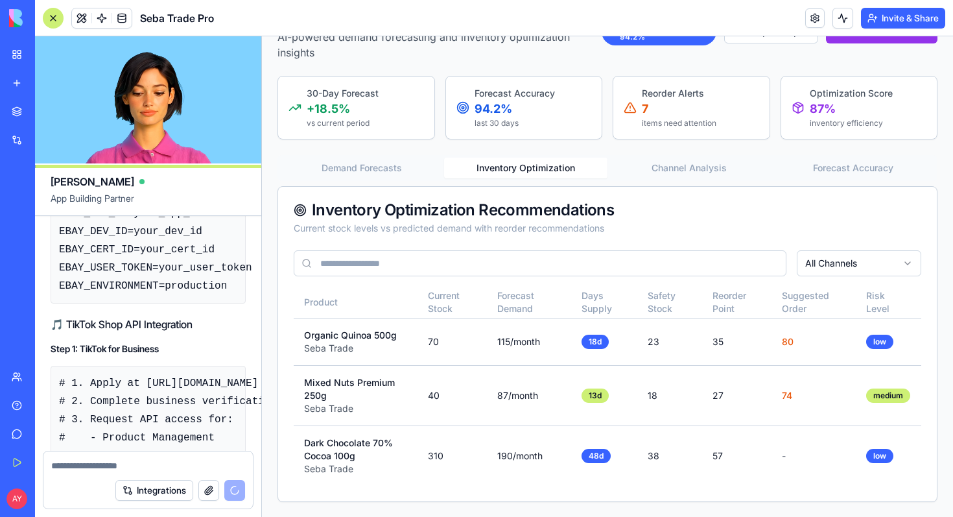
click at [698, 168] on button "Channel Analysis" at bounding box center [689, 168] width 164 height 21
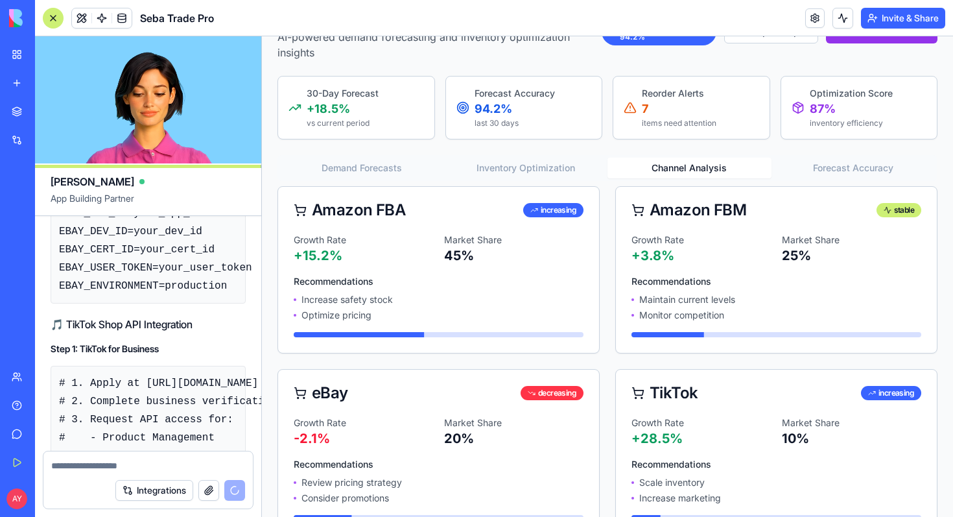
scroll to position [131, 0]
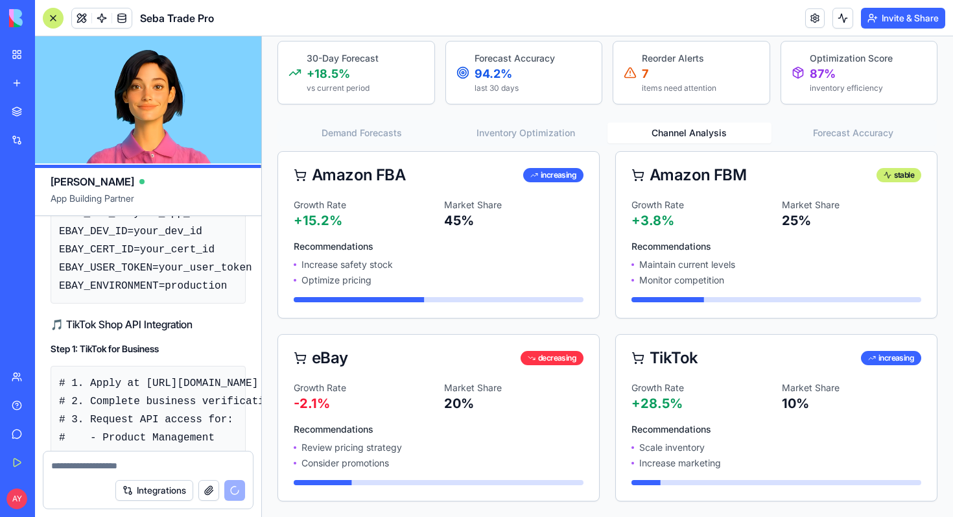
click at [845, 134] on div "Demand Analytics AI-powered demand forecasting and inventory optimization insig…" at bounding box center [607, 234] width 660 height 533
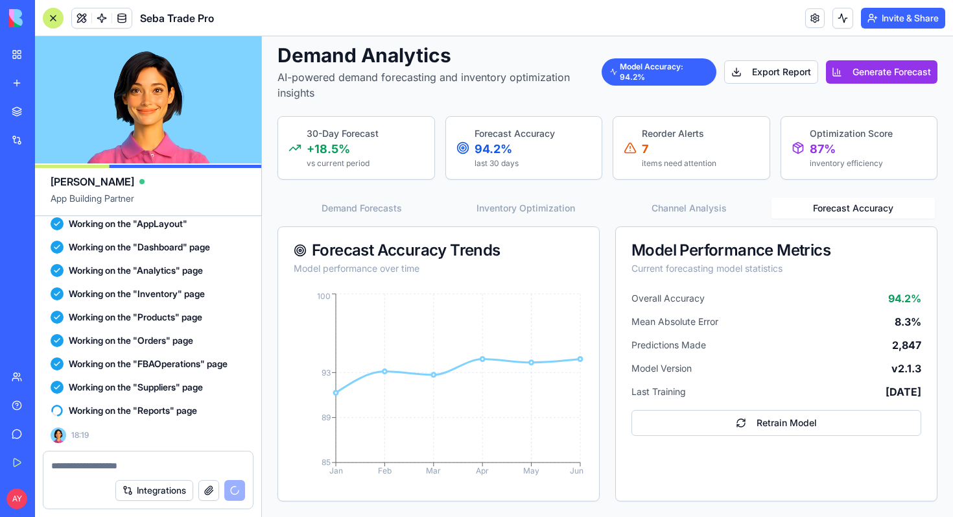
scroll to position [6655, 0]
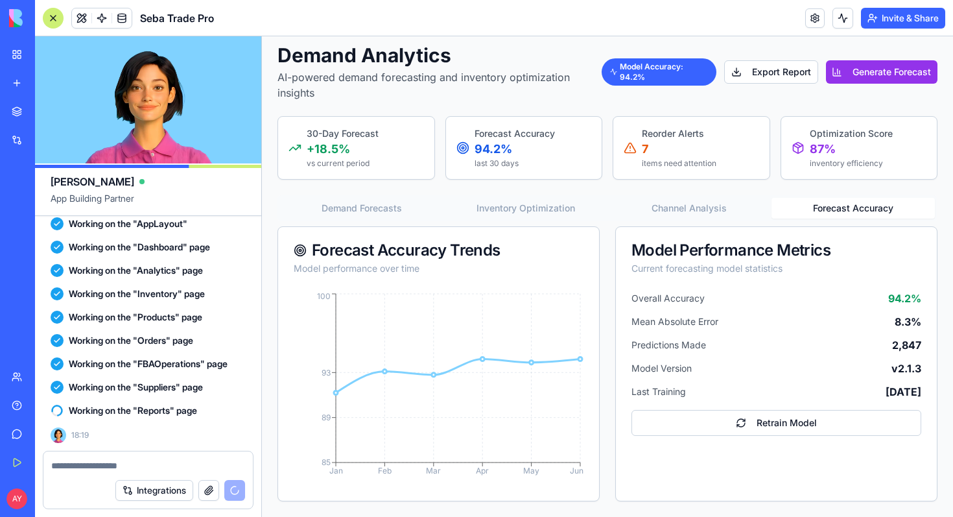
click at [518, 148] on p "94.2%" at bounding box center [515, 149] width 80 height 18
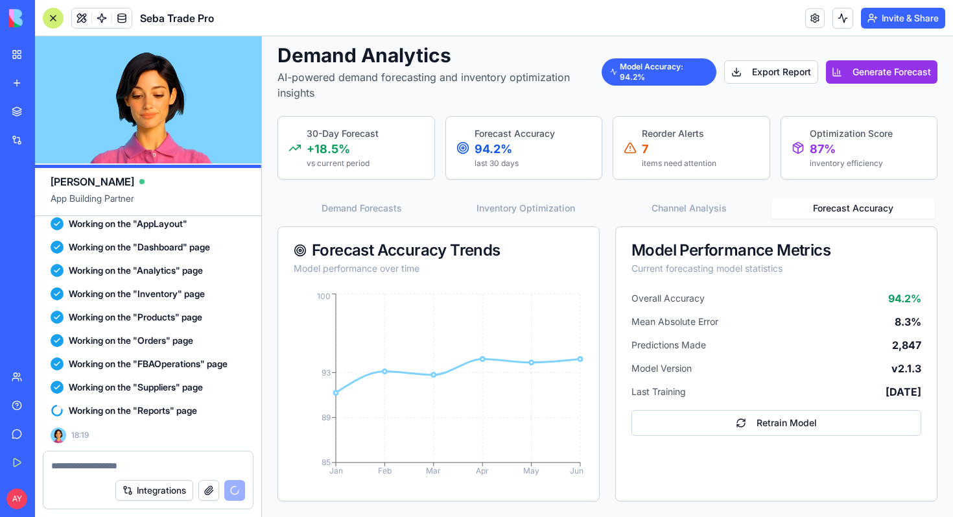
click at [688, 209] on button "Channel Analysis" at bounding box center [689, 208] width 164 height 21
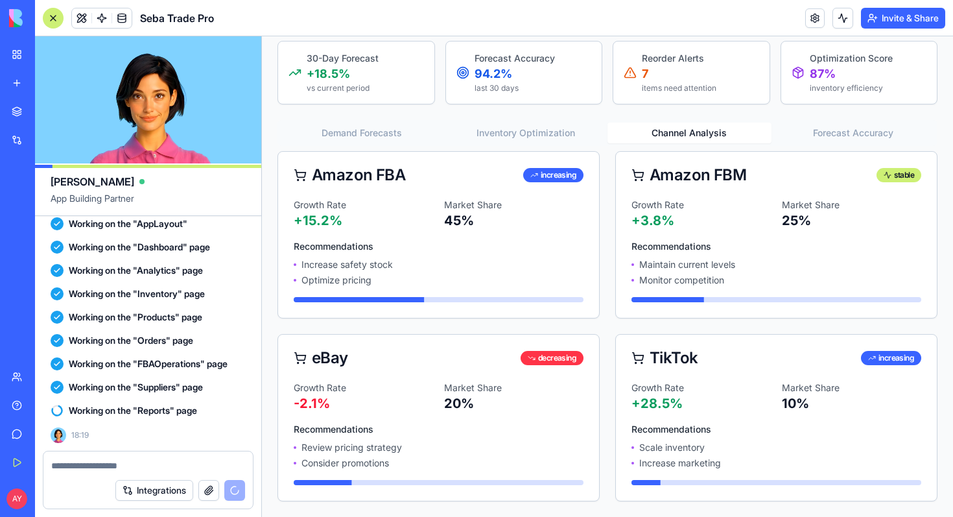
scroll to position [0, 0]
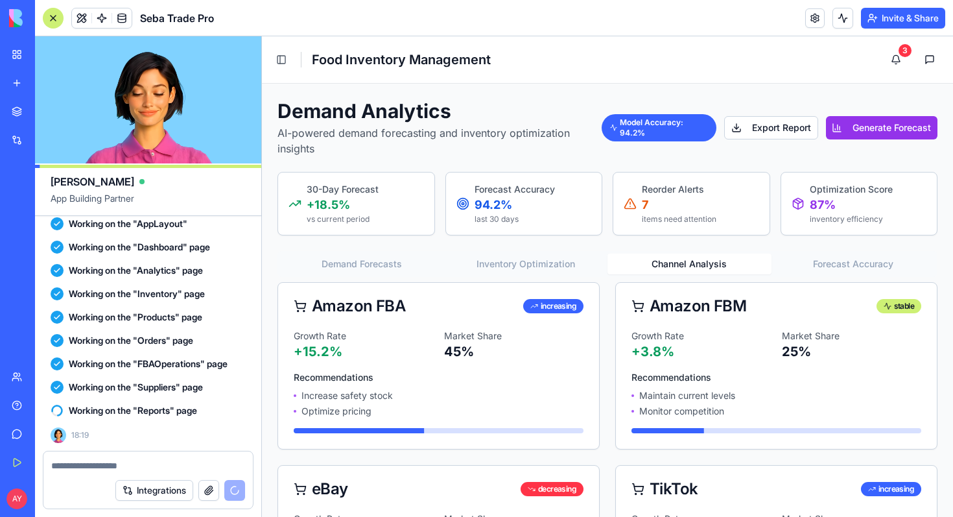
click at [554, 264] on button "Inventory Optimization" at bounding box center [526, 263] width 164 height 21
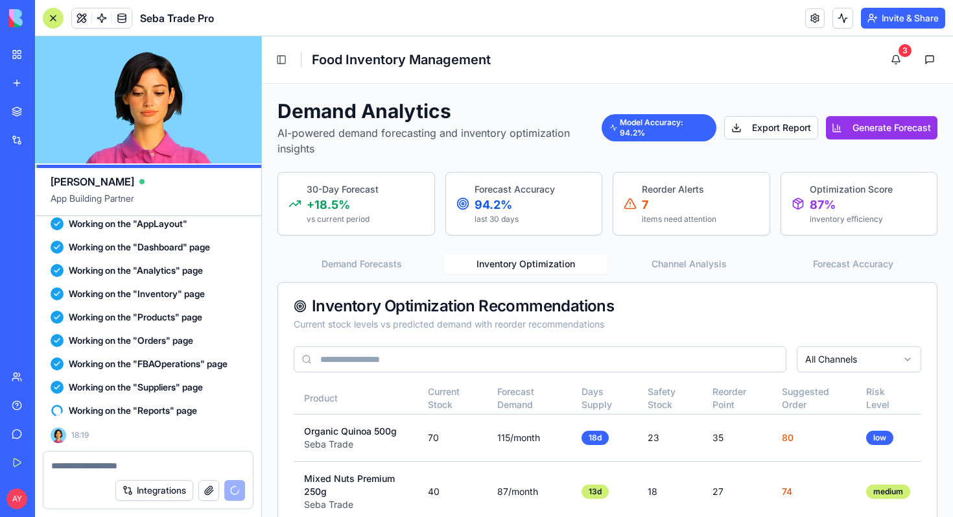
click at [388, 263] on button "Demand Forecasts" at bounding box center [362, 263] width 164 height 21
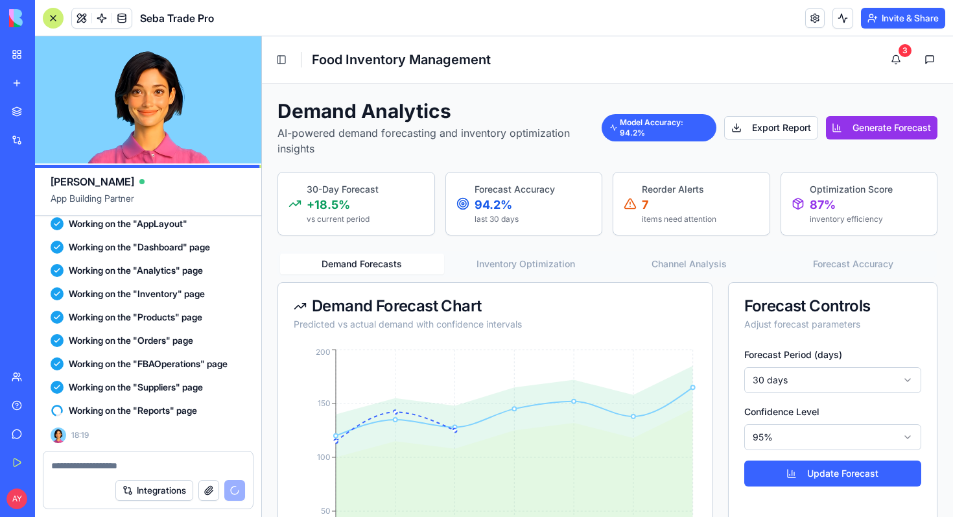
click at [511, 270] on button "Inventory Optimization" at bounding box center [526, 263] width 164 height 21
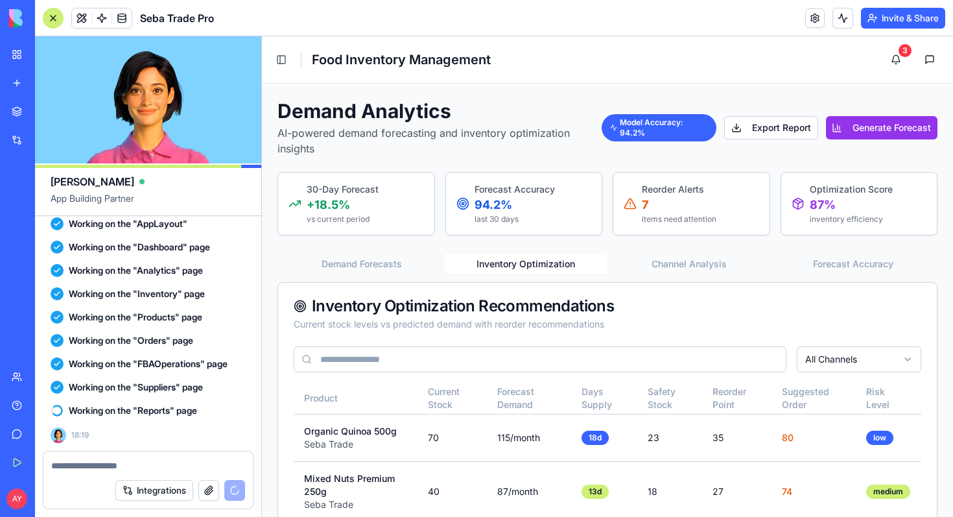
click at [654, 216] on p "items need attention" at bounding box center [679, 219] width 75 height 10
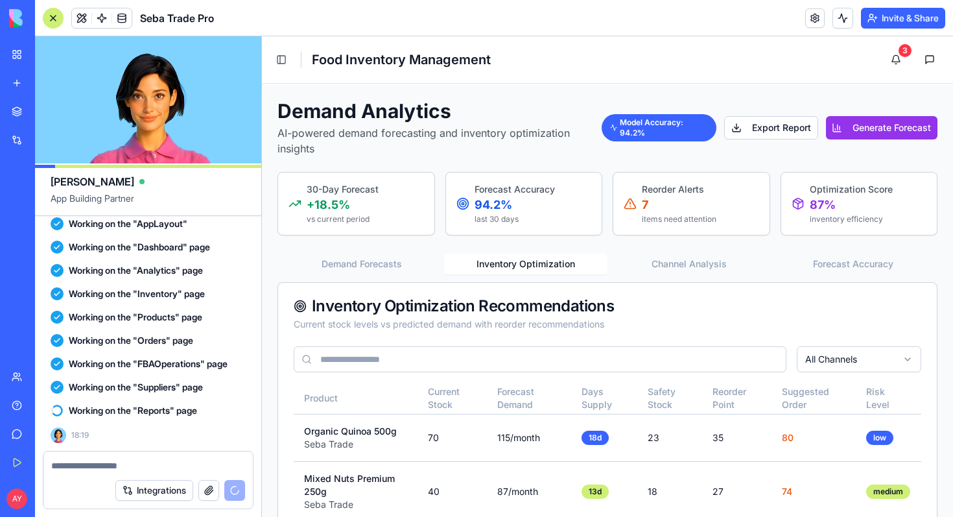
click at [0, 0] on icon "Start writing" at bounding box center [0, 0] width 0 height 0
click at [0, 0] on icon "Quick settings" at bounding box center [0, 0] width 0 height 0
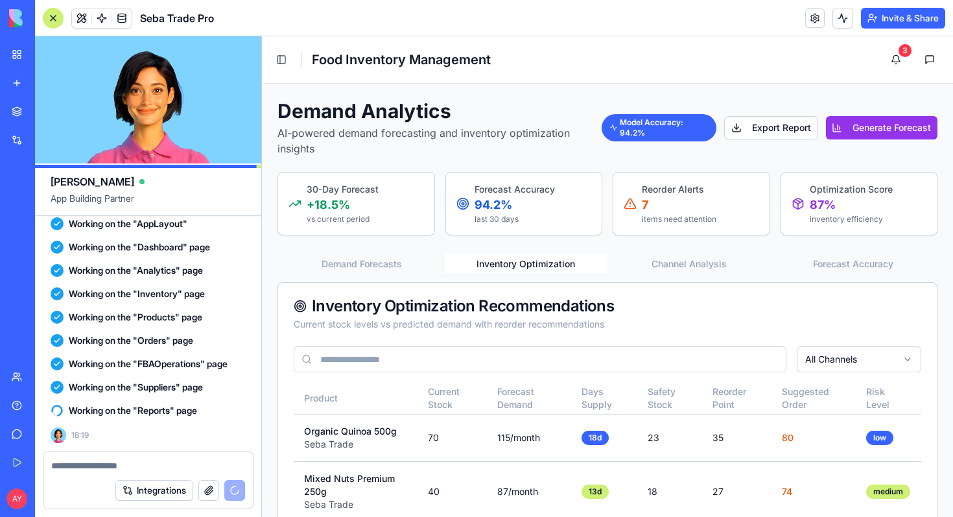
click at [0, 0] on div "**********" at bounding box center [0, 0] width 0 height 0
click at [368, 261] on button "Demand Forecasts" at bounding box center [362, 263] width 164 height 21
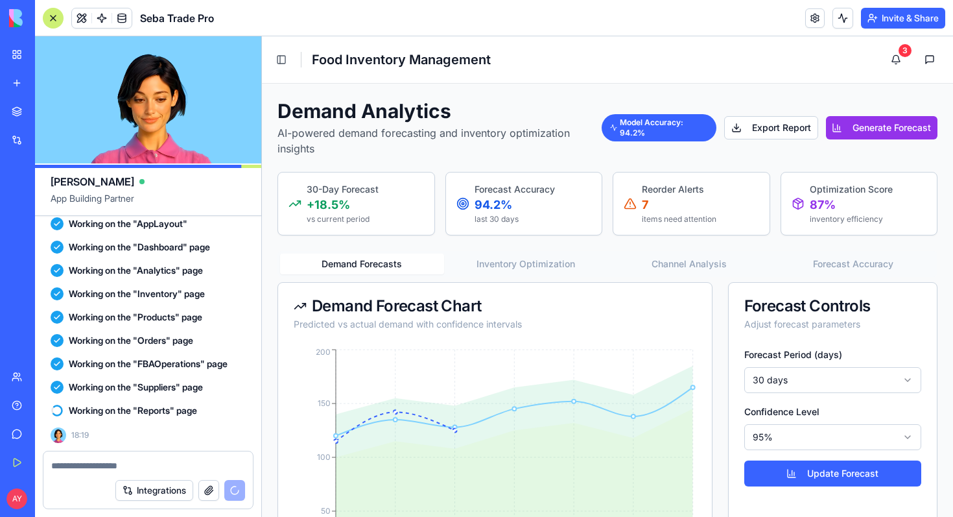
click at [539, 267] on button "Inventory Optimization" at bounding box center [526, 263] width 164 height 21
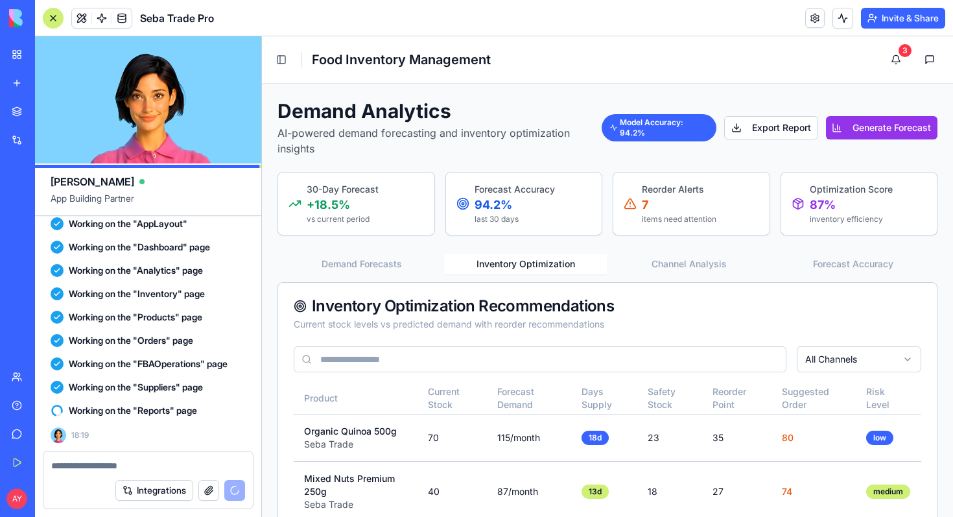
scroll to position [96, 0]
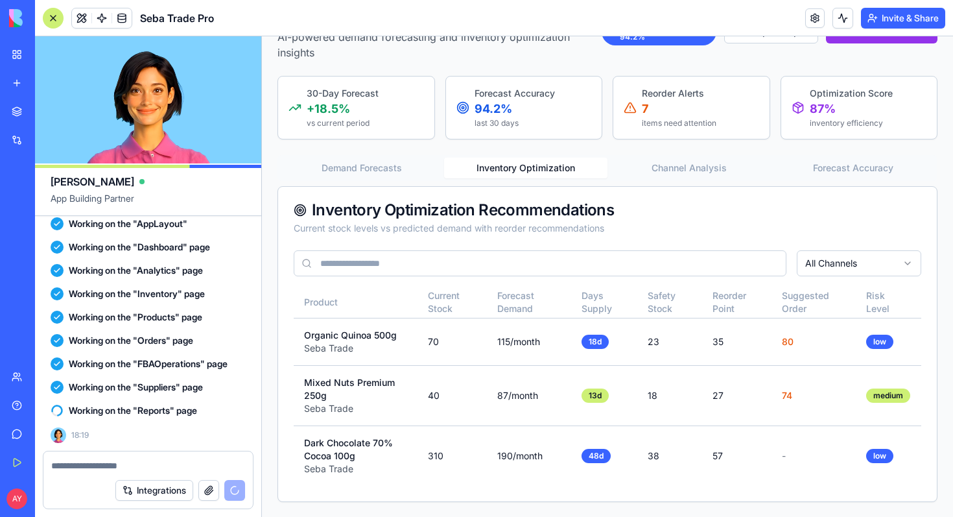
click at [684, 165] on button "Channel Analysis" at bounding box center [689, 168] width 164 height 21
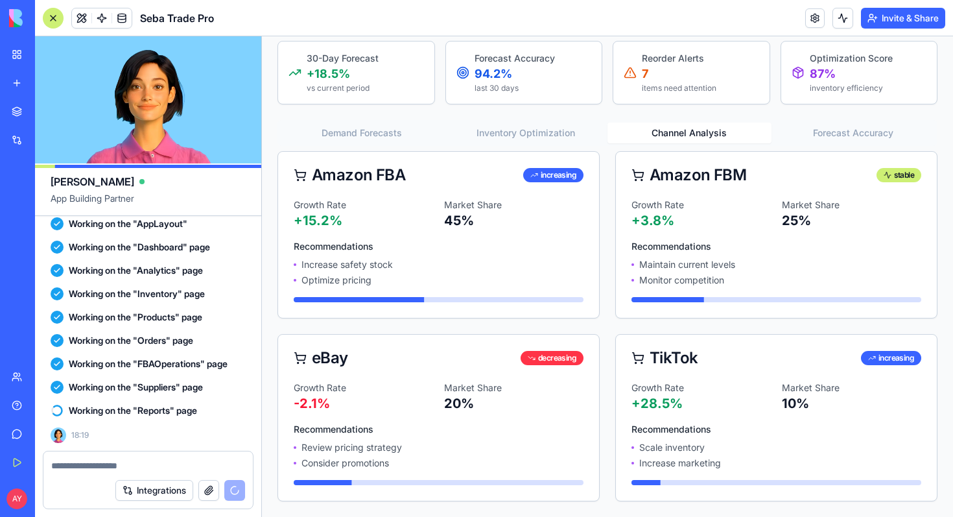
scroll to position [0, 0]
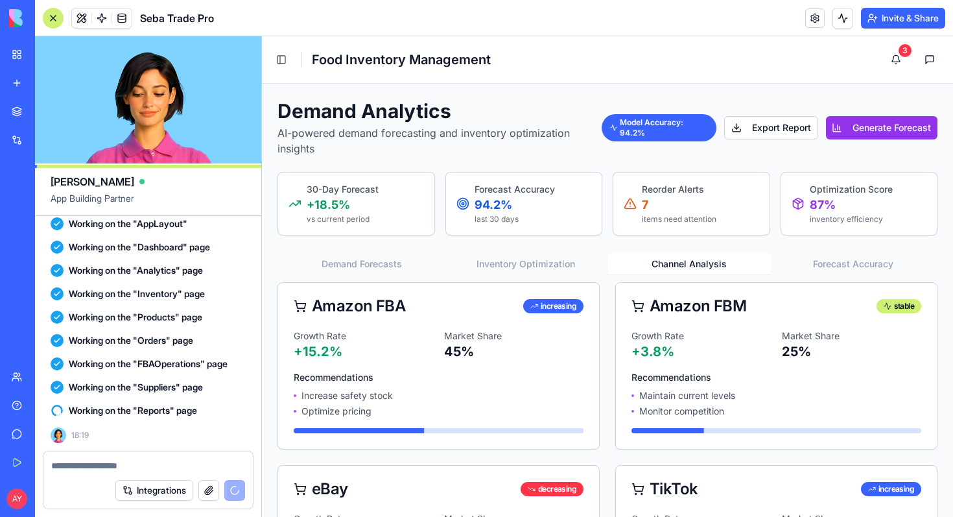
click at [843, 266] on button "Forecast Accuracy" at bounding box center [853, 263] width 164 height 21
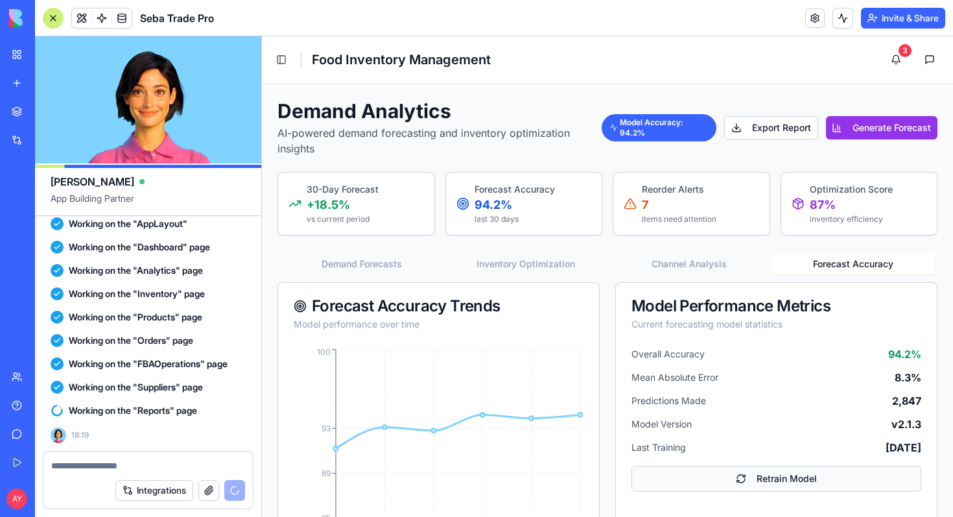
click at [745, 482] on button "Retrain Model" at bounding box center [776, 478] width 290 height 26
click at [281, 56] on button "Toggle Sidebar" at bounding box center [281, 60] width 18 height 18
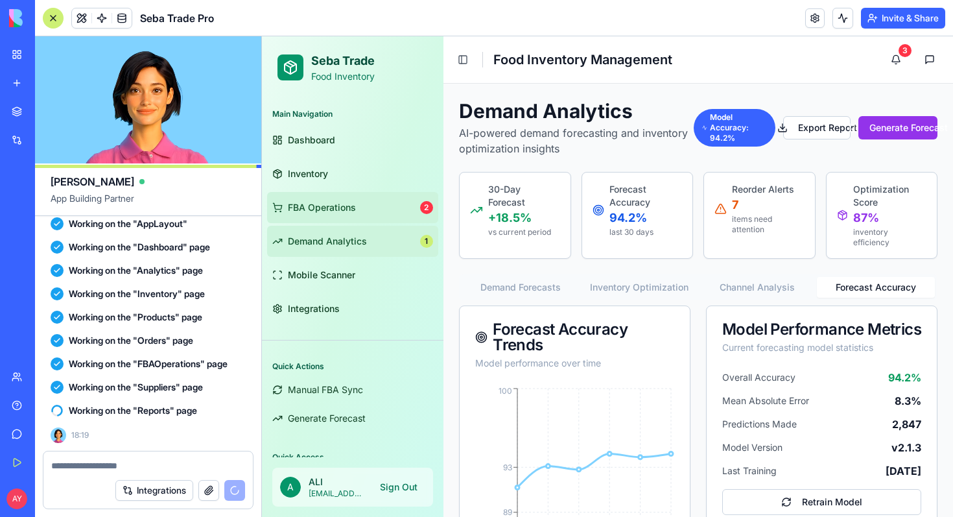
click at [339, 212] on span "FBA Operations" at bounding box center [322, 207] width 68 height 13
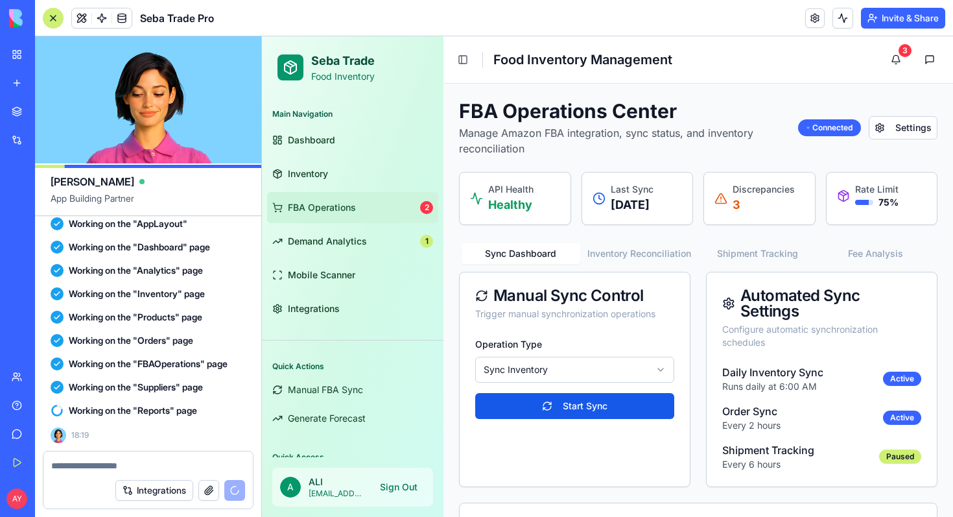
click at [655, 393] on html "Seba Trade Food Inventory Main Navigation Dashboard Inventory FBA Operations 2 …" at bounding box center [607, 386] width 691 height 700
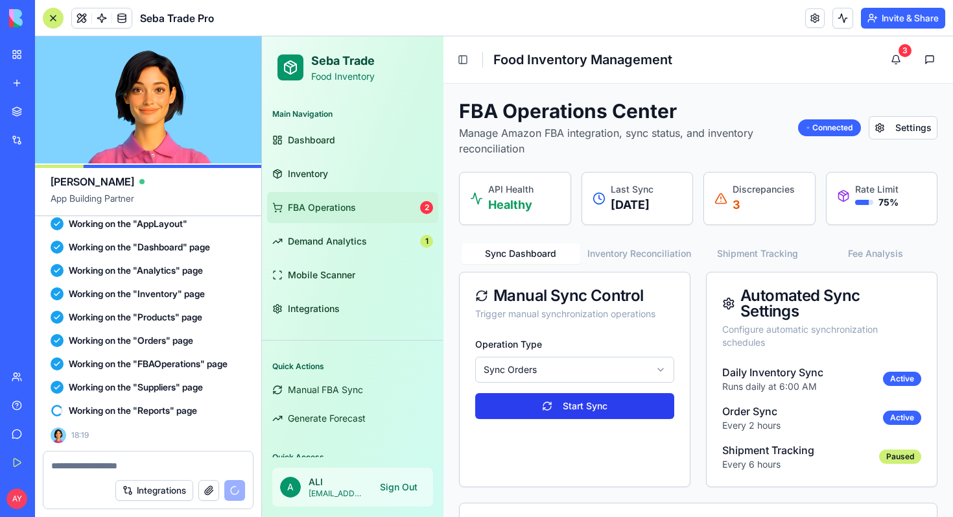
click at [576, 416] on button "Start Sync" at bounding box center [574, 406] width 199 height 26
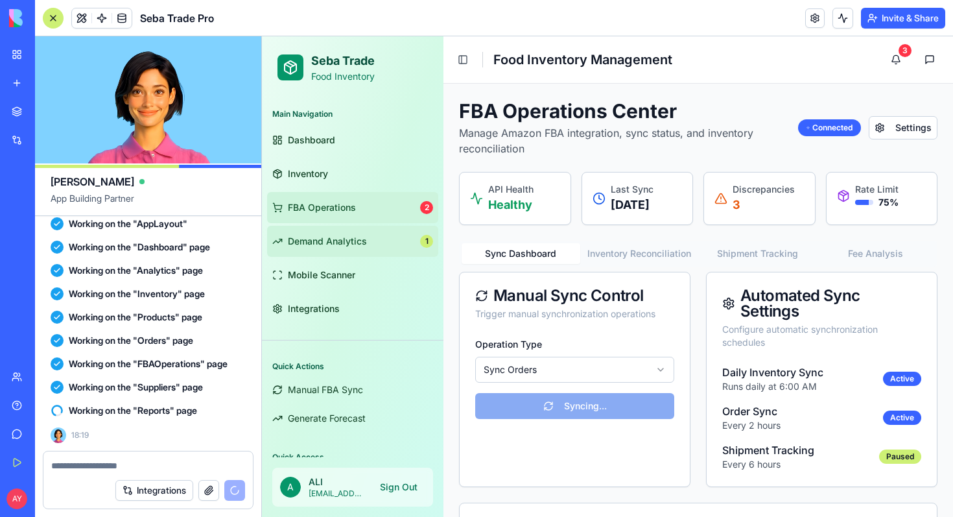
click at [358, 240] on span "Demand Analytics" at bounding box center [327, 241] width 79 height 13
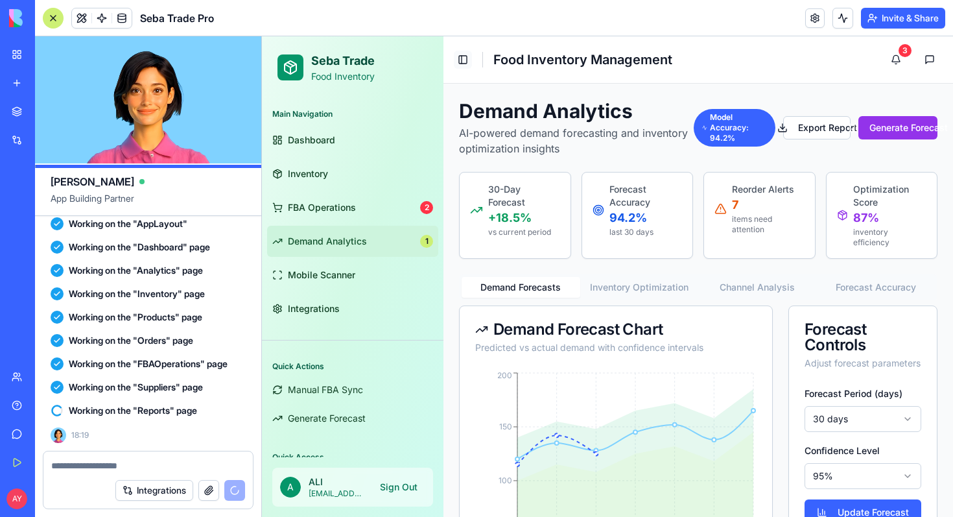
click at [464, 60] on button "Toggle Sidebar" at bounding box center [463, 60] width 18 height 18
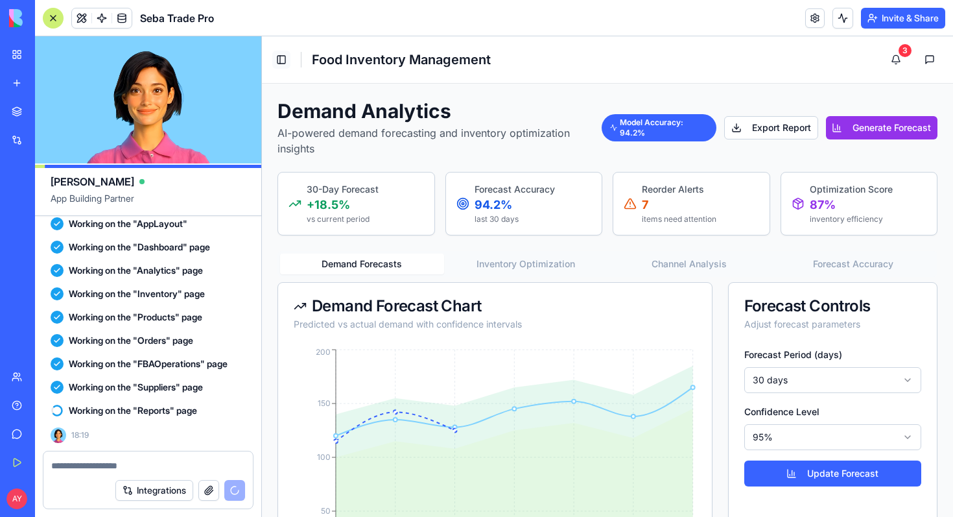
click at [280, 58] on button "Toggle Sidebar" at bounding box center [281, 60] width 18 height 18
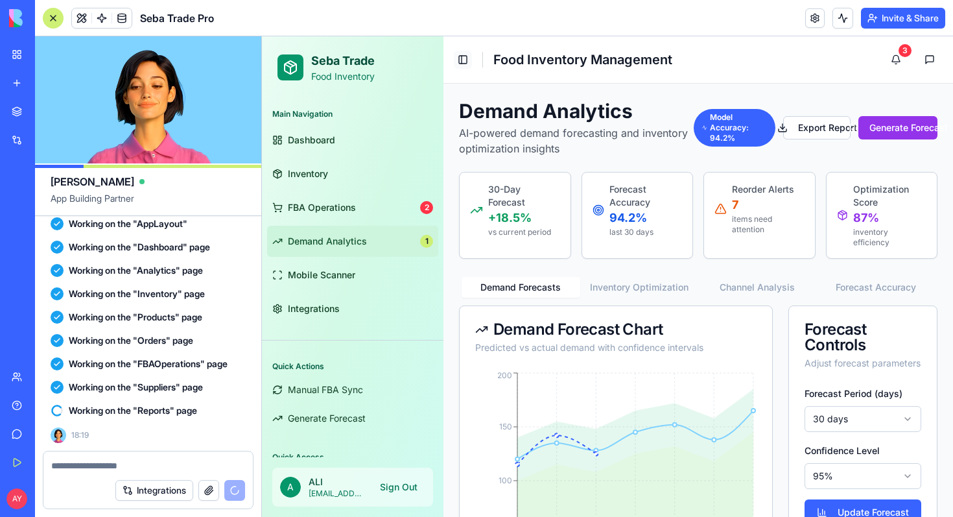
click at [461, 58] on button "Toggle Sidebar" at bounding box center [463, 60] width 18 height 18
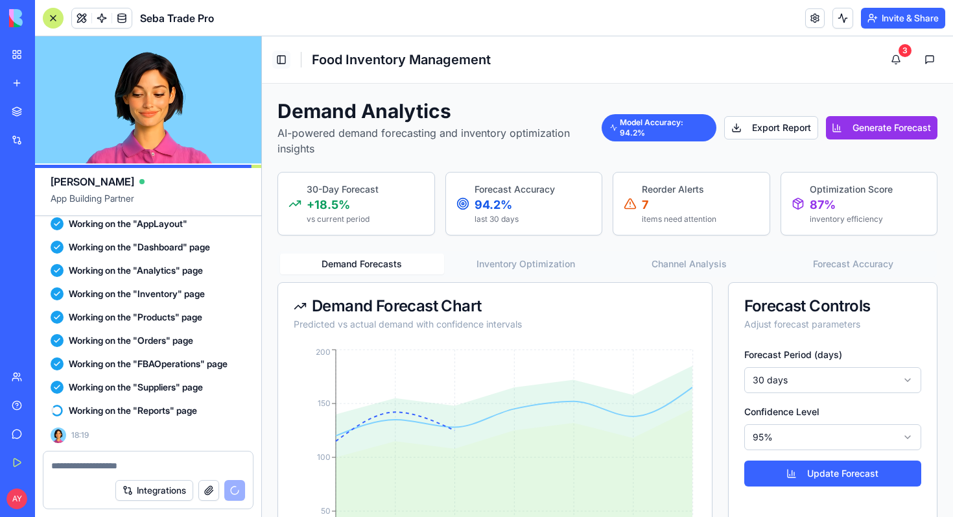
click at [461, 58] on h1 "Food Inventory Management" at bounding box center [401, 60] width 179 height 18
click at [281, 64] on button "Toggle Sidebar" at bounding box center [281, 60] width 18 height 18
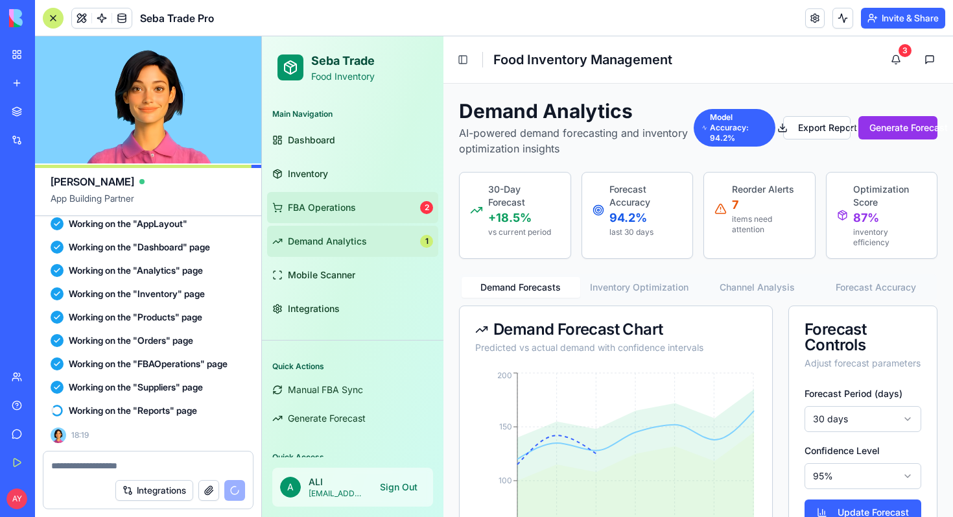
click at [320, 204] on span "FBA Operations" at bounding box center [322, 207] width 68 height 13
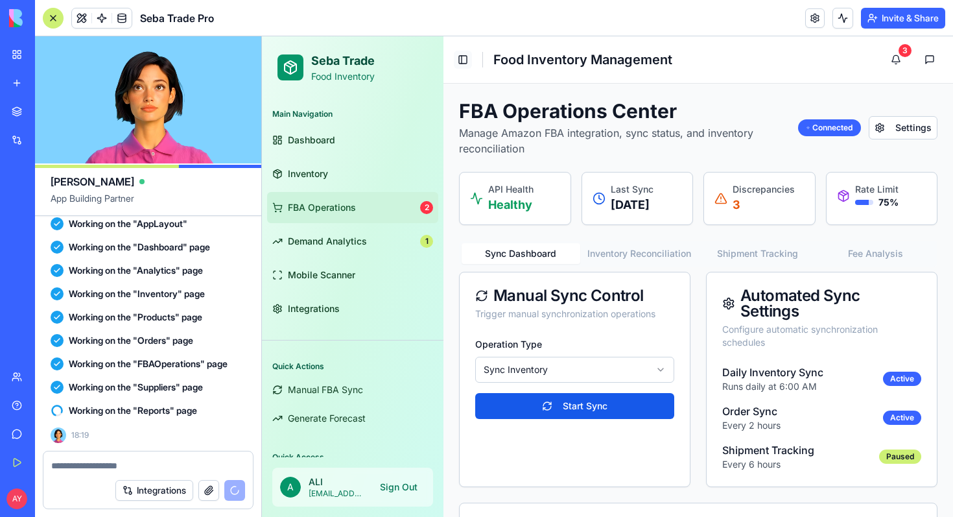
click at [469, 58] on button "Toggle Sidebar" at bounding box center [463, 60] width 18 height 18
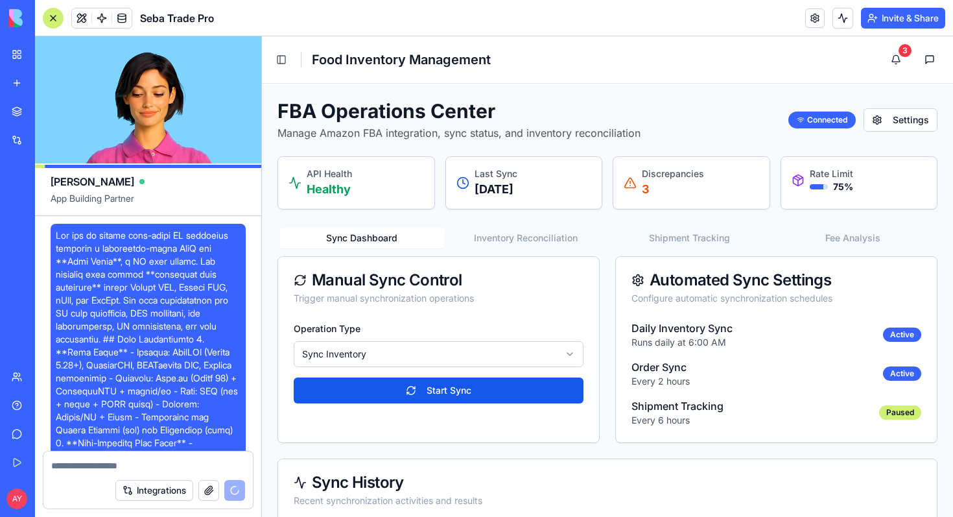
scroll to position [6655, 0]
